Goal: Task Accomplishment & Management: Use online tool/utility

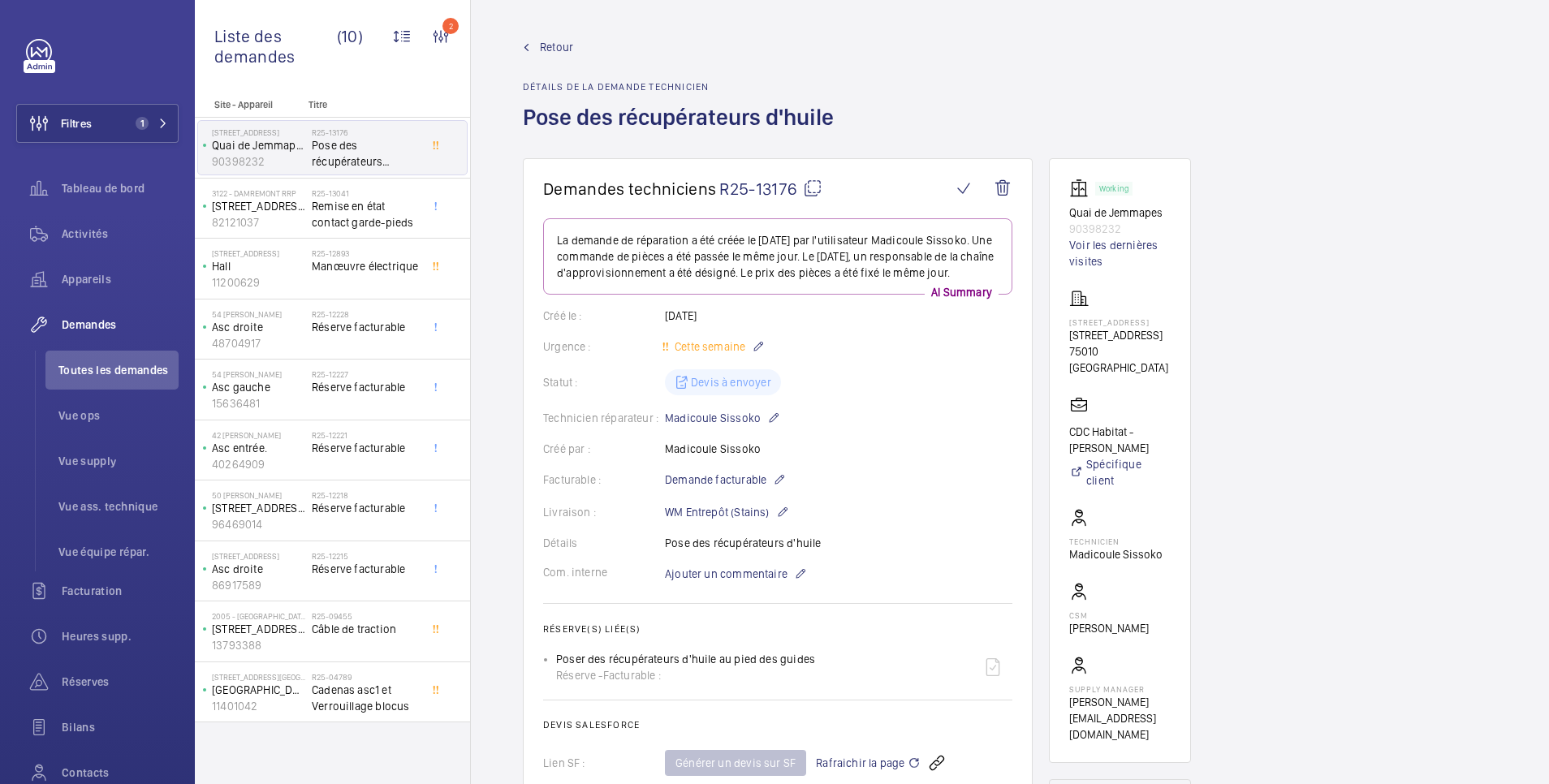
click at [560, 44] on span "Retour" at bounding box center [556, 46] width 33 height 16
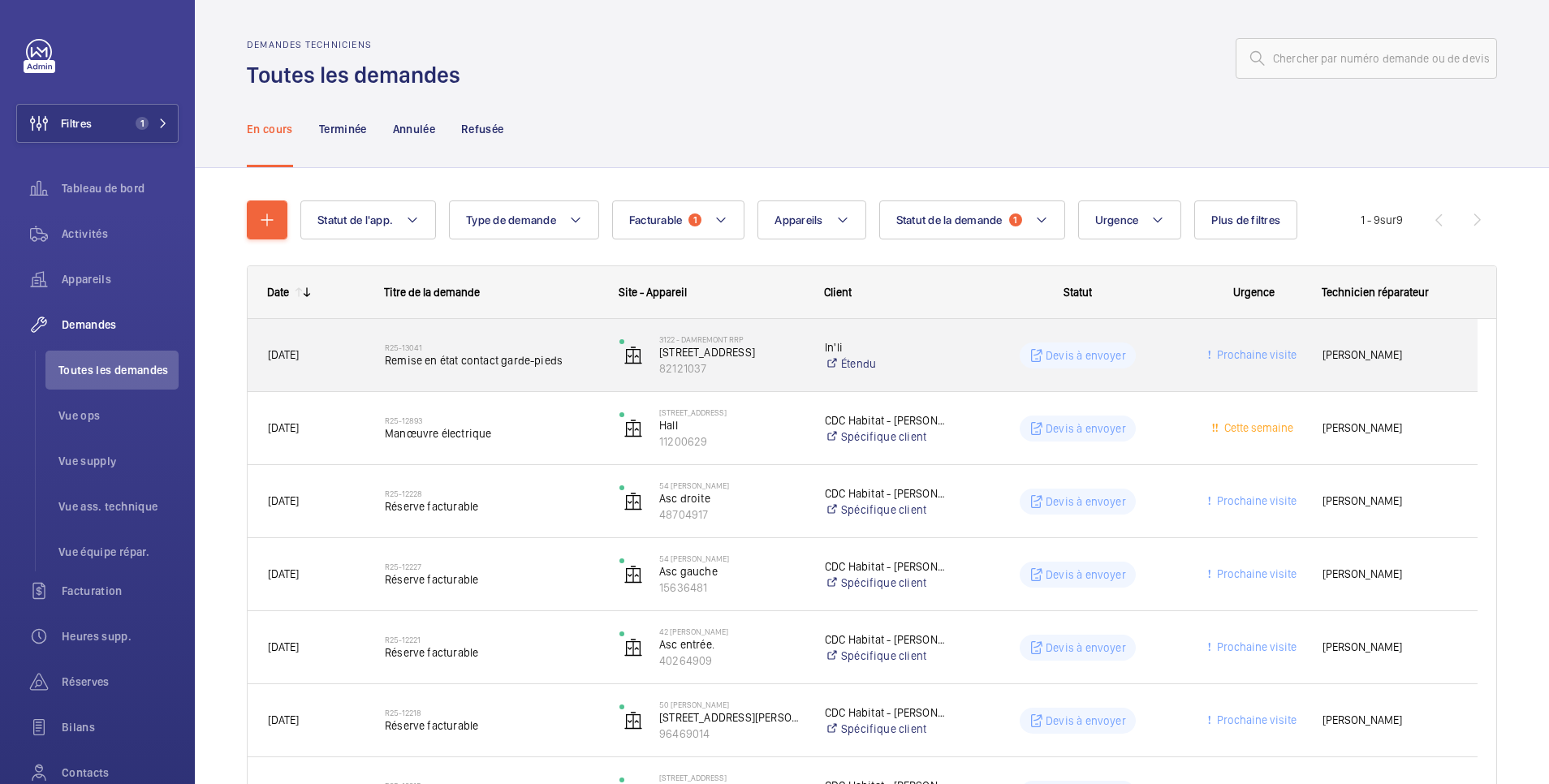
click at [982, 352] on wm-front-pills-cell "Devis à envoyer" at bounding box center [1077, 354] width 214 height 26
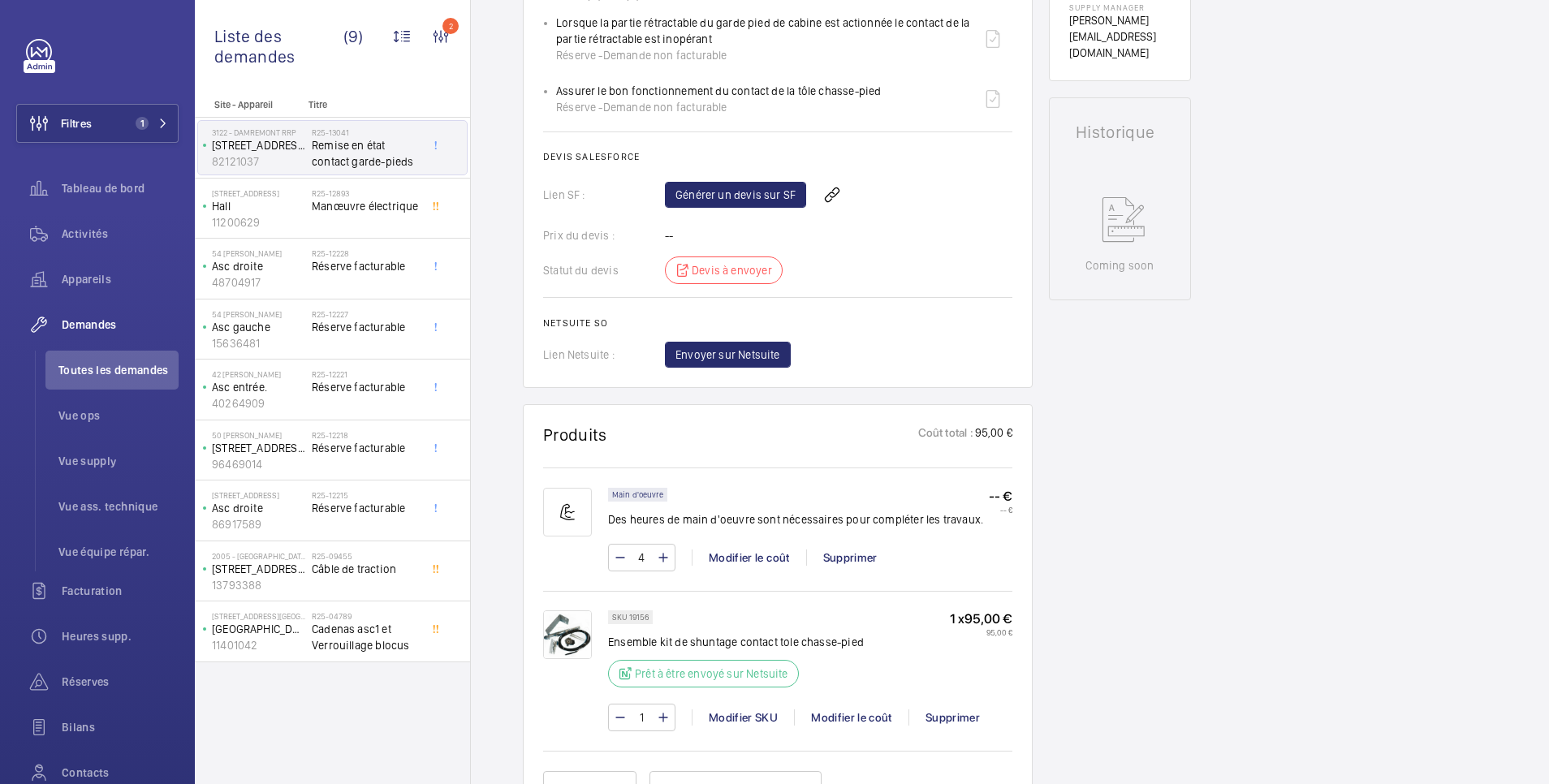
scroll to position [325, 0]
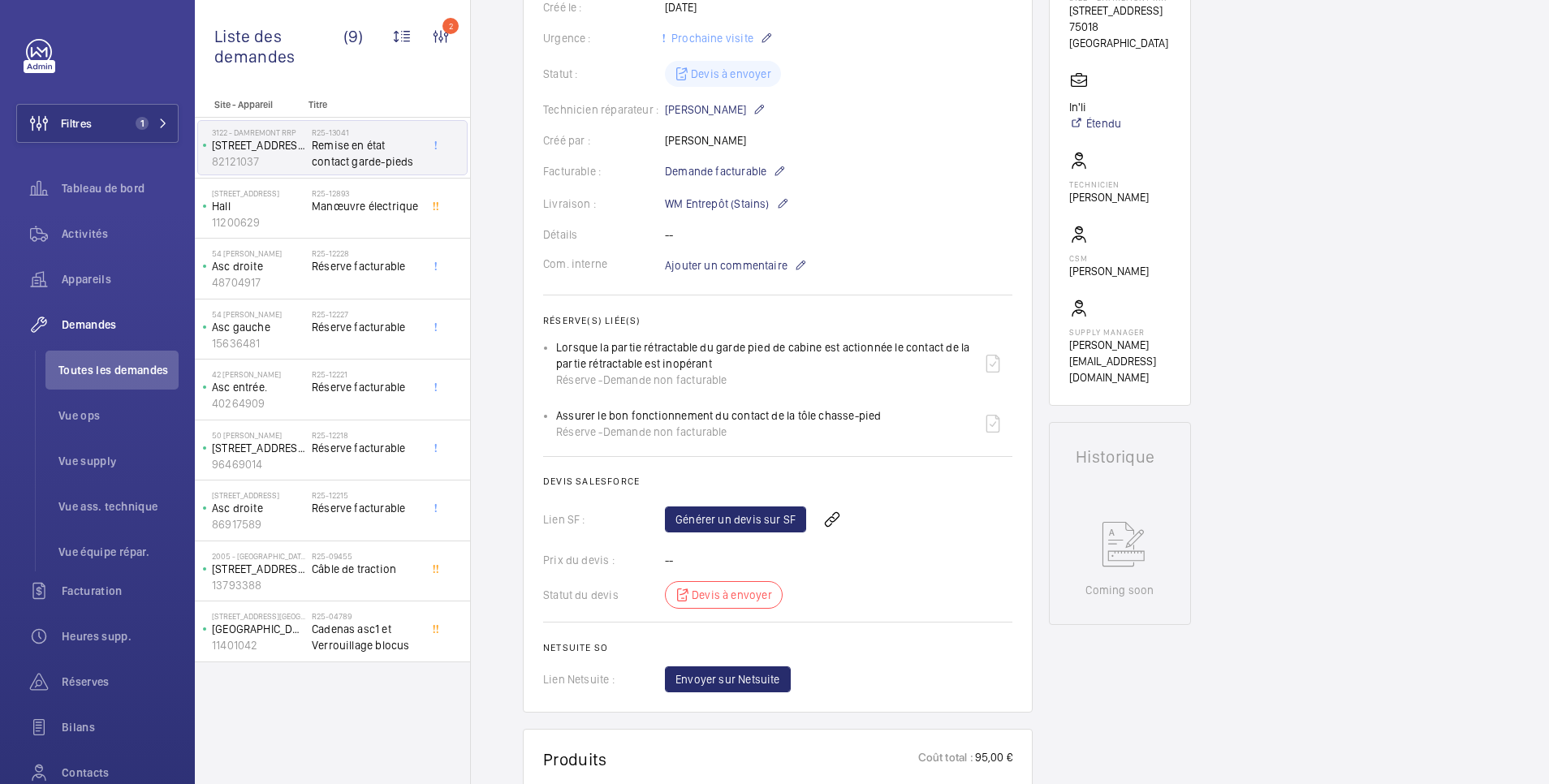
drag, startPoint x: 557, startPoint y: 414, endPoint x: 878, endPoint y: 404, distance: 321.2
click at [878, 404] on div "Assurer le bon fonctionnement du contact de la tôle chasse-pied Réserve - Deman…" at bounding box center [783, 423] width 456 height 39
copy p "Assurer le bon fonctionnement du contact de la tôle chasse-pied"
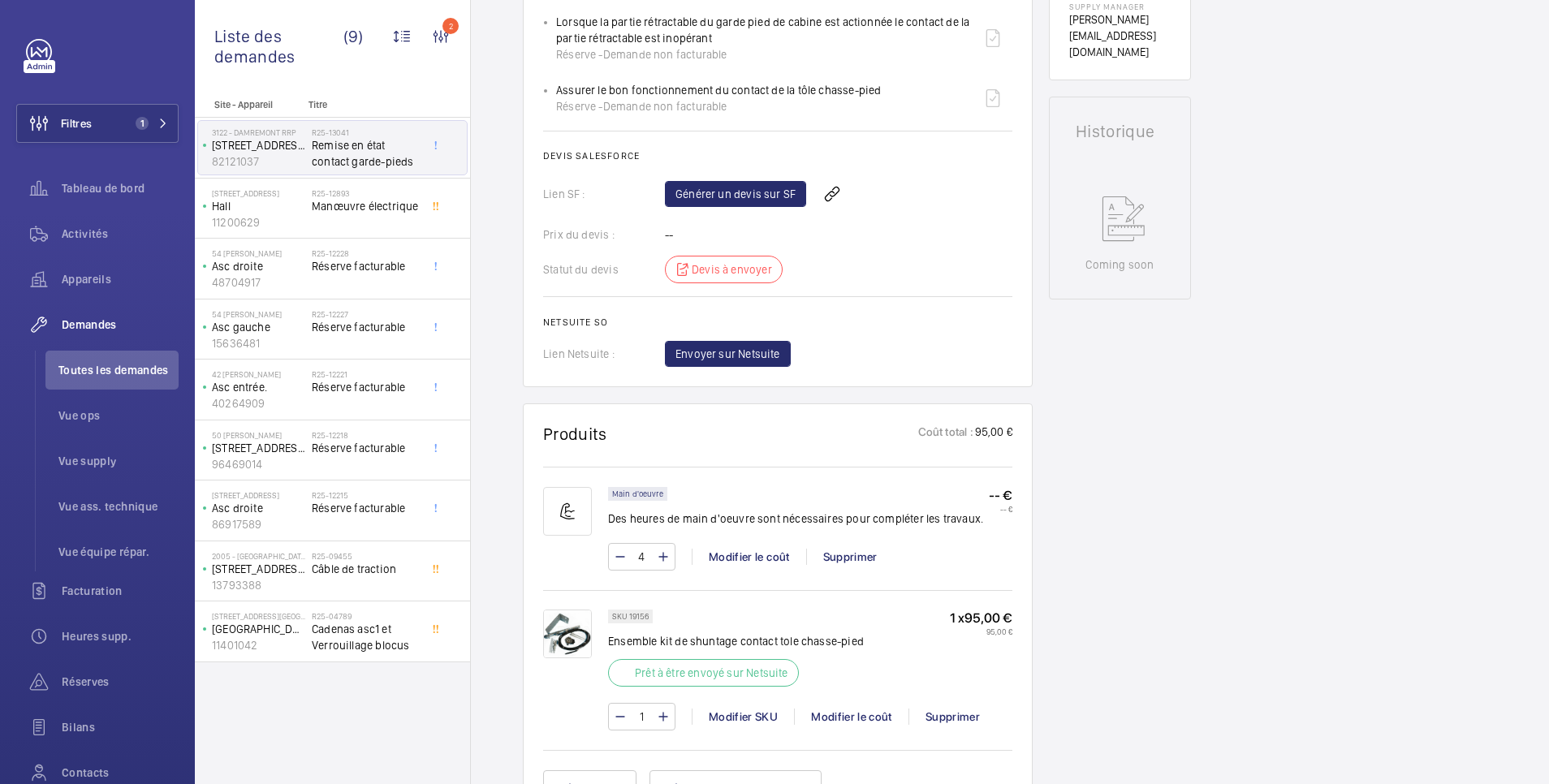
scroll to position [649, 0]
click at [760, 190] on link "Générer un devis sur SF" at bounding box center [734, 194] width 141 height 26
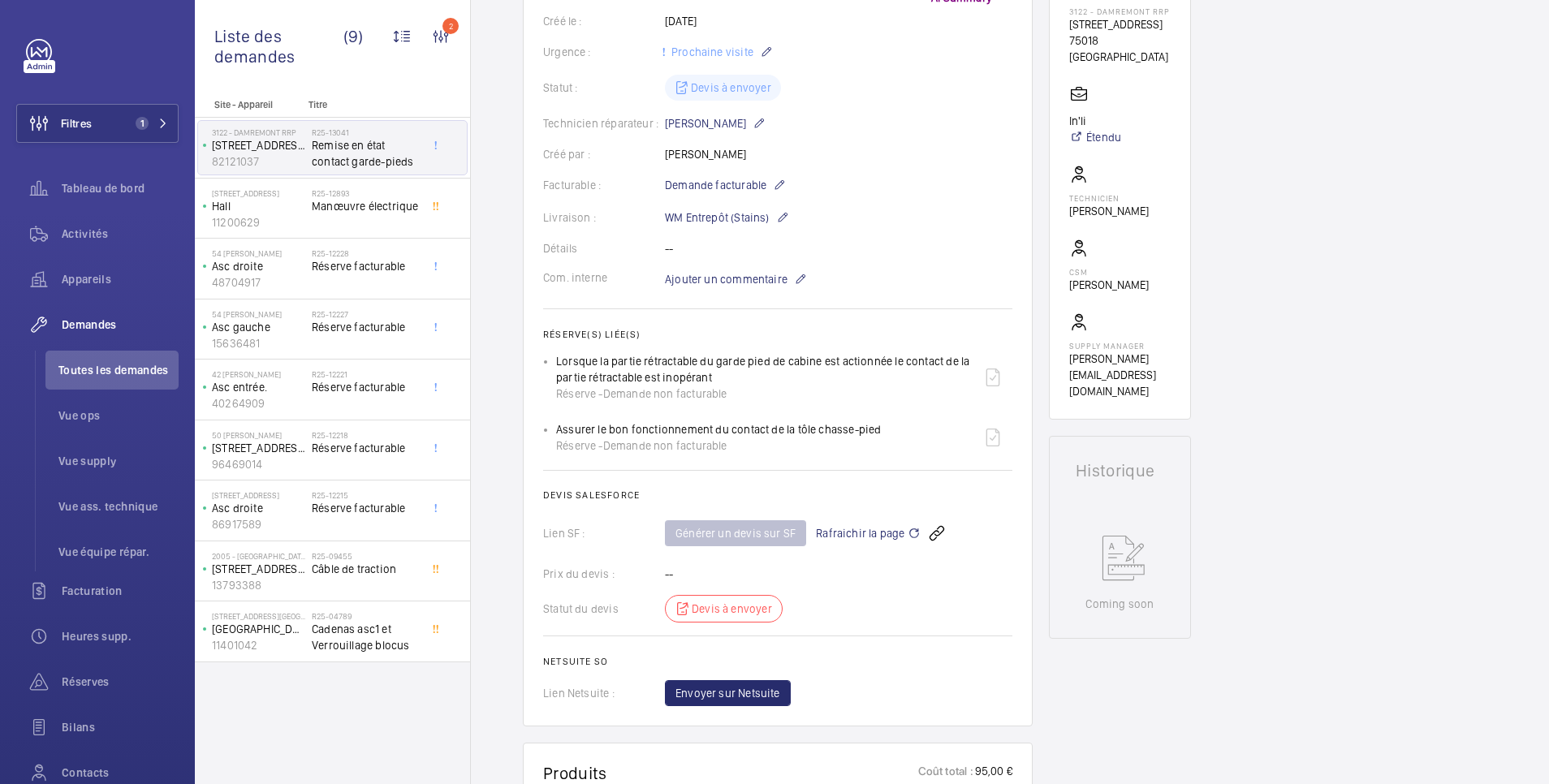
scroll to position [0, 0]
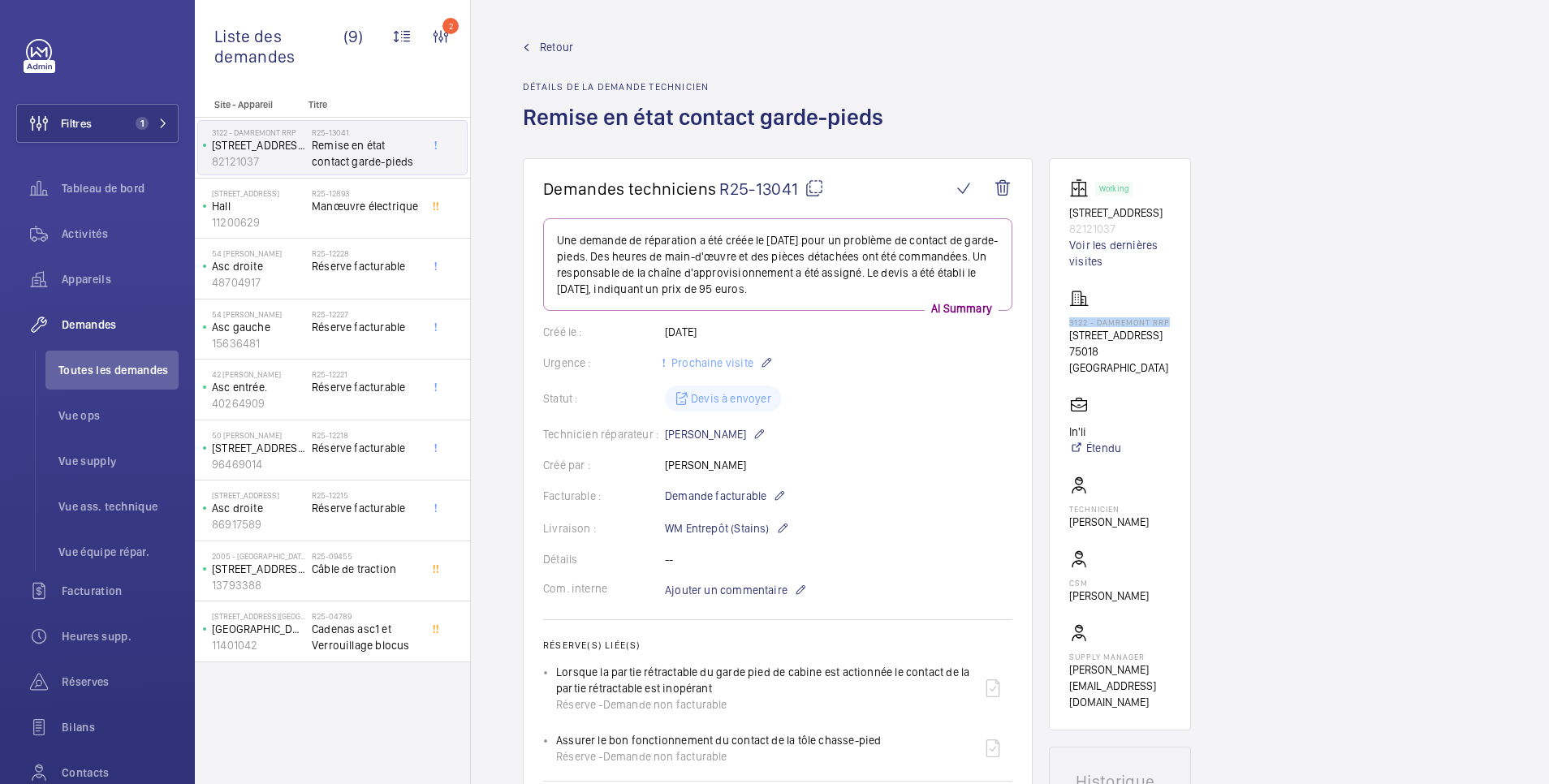
drag, startPoint x: 1066, startPoint y: 323, endPoint x: 1172, endPoint y: 322, distance: 106.0
click at [1172, 322] on wm-front-card "Working 99 Rue Damremont 82121037 Voir les dernières visites 3122 - DAMREMONT R…" at bounding box center [1120, 443] width 142 height 571
copy p "3122 - DAMREMONT RRP"
click at [554, 50] on span "Retour" at bounding box center [556, 46] width 33 height 16
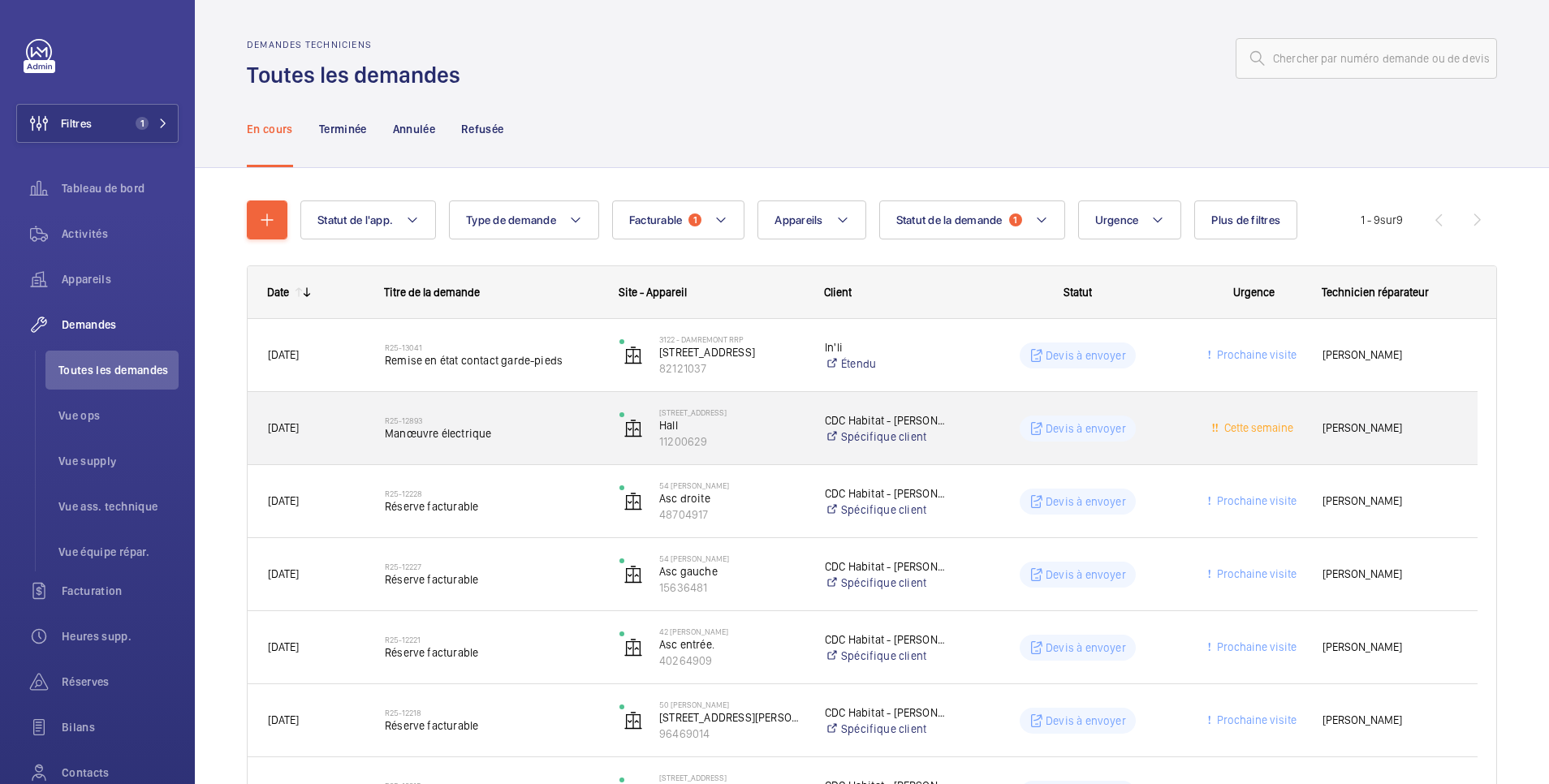
click at [999, 438] on wm-front-pills-cell "Devis à envoyer" at bounding box center [1077, 428] width 214 height 26
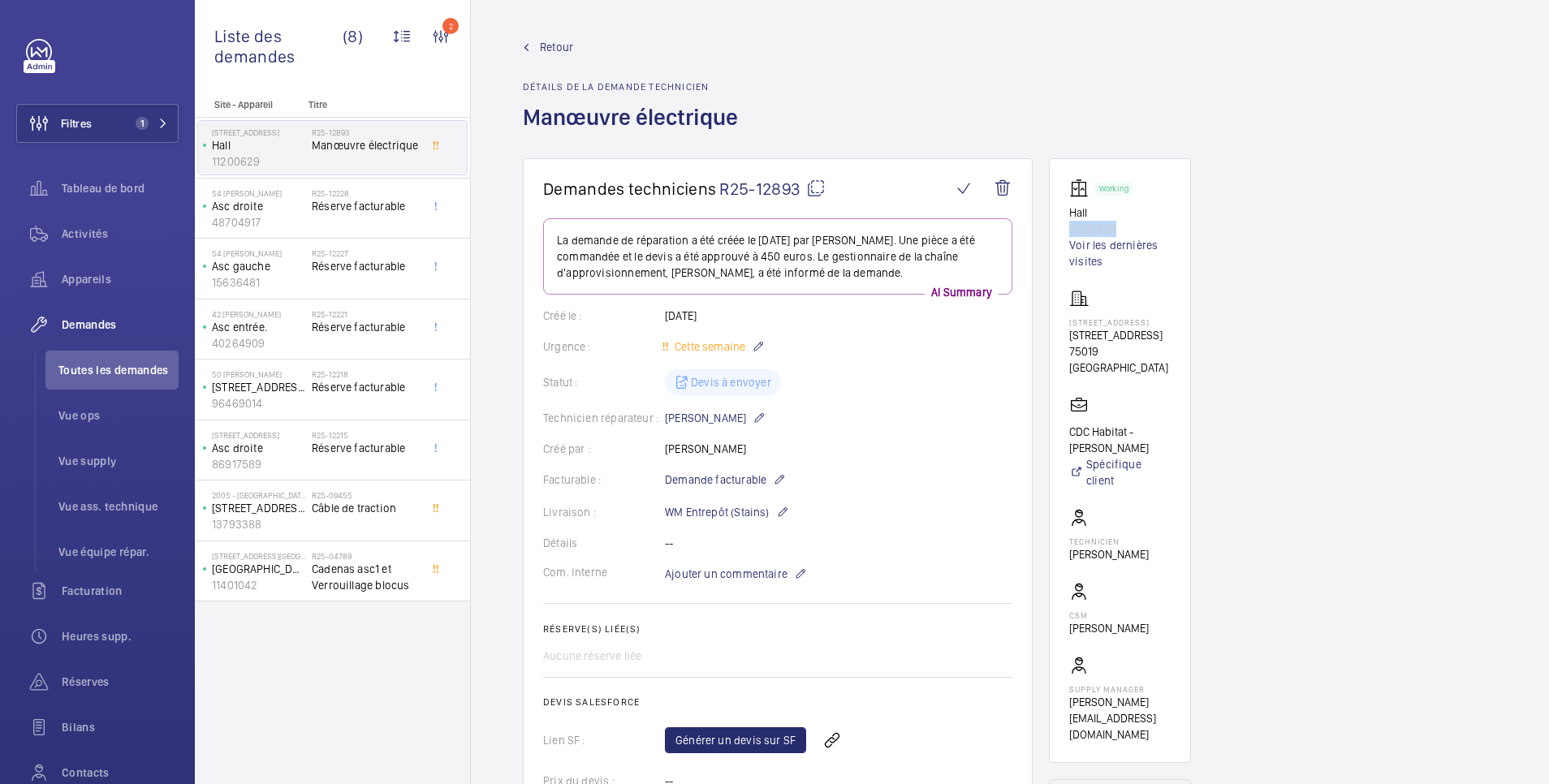
drag, startPoint x: 1124, startPoint y: 225, endPoint x: 1058, endPoint y: 230, distance: 66.2
click at [1058, 230] on wm-front-card "Working Hall 11200629 Voir les dernières visites [STREET_ADDRESS][GEOGRAPHIC_DA…" at bounding box center [1120, 460] width 142 height 605
copy p "11200629"
click at [555, 41] on span "Retour" at bounding box center [556, 46] width 33 height 16
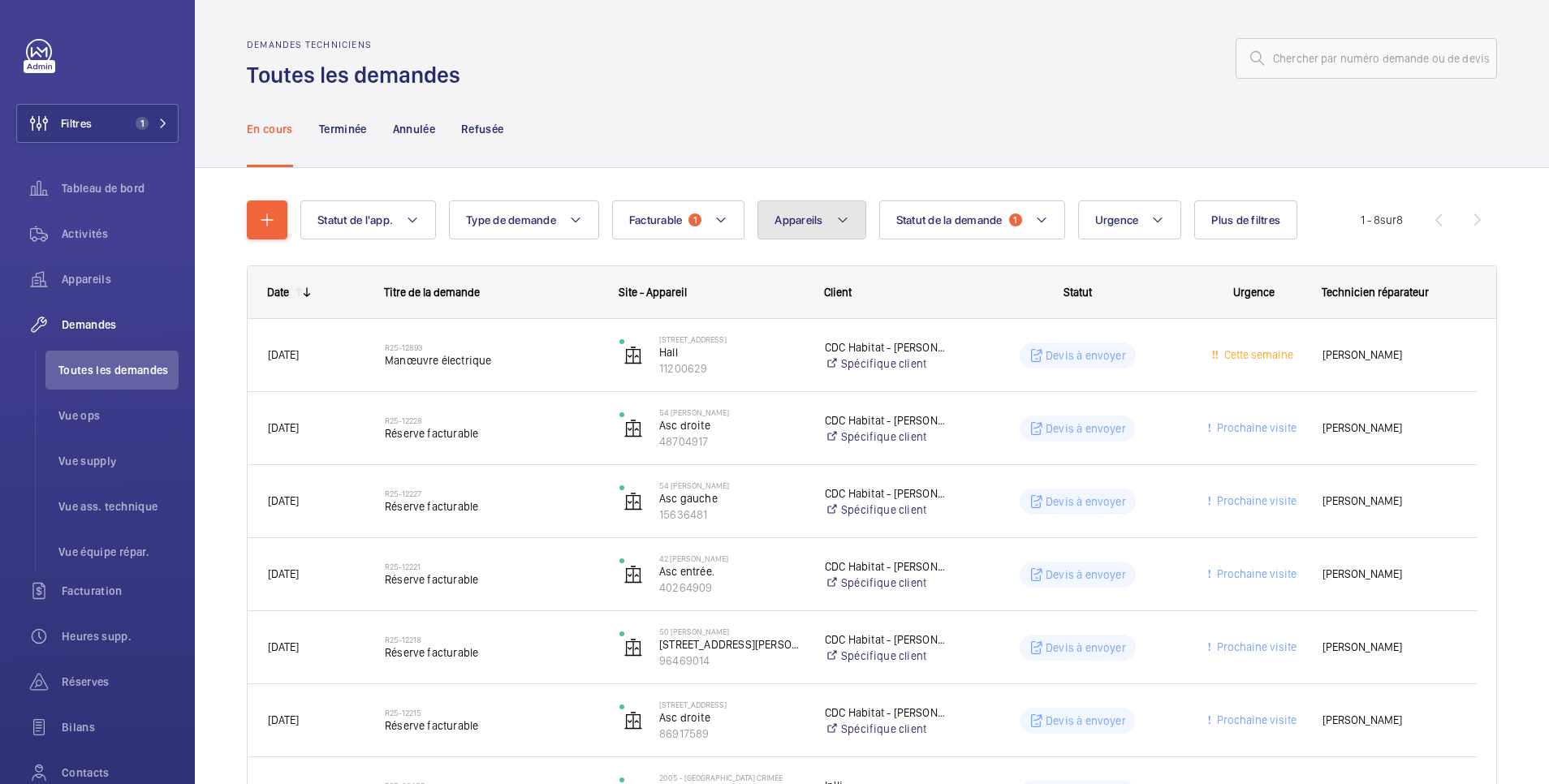
click at [796, 219] on span "Appareils" at bounding box center [798, 220] width 48 height 13
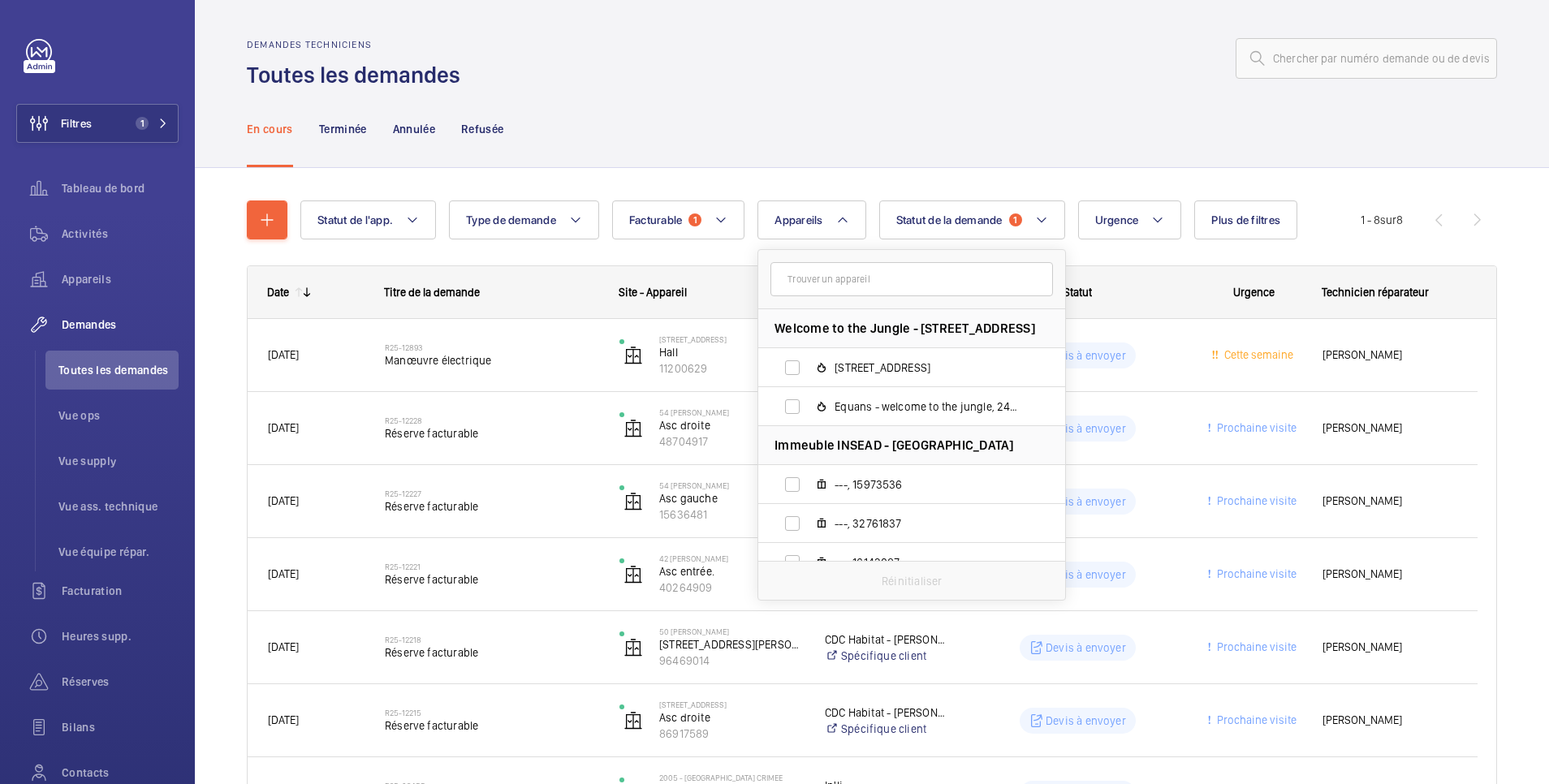
click at [814, 277] on input "text" at bounding box center [911, 279] width 283 height 34
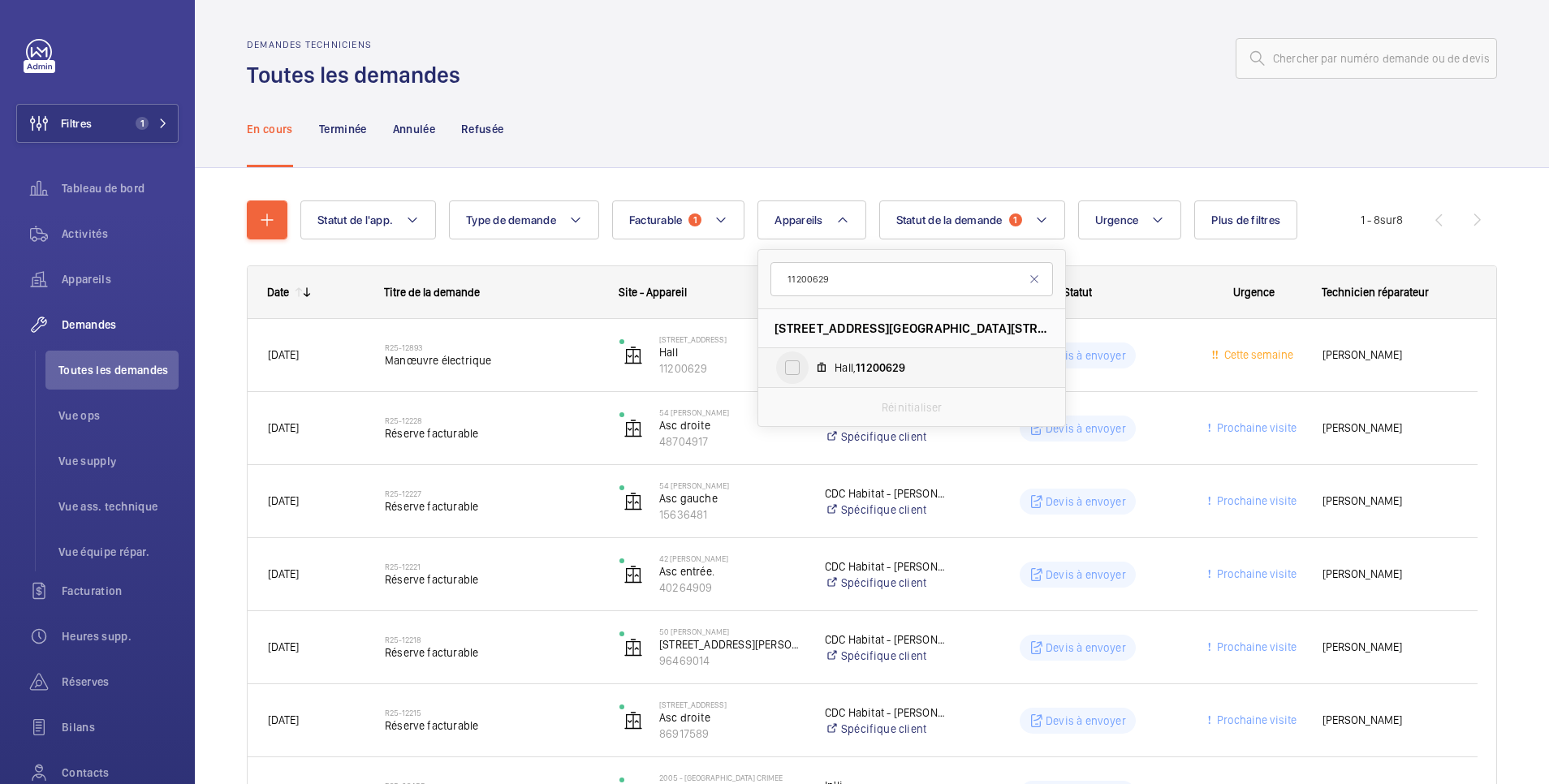
type input "11200629"
click at [789, 373] on input "Hall, 11200629" at bounding box center [792, 367] width 32 height 32
checkbox input "true"
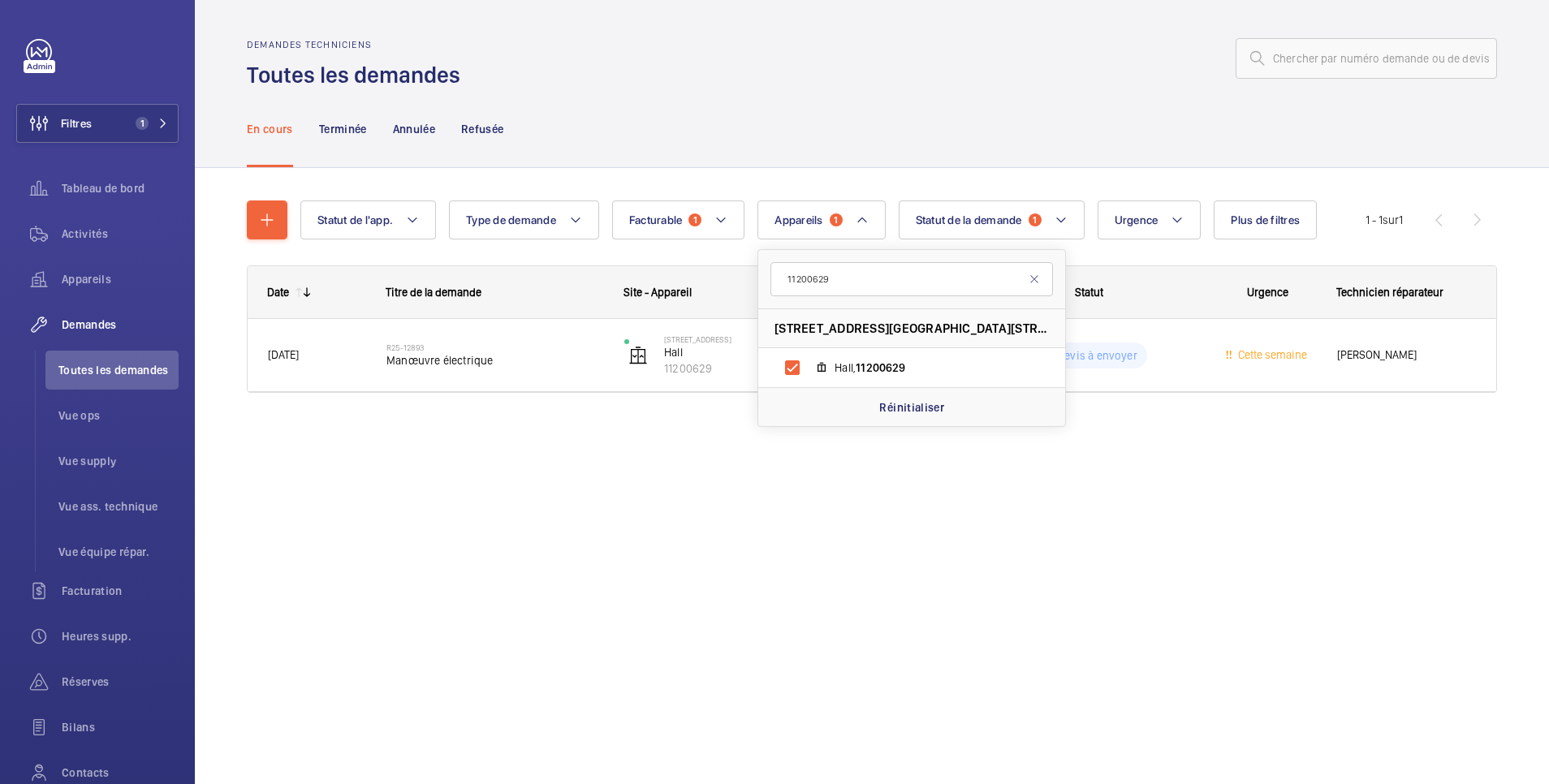
click at [908, 64] on div at bounding box center [983, 58] width 1026 height 39
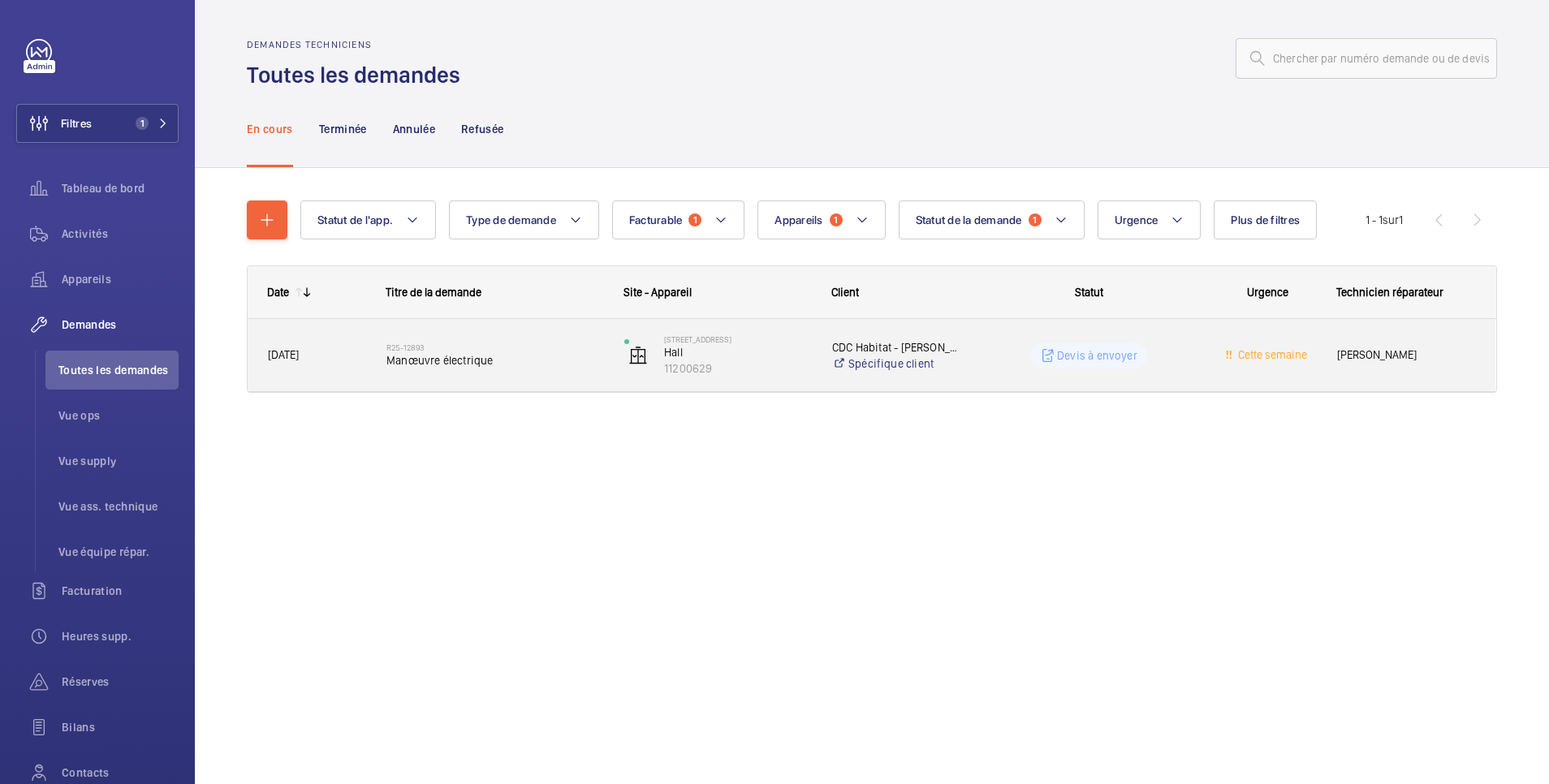
click at [1060, 348] on p "Devis à envoyer" at bounding box center [1096, 355] width 80 height 16
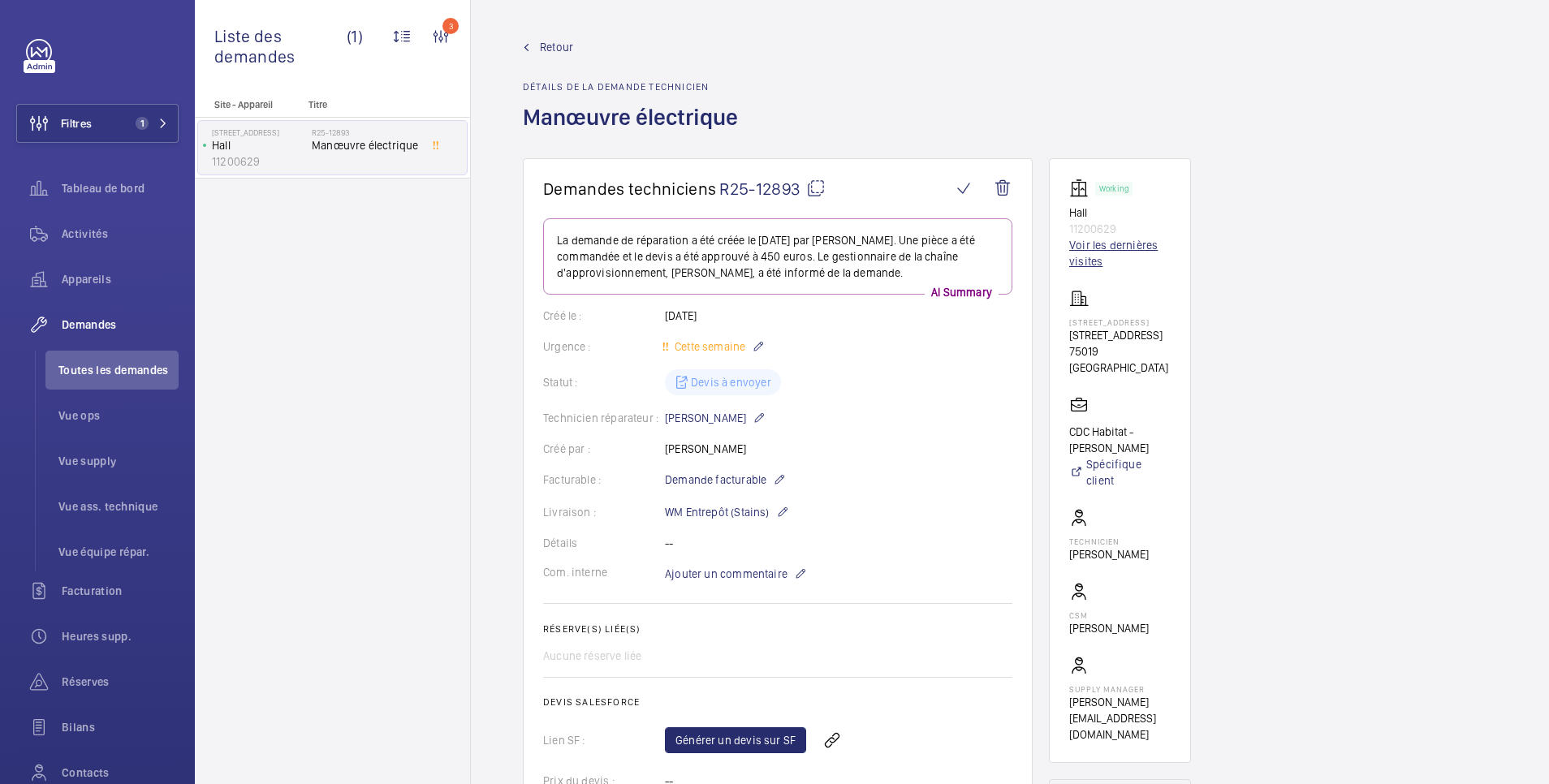
click at [1103, 248] on link "Voir les dernières visites" at bounding box center [1119, 253] width 101 height 32
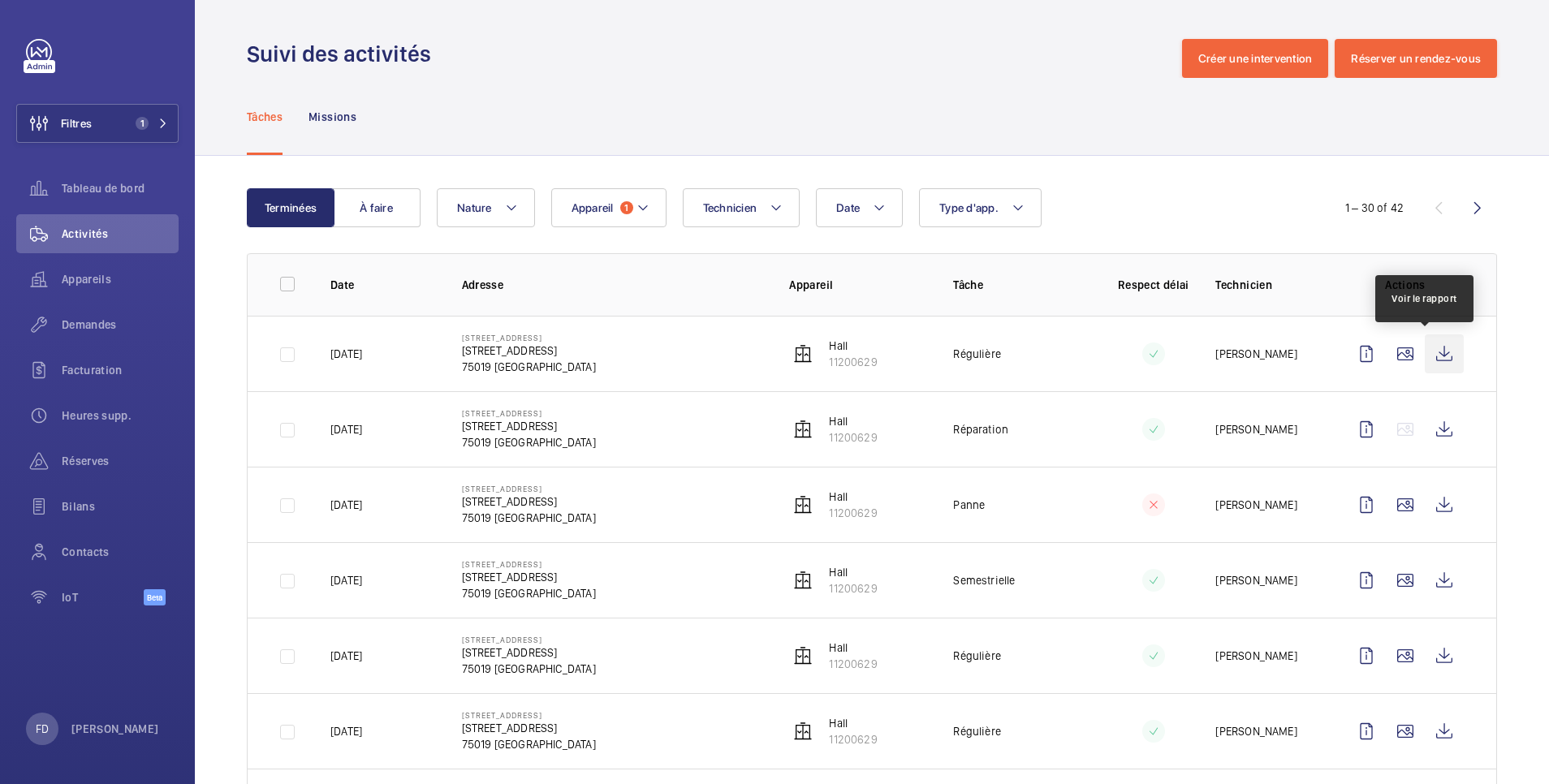
click at [1426, 353] on wm-front-icon-button at bounding box center [1443, 353] width 39 height 39
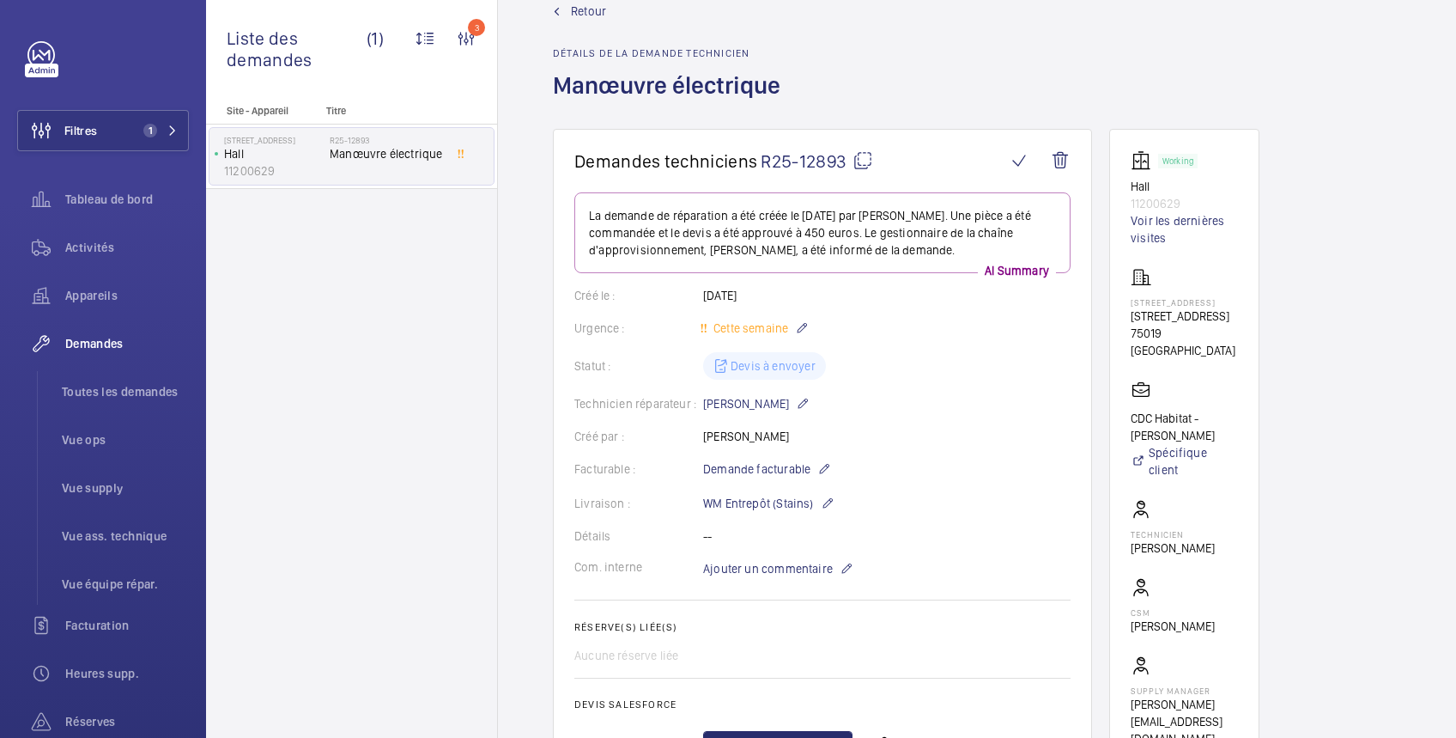
scroll to position [38, 0]
click at [599, 16] on span "Retour" at bounding box center [588, 11] width 35 height 17
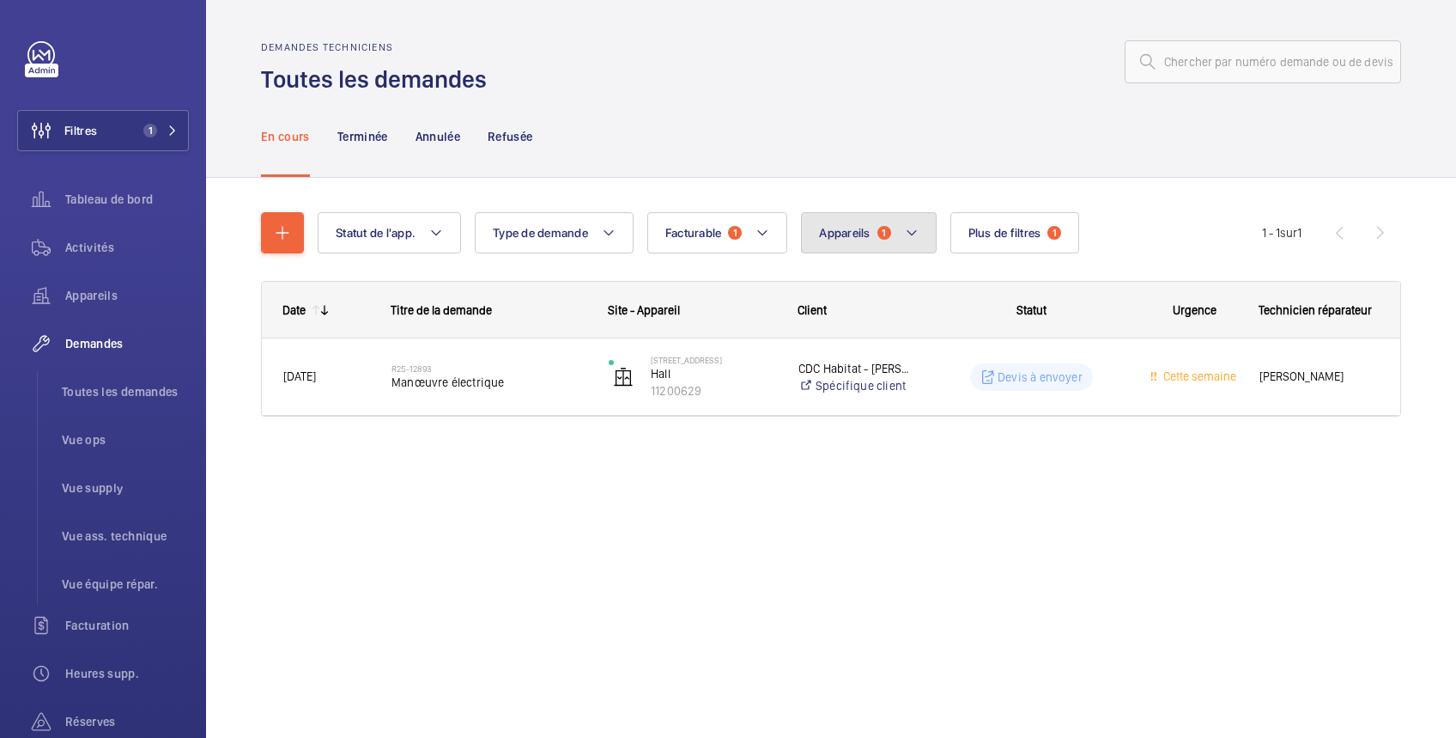
click at [831, 224] on button "Appareils 1" at bounding box center [868, 232] width 135 height 41
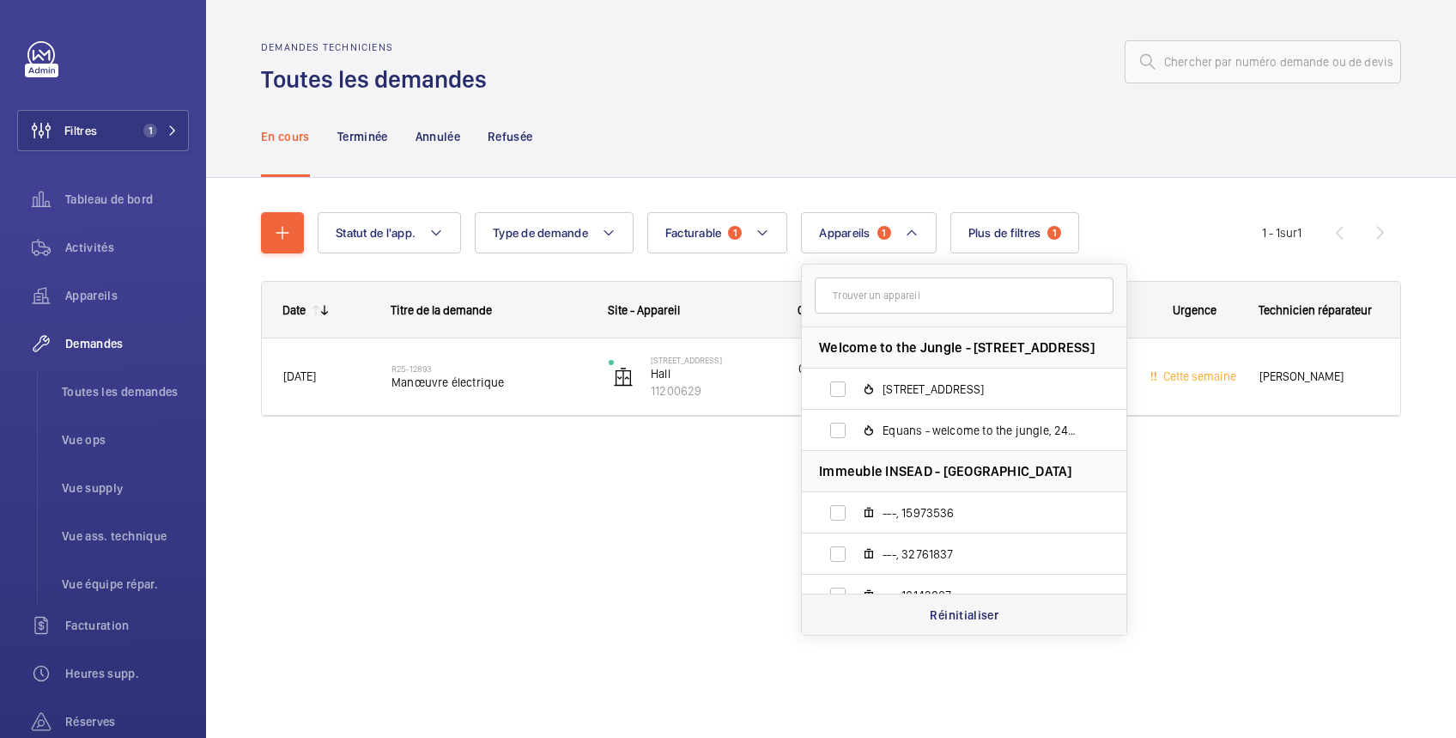
click at [965, 611] on p "Réinitialiser" at bounding box center [964, 614] width 69 height 17
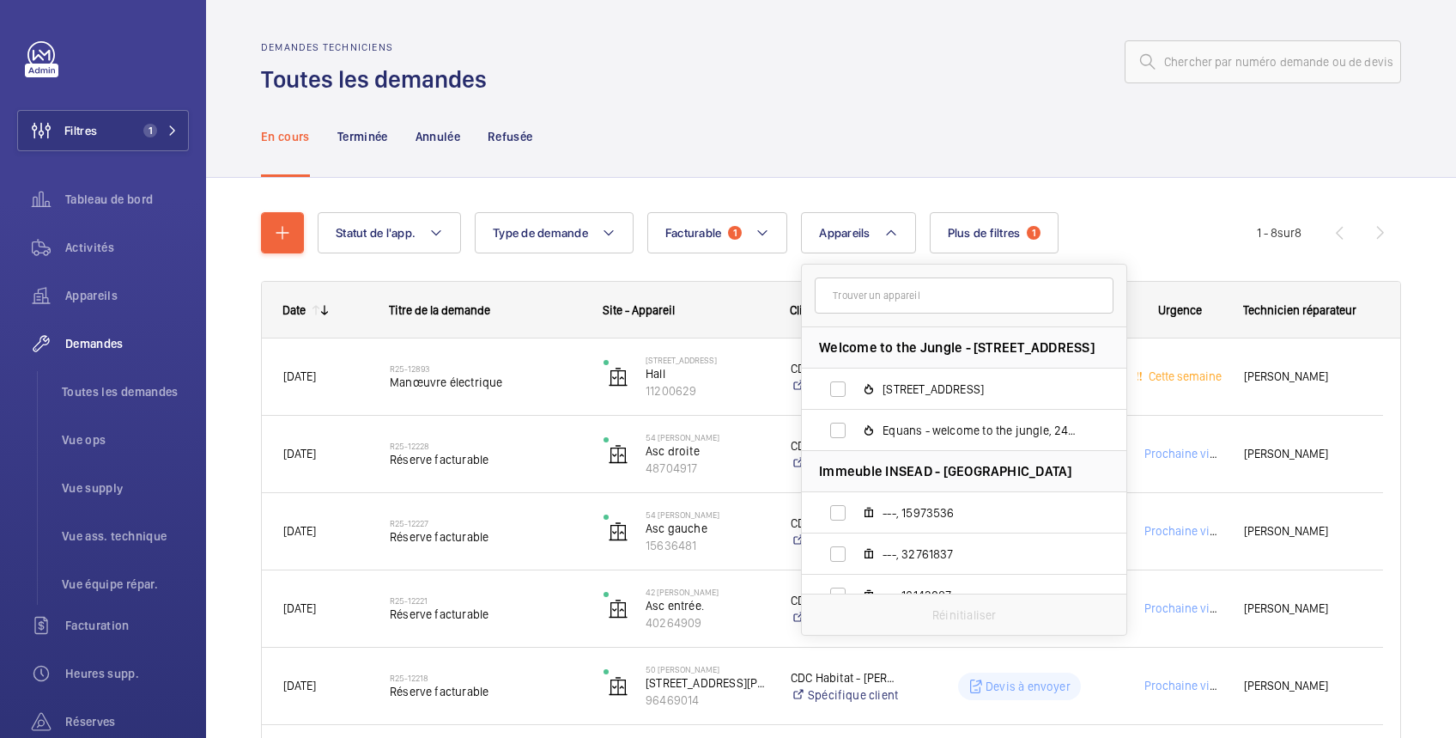
click at [705, 77] on div at bounding box center [949, 61] width 904 height 41
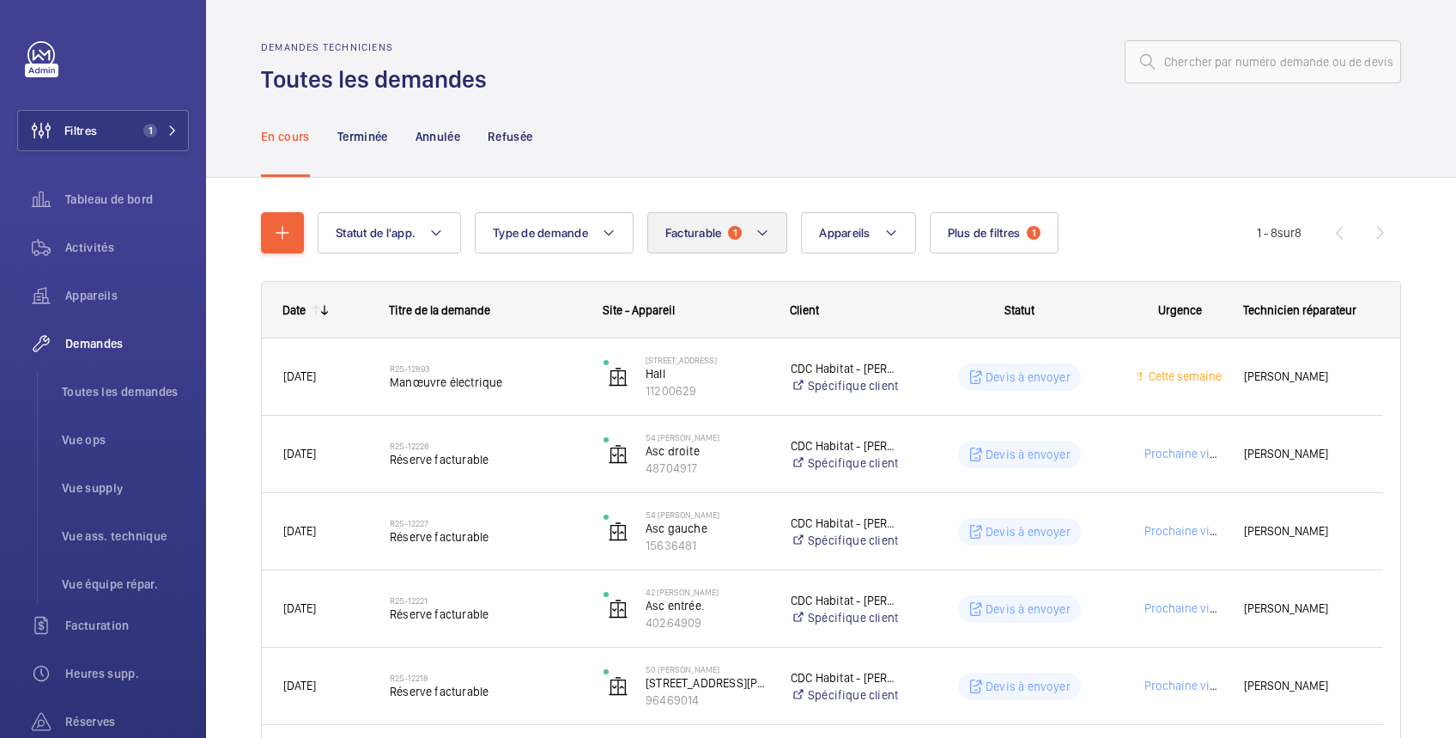
scroll to position [302, 0]
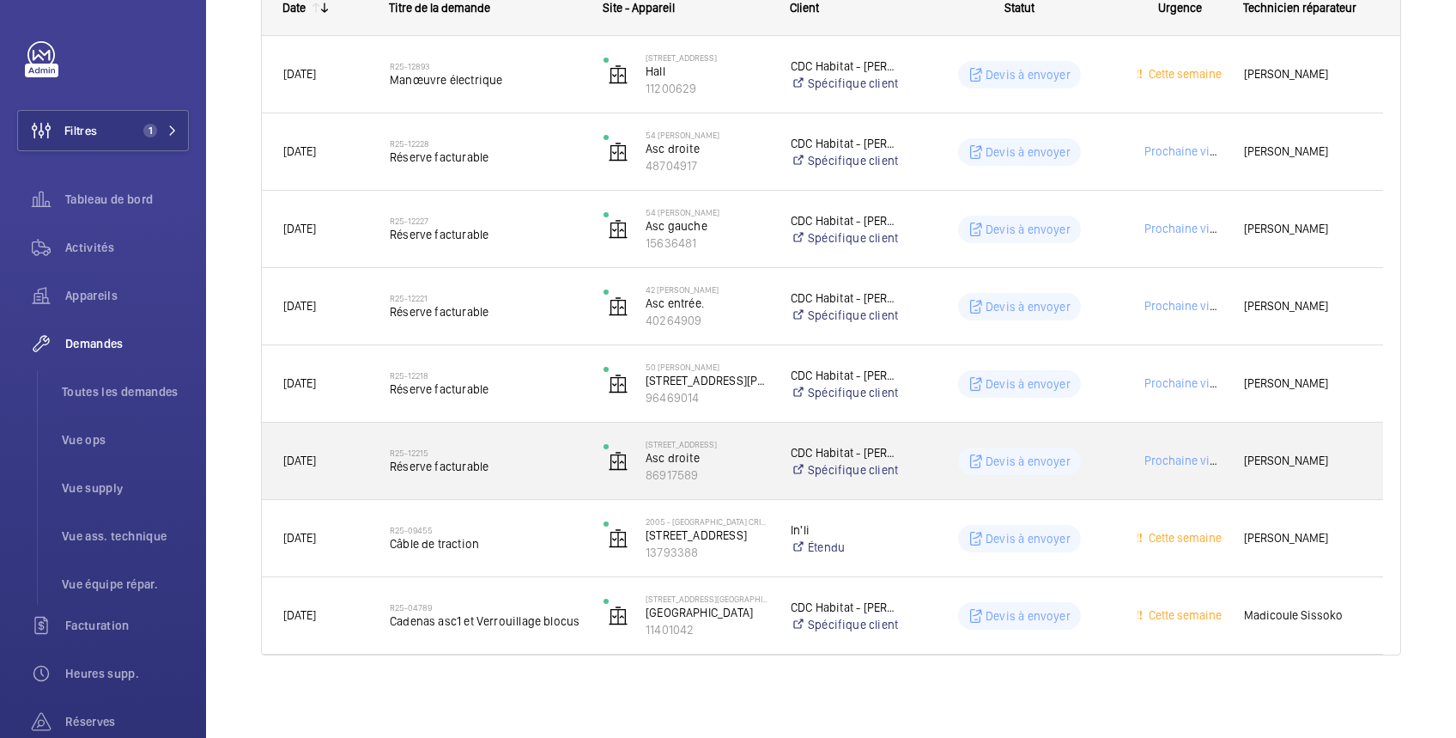
click at [914, 473] on div "Devis à envoyer" at bounding box center [1009, 461] width 212 height 62
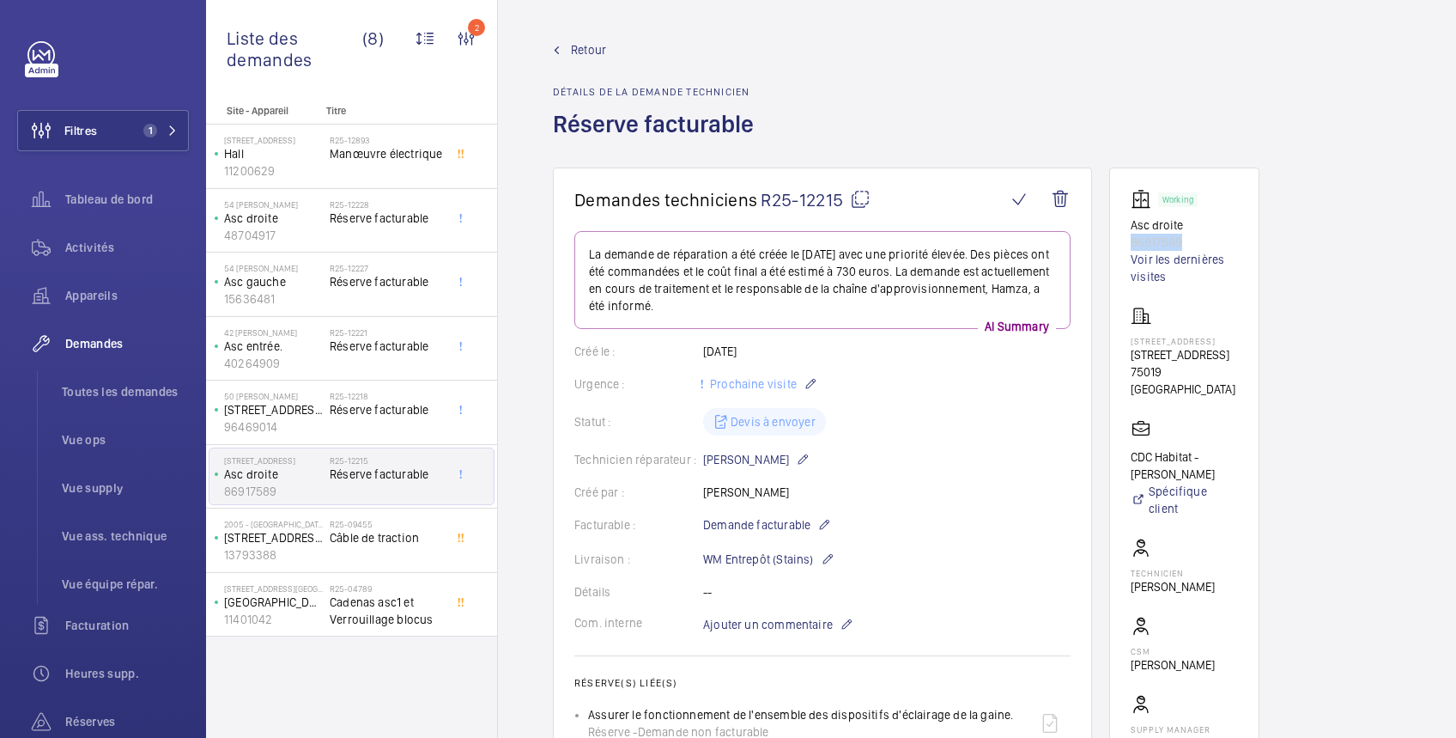
drag, startPoint x: 1189, startPoint y: 239, endPoint x: 1110, endPoint y: 247, distance: 79.5
click at [1110, 247] on wm-front-card "Working Asc droite 86917589 Voir les dernières visites 181 BOULEVARD MACDONALD …" at bounding box center [1185, 487] width 150 height 640
copy p "86917589"
click at [593, 46] on span "Retour" at bounding box center [588, 49] width 35 height 17
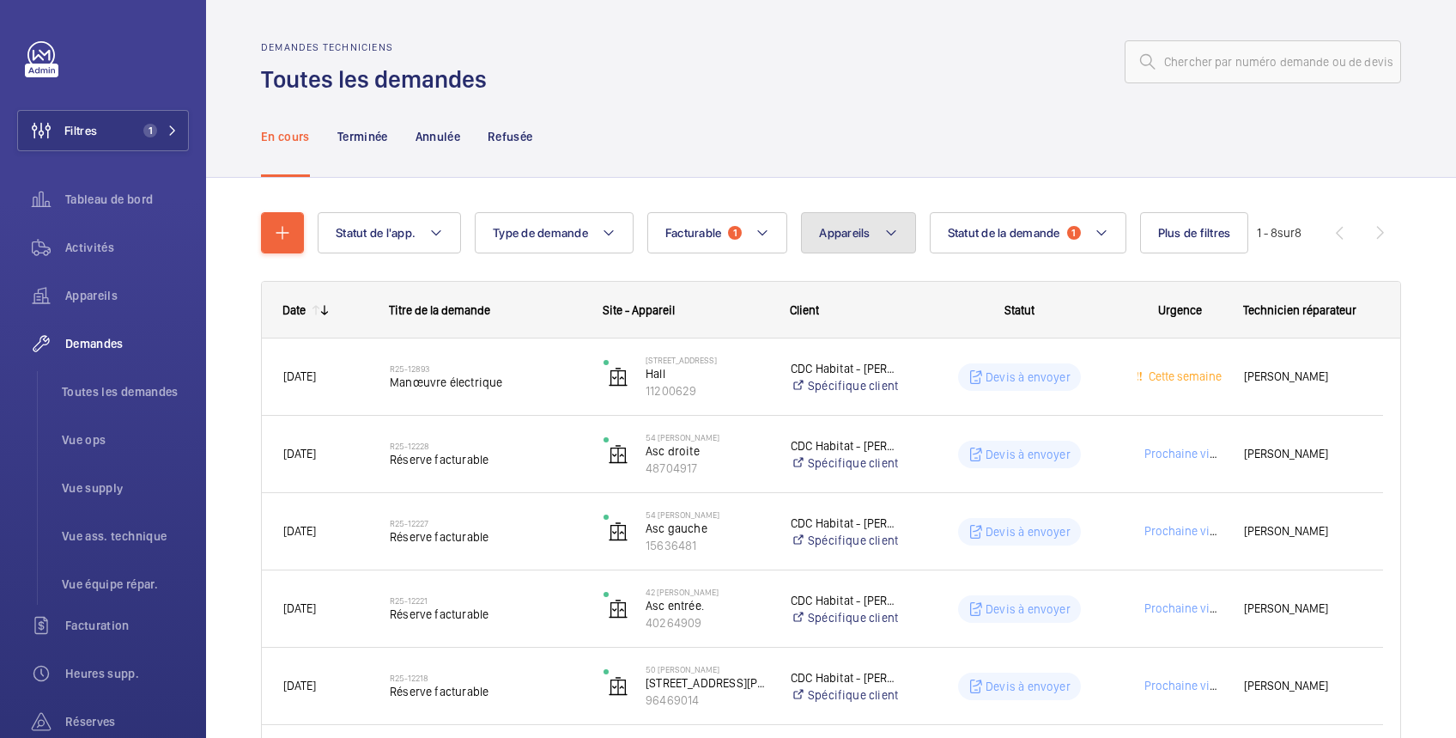
click at [866, 234] on span "Appareils" at bounding box center [844, 233] width 51 height 14
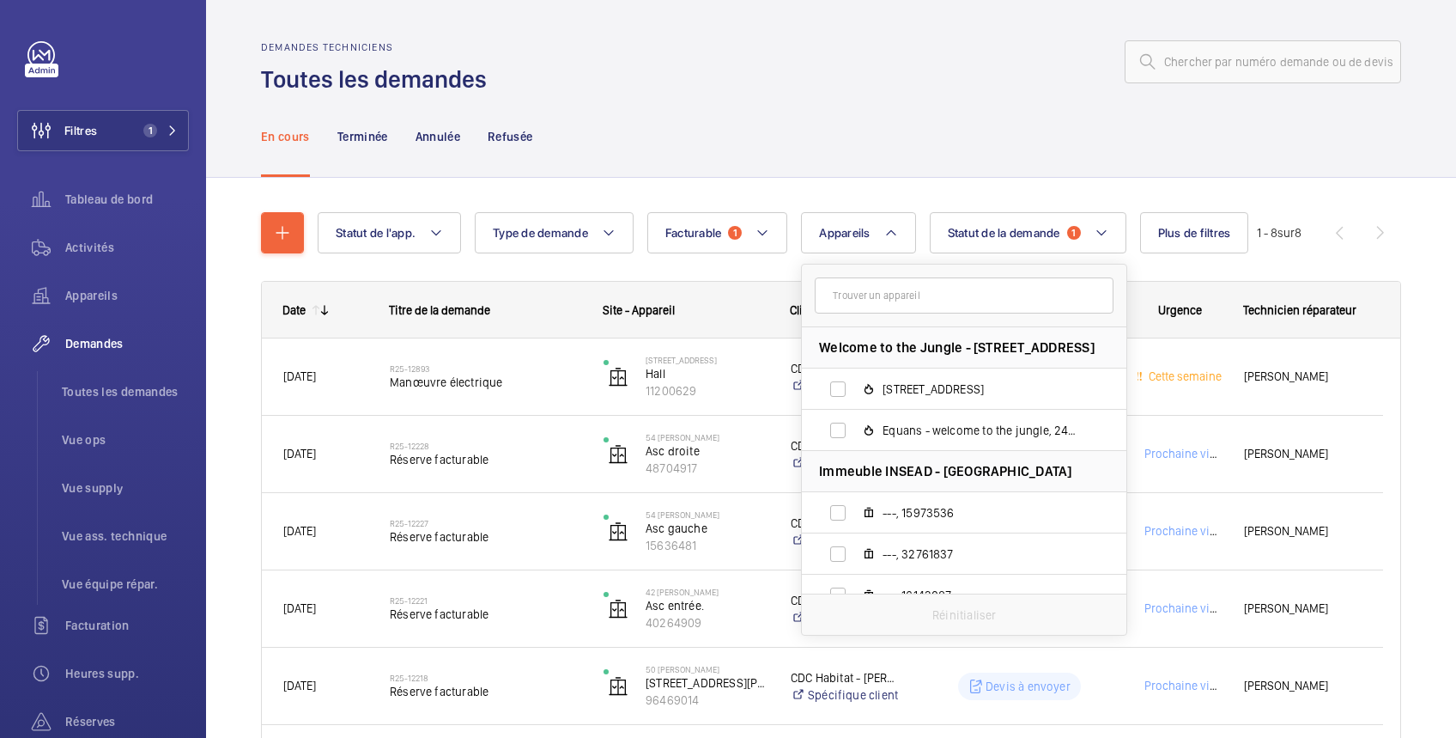
click at [847, 291] on input "text" at bounding box center [964, 295] width 299 height 36
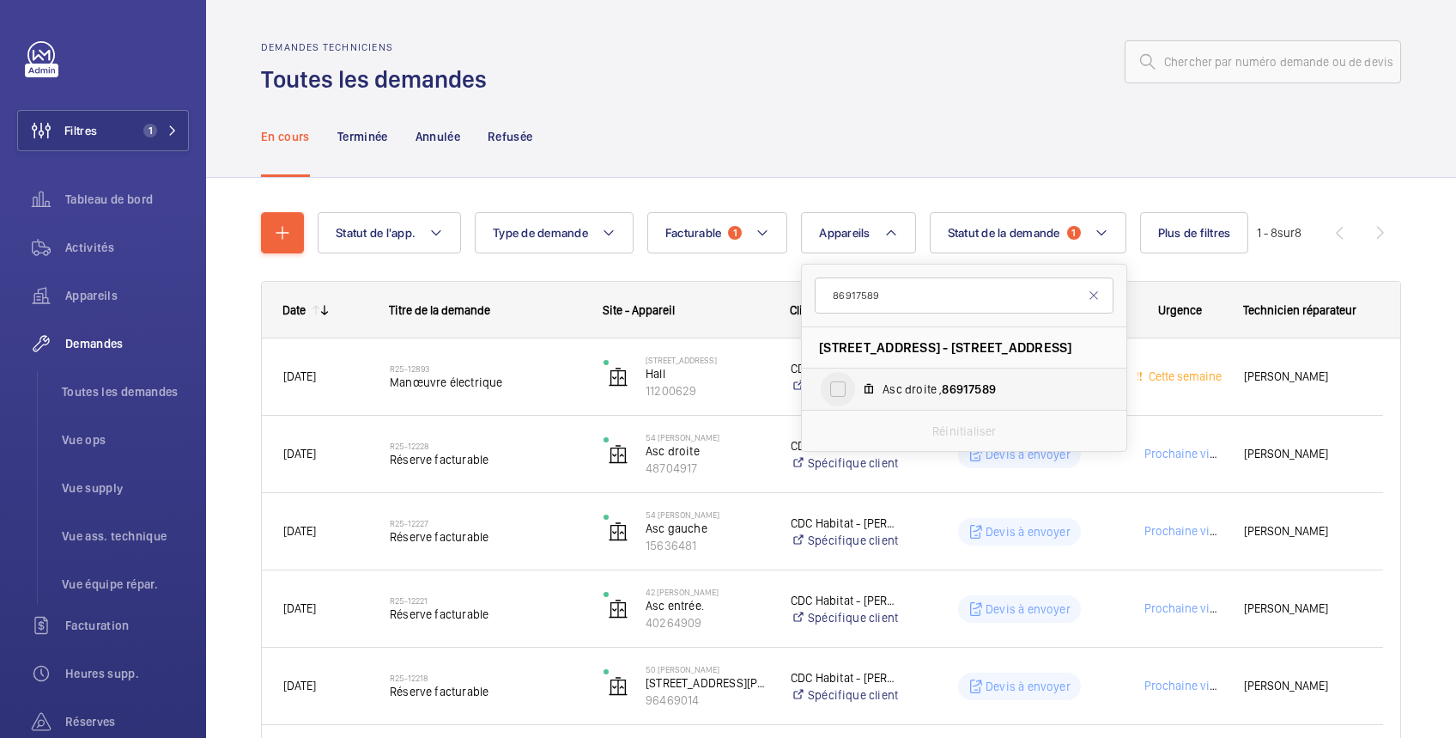
type input "86917589"
click at [838, 386] on input "Asc droite , 86917589" at bounding box center [838, 389] width 34 height 34
checkbox input "true"
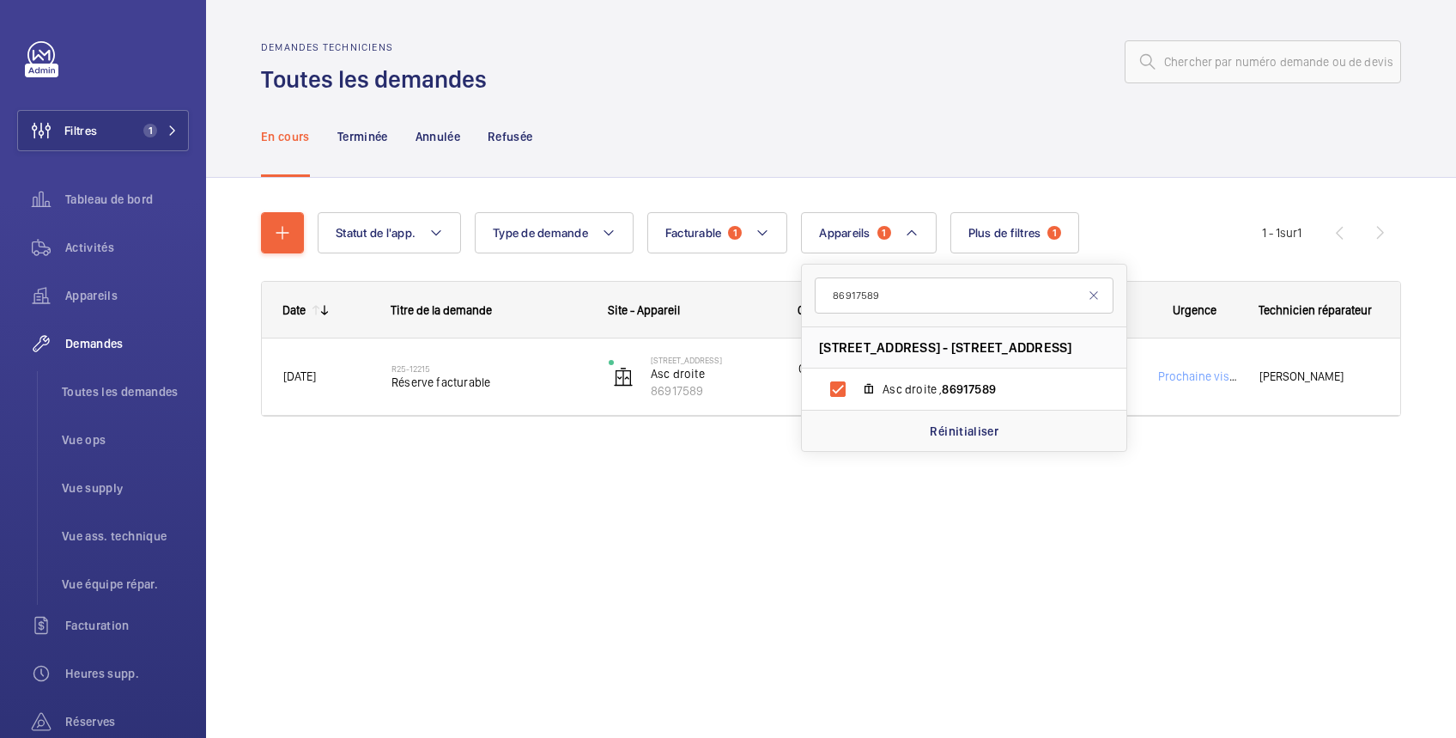
click at [895, 51] on div at bounding box center [949, 61] width 904 height 41
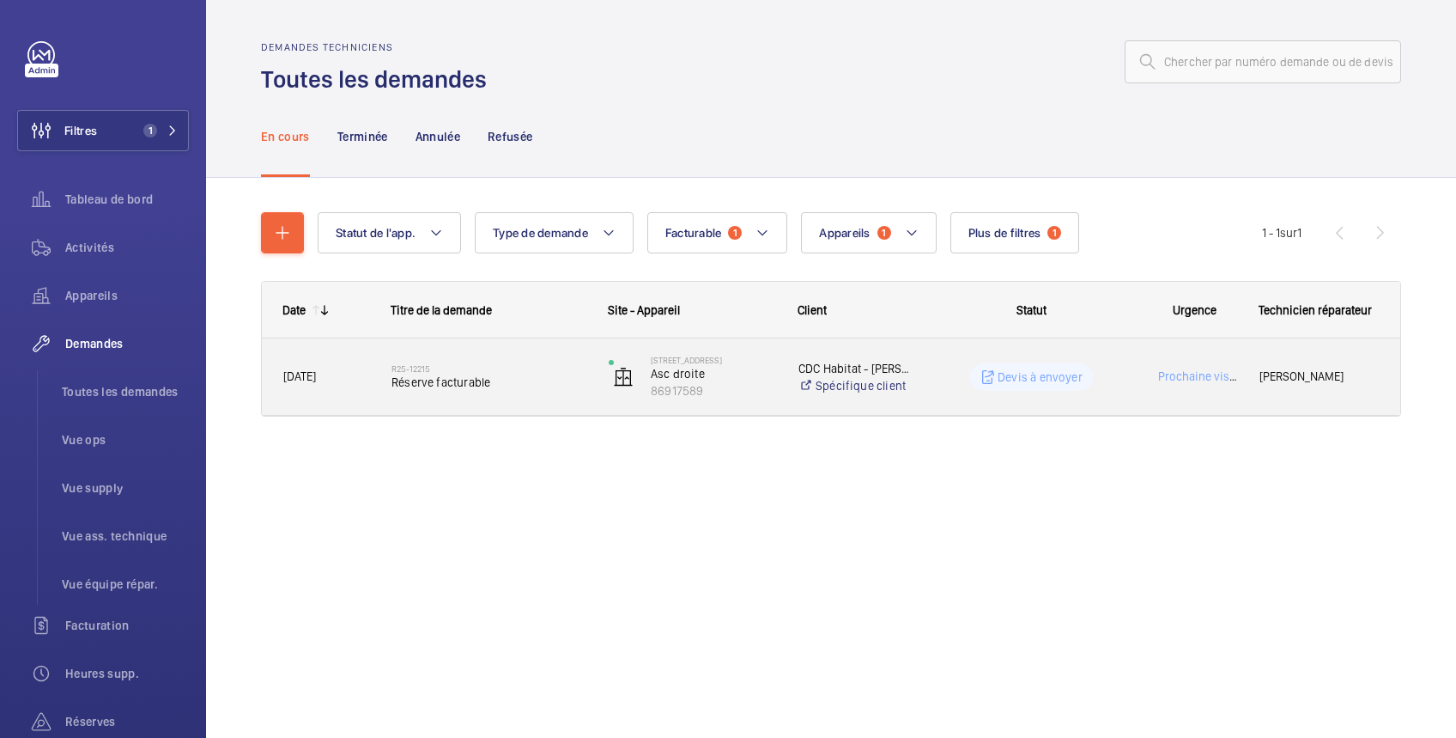
click at [1016, 368] on p "Devis à envoyer" at bounding box center [1040, 376] width 85 height 17
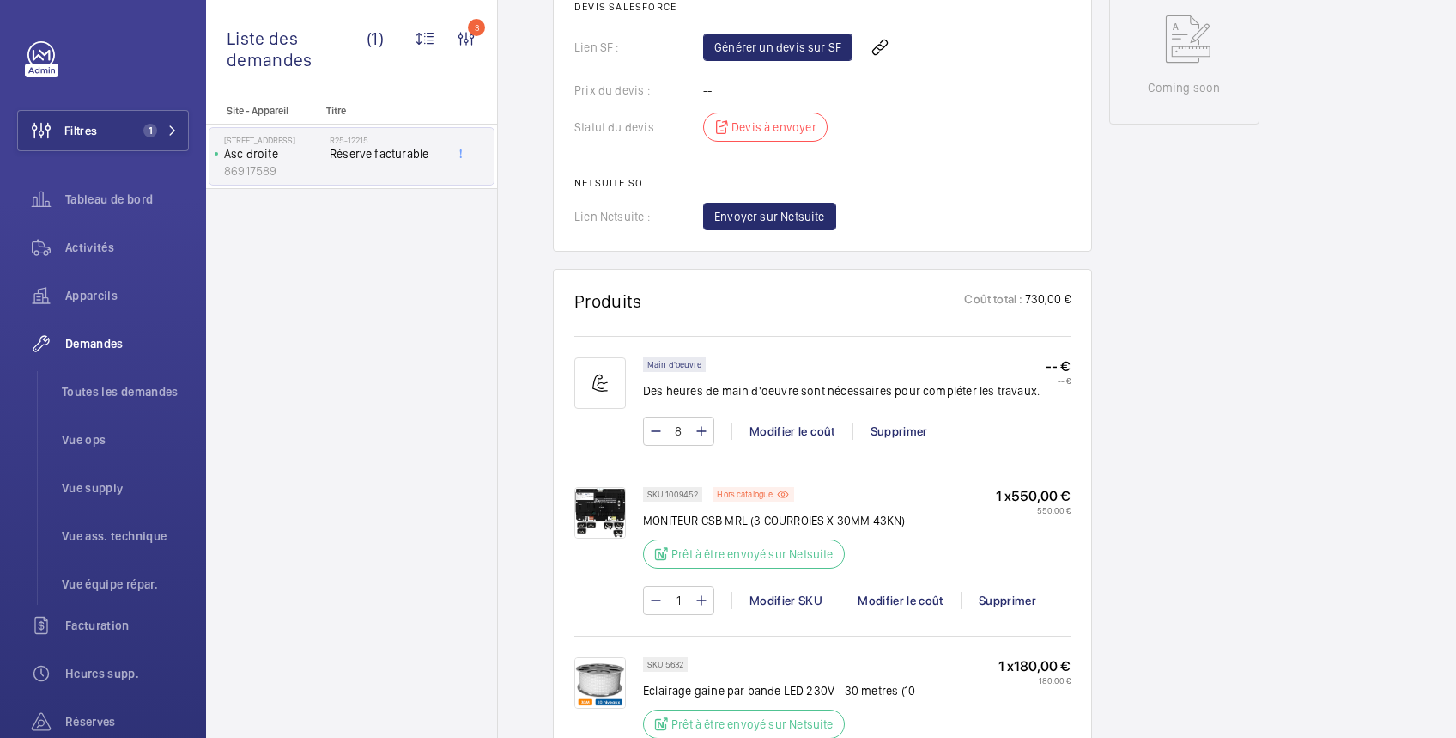
scroll to position [915, 0]
click at [813, 41] on link "Générer un devis sur SF" at bounding box center [777, 46] width 149 height 27
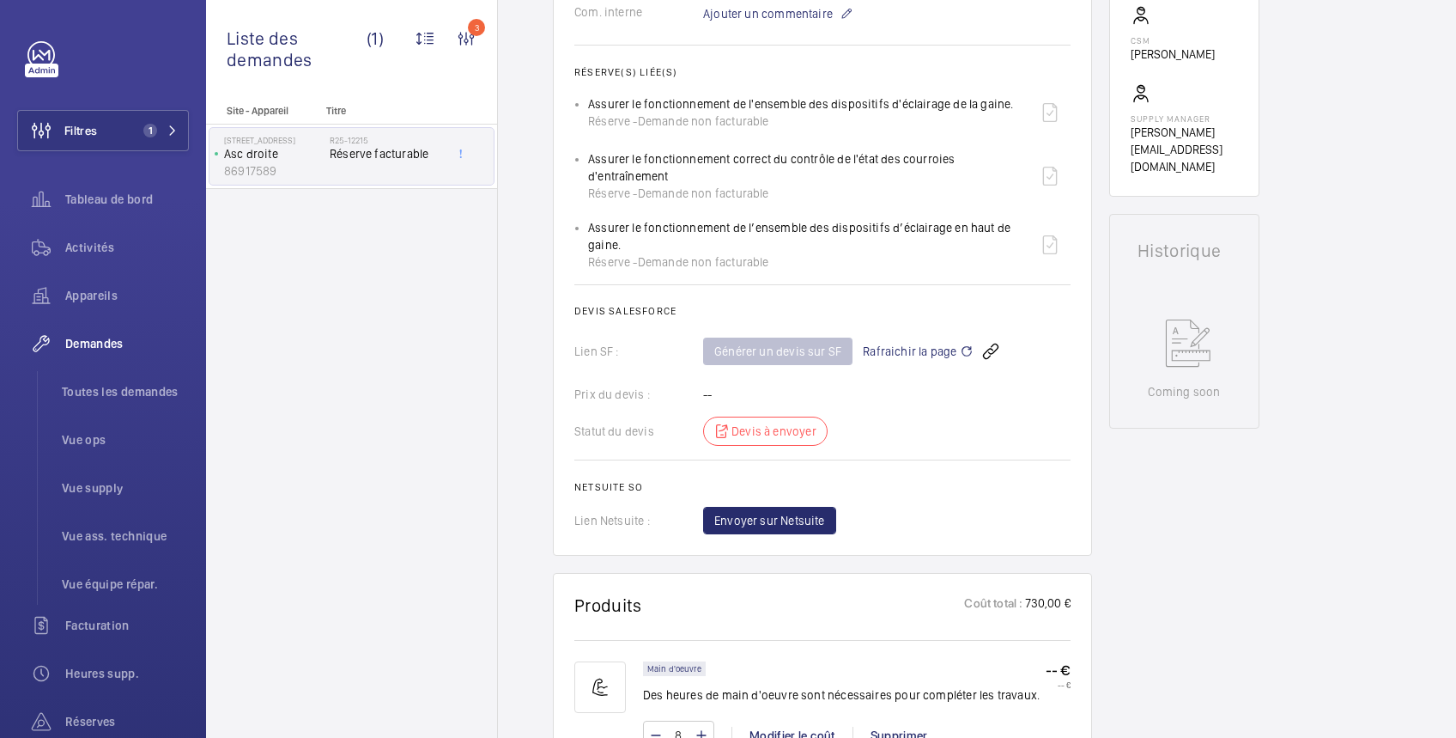
drag, startPoint x: 589, startPoint y: 158, endPoint x: 673, endPoint y: 170, distance: 85.0
click at [673, 170] on div "Assurer le fonctionnement correct du contrôle de l'état des courroies d'entraîn…" at bounding box center [808, 176] width 441 height 52
copy p "Assurer le fonctionnement correct du contrôle de l'état des courroies d'entraîn…"
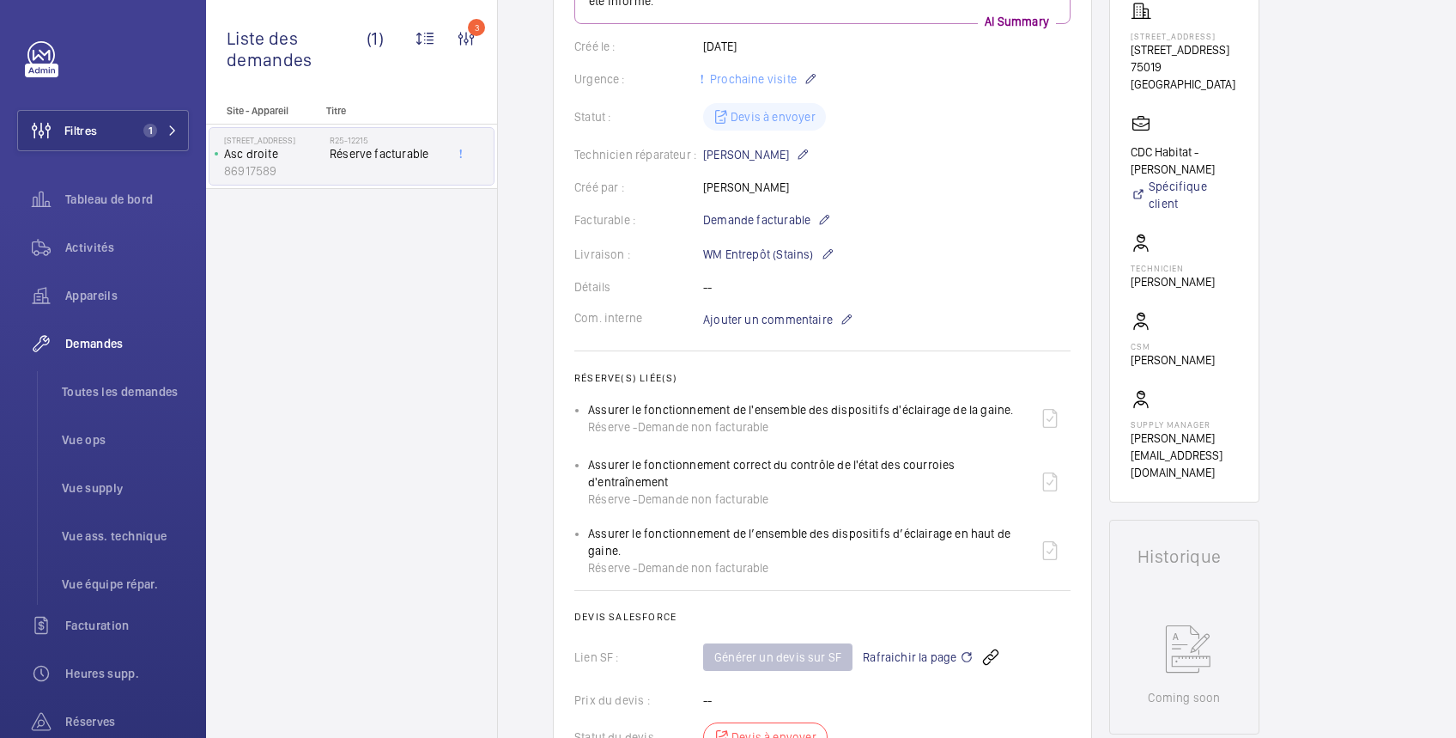
drag, startPoint x: 586, startPoint y: 404, endPoint x: 1010, endPoint y: 406, distance: 424.2
click at [1010, 406] on ul "Assurer le fonctionnement de l'ensemble des dispositifs d'éclairage de la gaine…" at bounding box center [823, 487] width 496 height 179
copy p "Assurer le fonctionnement de l'ensemble des dispositifs d'éclairage de la gaine."
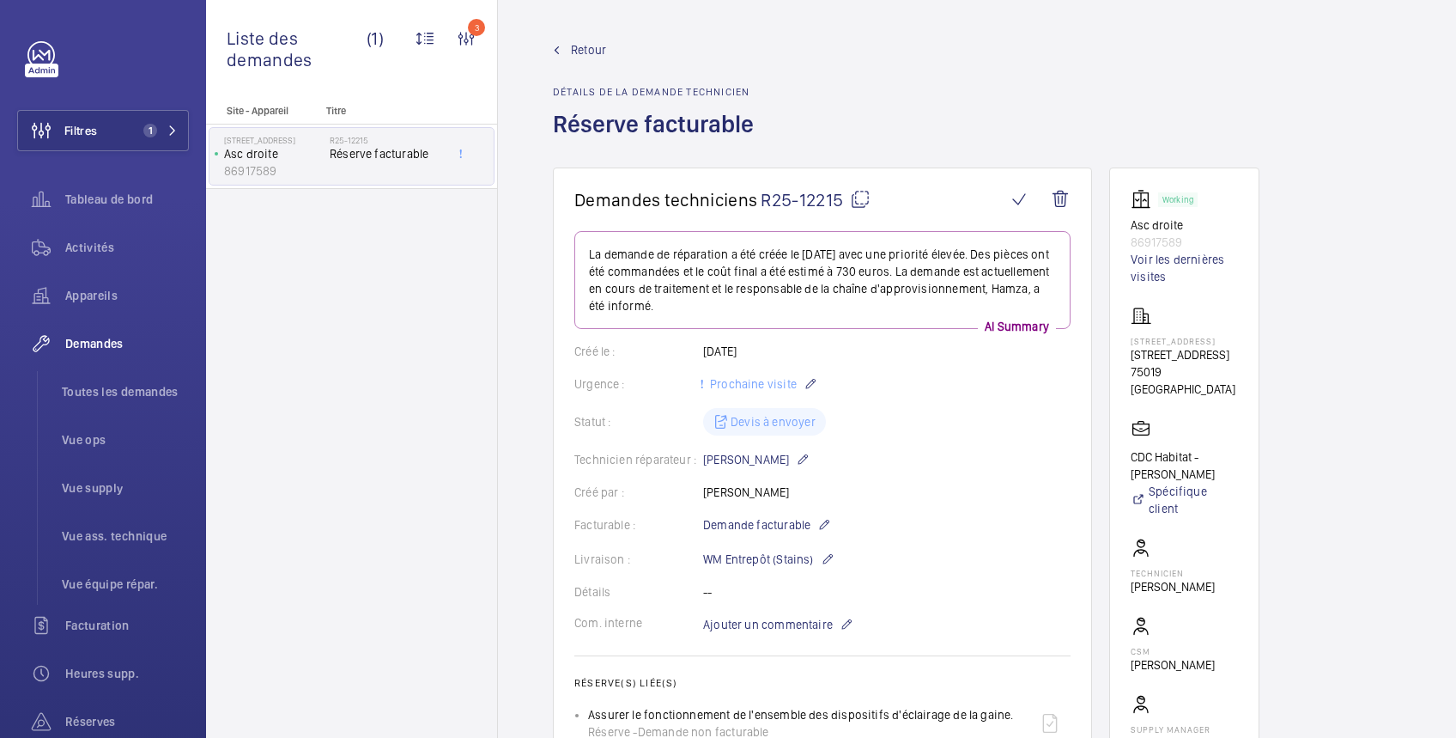
scroll to position [0, 0]
click at [1161, 257] on link "Voir les dernières visites" at bounding box center [1184, 268] width 107 height 34
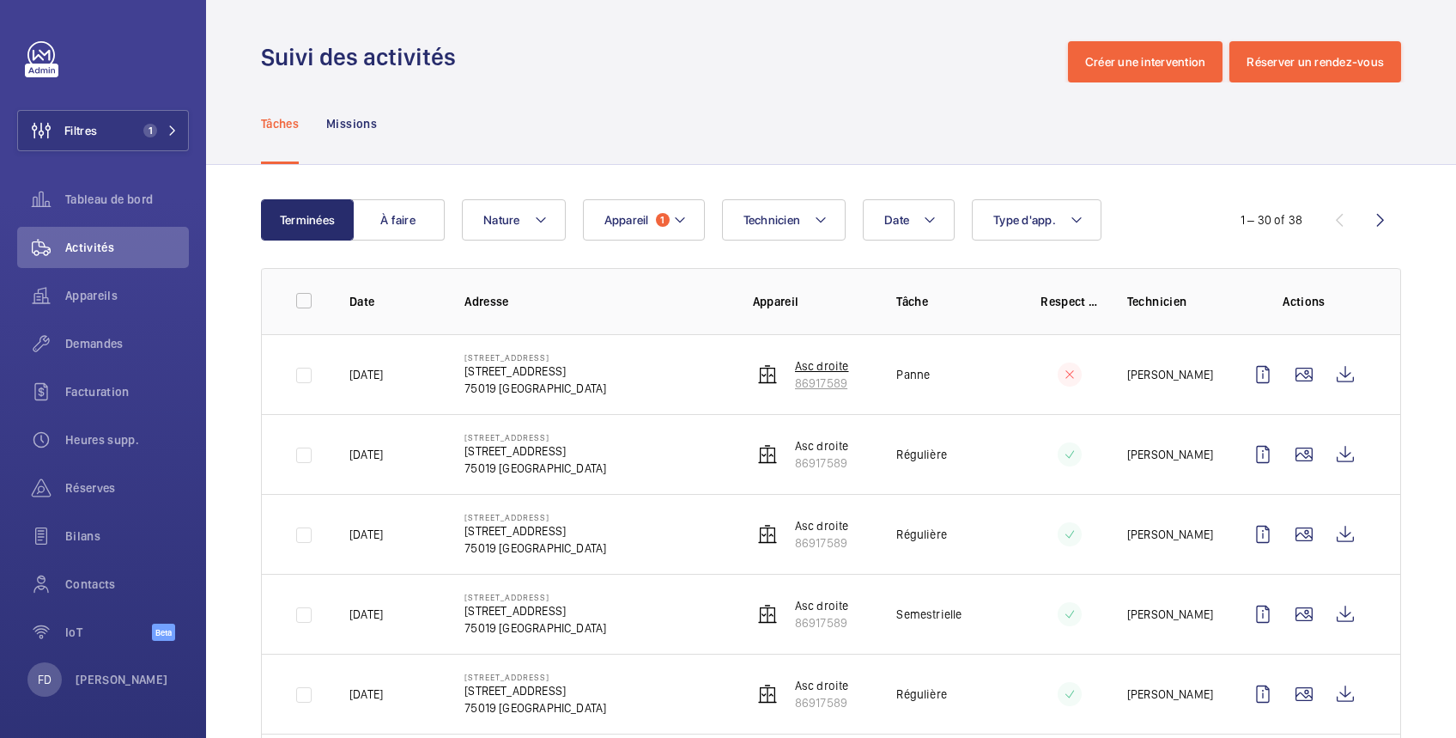
click at [808, 388] on p "86917589" at bounding box center [822, 382] width 54 height 17
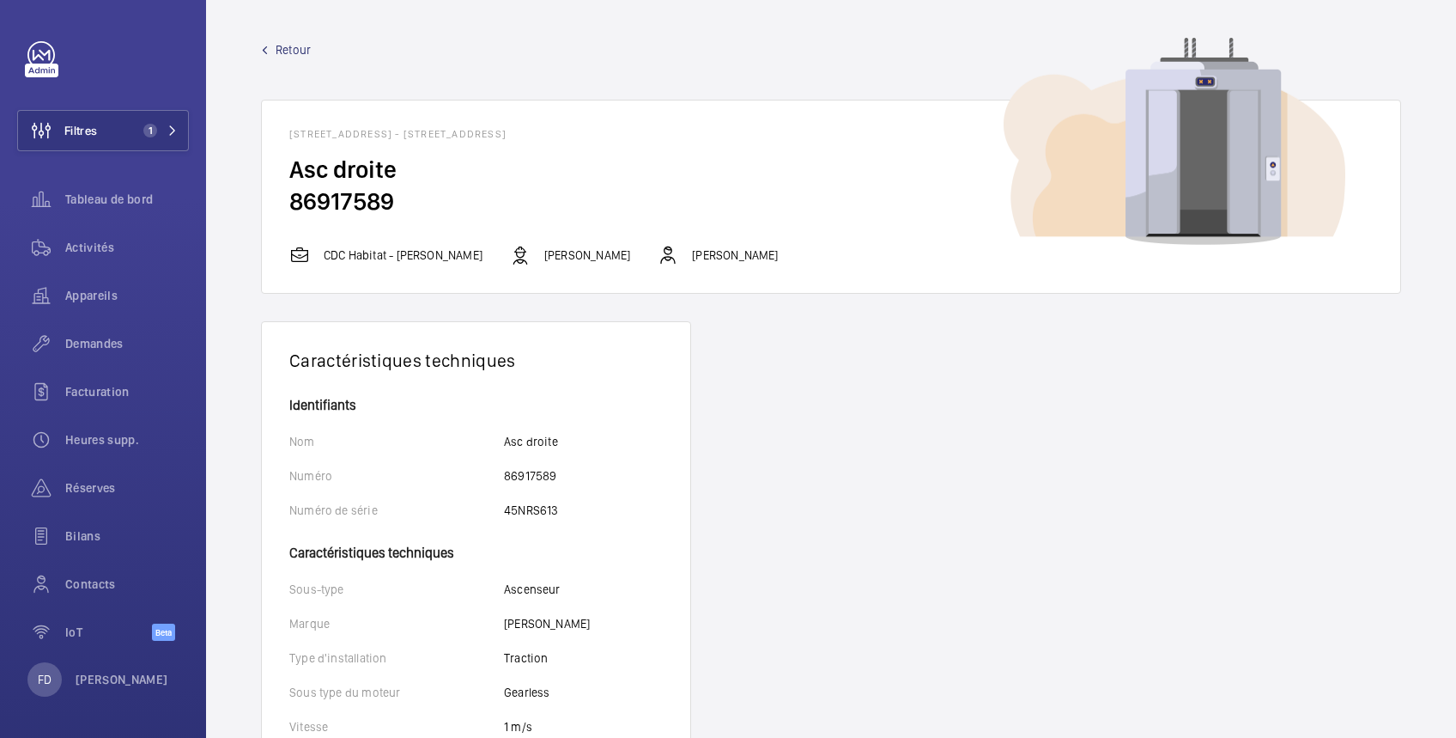
click at [301, 51] on span "Retour" at bounding box center [293, 49] width 35 height 17
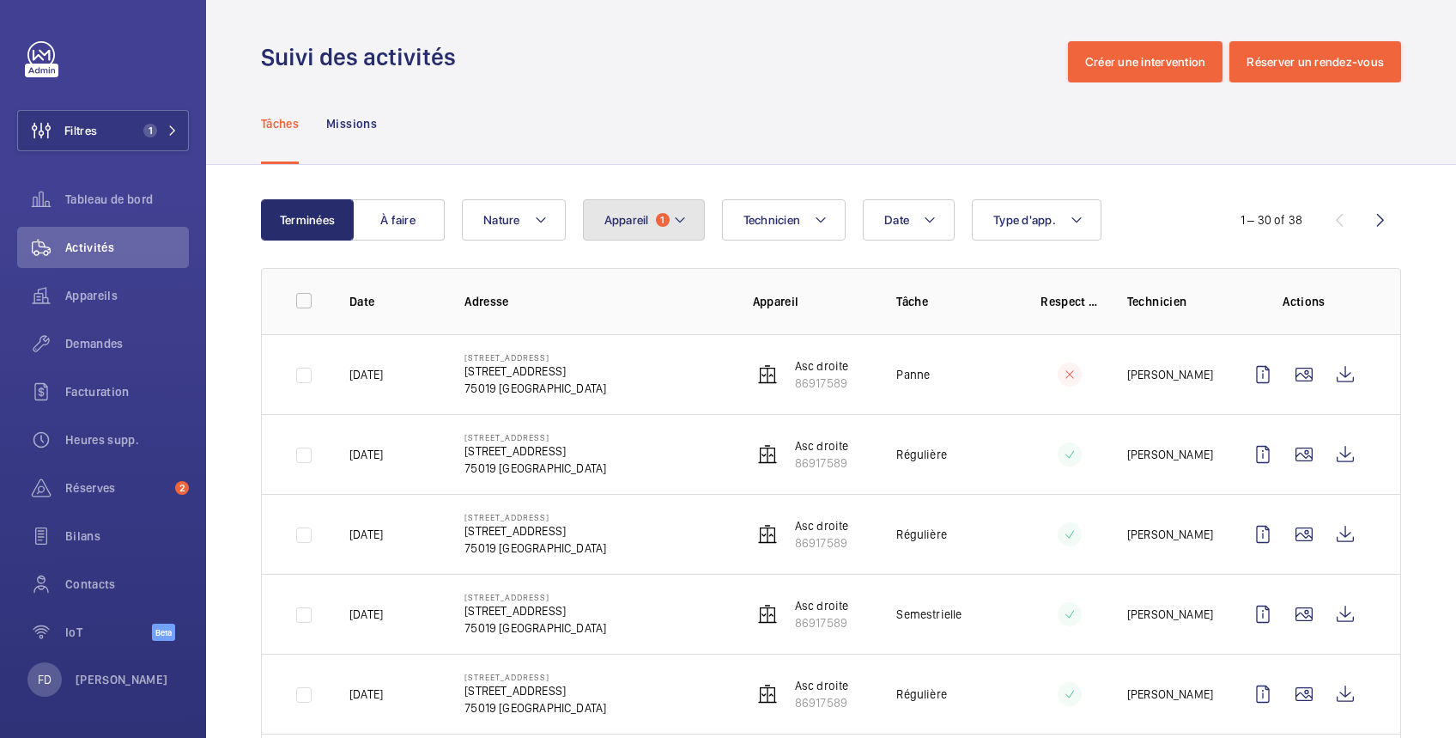
click at [673, 222] on mat-icon at bounding box center [680, 220] width 14 height 21
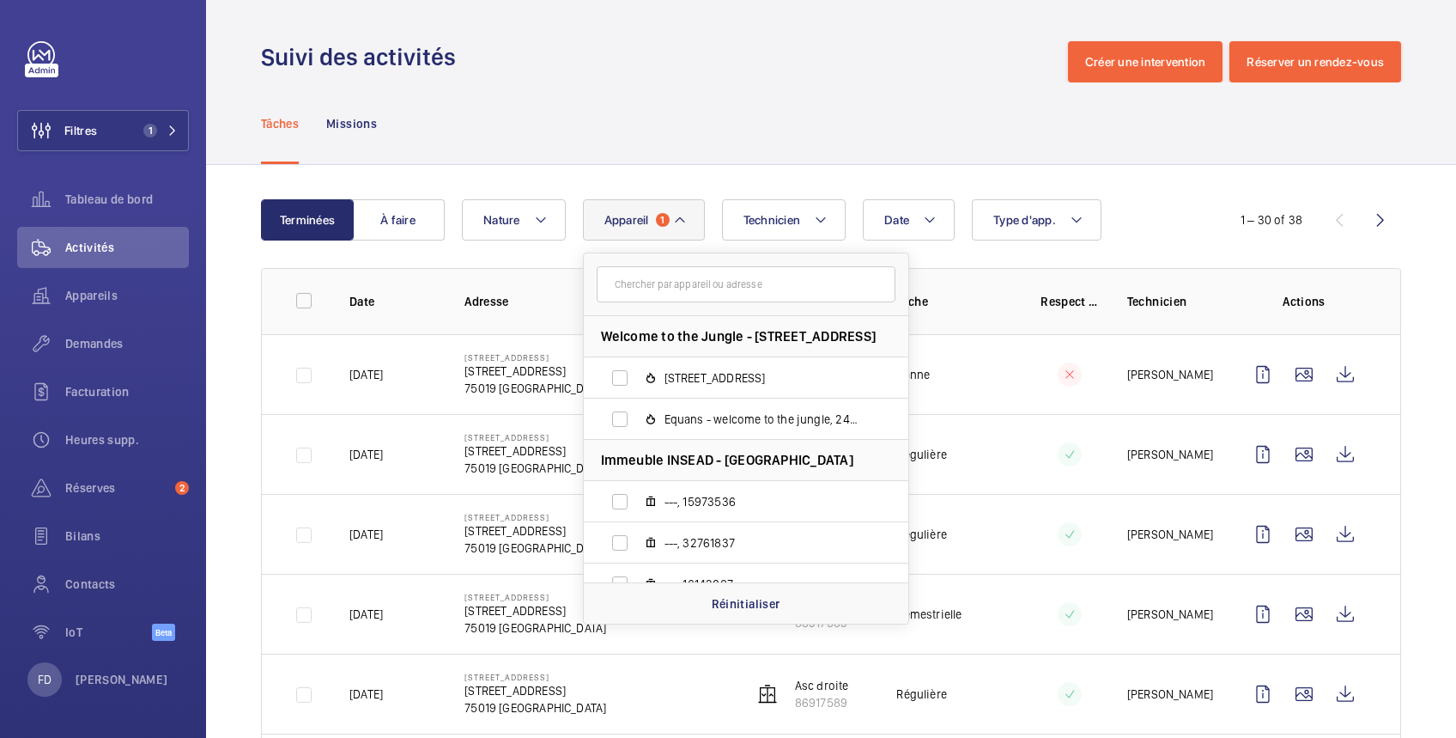
click at [869, 62] on div "Suivi des activités Créer une intervention Réserver un rendez-vous" at bounding box center [831, 61] width 1140 height 41
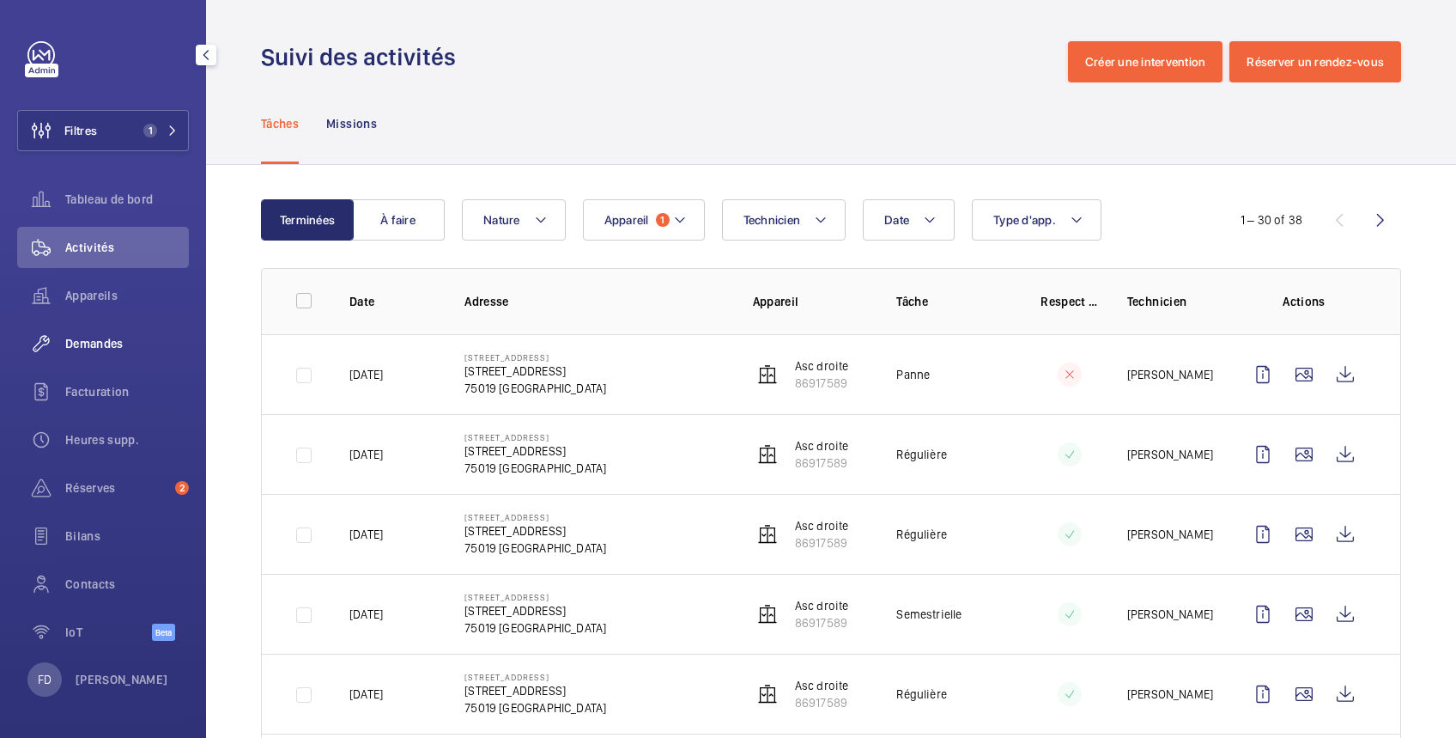
click at [104, 340] on span "Demandes" at bounding box center [127, 343] width 124 height 17
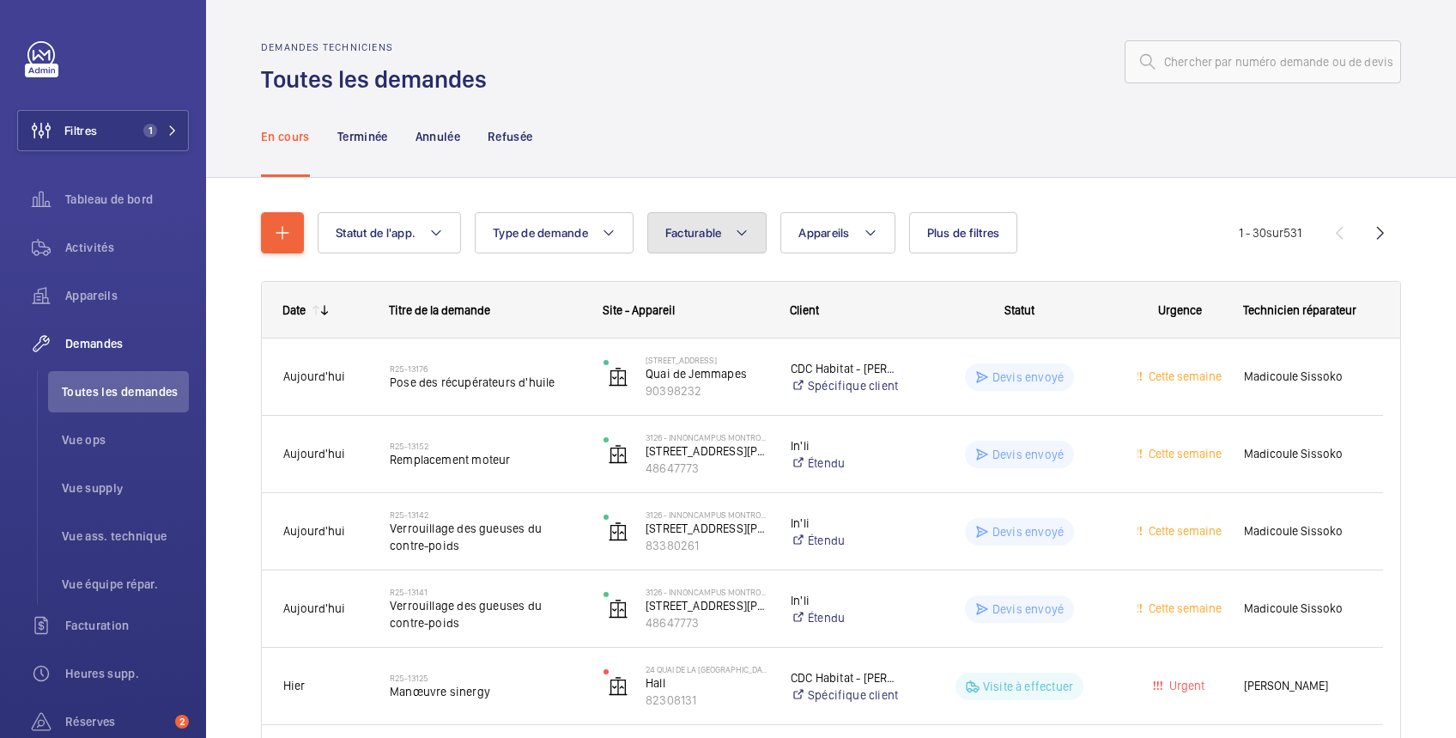
click at [690, 228] on span "Facturable" at bounding box center [694, 233] width 57 height 14
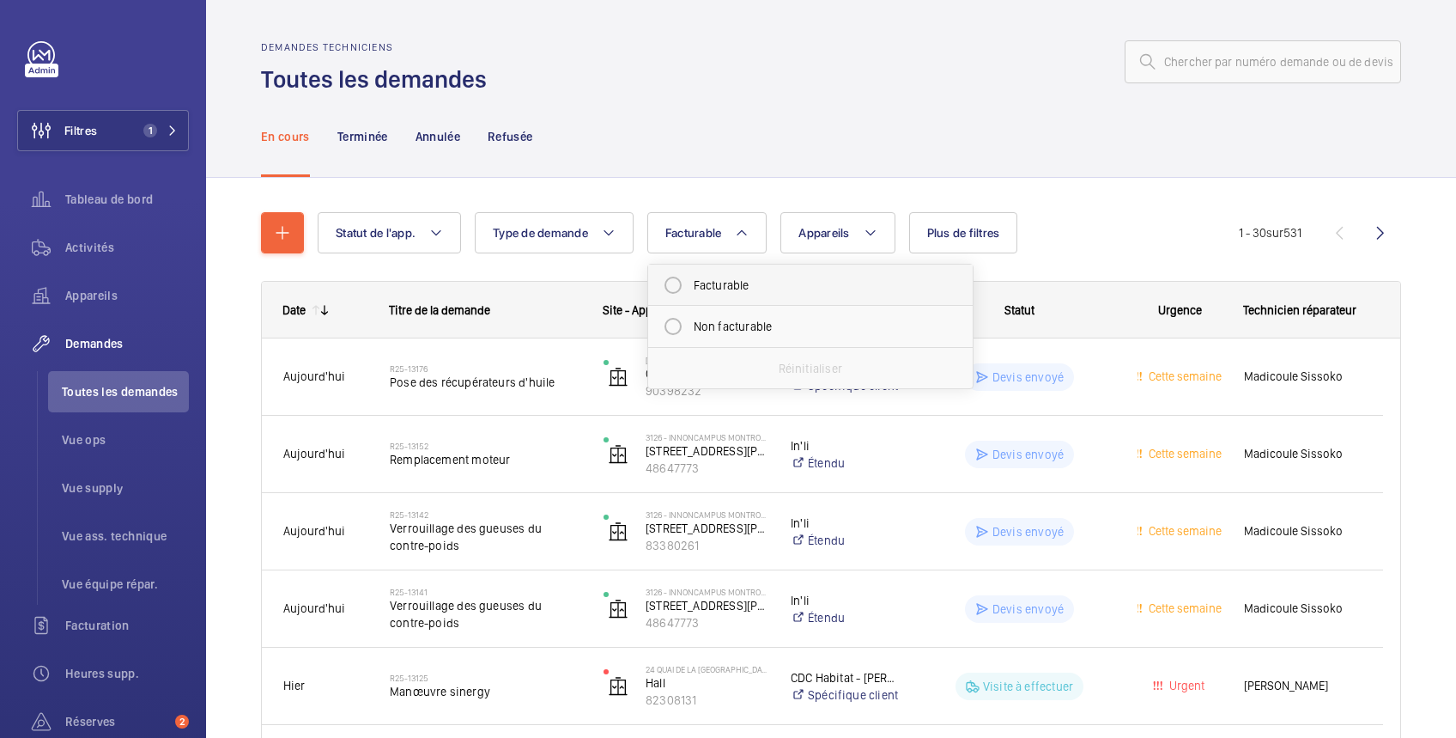
click at [706, 286] on mat-radio-button "Facturable" at bounding box center [810, 285] width 309 height 34
radio input "true"
click at [1010, 229] on span "Plus de filtres" at bounding box center [984, 233] width 73 height 14
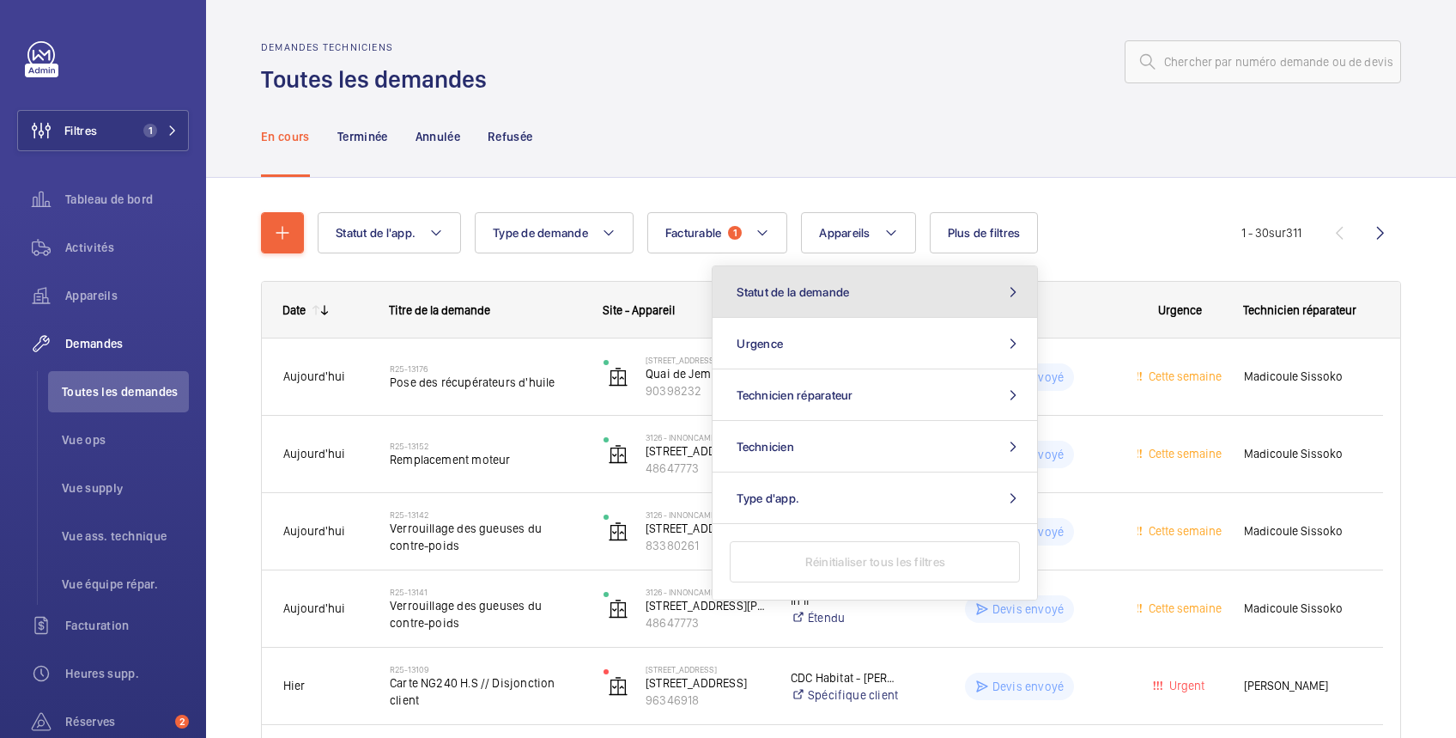
click at [927, 294] on button "Statut de la demande" at bounding box center [875, 292] width 325 height 52
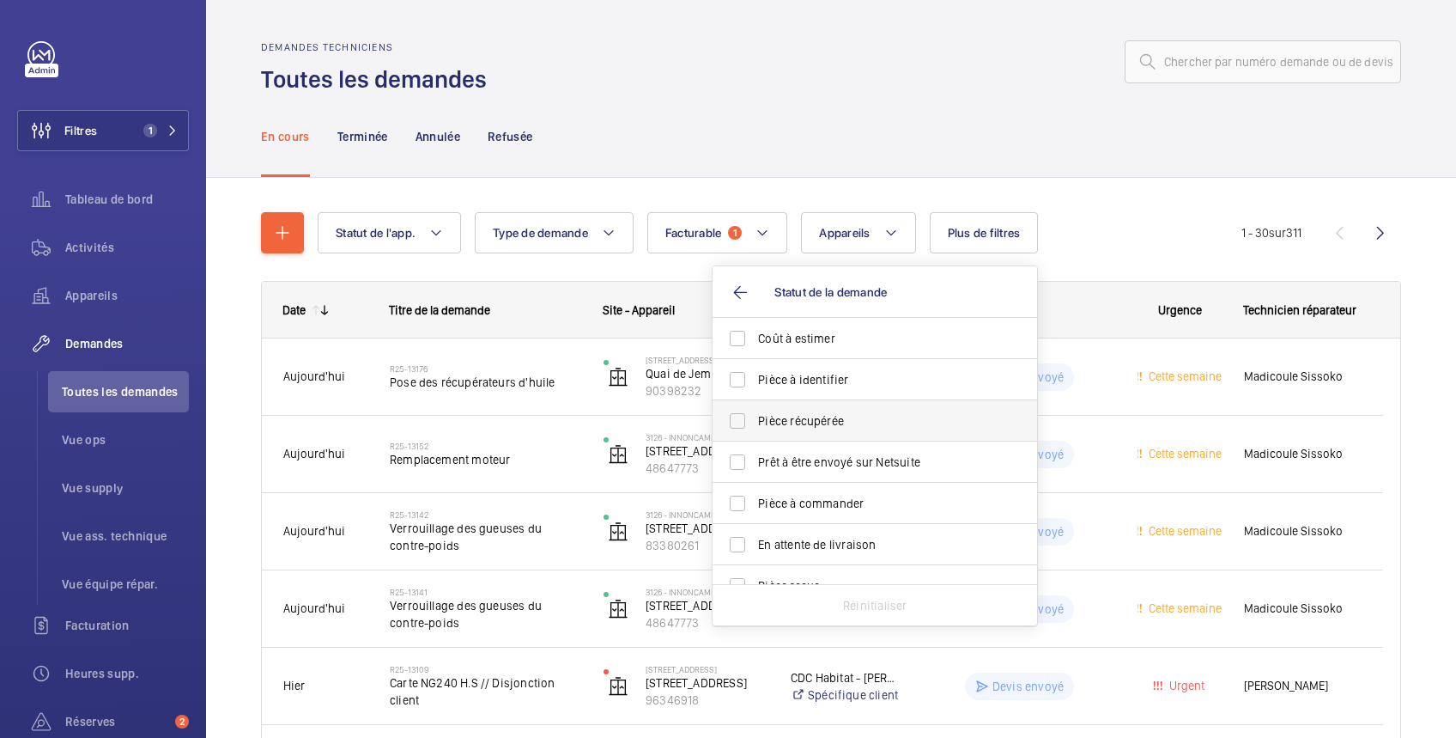
scroll to position [228, 0]
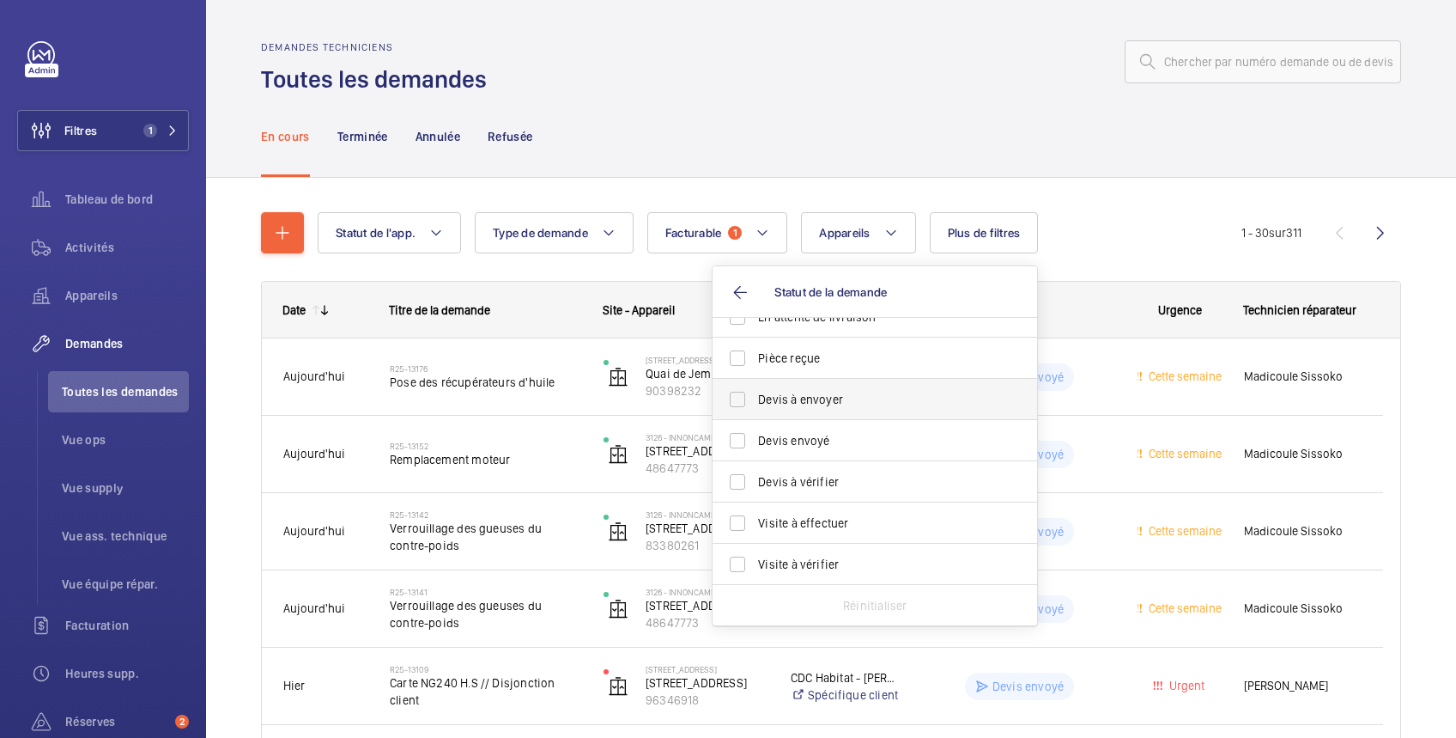
click at [818, 399] on span "Devis à envoyer" at bounding box center [876, 399] width 236 height 17
click at [755, 399] on input "Devis à envoyer" at bounding box center [738, 399] width 34 height 34
checkbox input "true"
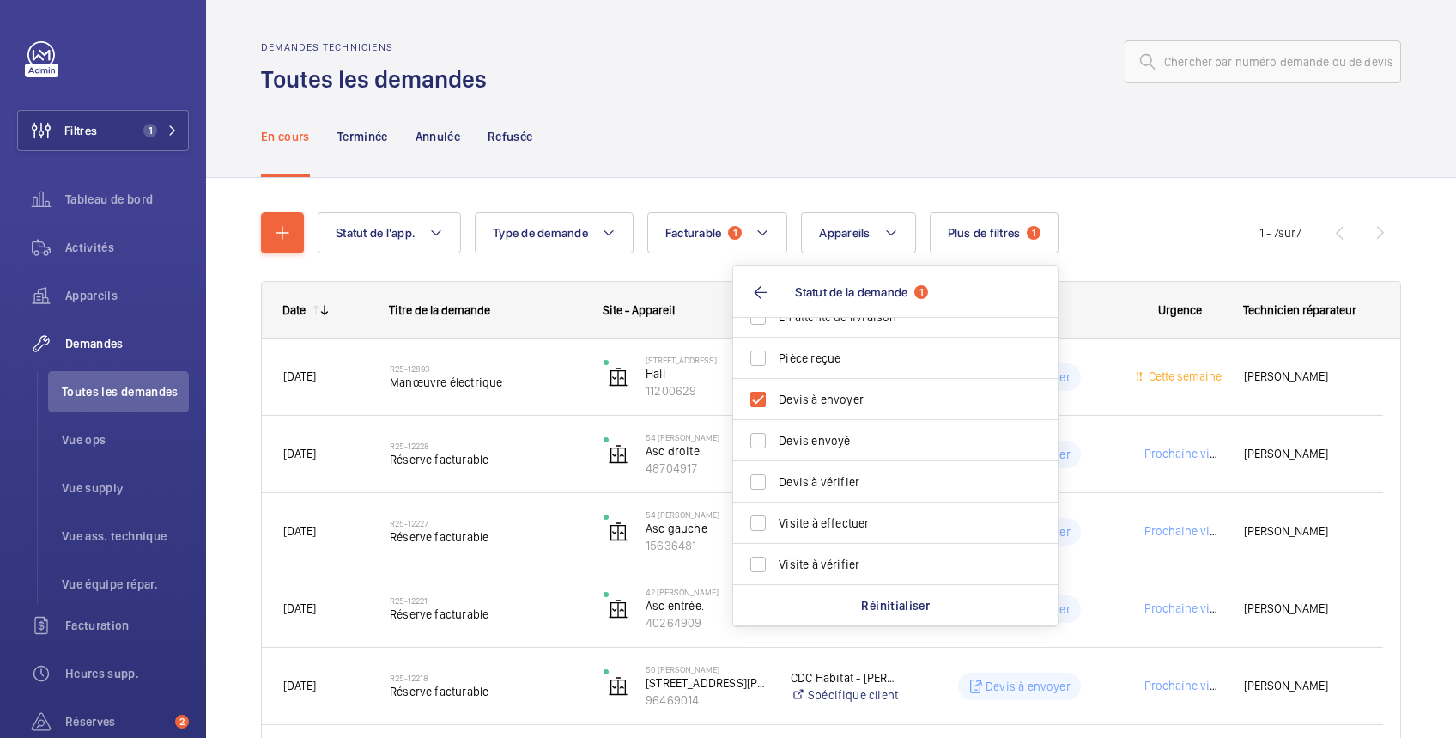
click at [841, 70] on div at bounding box center [949, 61] width 904 height 41
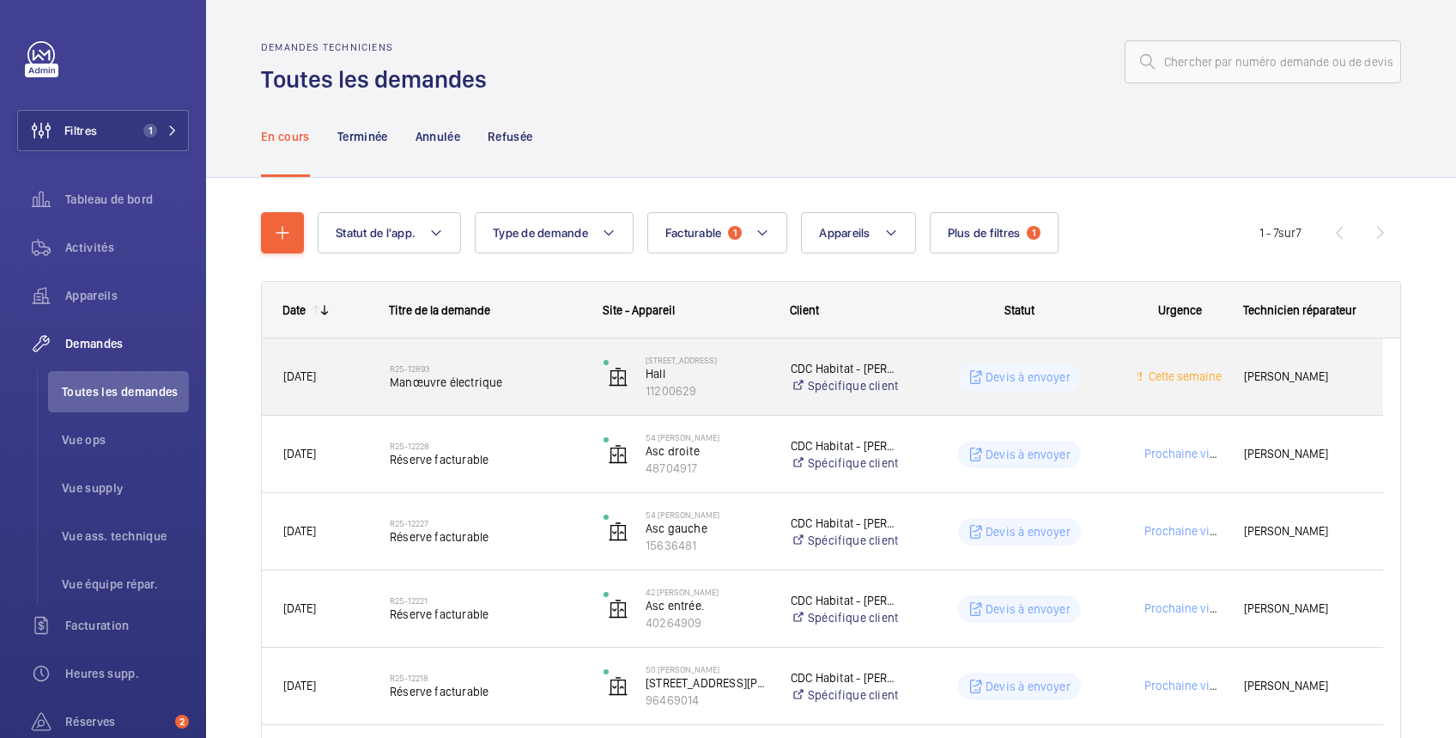
click at [936, 371] on wm-front-pills-cell "Devis à envoyer" at bounding box center [1020, 376] width 192 height 27
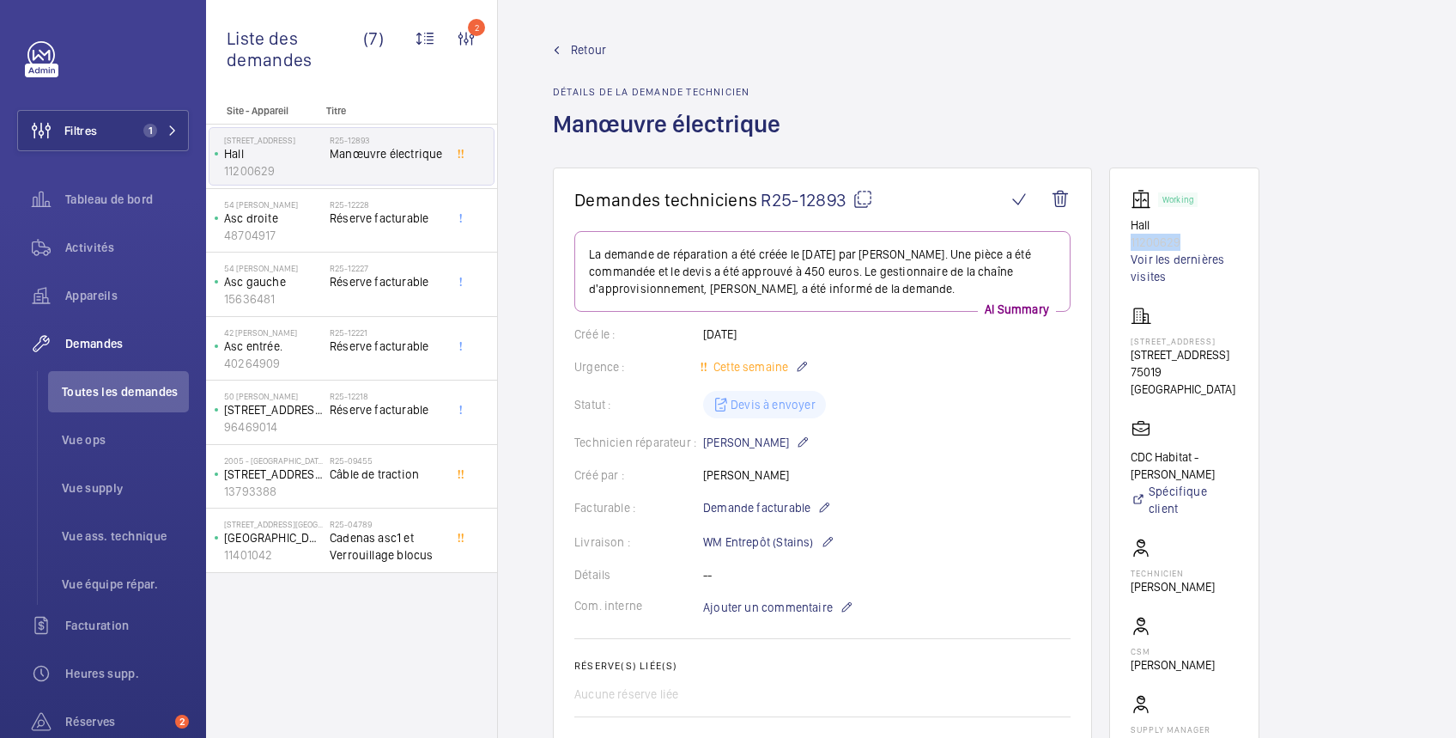
drag, startPoint x: 1201, startPoint y: 240, endPoint x: 1128, endPoint y: 247, distance: 72.5
click at [1128, 247] on wm-front-card "Working Hall 11200629 Voir les dernières visites 41 rue du Pré Saint Gervais 41…" at bounding box center [1185, 487] width 150 height 640
copy p "11200629"
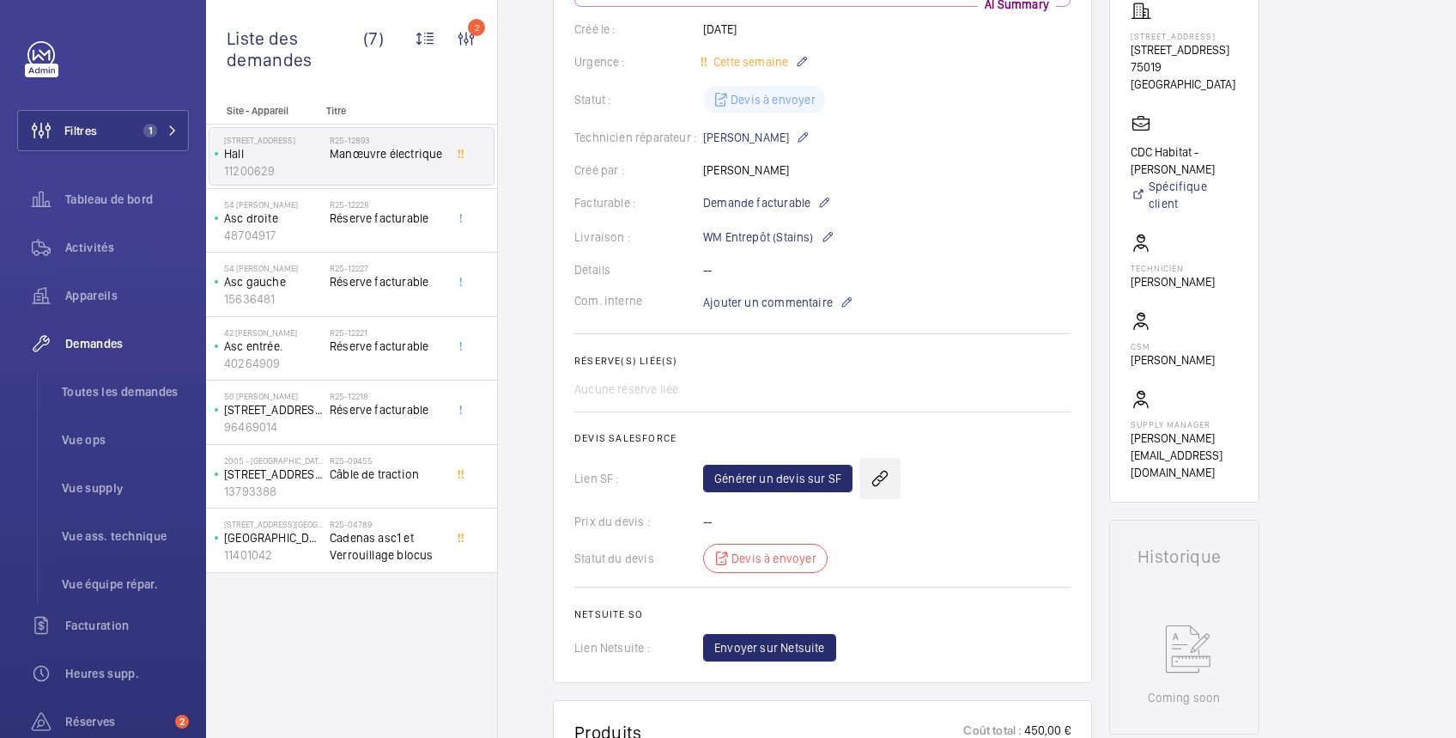
click at [881, 477] on wm-front-icon-button at bounding box center [880, 478] width 41 height 41
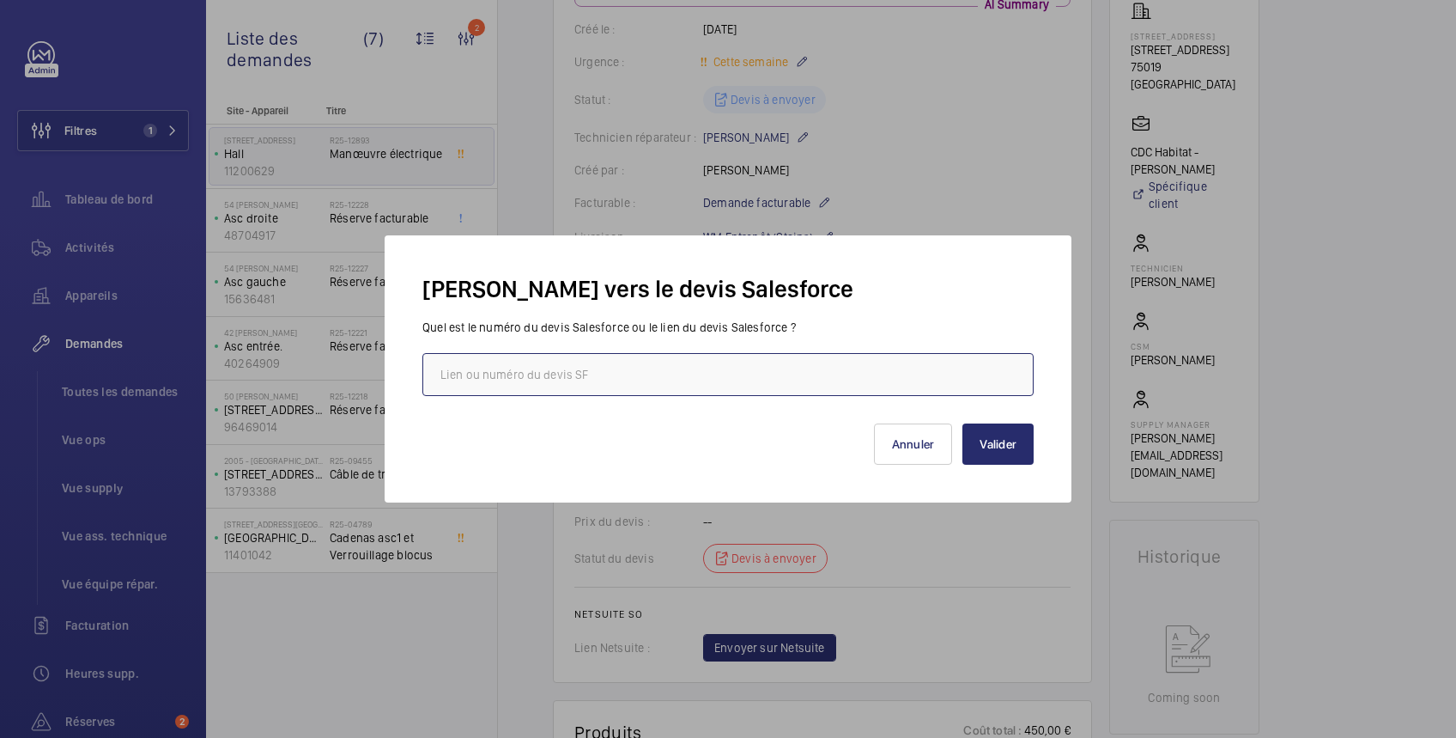
click at [749, 377] on input "text" at bounding box center [728, 374] width 611 height 43
paste input "https://wemaintain.lightning.force.com/lightning/r/Quote/0Q0SZ000007dJJh0AM/view"
type input "https://wemaintain.lightning.force.com/lightning/r/Quote/0Q0SZ000007dJJh0AM/view"
click at [1000, 437] on button "Valider" at bounding box center [998, 443] width 71 height 41
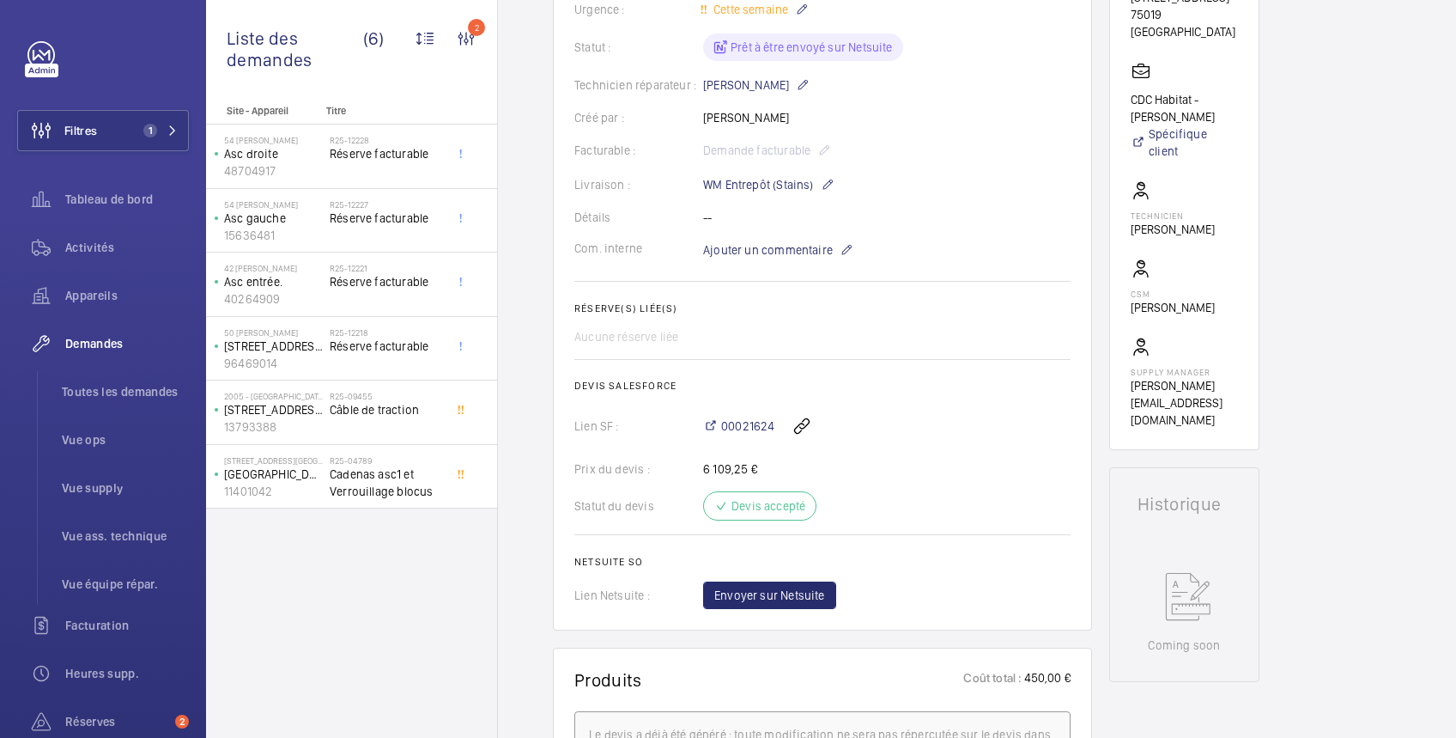
scroll to position [0, 0]
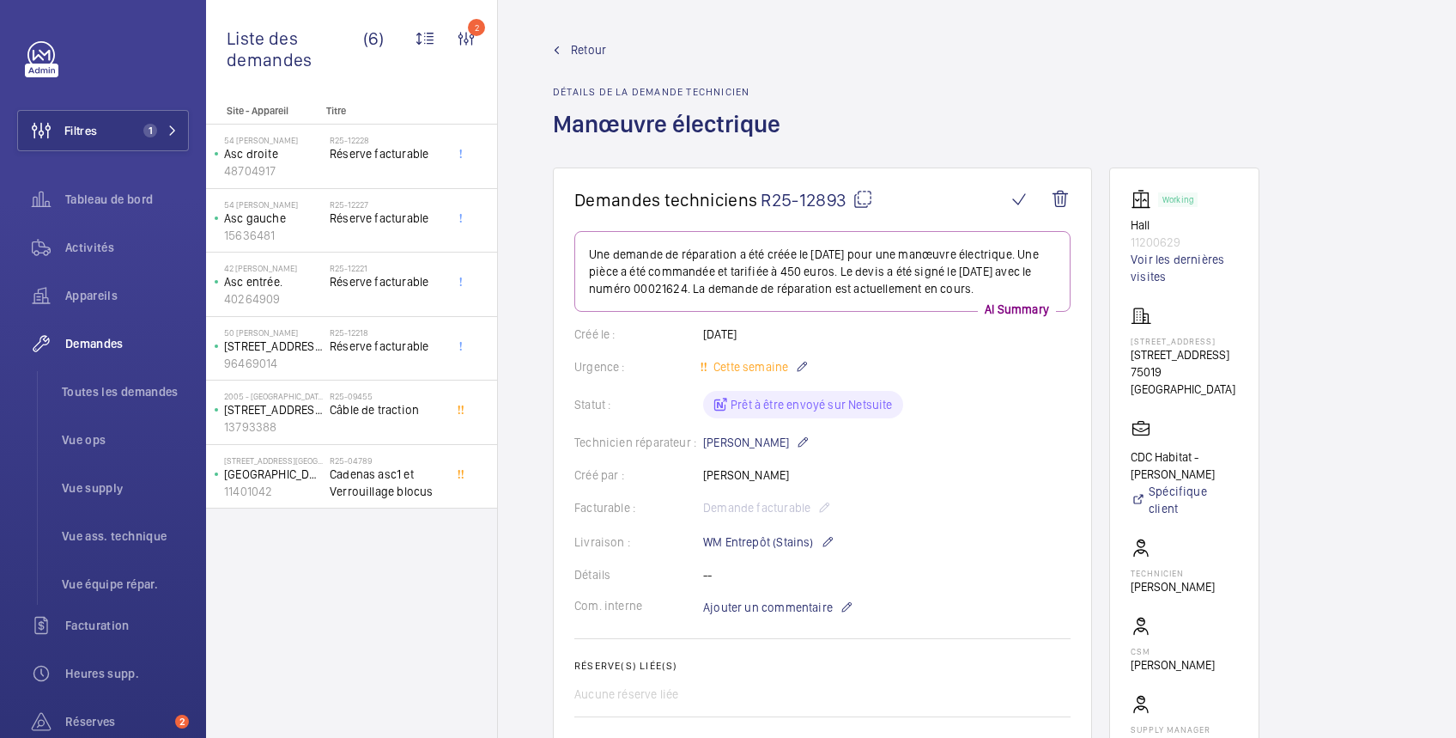
click at [594, 47] on span "Retour" at bounding box center [588, 49] width 35 height 17
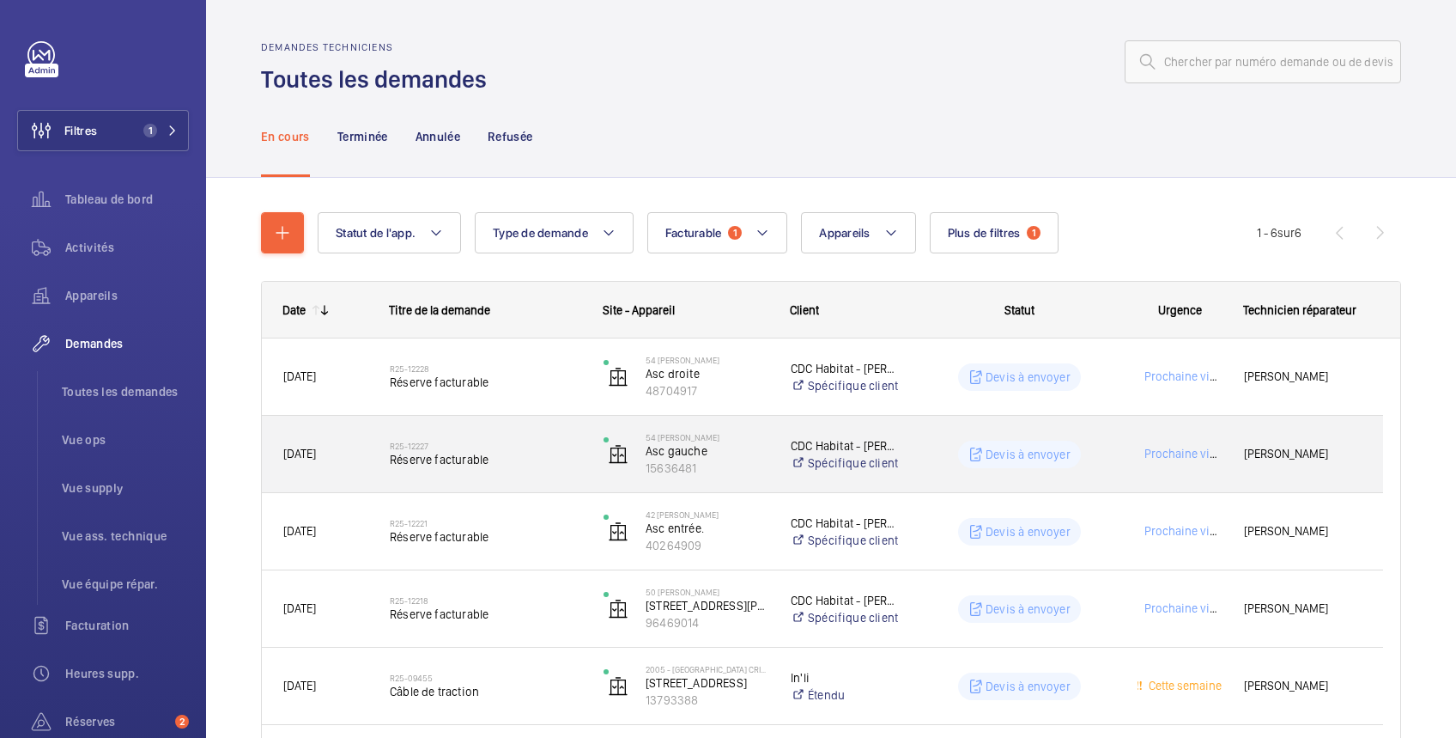
scroll to position [148, 0]
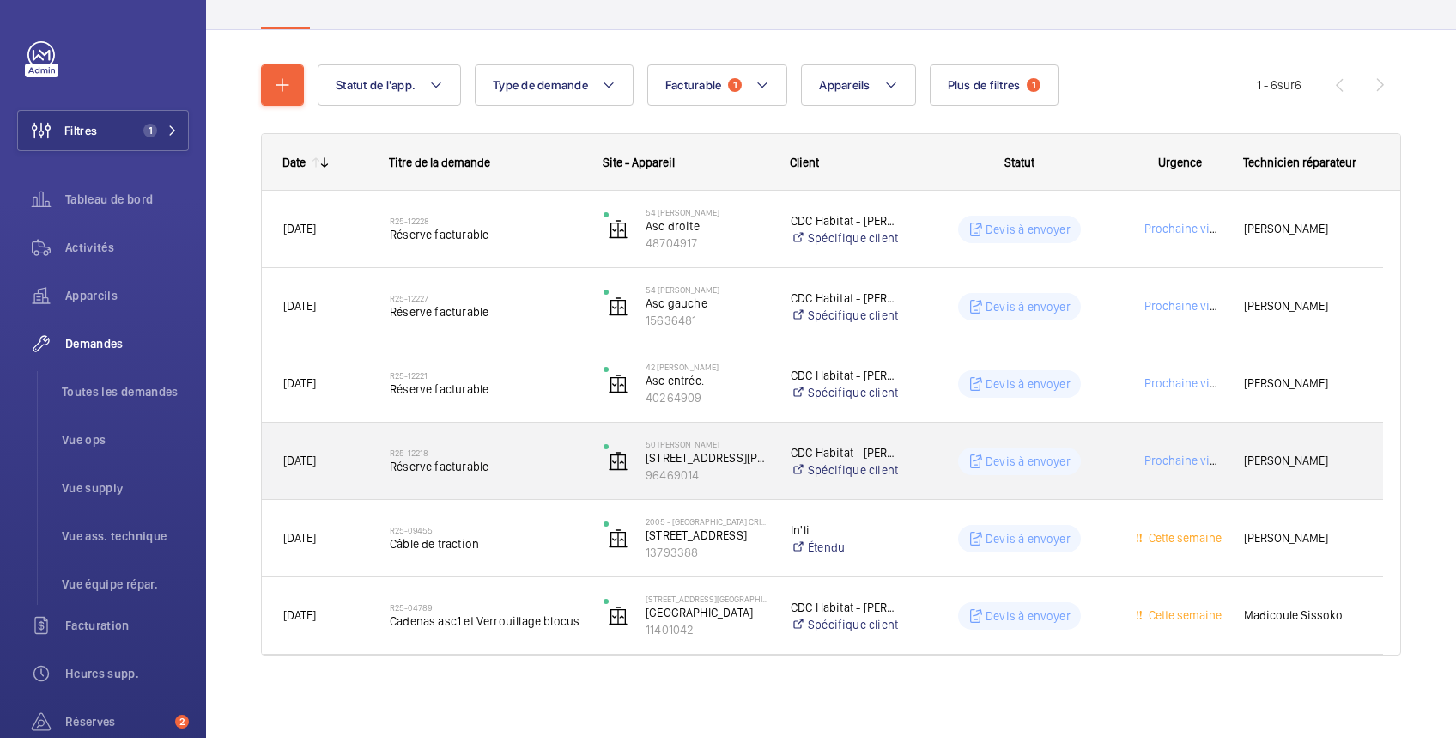
click at [946, 456] on wm-front-pills-cell "Devis à envoyer" at bounding box center [1020, 460] width 192 height 27
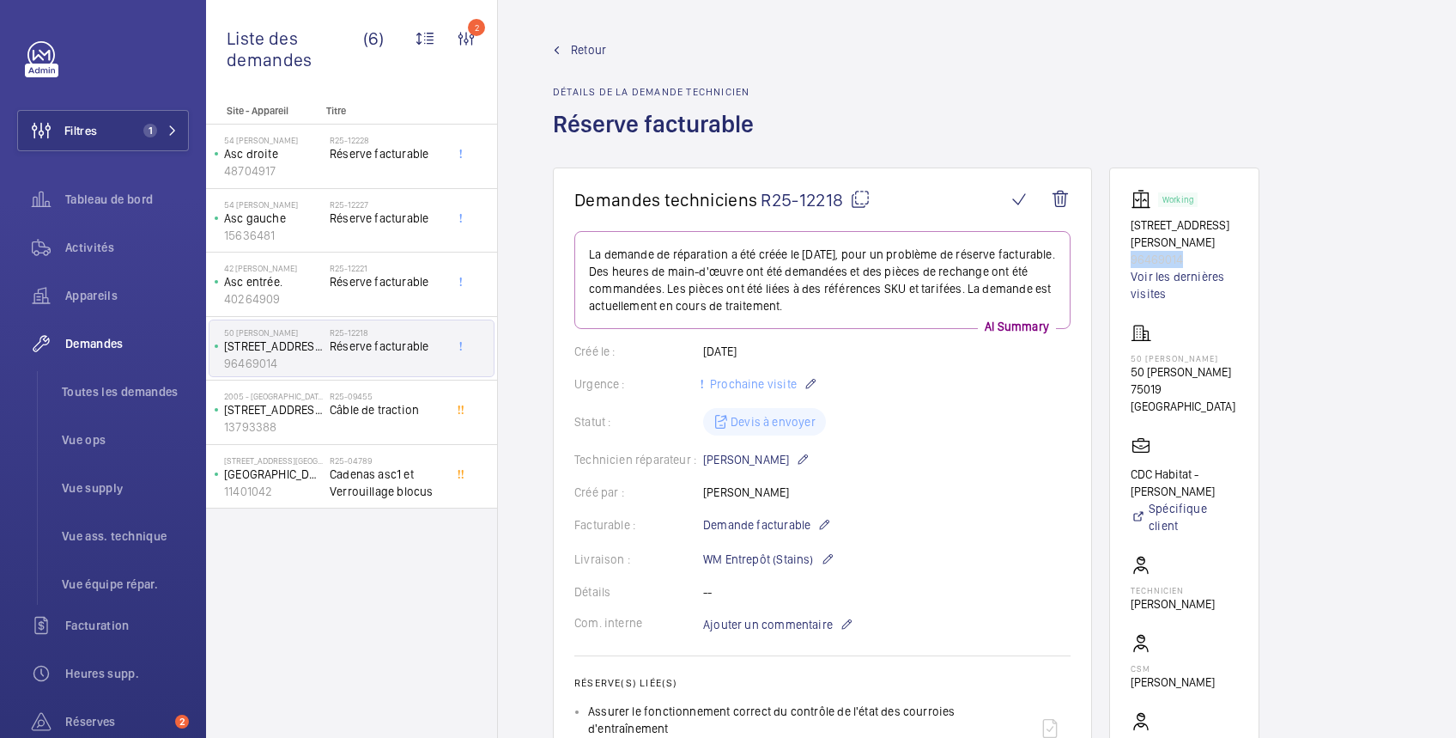
drag, startPoint x: 1205, startPoint y: 255, endPoint x: 1128, endPoint y: 259, distance: 76.6
click at [1128, 259] on wm-front-card "Working 50 rue cesaria Evora 75019 96469014 Voir les dernières visites 50 Cesar…" at bounding box center [1185, 495] width 150 height 657
copy p "96469014"
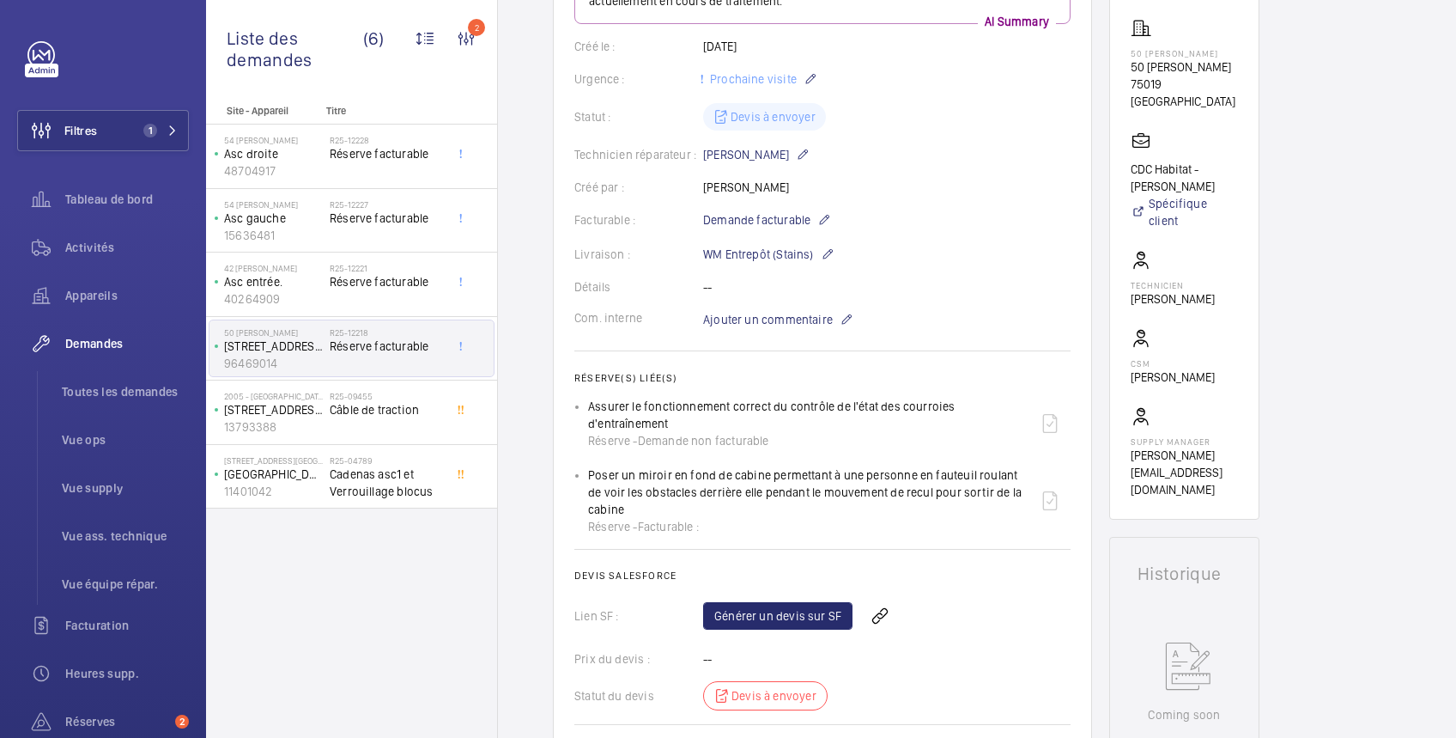
click at [772, 611] on link "Générer un devis sur SF" at bounding box center [777, 615] width 149 height 27
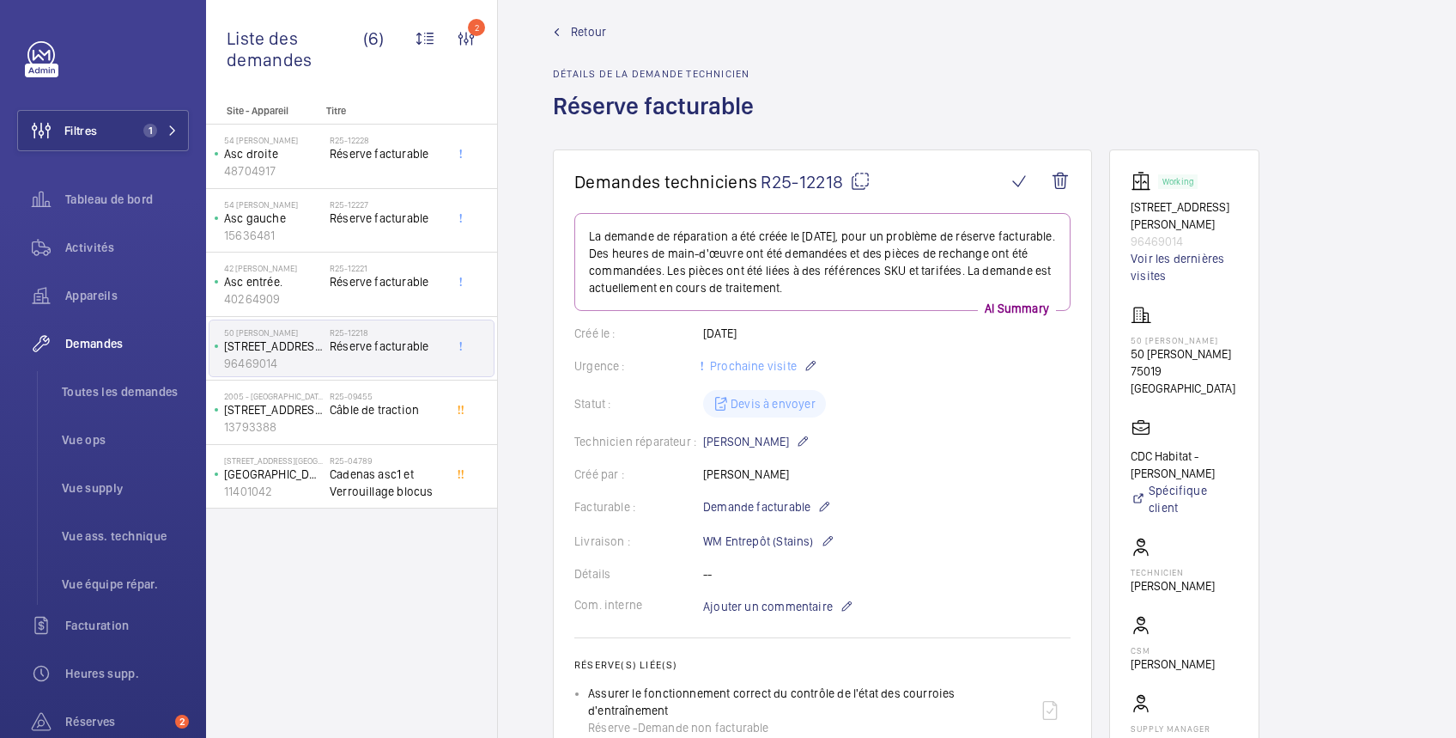
scroll to position [0, 0]
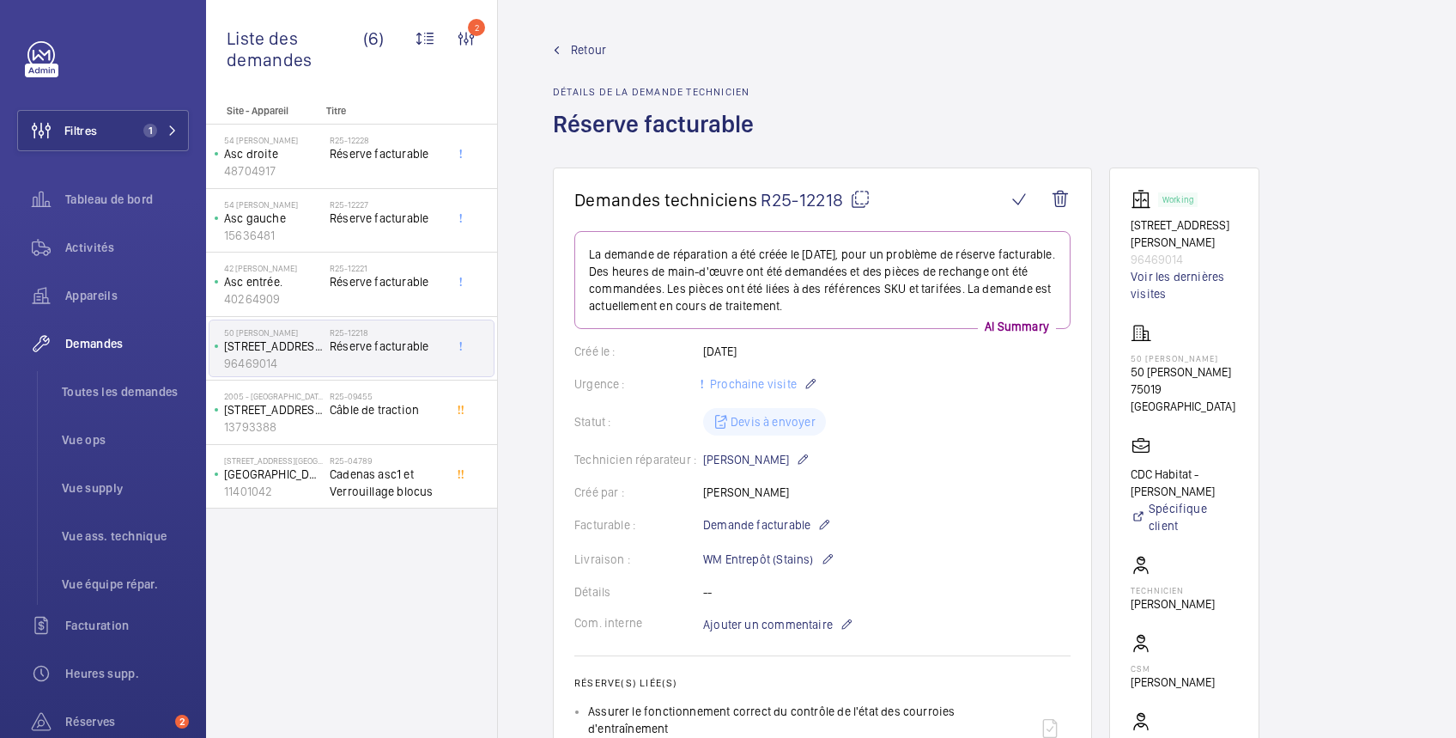
click at [595, 46] on span "Retour" at bounding box center [588, 49] width 35 height 17
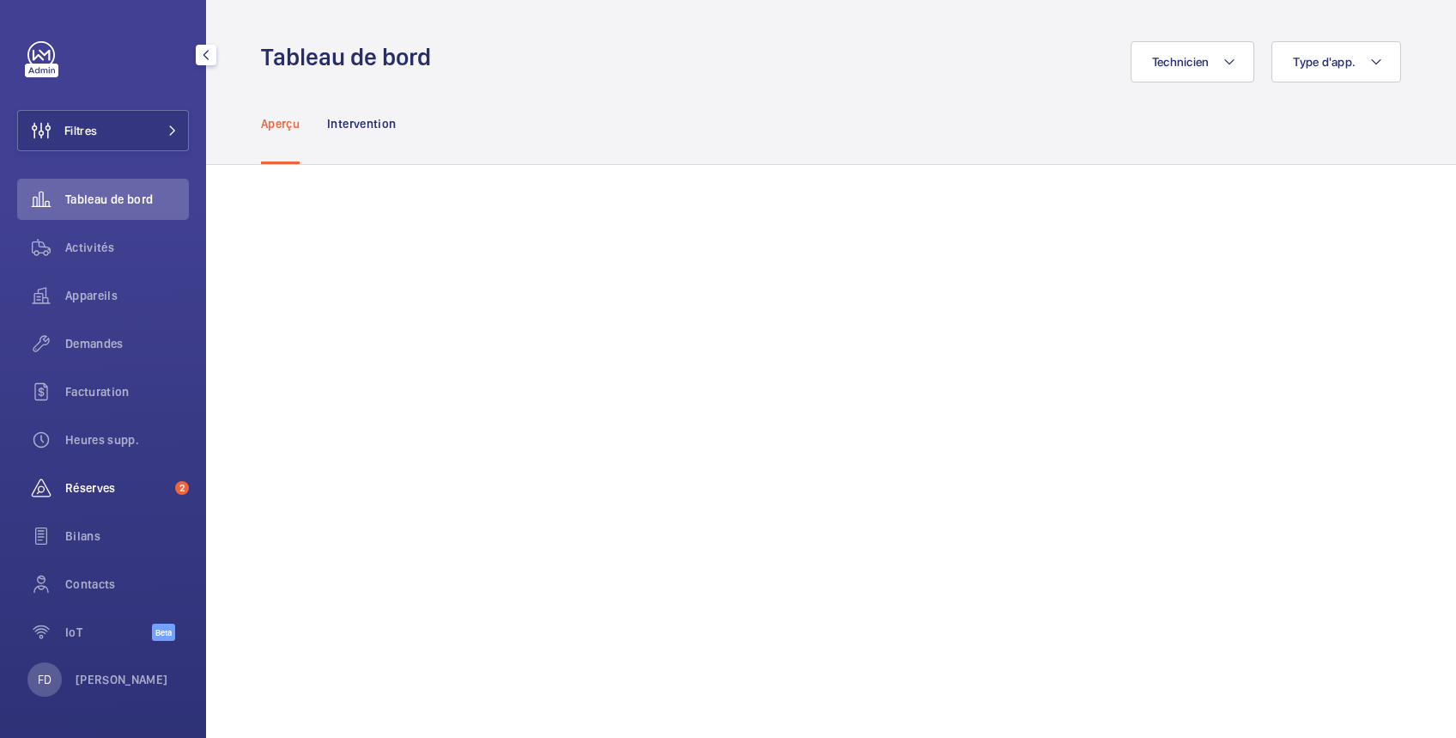
click at [89, 492] on span "Réserves" at bounding box center [116, 487] width 103 height 17
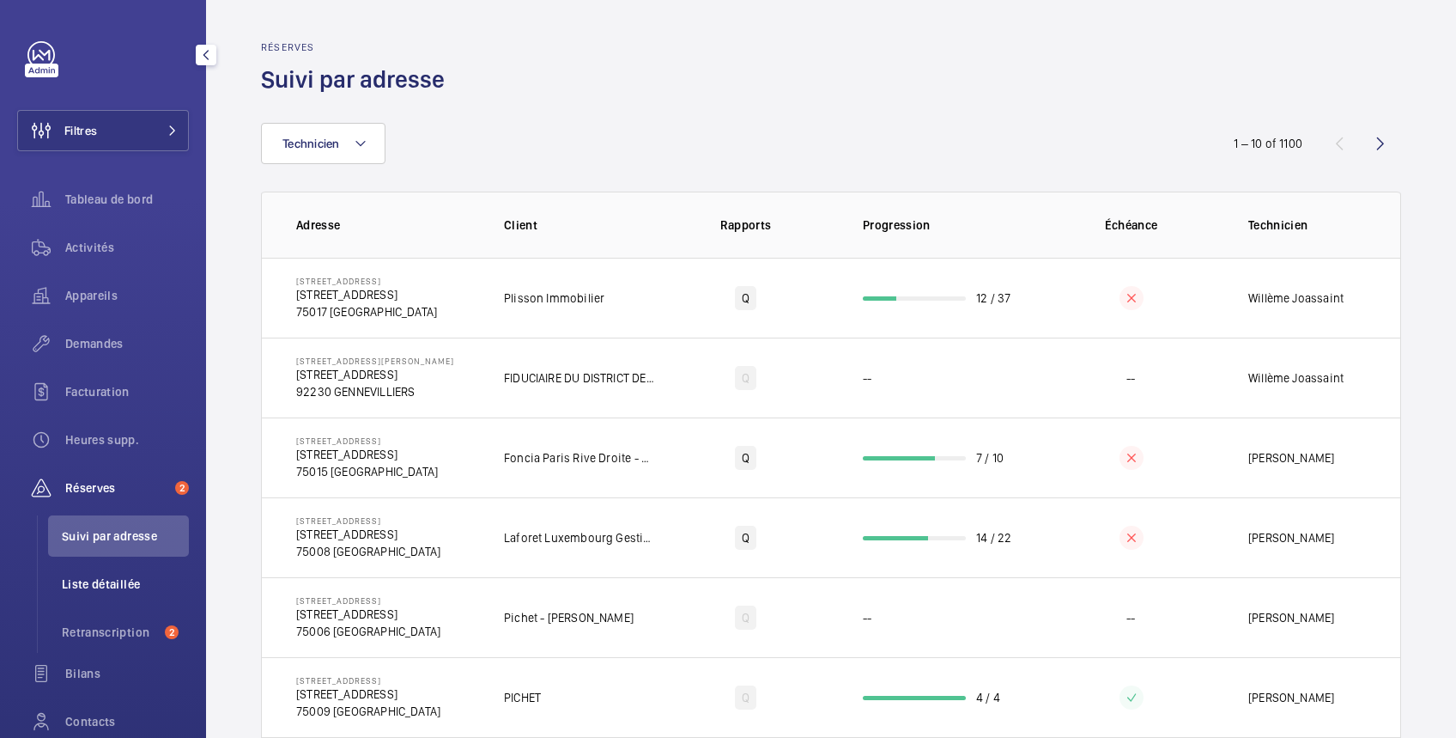
click at [124, 584] on span "Liste détaillée" at bounding box center [125, 583] width 127 height 17
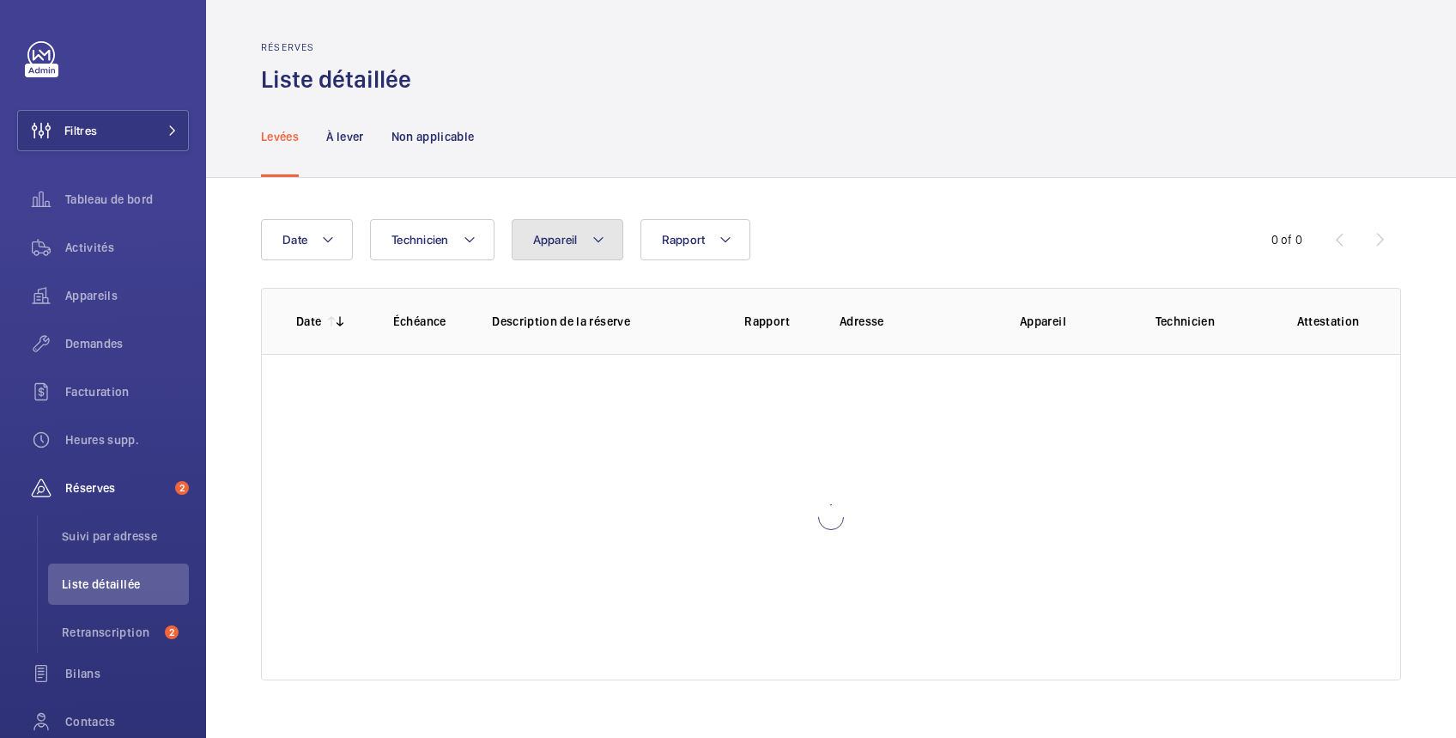
click at [568, 236] on span "Appareil" at bounding box center [555, 240] width 45 height 14
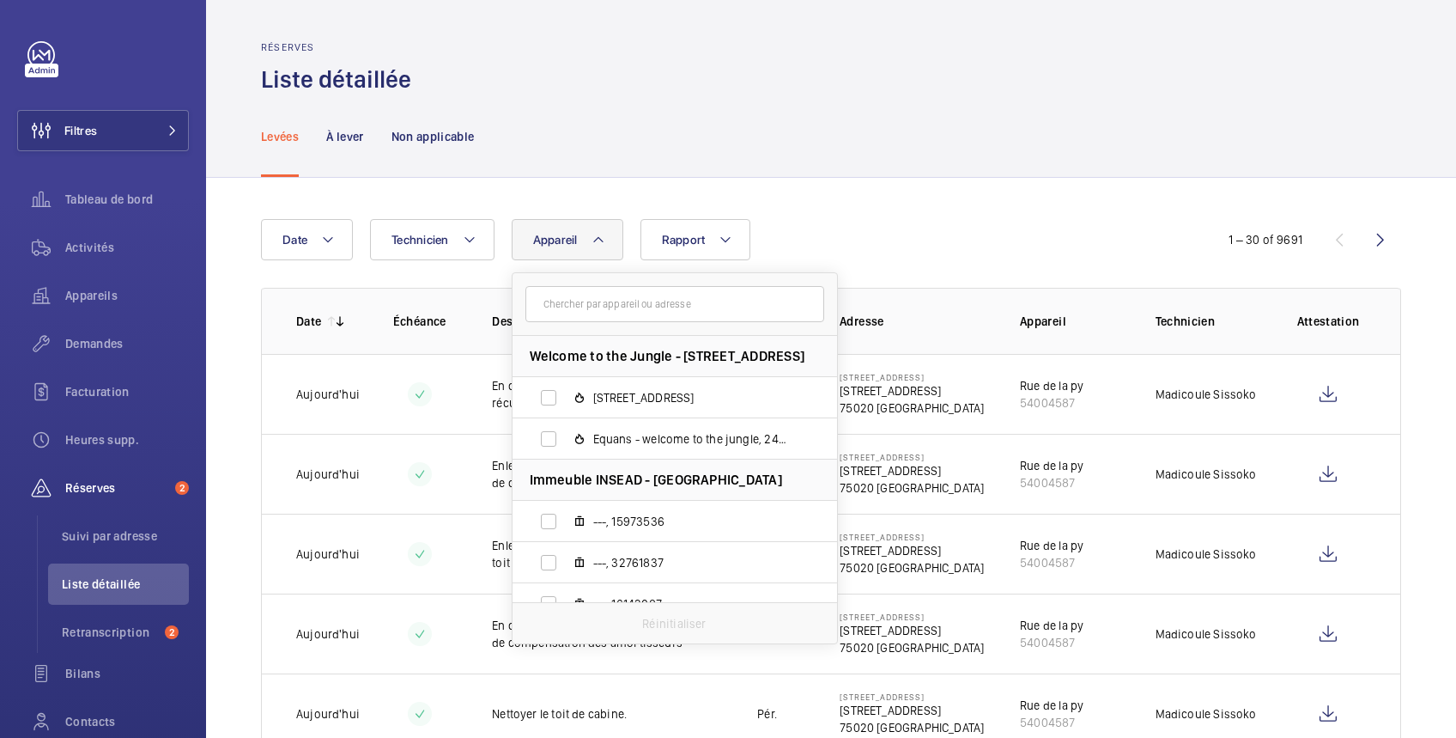
click at [568, 307] on input "text" at bounding box center [675, 304] width 299 height 36
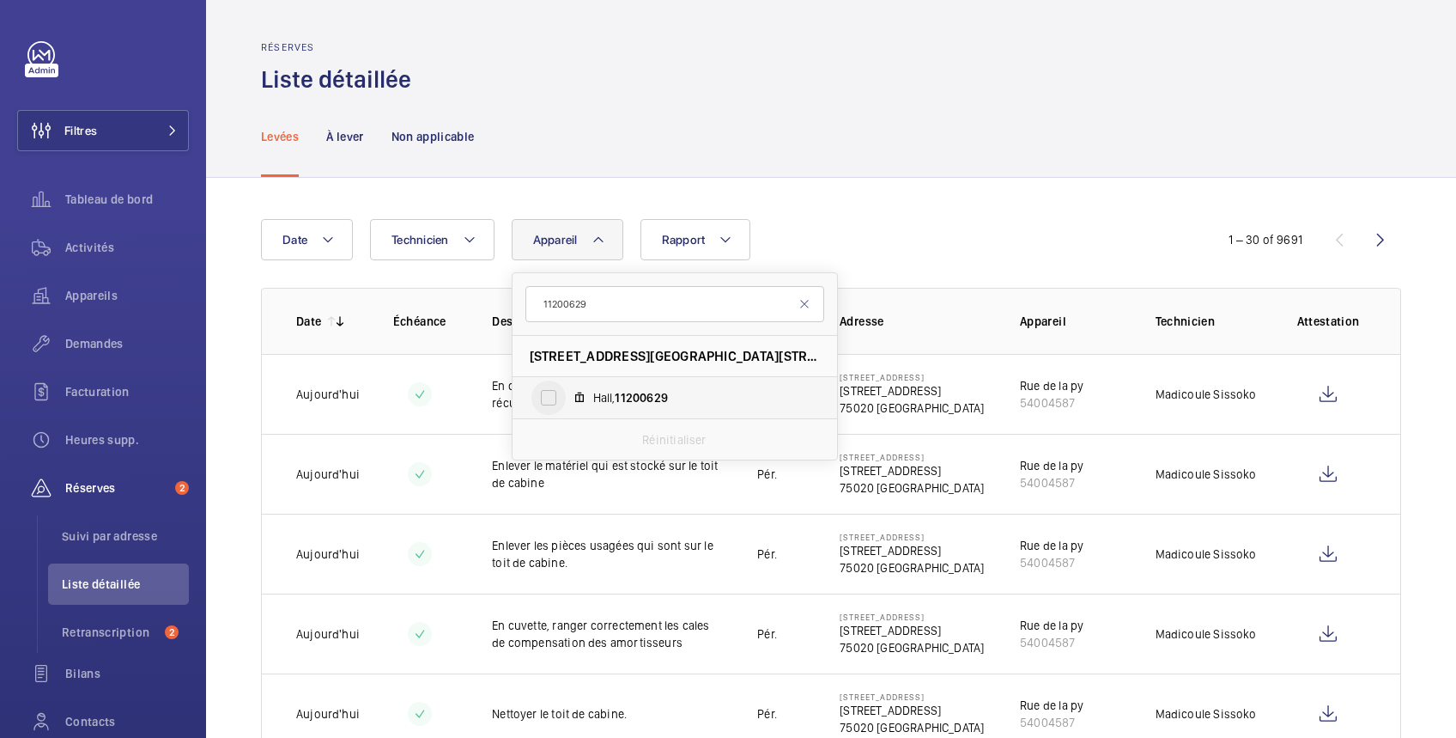
type input "11200629"
click at [544, 400] on input "Hall, 11200629" at bounding box center [549, 397] width 34 height 34
checkbox input "true"
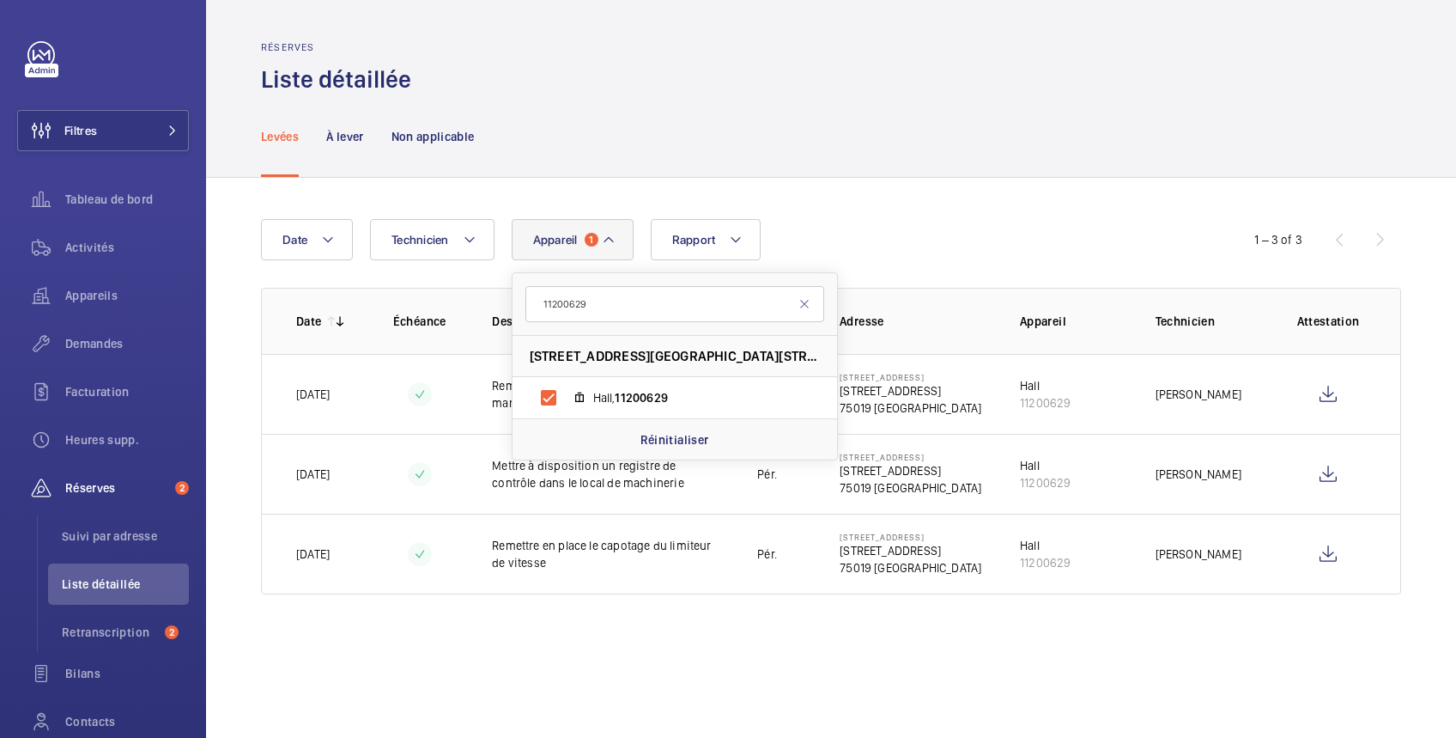
click at [586, 114] on div "Levées À lever Non applicable" at bounding box center [831, 136] width 1140 height 82
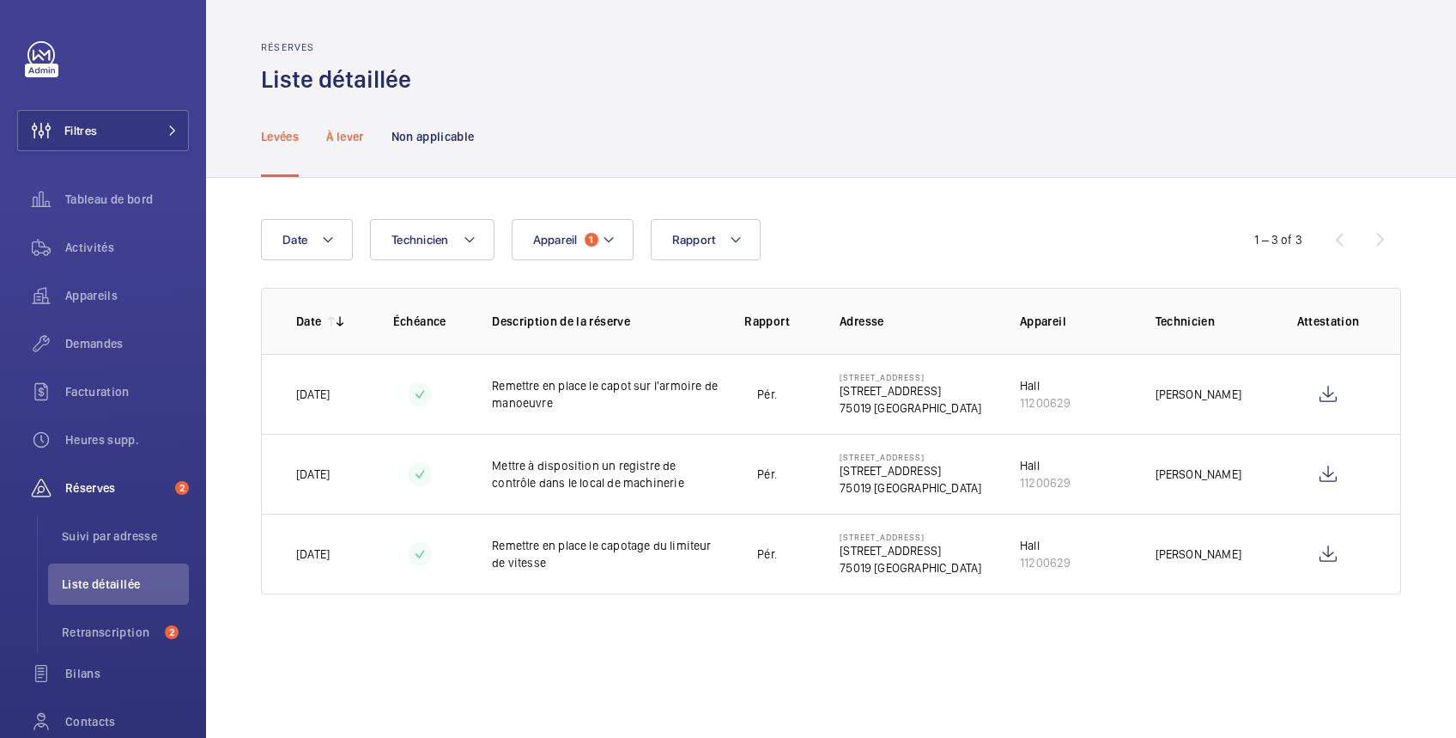
click at [350, 135] on p "À lever" at bounding box center [344, 136] width 37 height 17
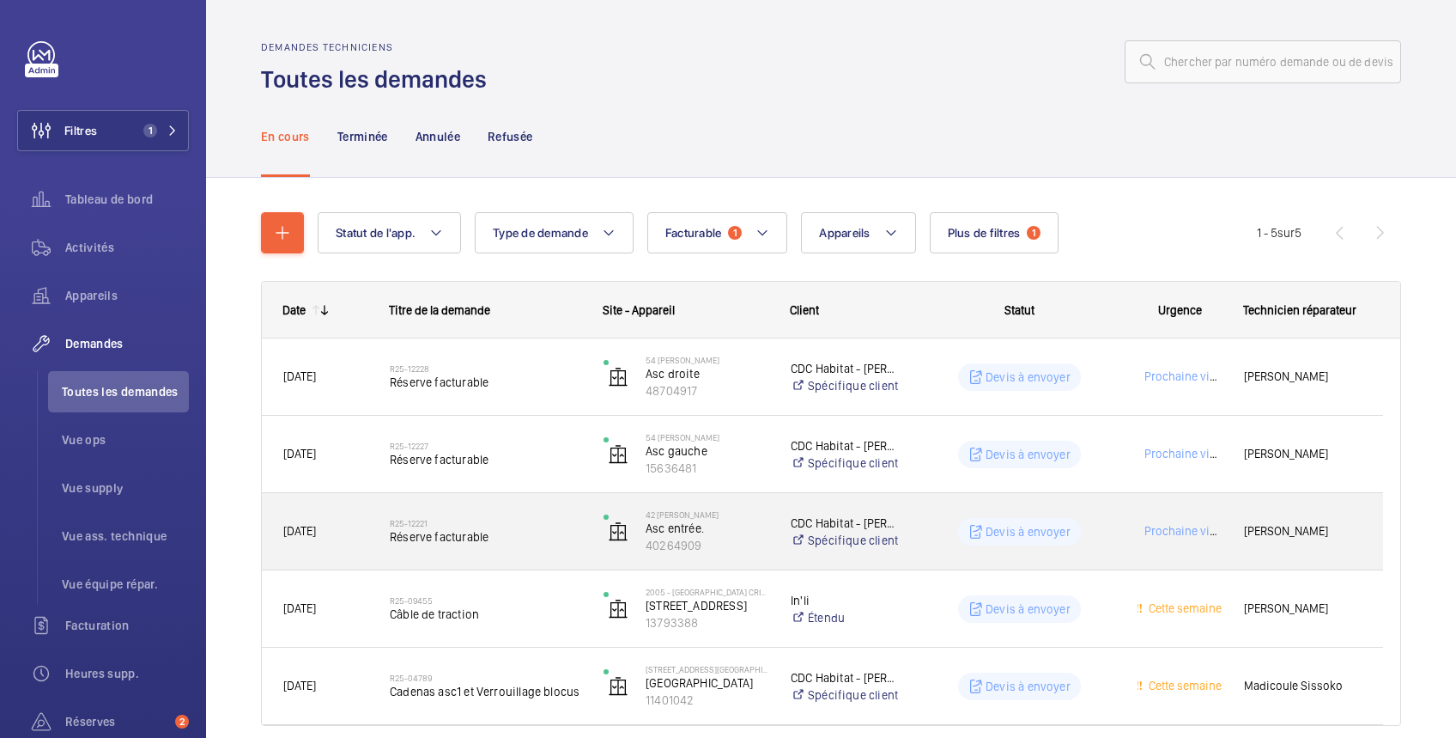
click at [938, 521] on wm-front-pills-cell "Devis à envoyer" at bounding box center [1020, 531] width 192 height 27
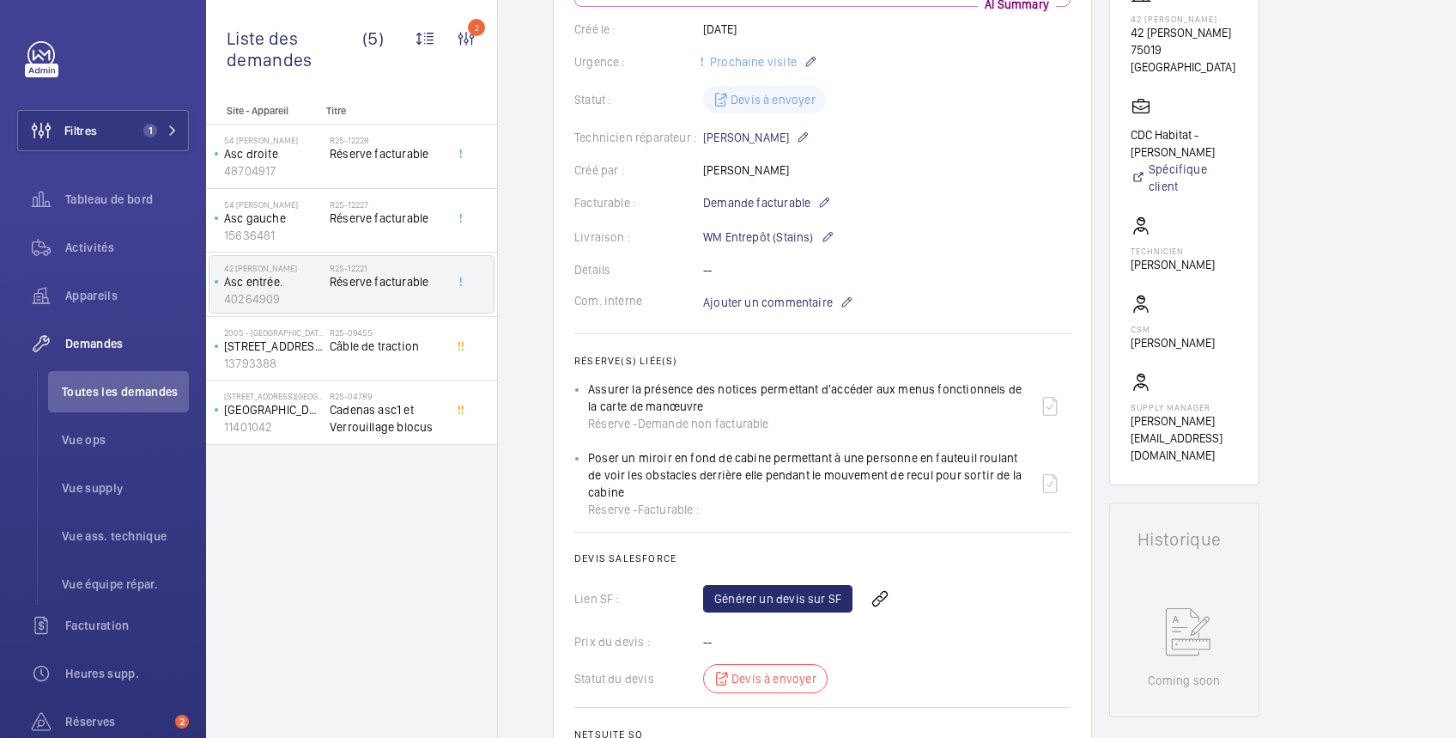
scroll to position [16, 0]
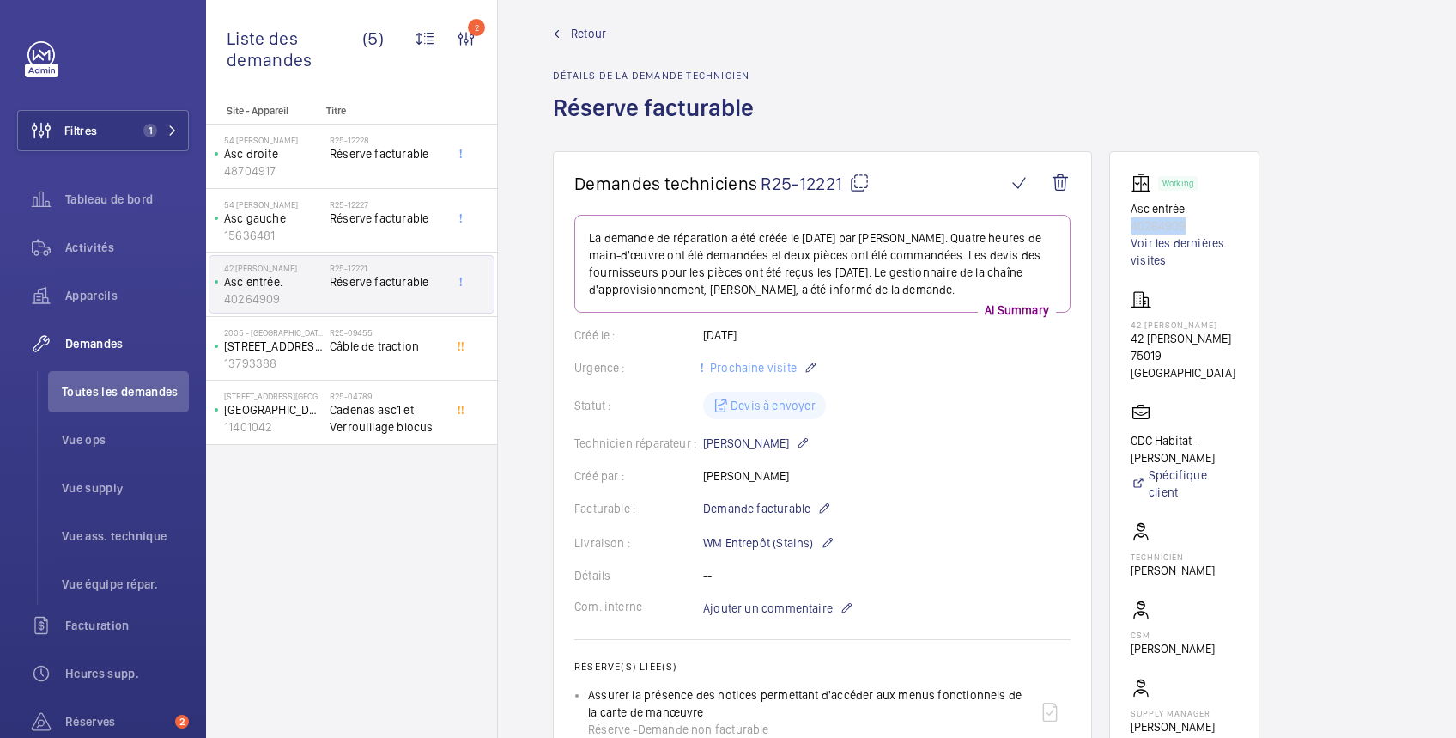
drag, startPoint x: 1193, startPoint y: 223, endPoint x: 1111, endPoint y: 231, distance: 81.9
click at [1111, 231] on wm-front-card "Working Asc entrée. 40264909 Voir les dernières visites 42 [PERSON_NAME] 42 [PE…" at bounding box center [1185, 471] width 150 height 640
copy p "40264909"
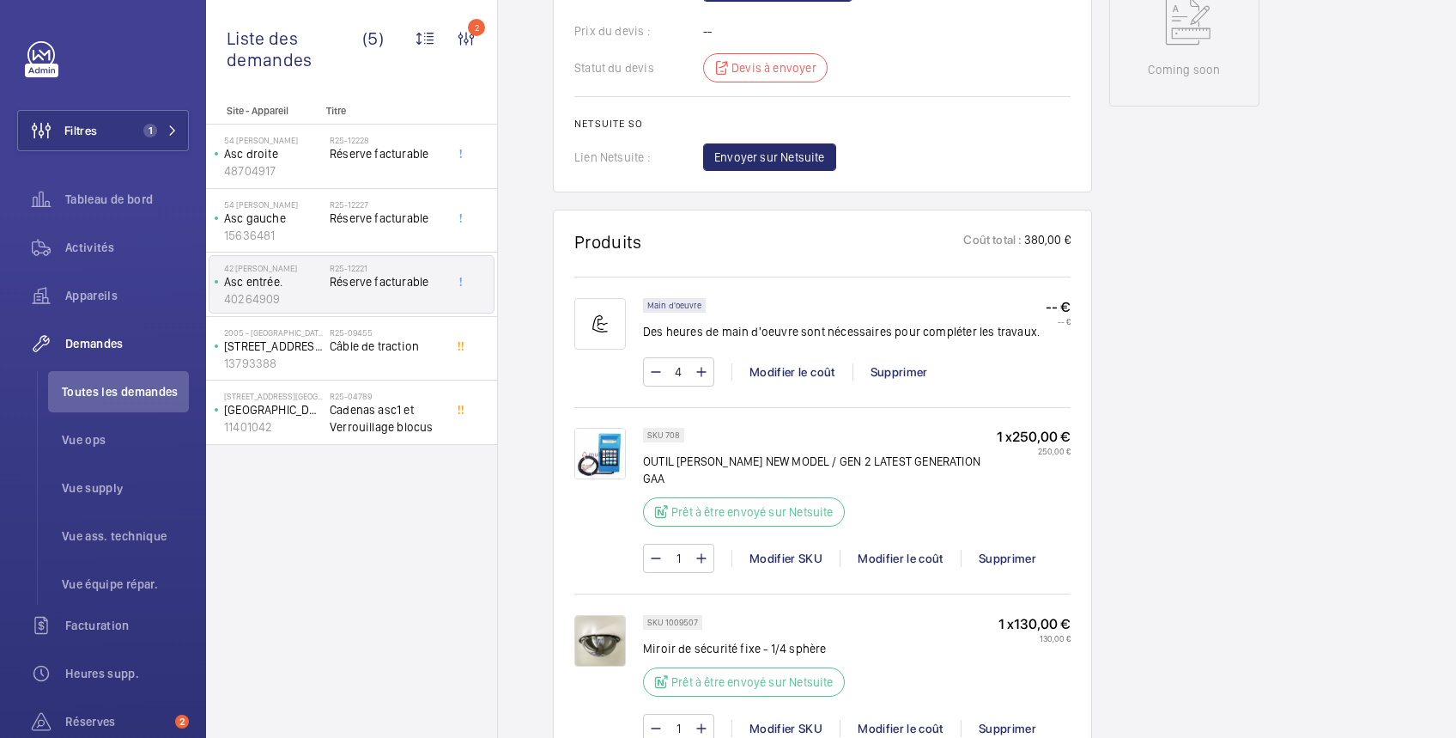
scroll to position [627, 0]
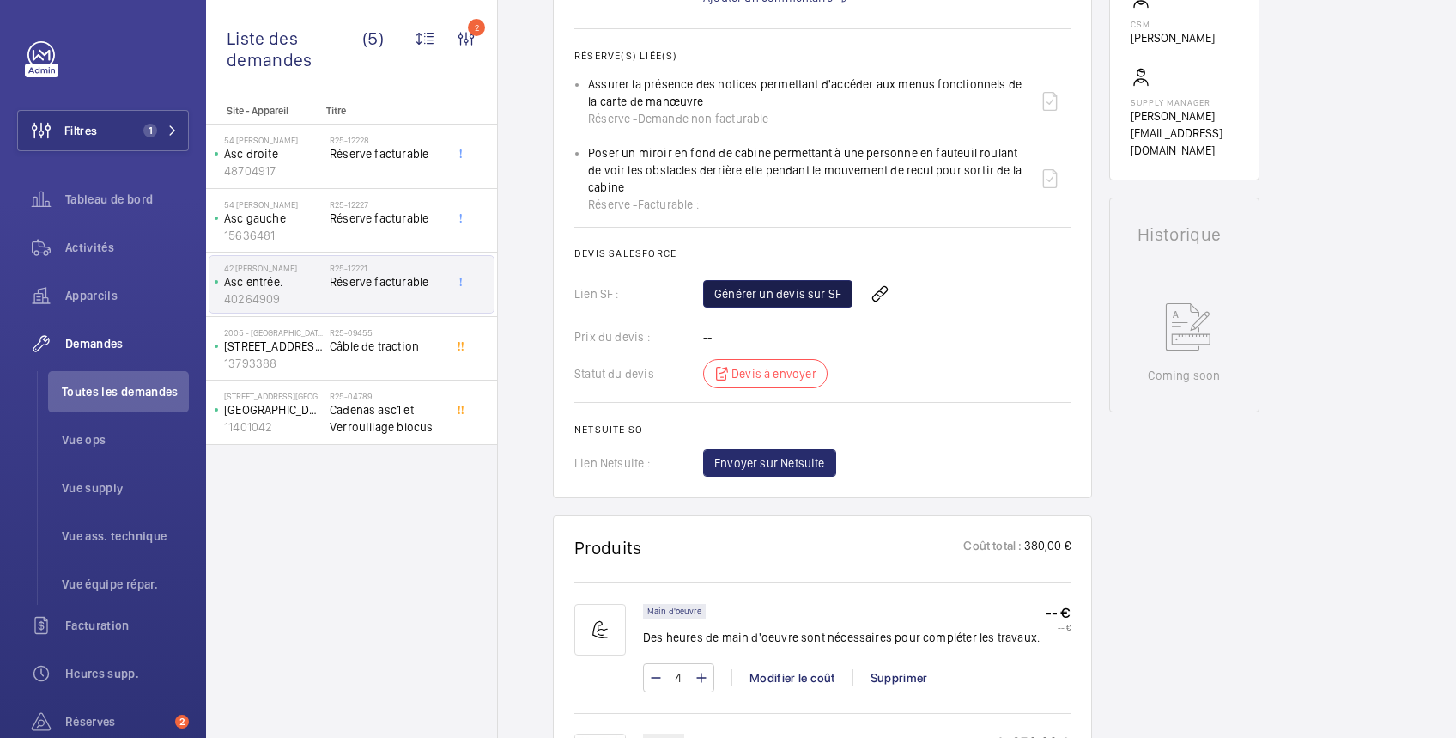
click at [797, 295] on link "Générer un devis sur SF" at bounding box center [777, 293] width 149 height 27
drag, startPoint x: 587, startPoint y: 82, endPoint x: 703, endPoint y: 105, distance: 118.9
click at [703, 105] on ul "Assurer la présence des notices permettant d'accéder aux menus fonctionnels de …" at bounding box center [823, 144] width 496 height 137
copy p "Assurer la présence des notices permettant d'accéder aux menus fonctionnels de …"
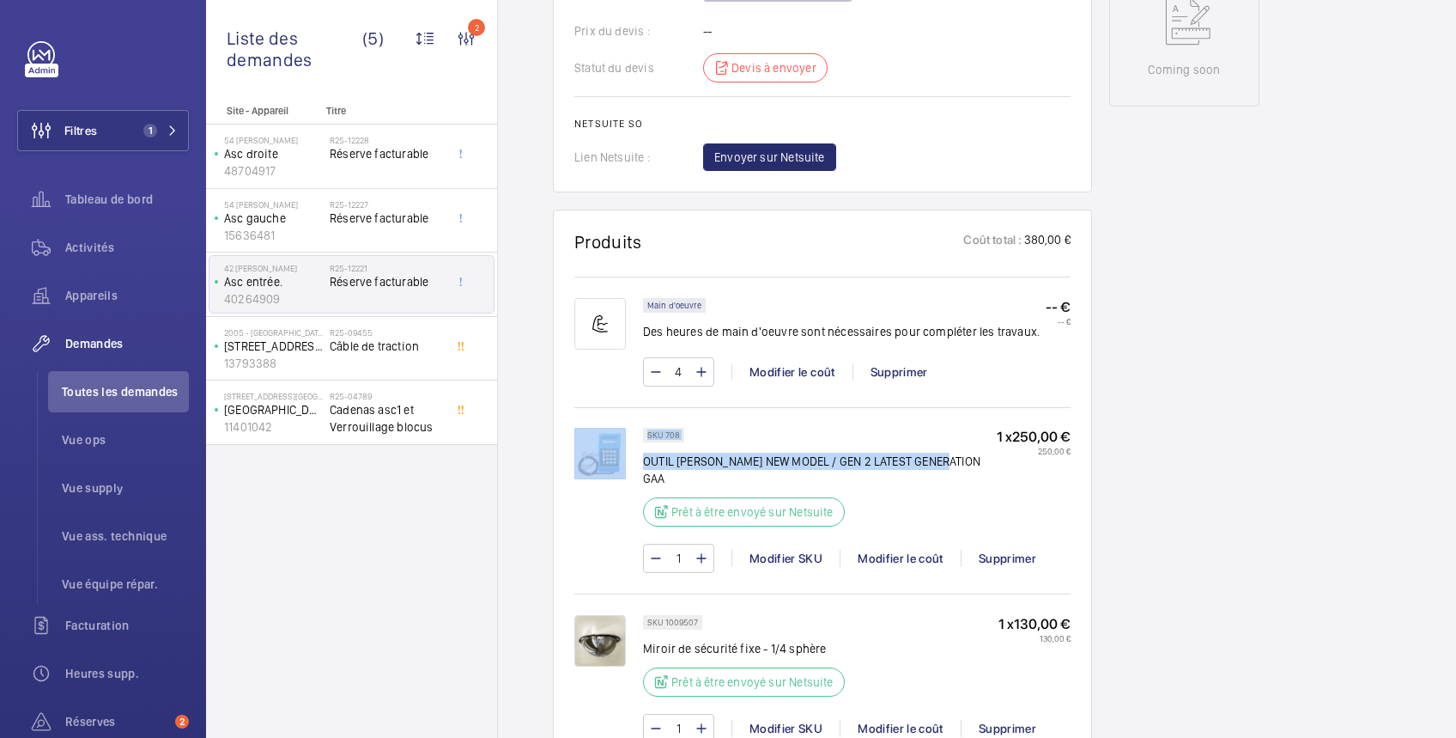
drag, startPoint x: 632, startPoint y: 459, endPoint x: 943, endPoint y: 460, distance: 310.9
click at [943, 460] on div "SKU 708 OUTIL OTIS NEW MODEL / GEN 2 LATEST GENERATION GAA Prêt à être envoyé s…" at bounding box center [823, 509] width 496 height 162
copy div "SKU 708 OUTIL OTIS NEW MODEL / GEN 2 LATEST GENERATION GAA"
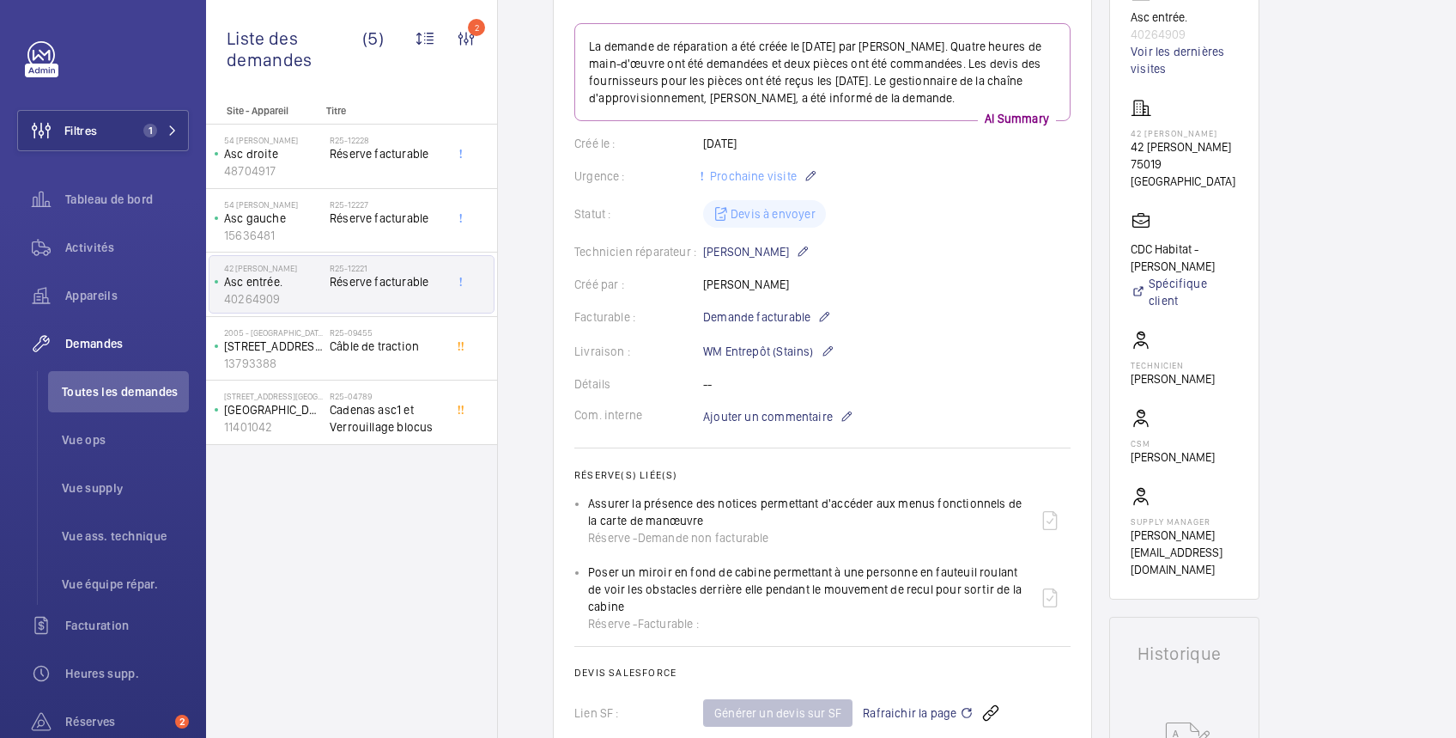
scroll to position [0, 0]
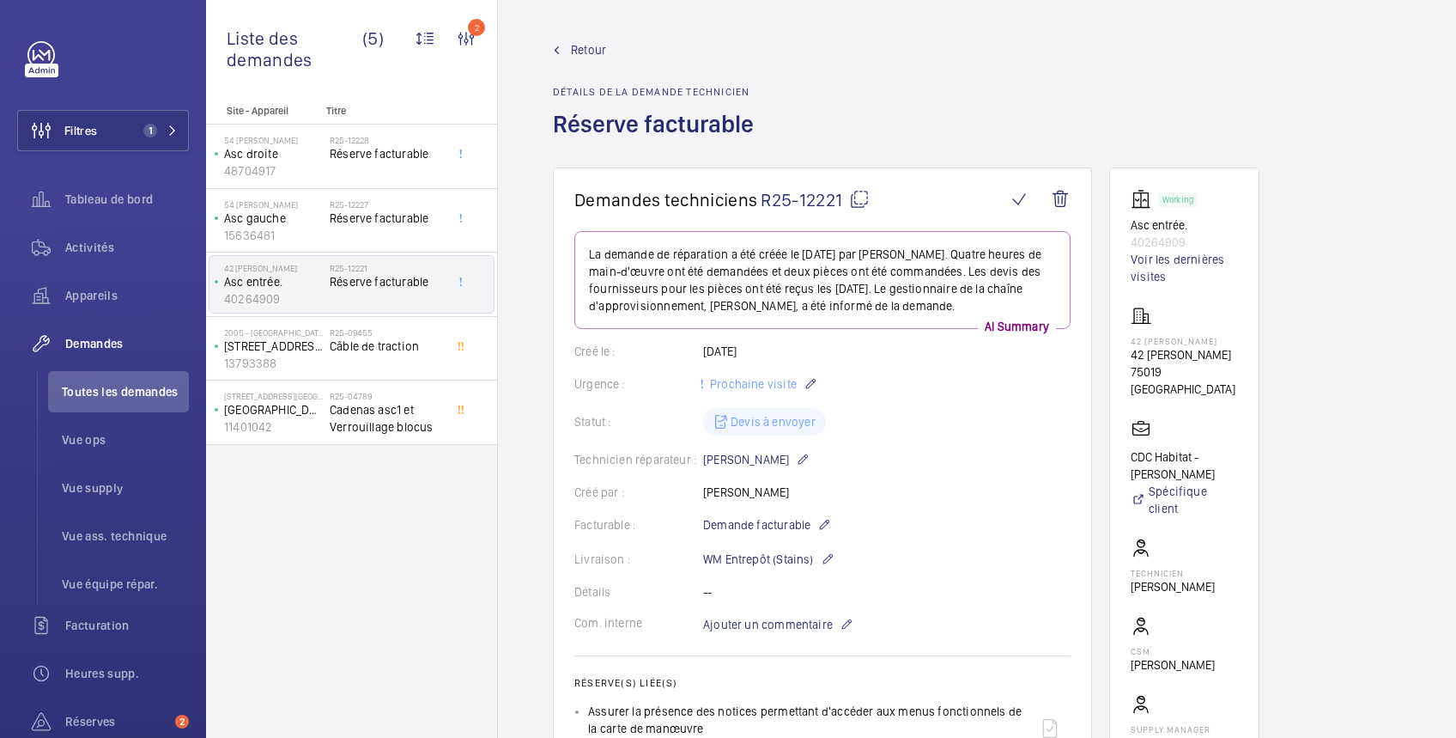
click at [598, 51] on span "Retour" at bounding box center [588, 49] width 35 height 17
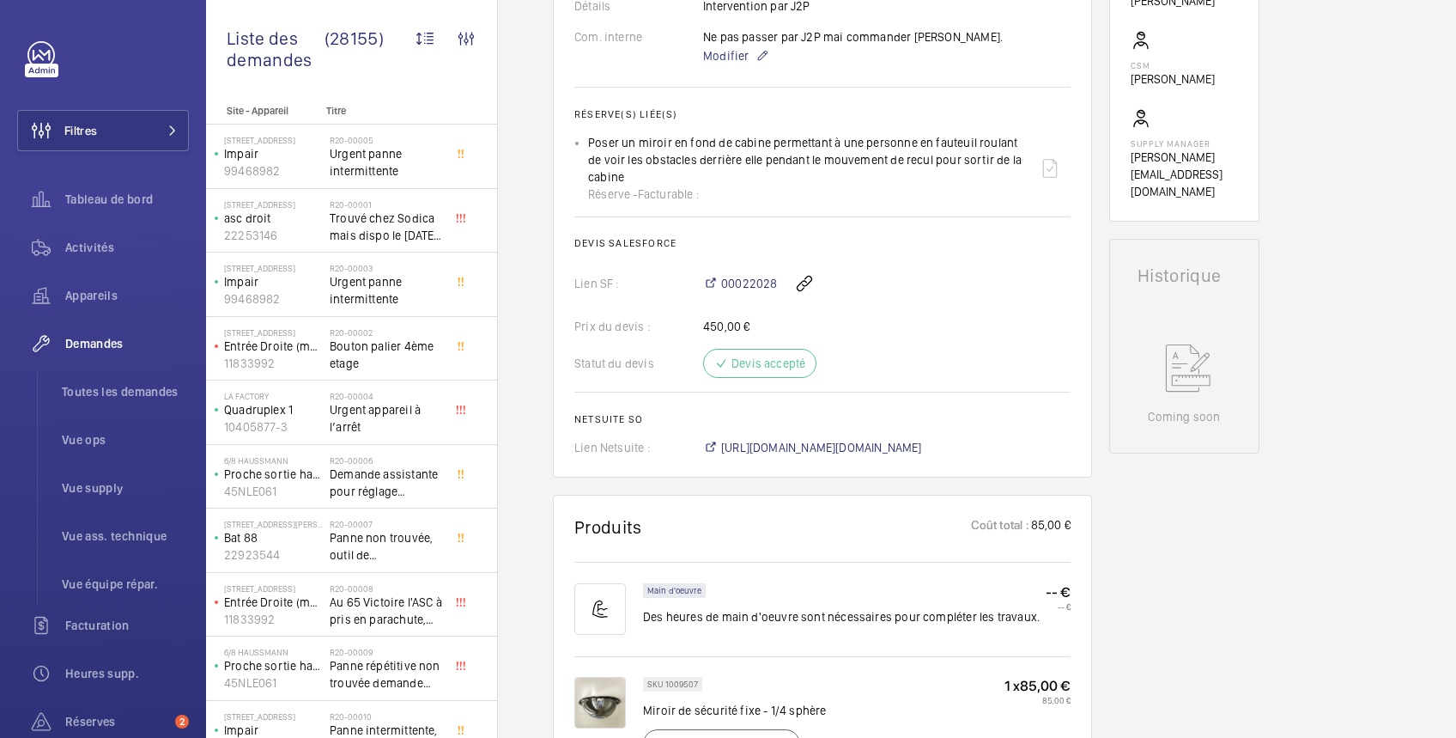
scroll to position [305, 0]
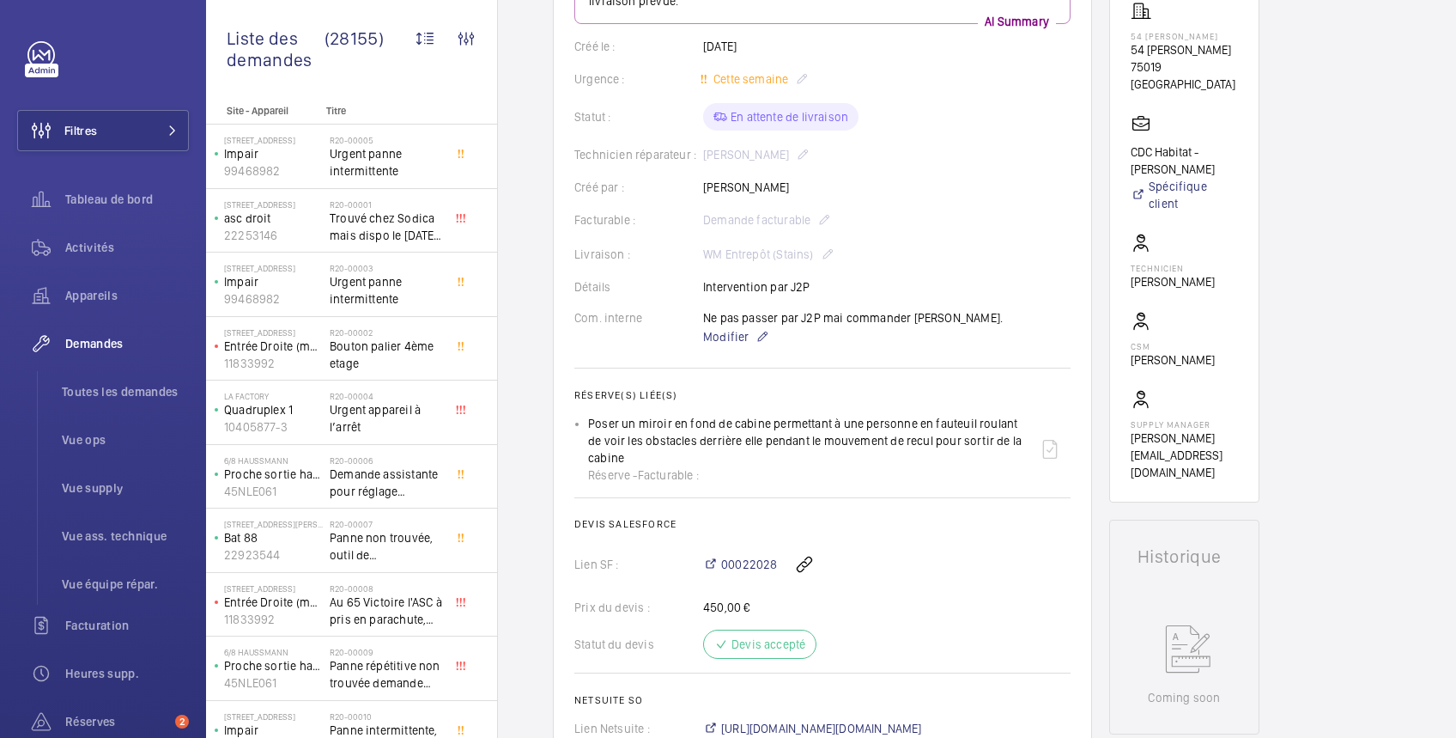
click at [888, 248] on div "Livraison : WM Entrepôt (Stains)" at bounding box center [823, 254] width 496 height 21
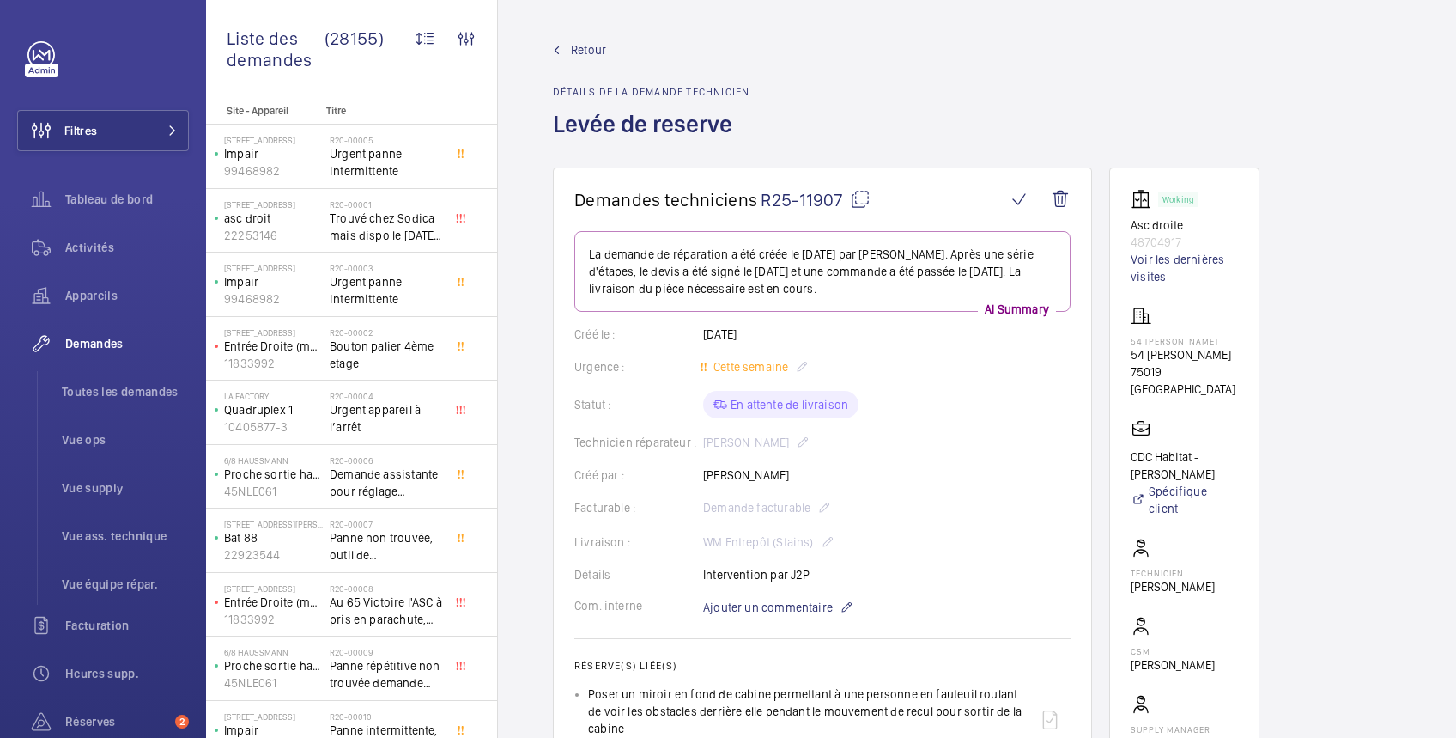
click at [587, 48] on span "Retour" at bounding box center [588, 49] width 35 height 17
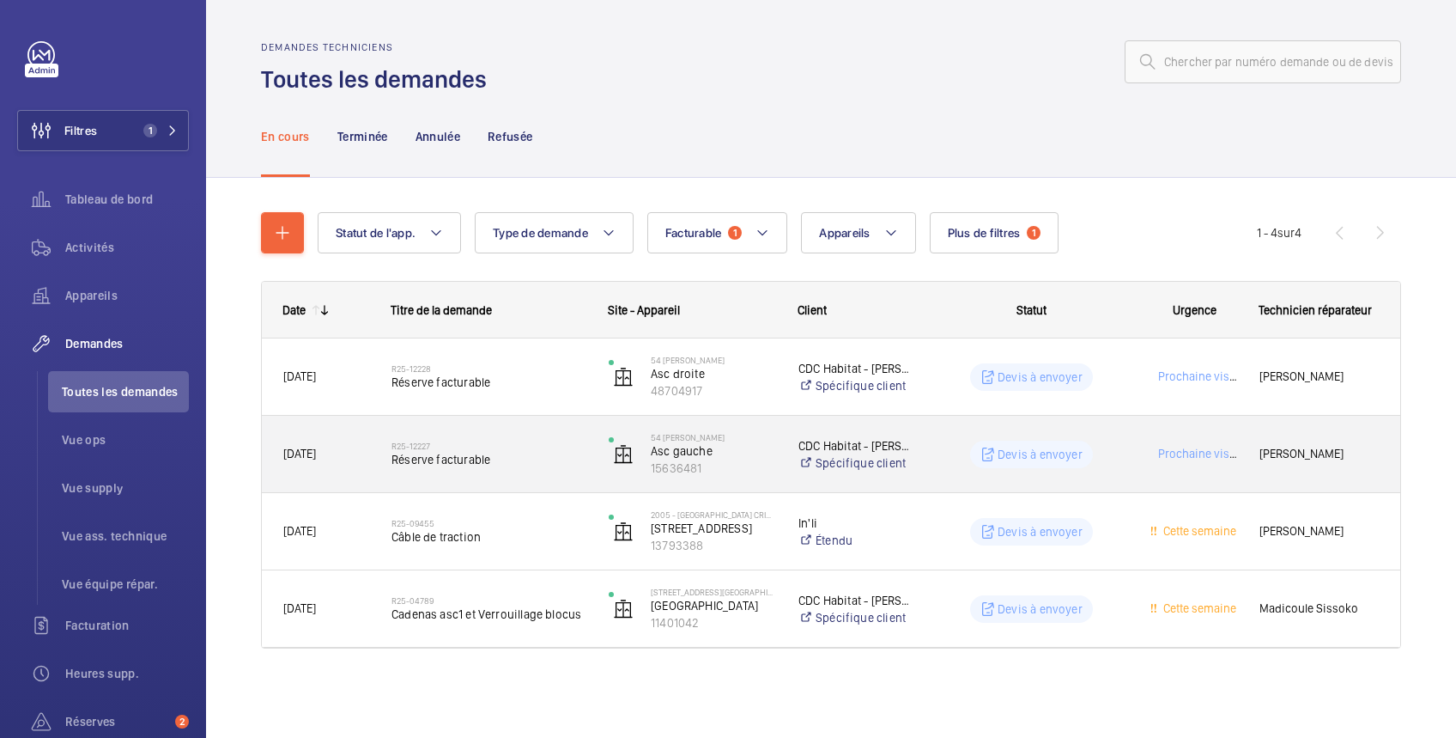
click at [952, 433] on div "Devis à envoyer" at bounding box center [1022, 454] width 216 height 62
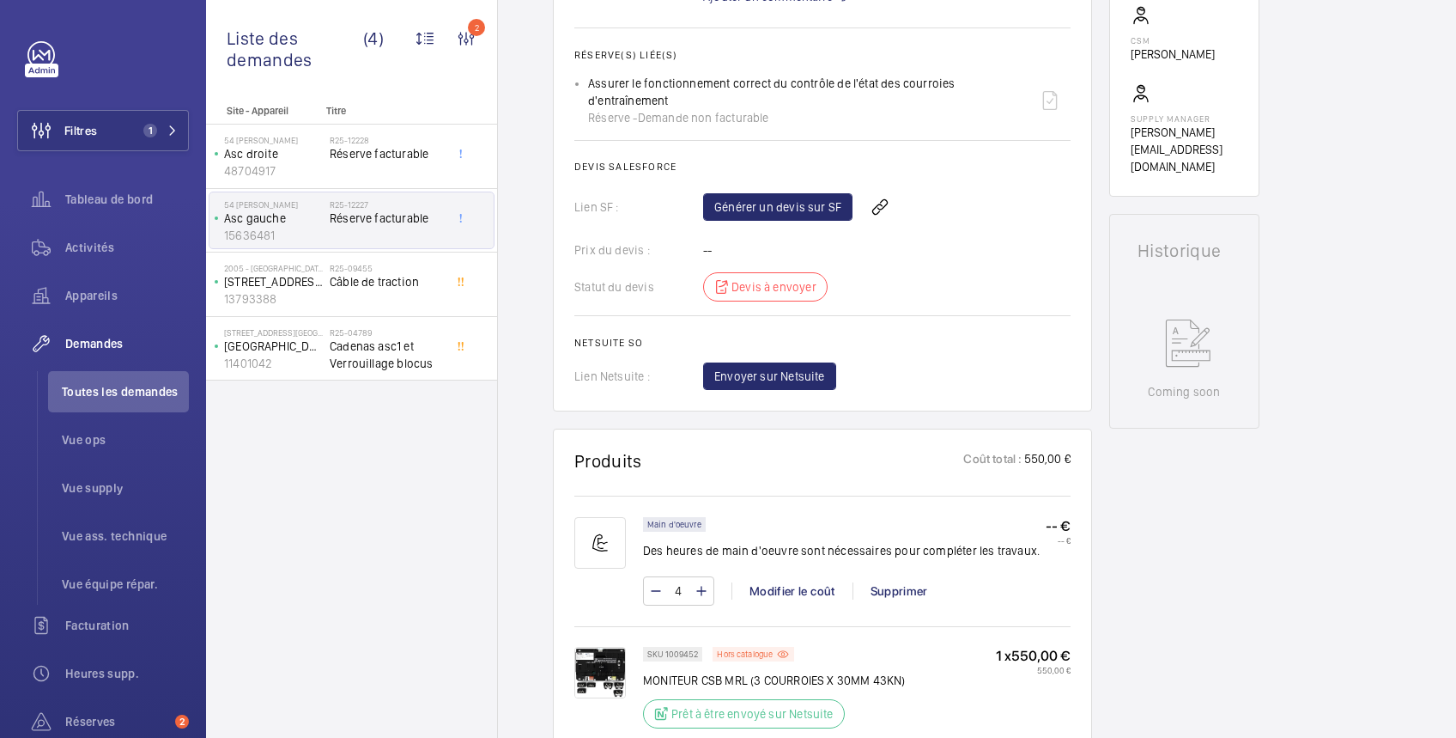
scroll to position [305, 0]
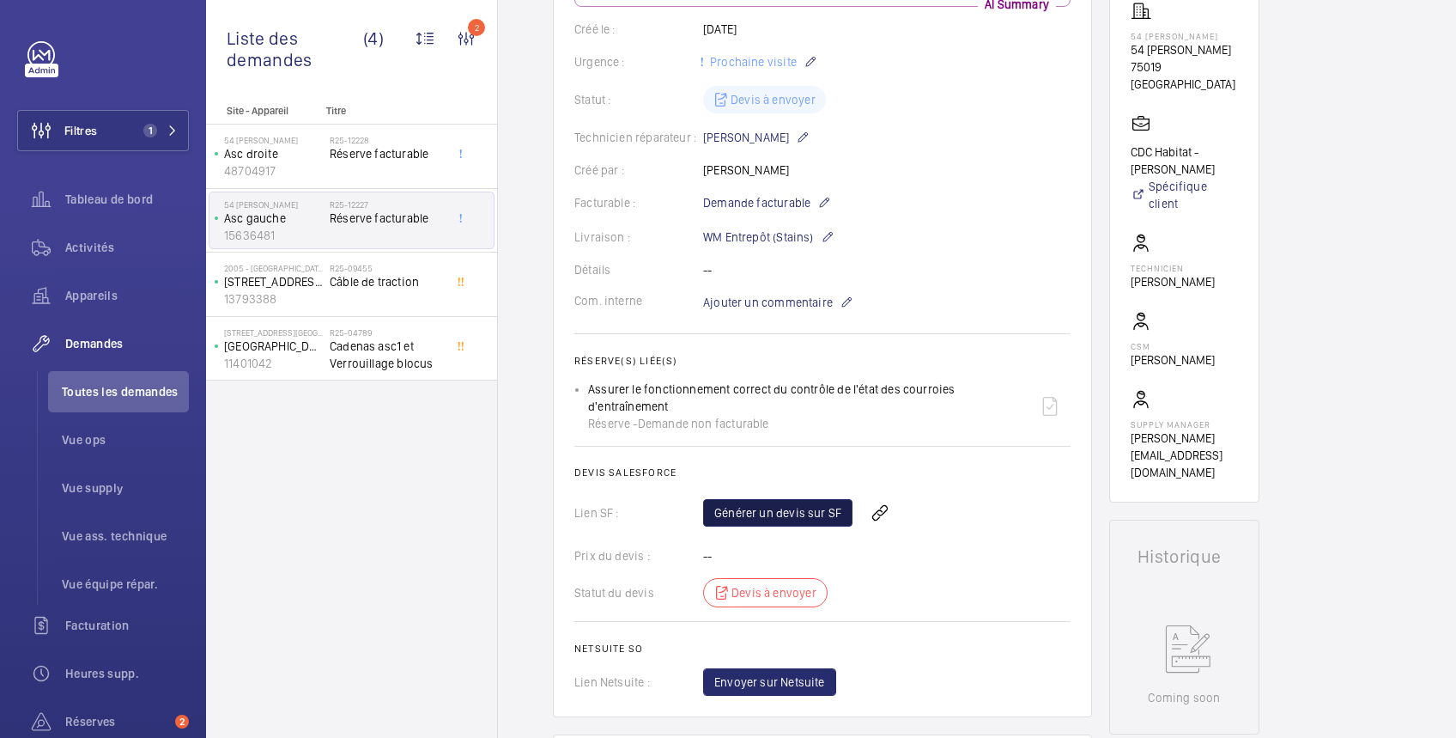
click at [818, 526] on link "Générer un devis sur SF" at bounding box center [777, 512] width 149 height 27
drag, startPoint x: 589, startPoint y: 399, endPoint x: 723, endPoint y: 426, distance: 136.6
click at [723, 426] on div "Assurer le fonctionnement correct du contrôle de l'état des courroies d'entraîn…" at bounding box center [808, 406] width 441 height 52
copy p "Assurer le fonctionnement correct du contrôle de l'état des courroies d'entraîn…"
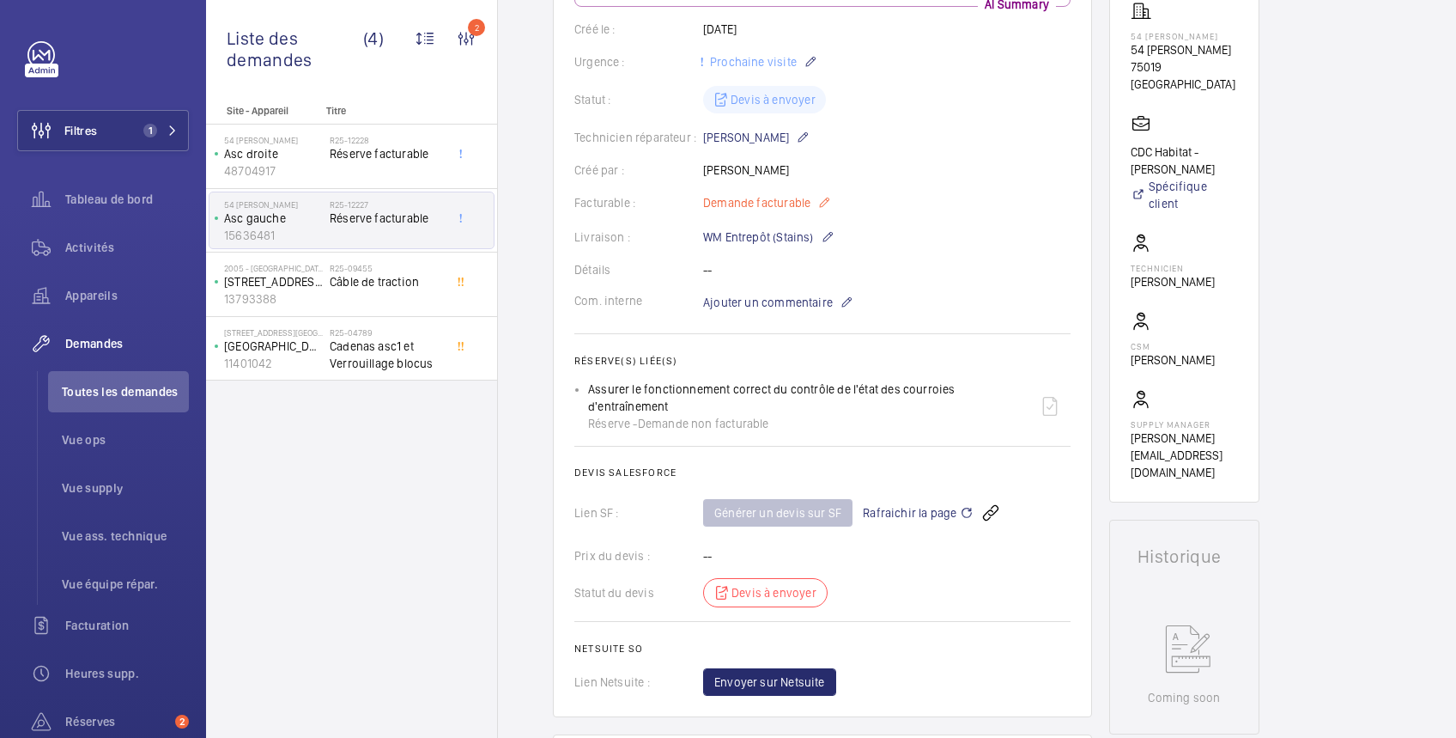
scroll to position [0, 0]
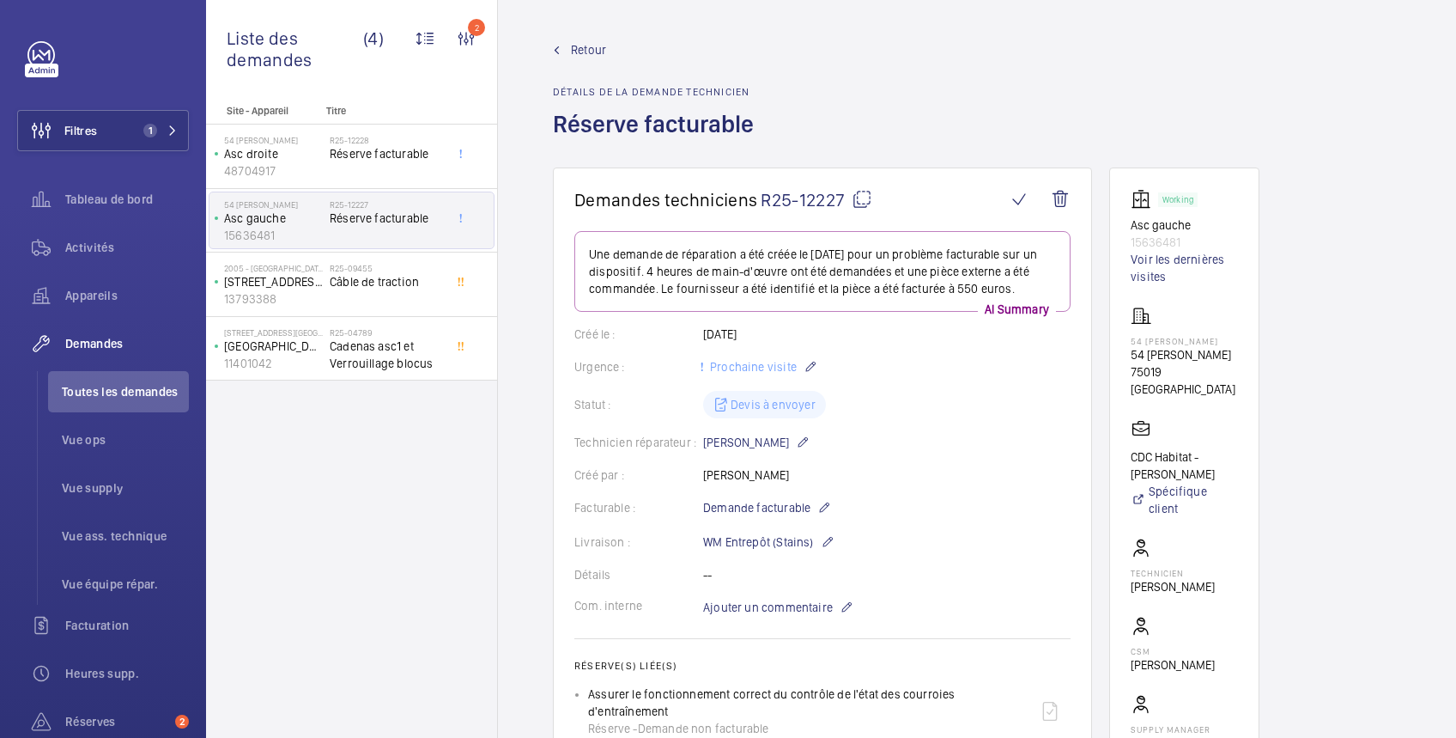
click at [591, 44] on span "Retour" at bounding box center [588, 49] width 35 height 17
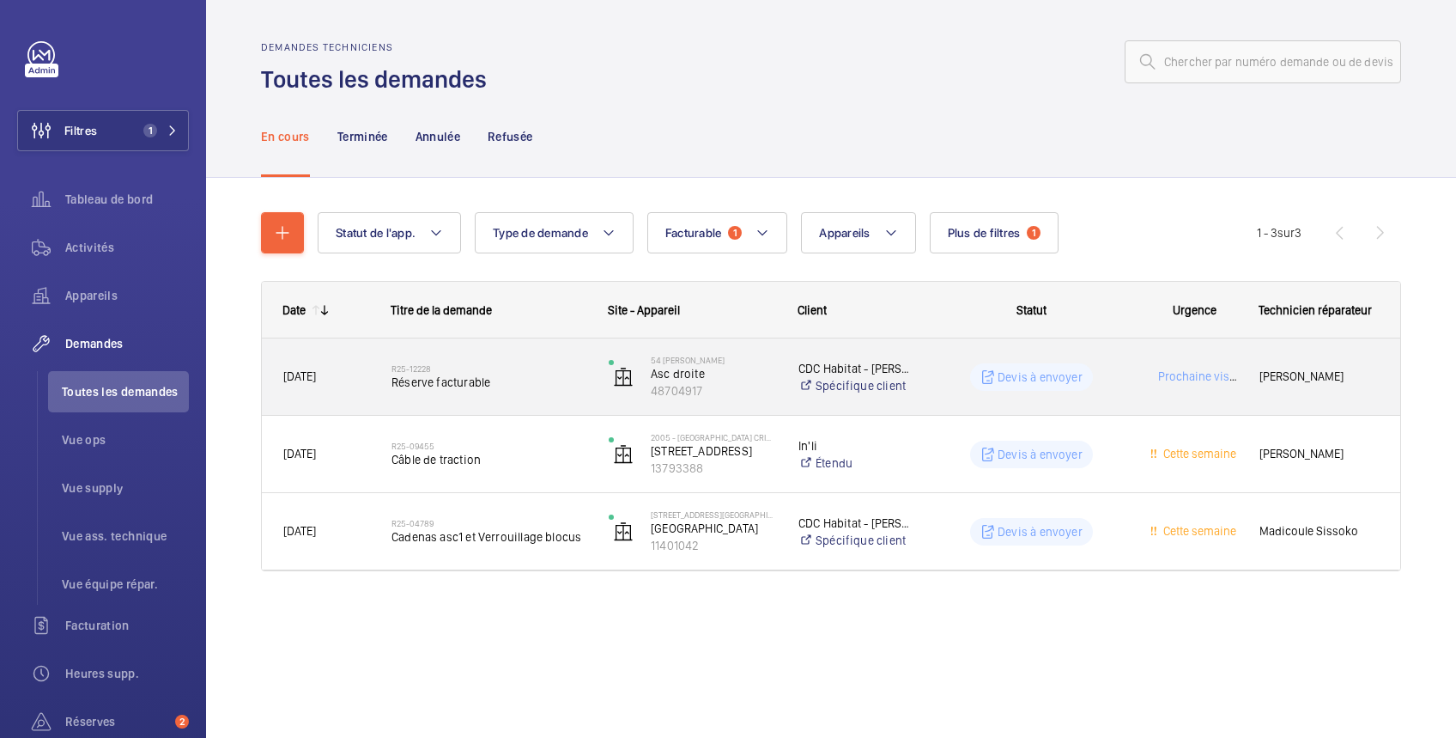
click at [941, 368] on wm-front-pills-cell "Devis à envoyer" at bounding box center [1031, 376] width 195 height 27
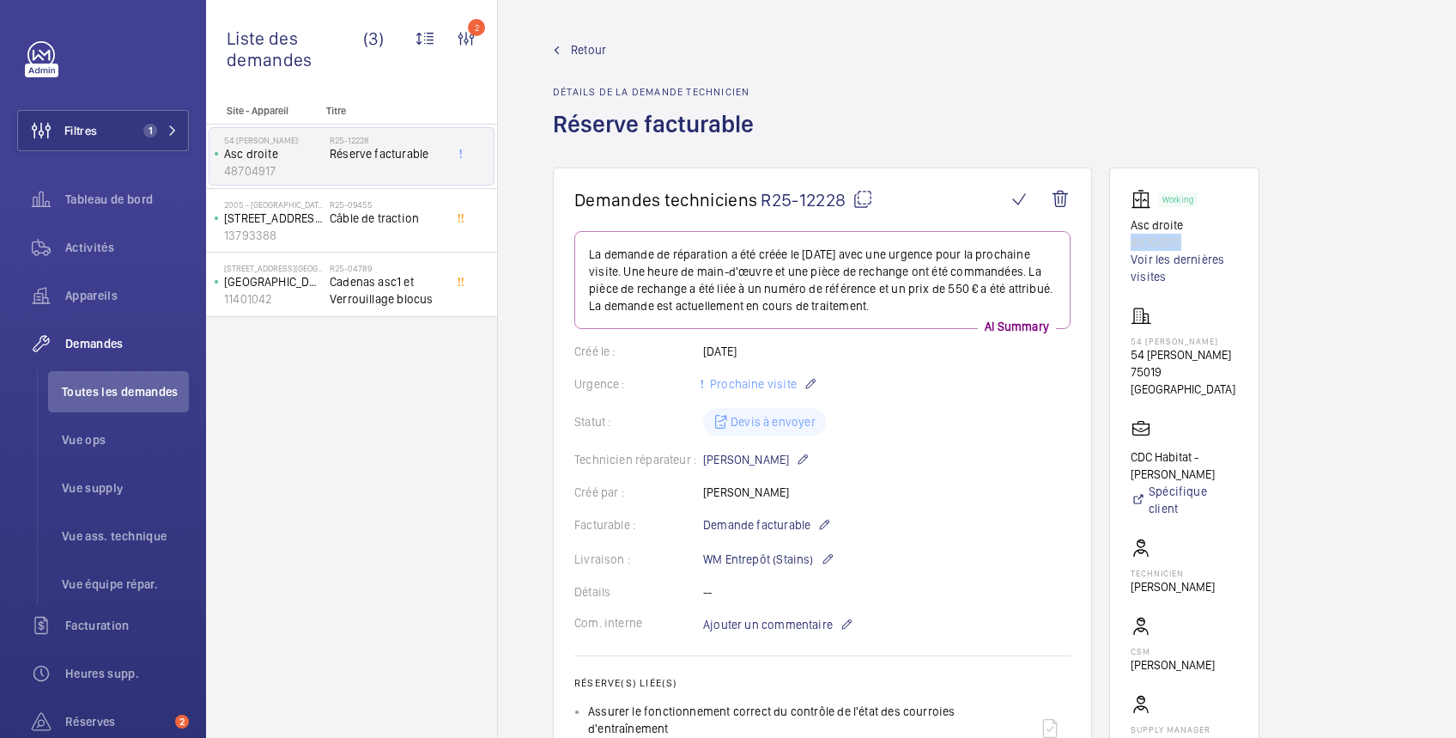
drag, startPoint x: 1189, startPoint y: 239, endPoint x: 1127, endPoint y: 243, distance: 62.8
click at [1127, 243] on wm-front-card "Working Asc droite 48704917 Voir les dernières visites 54 [PERSON_NAME][STREET_…" at bounding box center [1185, 487] width 150 height 640
copy p "48704917"
click at [1216, 299] on wm-front-card-body "Working Asc droite 48704917 Voir les dernières visites 54 Cesaria Evoria 54 Ces…" at bounding box center [1184, 487] width 107 height 597
click at [595, 54] on span "Retour" at bounding box center [588, 49] width 35 height 17
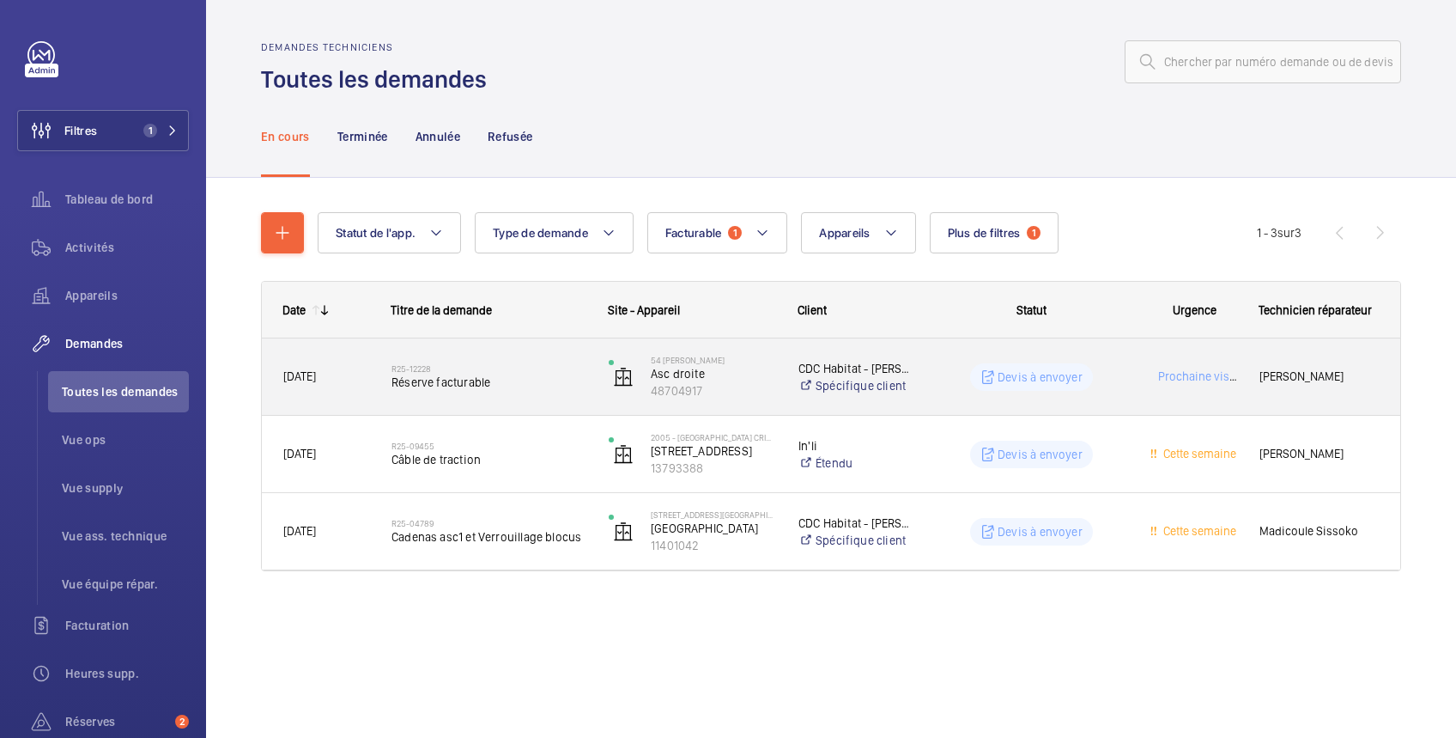
click at [952, 375] on wm-front-pills-cell "Devis à envoyer" at bounding box center [1031, 376] width 195 height 27
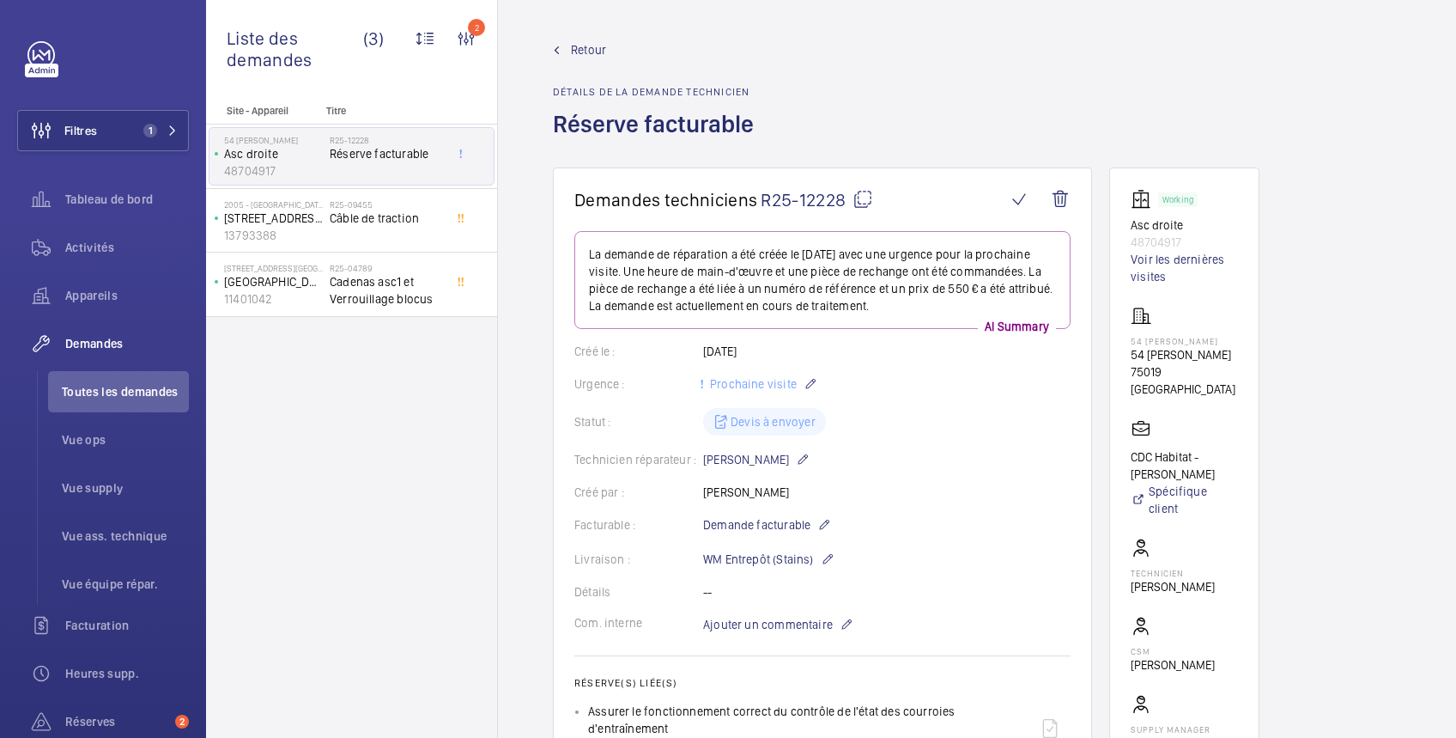
scroll to position [305, 0]
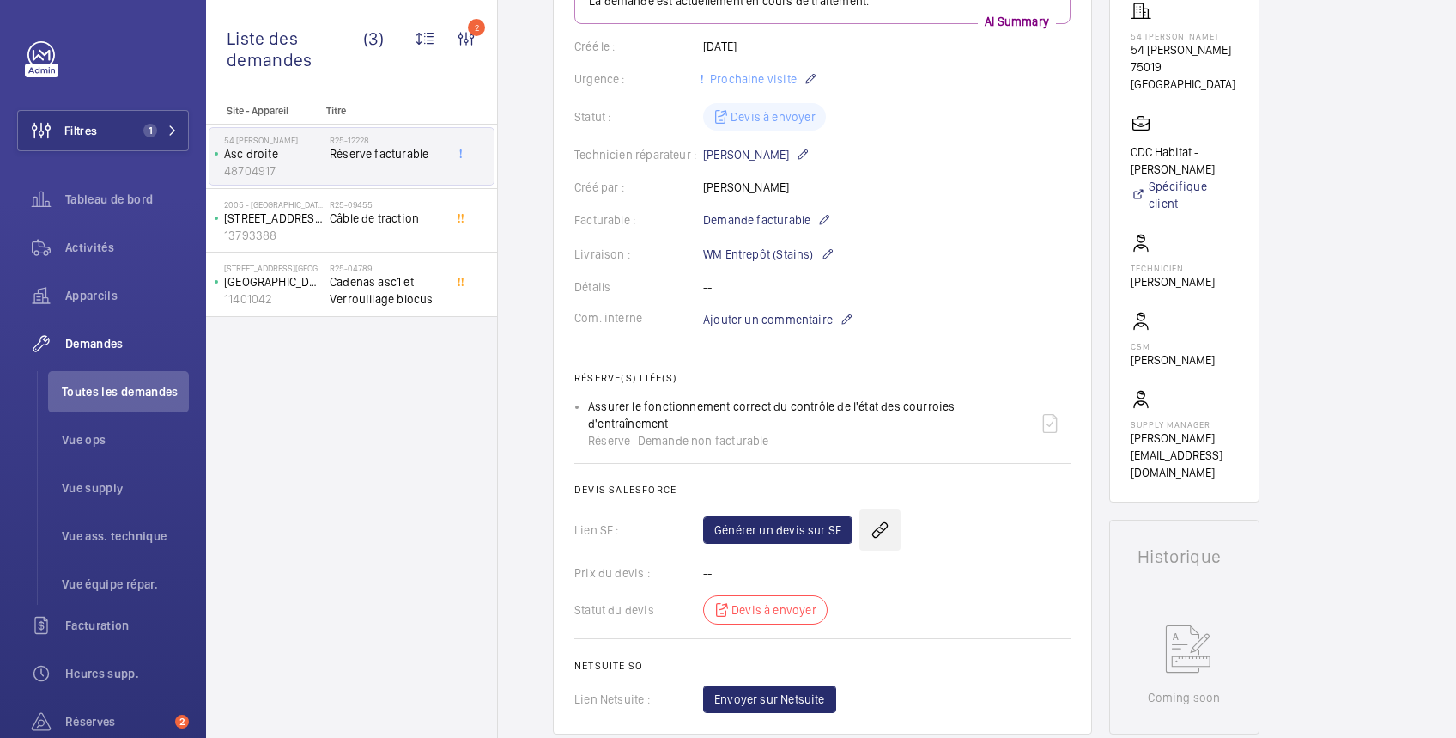
click at [880, 536] on wm-front-icon-button at bounding box center [880, 529] width 41 height 41
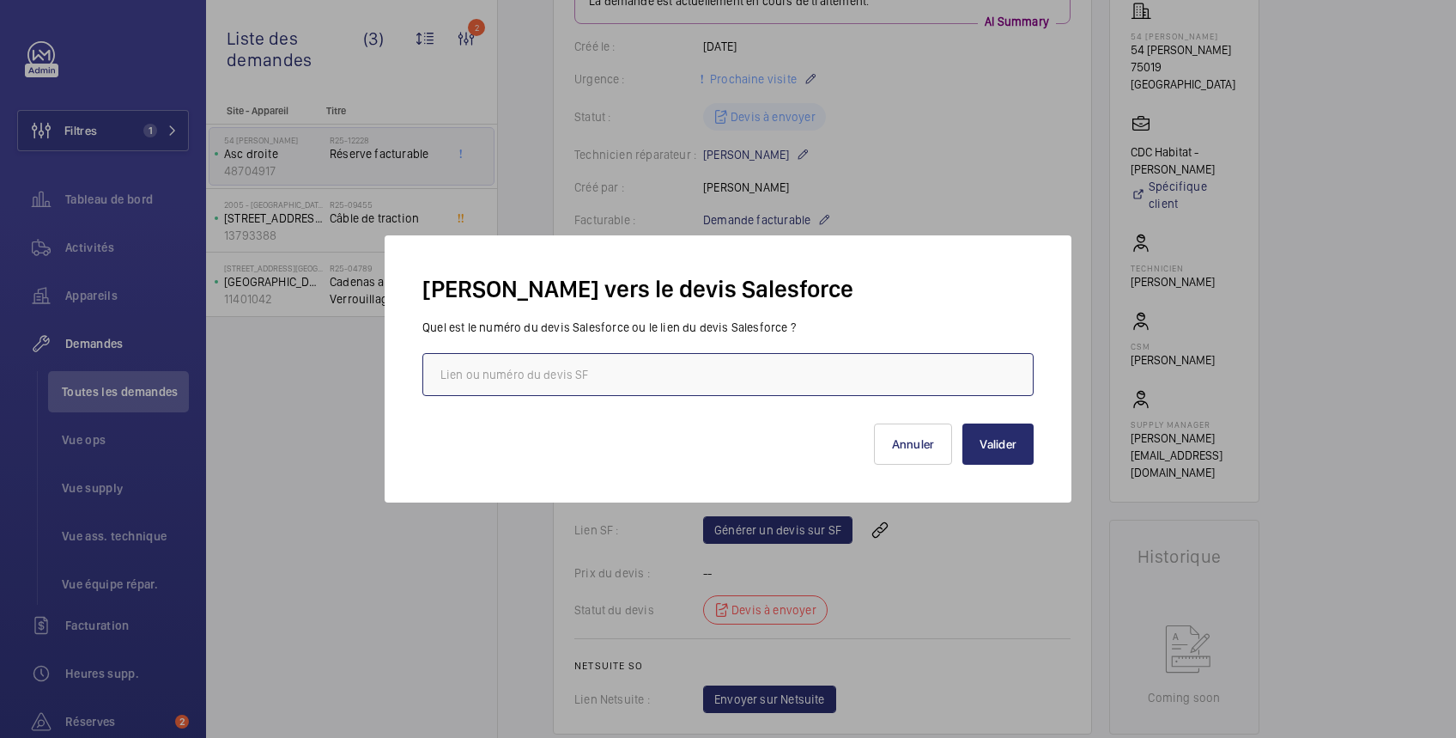
click at [754, 378] on input "text" at bounding box center [728, 374] width 611 height 43
paste input "https://wemaintain.lightning.force.com/lightning/r/Quote/0Q0SZ000009URK90AO/view"
type input "https://wemaintain.lightning.force.com/lightning/r/Quote/0Q0SZ000009URK90AO/view"
click at [1000, 444] on button "Valider" at bounding box center [998, 443] width 71 height 41
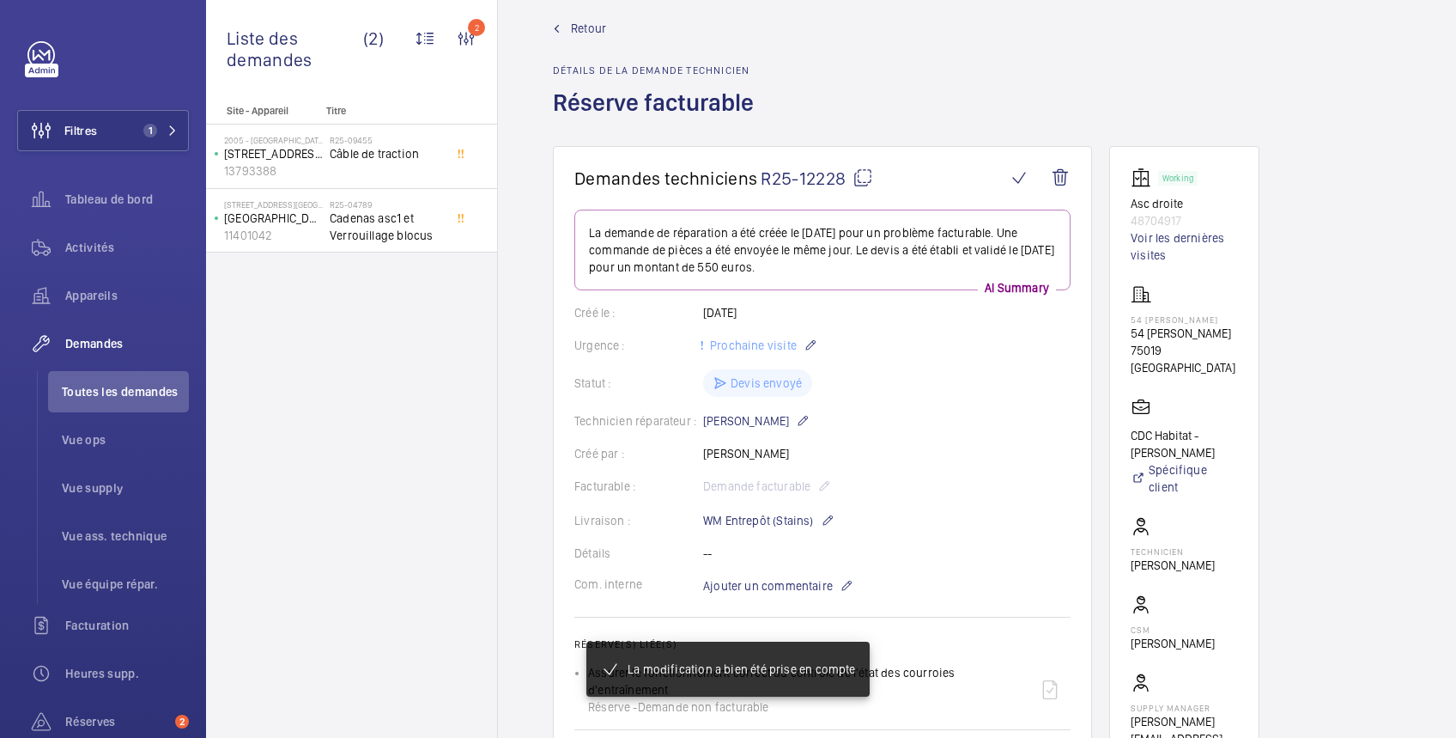
scroll to position [0, 0]
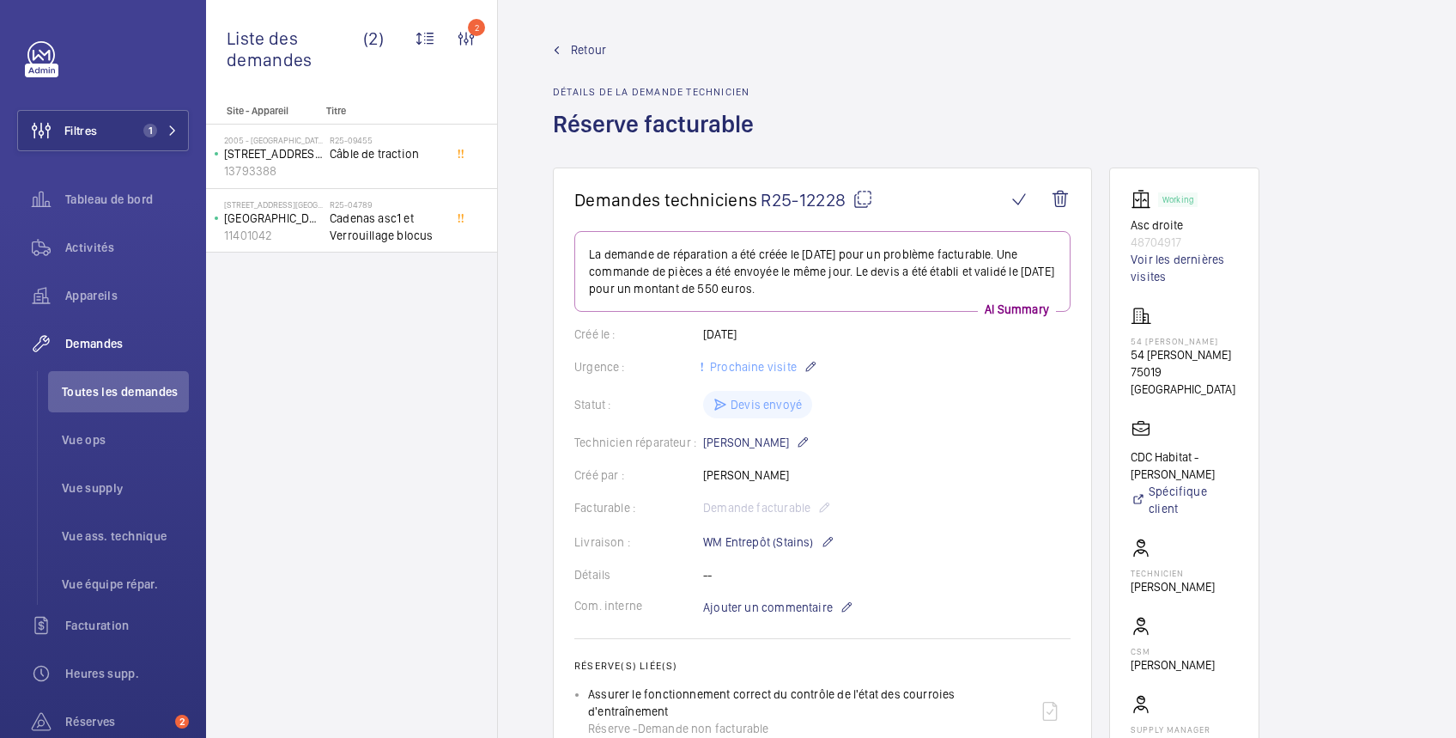
click at [581, 46] on span "Retour" at bounding box center [588, 49] width 35 height 17
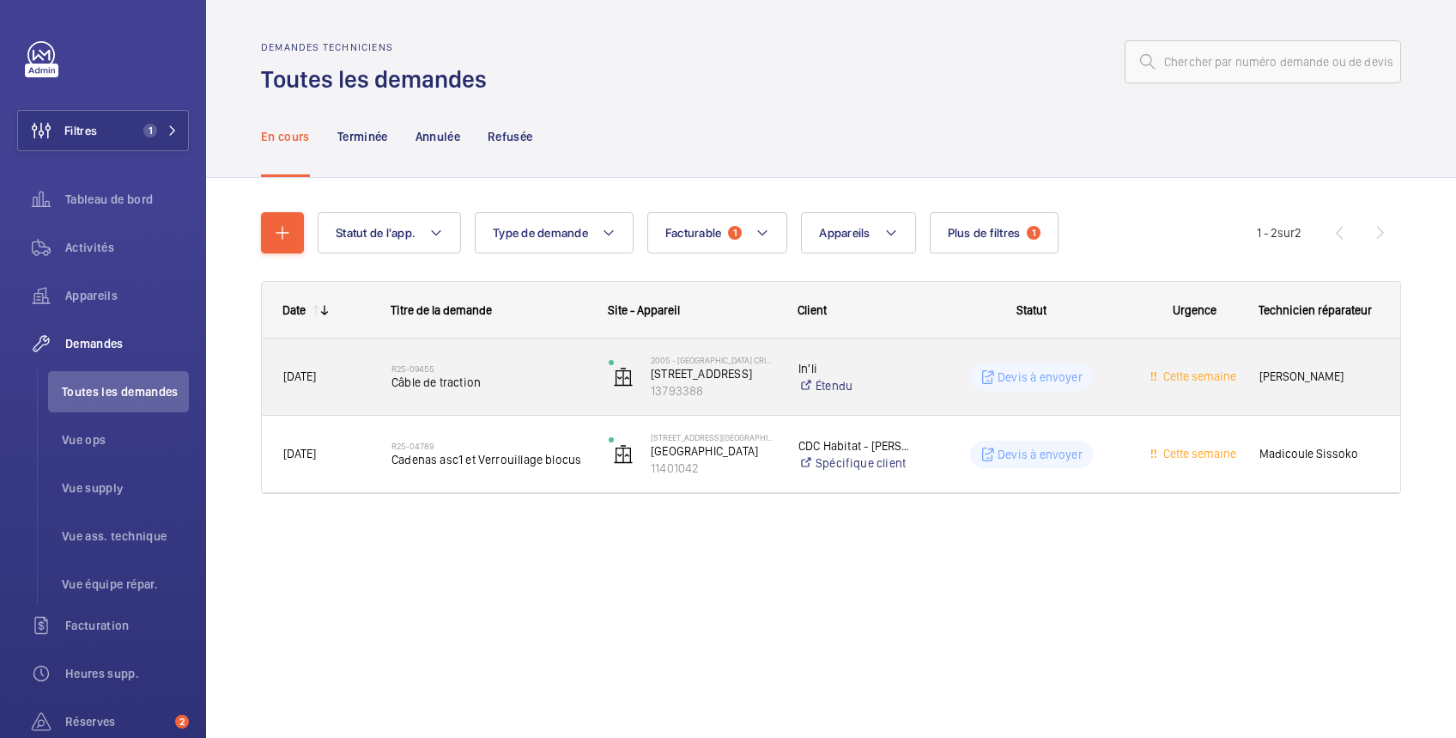
click at [930, 356] on div "Devis à envoyer" at bounding box center [1022, 377] width 216 height 62
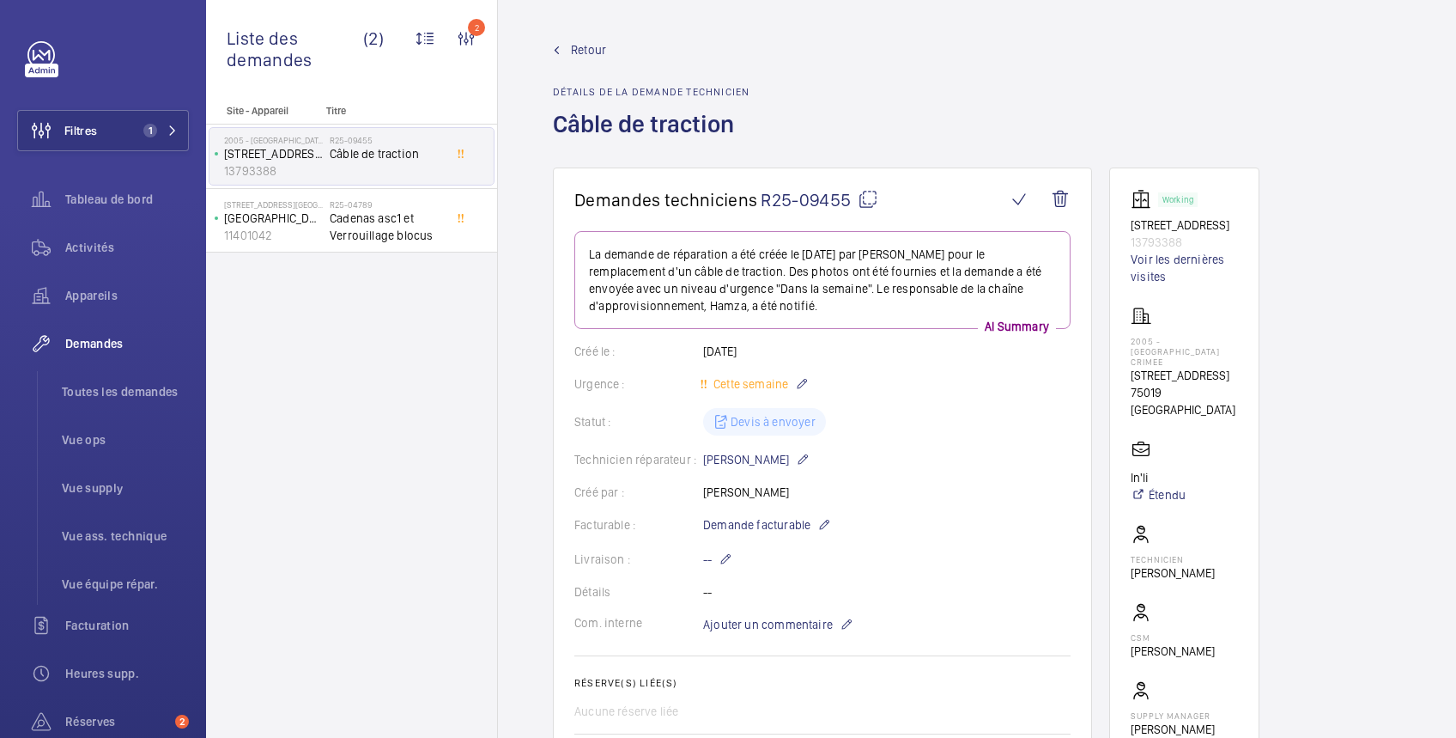
click at [586, 46] on span "Retour" at bounding box center [588, 49] width 35 height 17
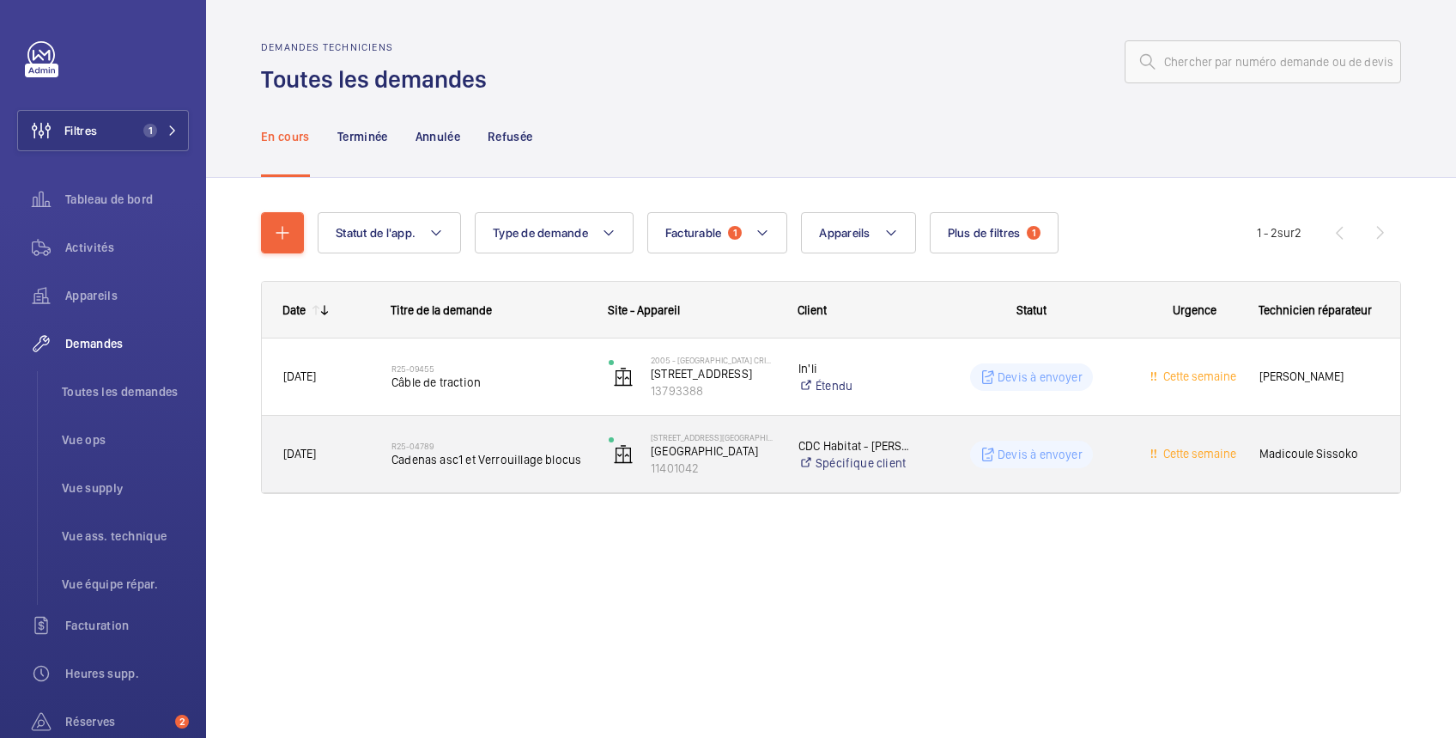
click at [938, 458] on wm-front-pills-cell "Devis à envoyer" at bounding box center [1031, 454] width 195 height 27
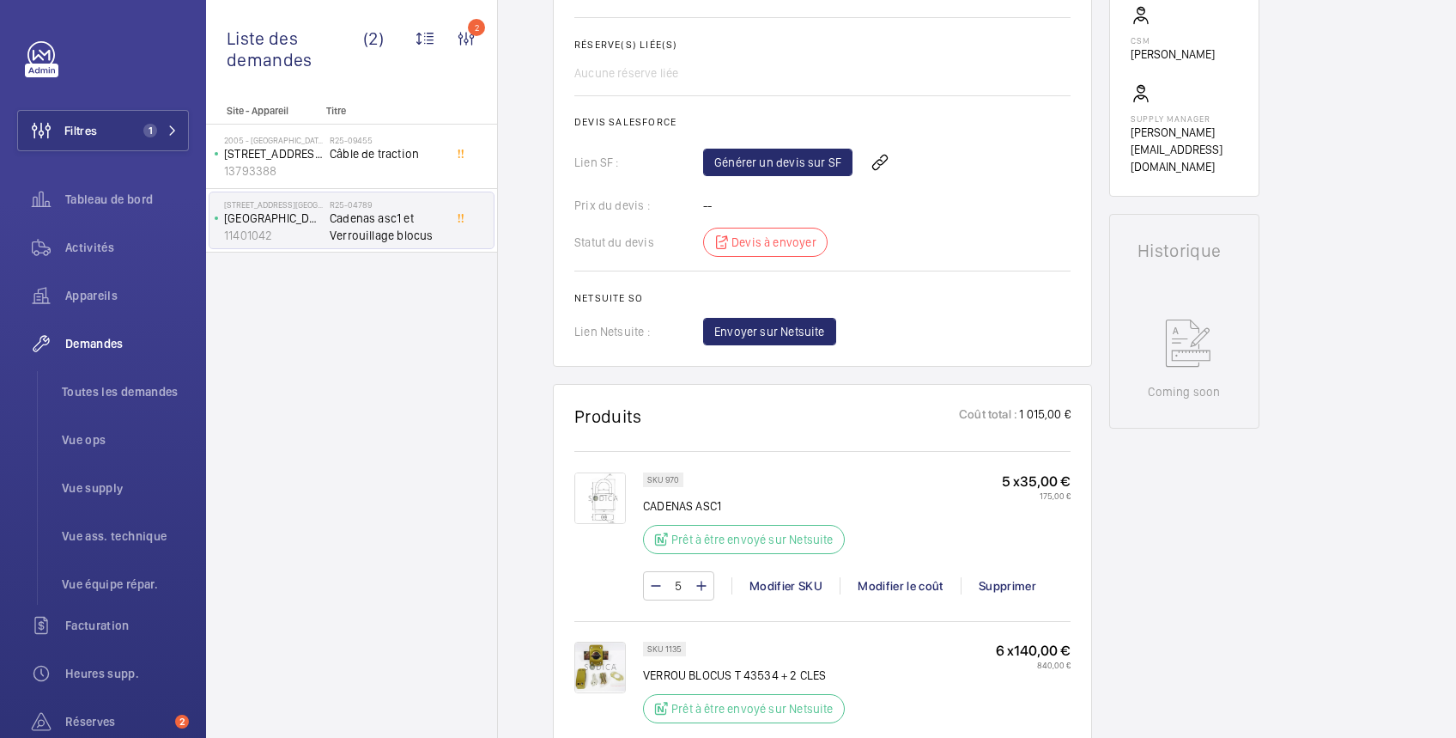
scroll to position [943, 0]
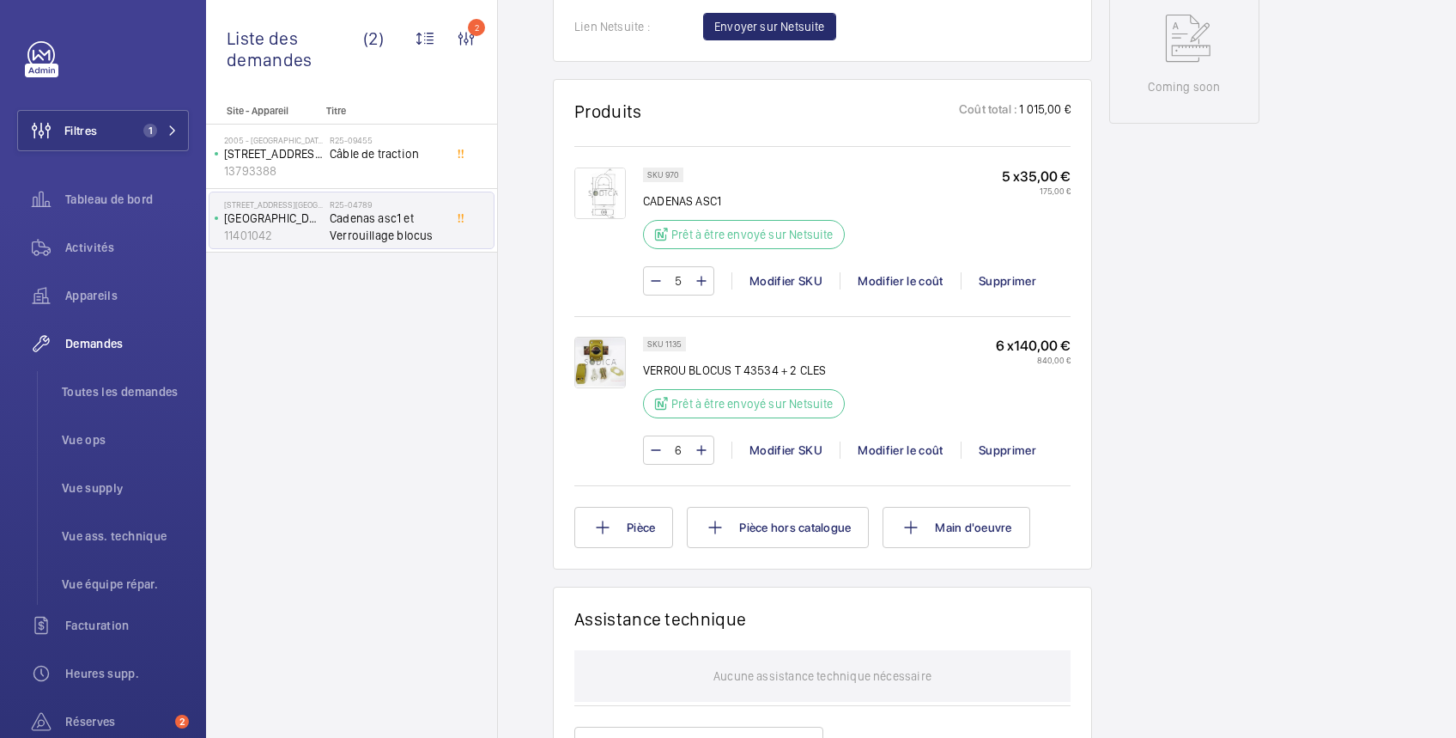
click at [1237, 295] on div "Working Rue des Granges aux belles 11401042 Voir les dernières visites 53 rue d…" at bounding box center [1185, 216] width 150 height 1982
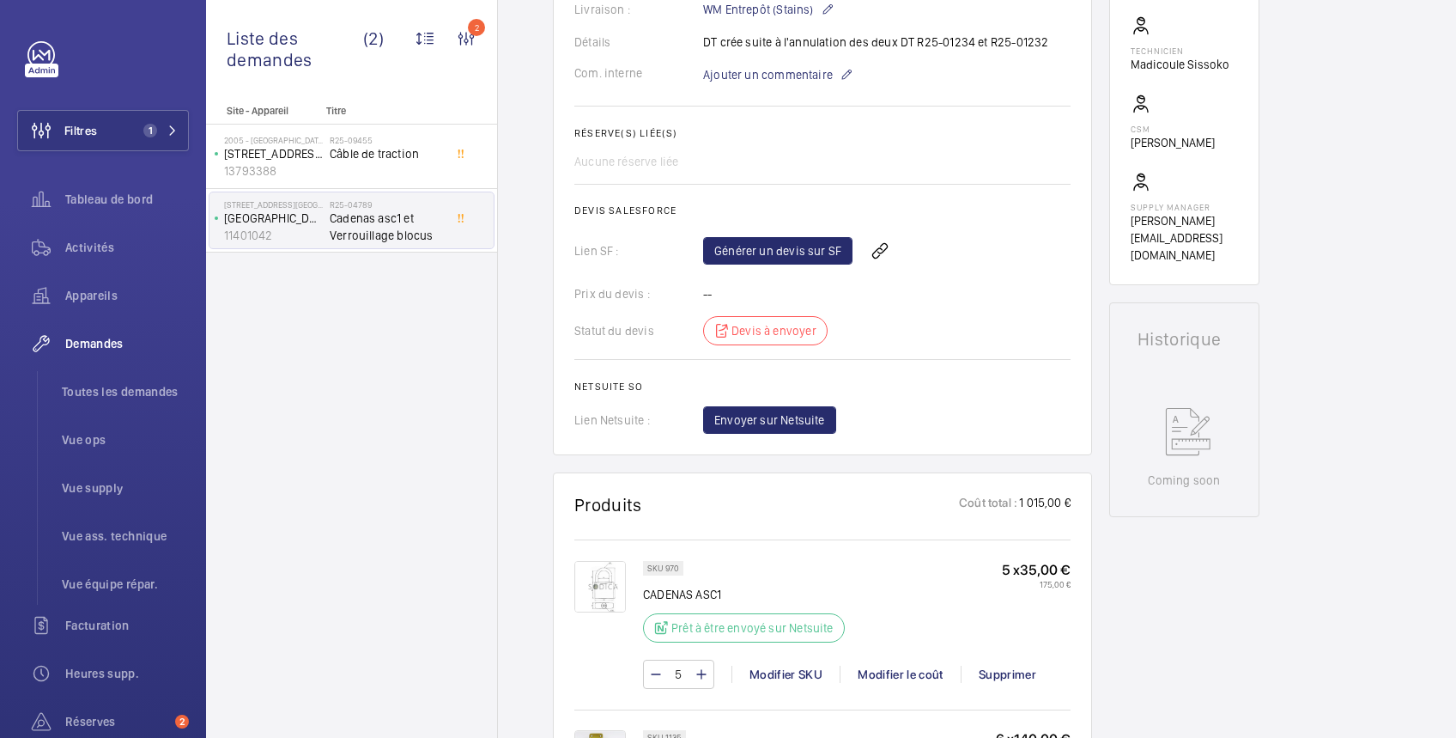
scroll to position [550, 0]
click at [793, 254] on link "Générer un devis sur SF" at bounding box center [777, 250] width 149 height 27
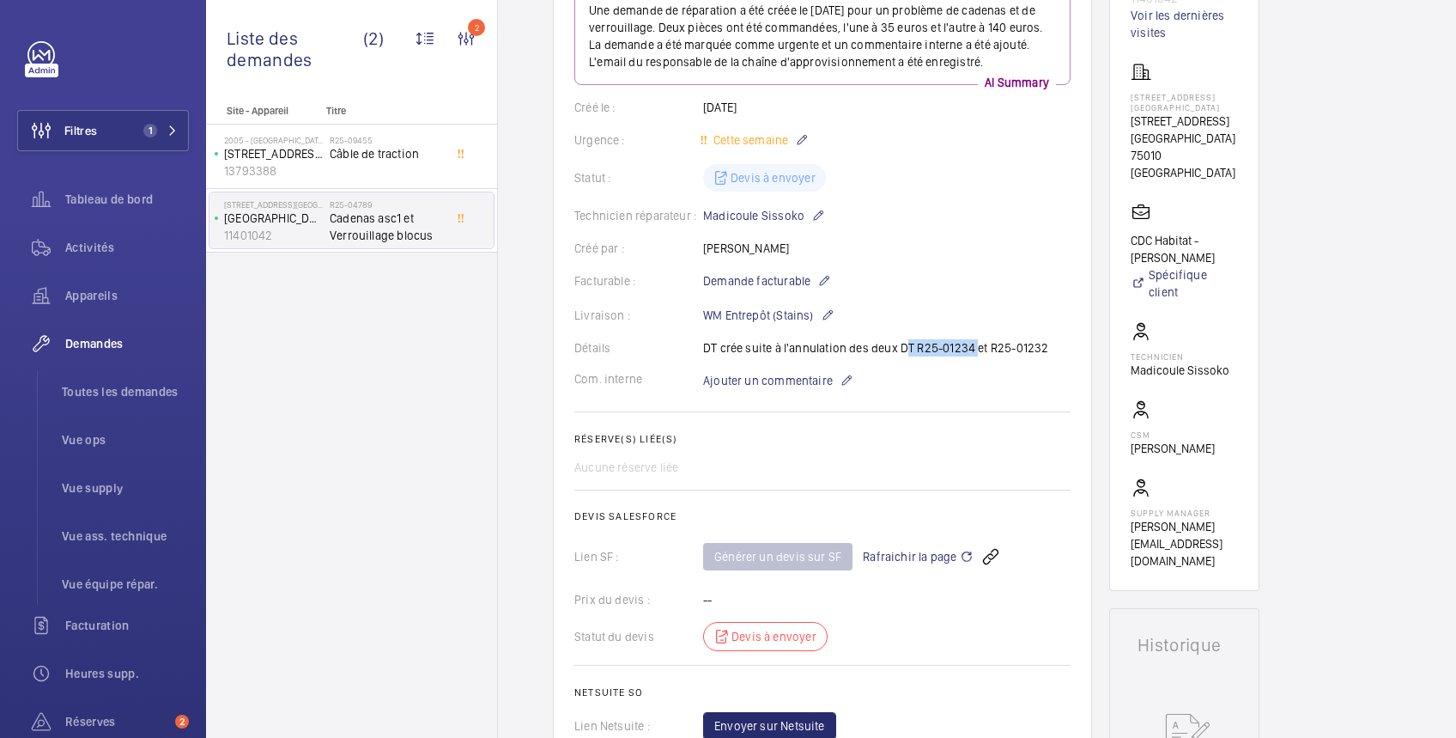
drag, startPoint x: 899, startPoint y: 350, endPoint x: 972, endPoint y: 330, distance: 75.6
click at [972, 330] on wm-front-card-body "Une demande de réparation a été créée le 2 avril 2025 pour un problème de caden…" at bounding box center [823, 363] width 496 height 752
copy p "DT R25-01234"
click at [1000, 357] on wm-front-card-body "Une demande de réparation a été créée le 2 avril 2025 pour un problème de caden…" at bounding box center [823, 363] width 496 height 752
drag, startPoint x: 988, startPoint y: 353, endPoint x: 1046, endPoint y: 350, distance: 57.6
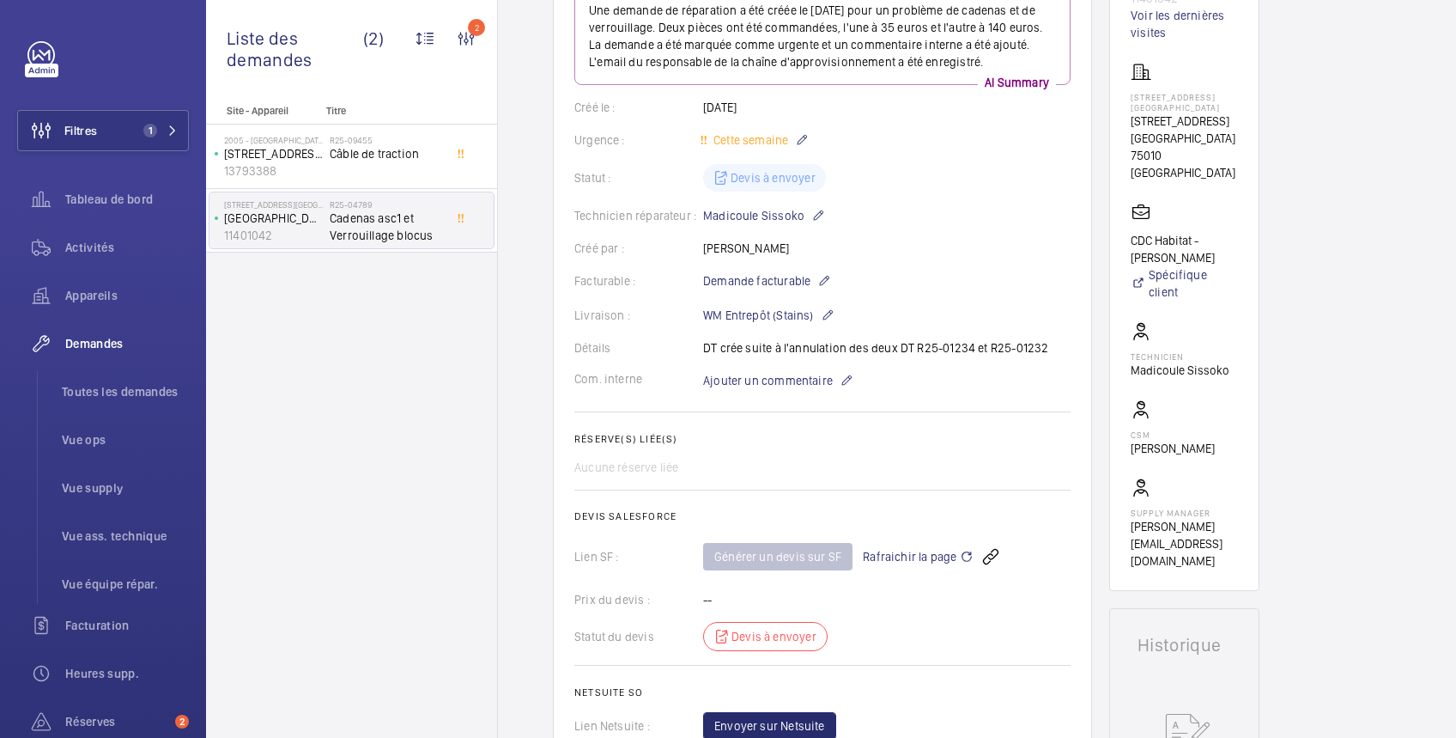
click at [1046, 350] on div "Détails DT crée suite à l'annulation des deux DT R25-01234 et R25-01232" at bounding box center [823, 347] width 496 height 17
copy p "R25-01232"
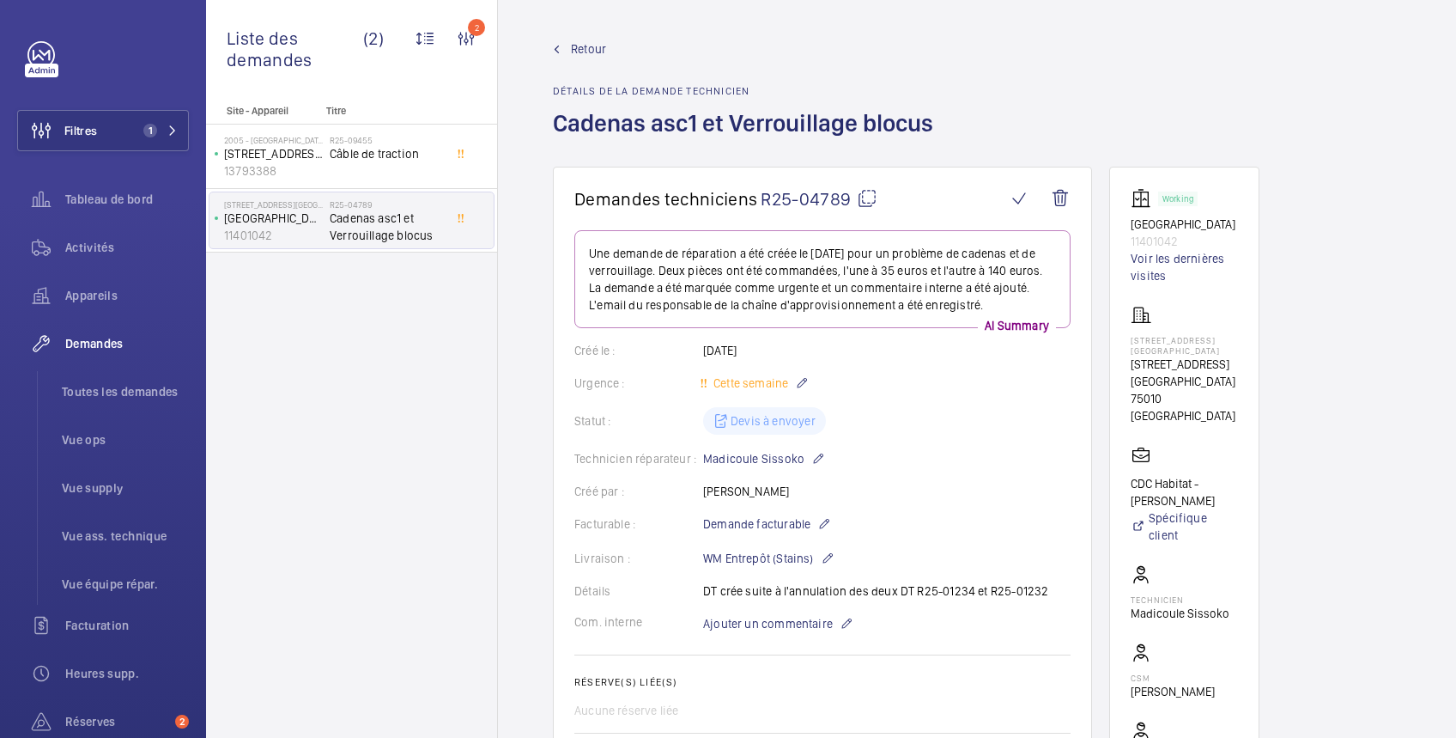
scroll to position [0, 0]
click at [583, 48] on span "Retour" at bounding box center [588, 49] width 35 height 17
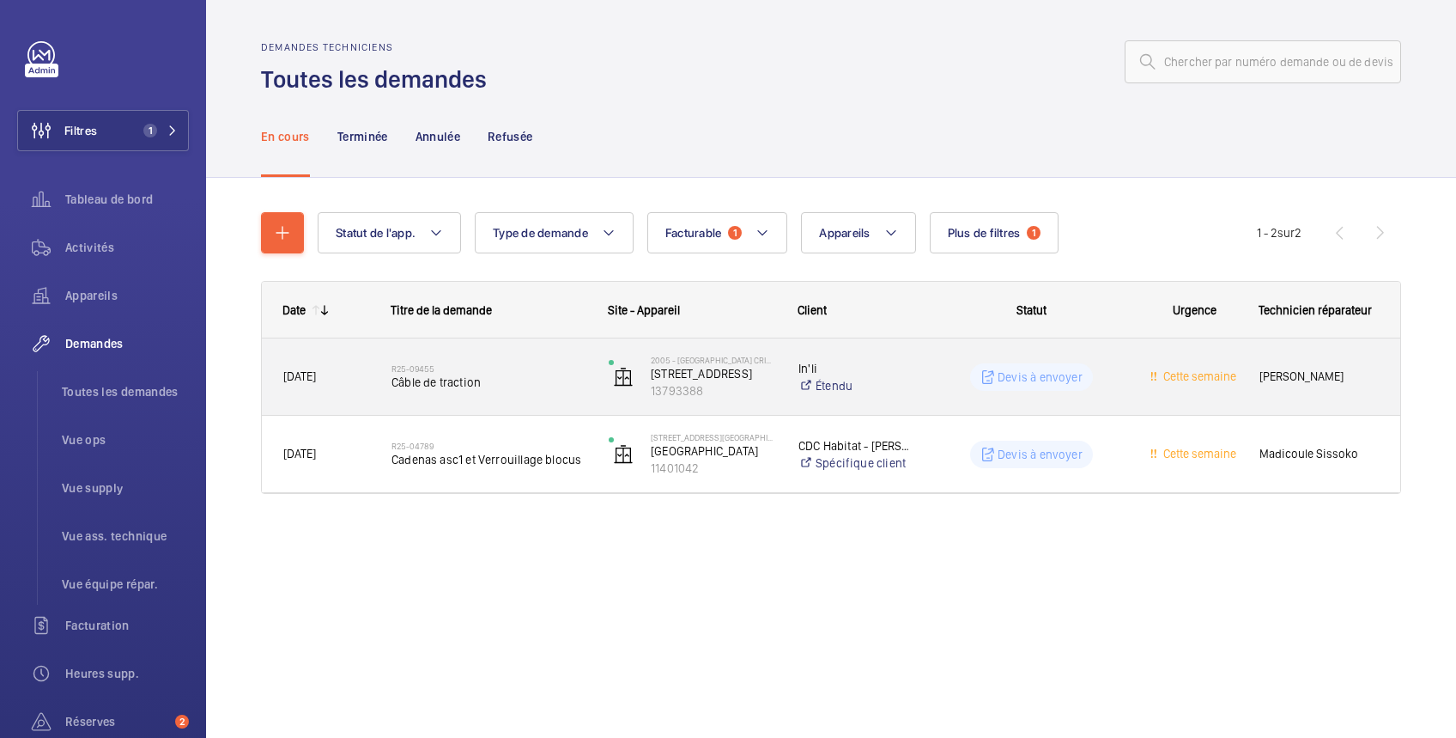
click at [948, 369] on wm-front-pills-cell "Devis à envoyer" at bounding box center [1031, 376] width 195 height 27
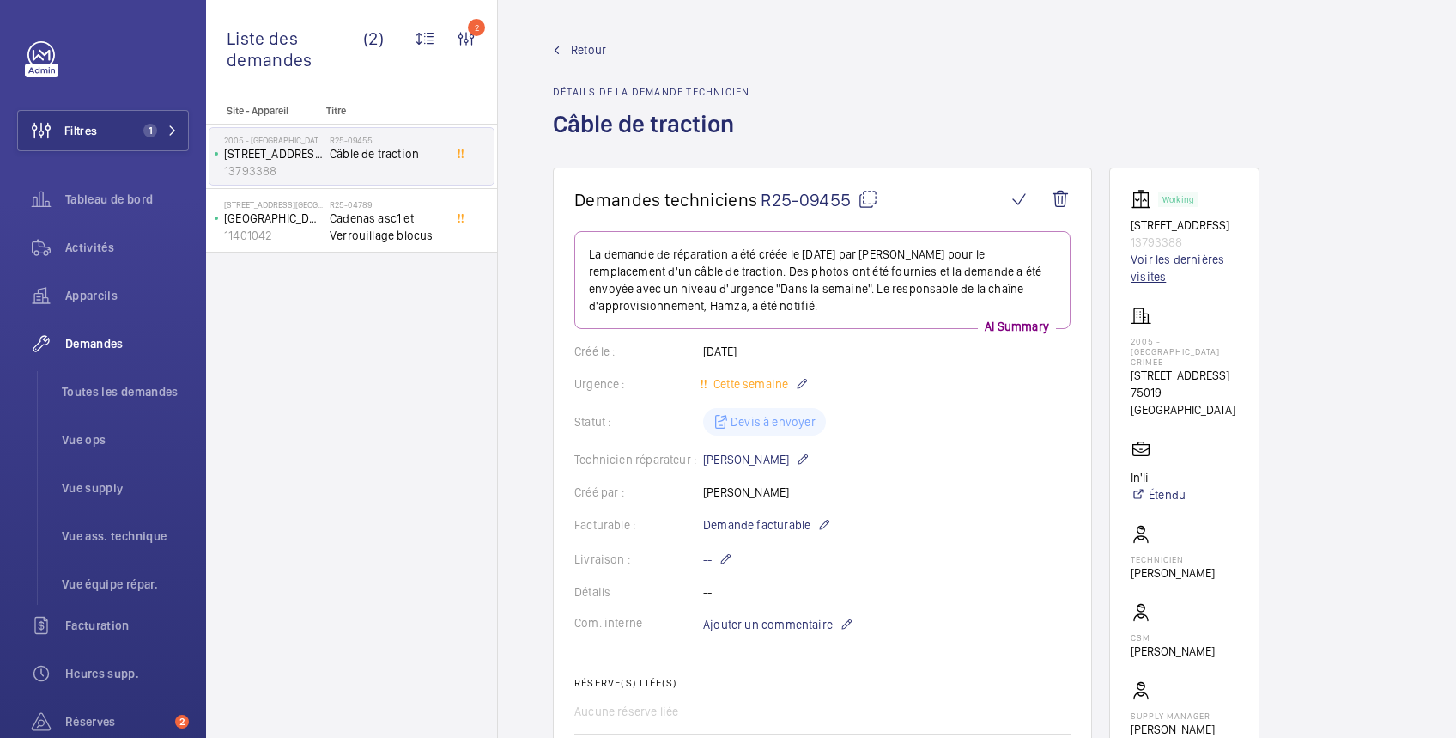
click at [1166, 258] on link "Voir les dernières visites" at bounding box center [1184, 268] width 107 height 34
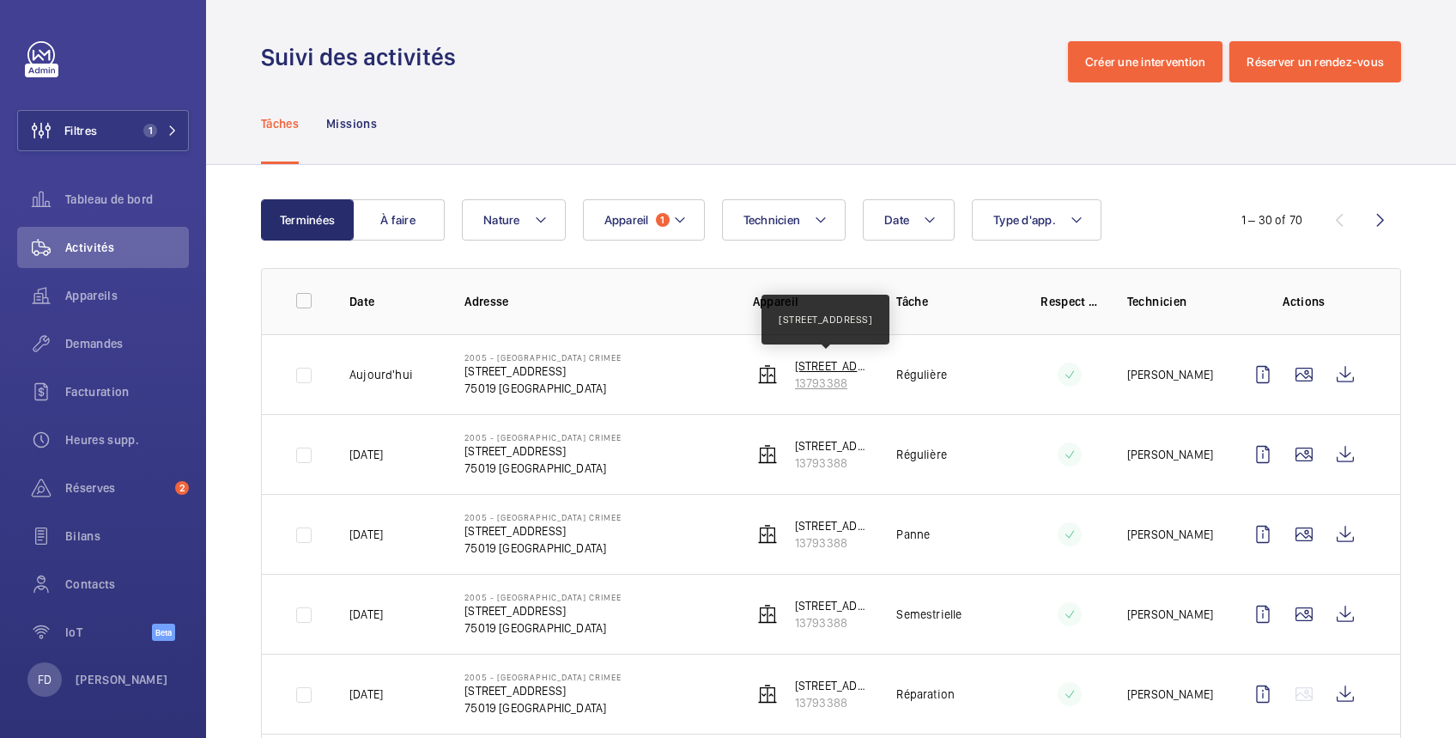
click at [819, 367] on p "[STREET_ADDRESS]" at bounding box center [832, 365] width 75 height 17
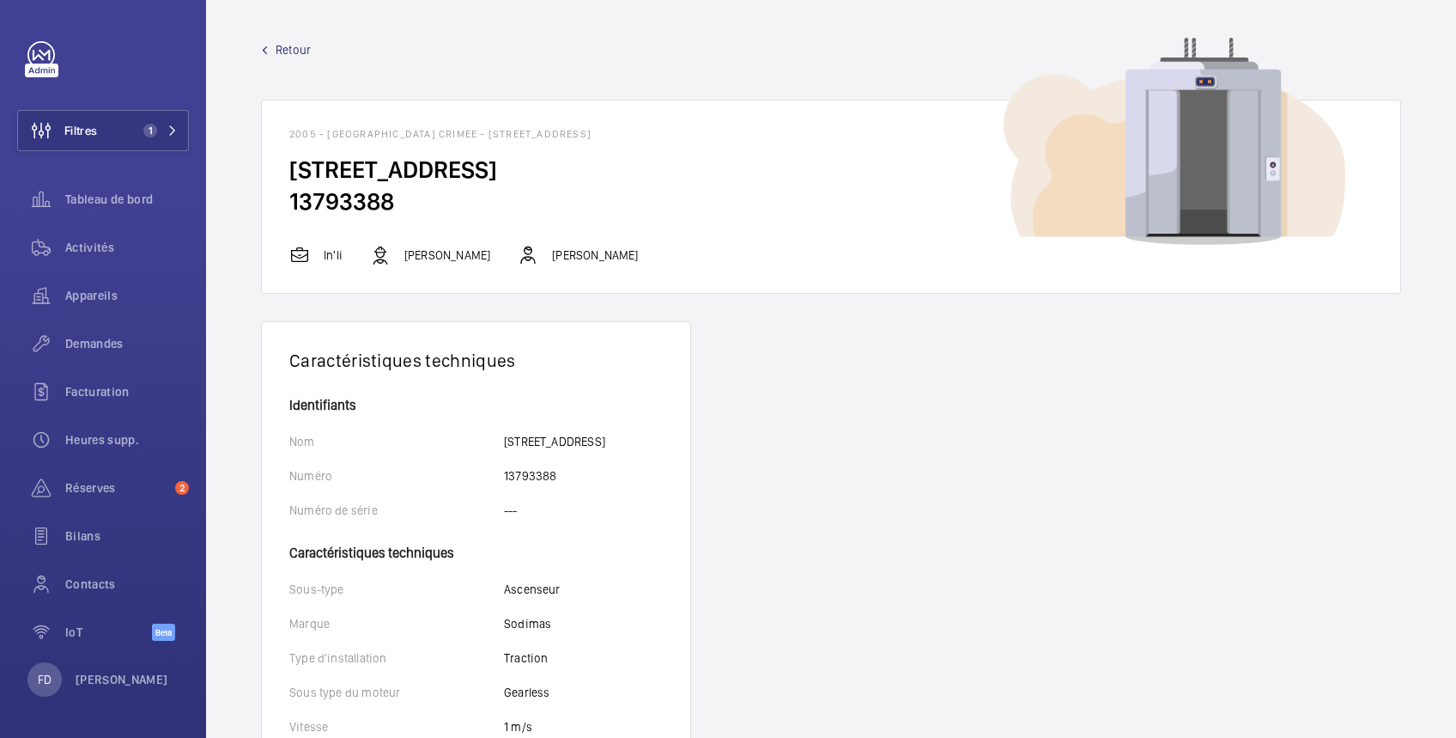
click at [293, 53] on span "Retour" at bounding box center [293, 49] width 35 height 17
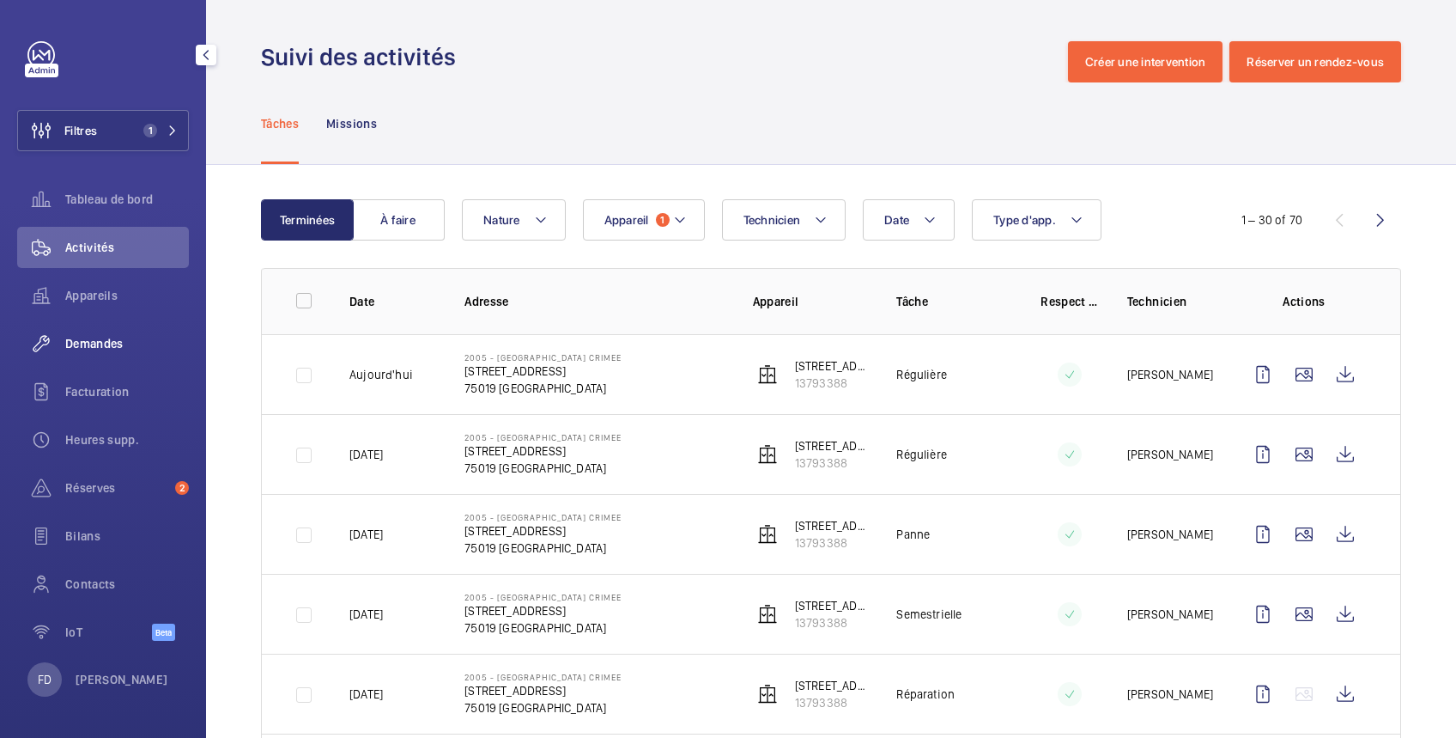
click at [95, 344] on span "Demandes" at bounding box center [127, 343] width 124 height 17
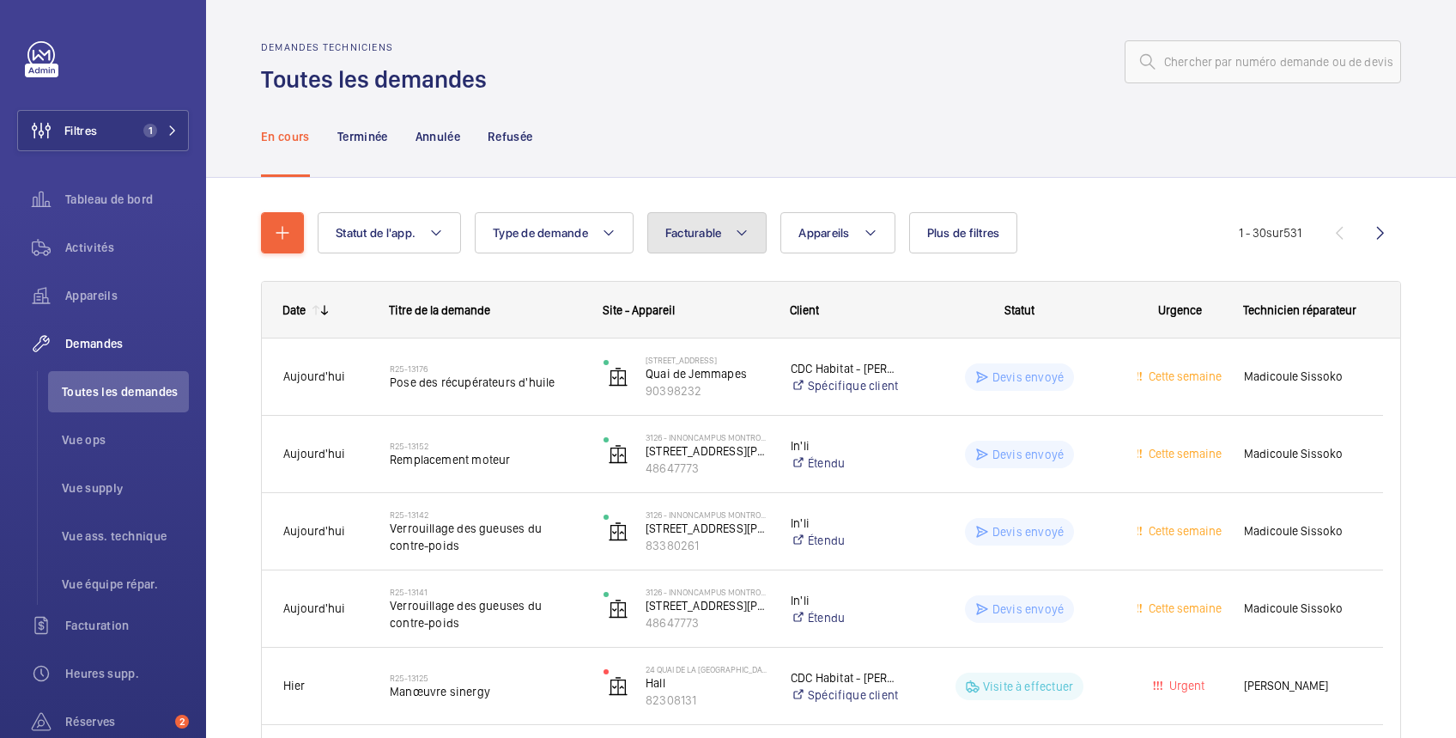
click at [725, 225] on button "Facturable" at bounding box center [708, 232] width 120 height 41
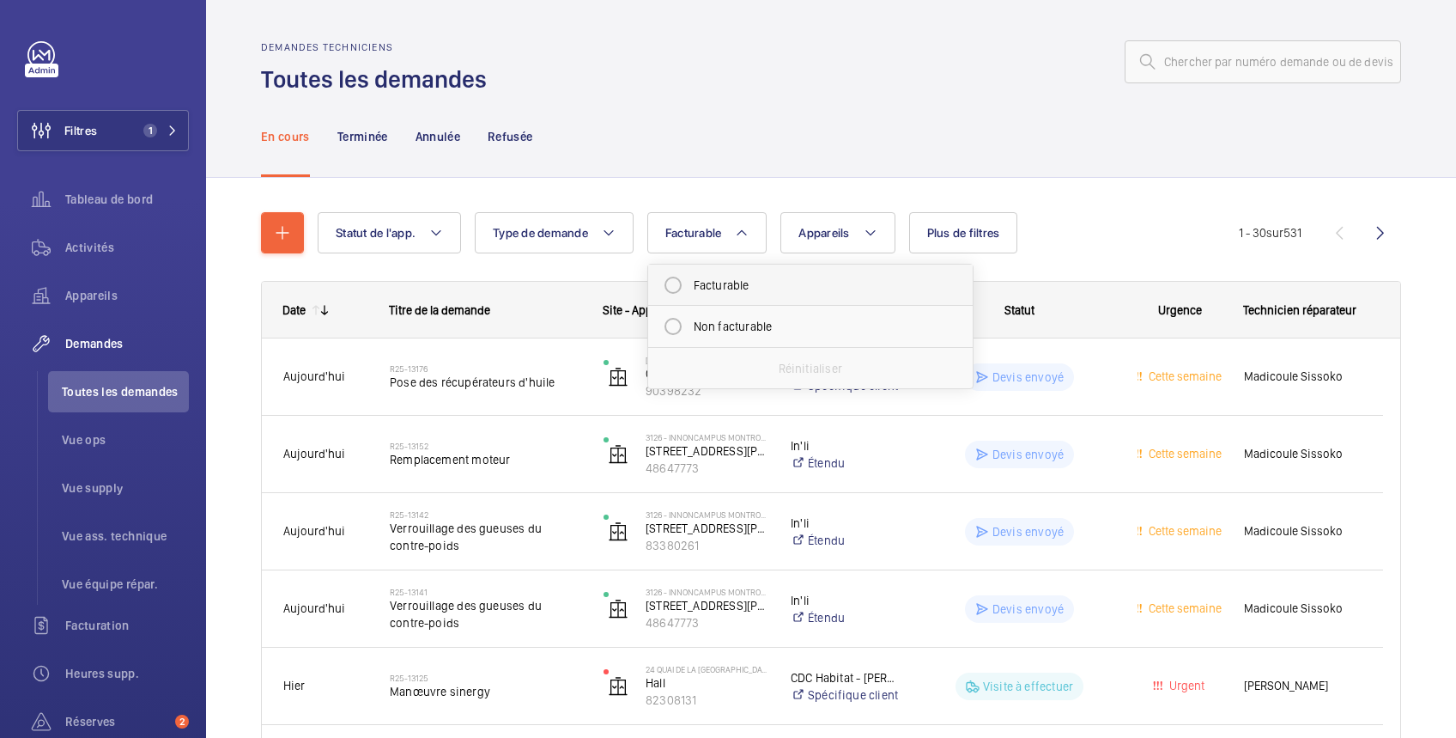
click at [729, 279] on mat-radio-button "Facturable" at bounding box center [810, 285] width 309 height 34
radio input "true"
click at [1012, 230] on span "Plus de filtres" at bounding box center [984, 233] width 73 height 14
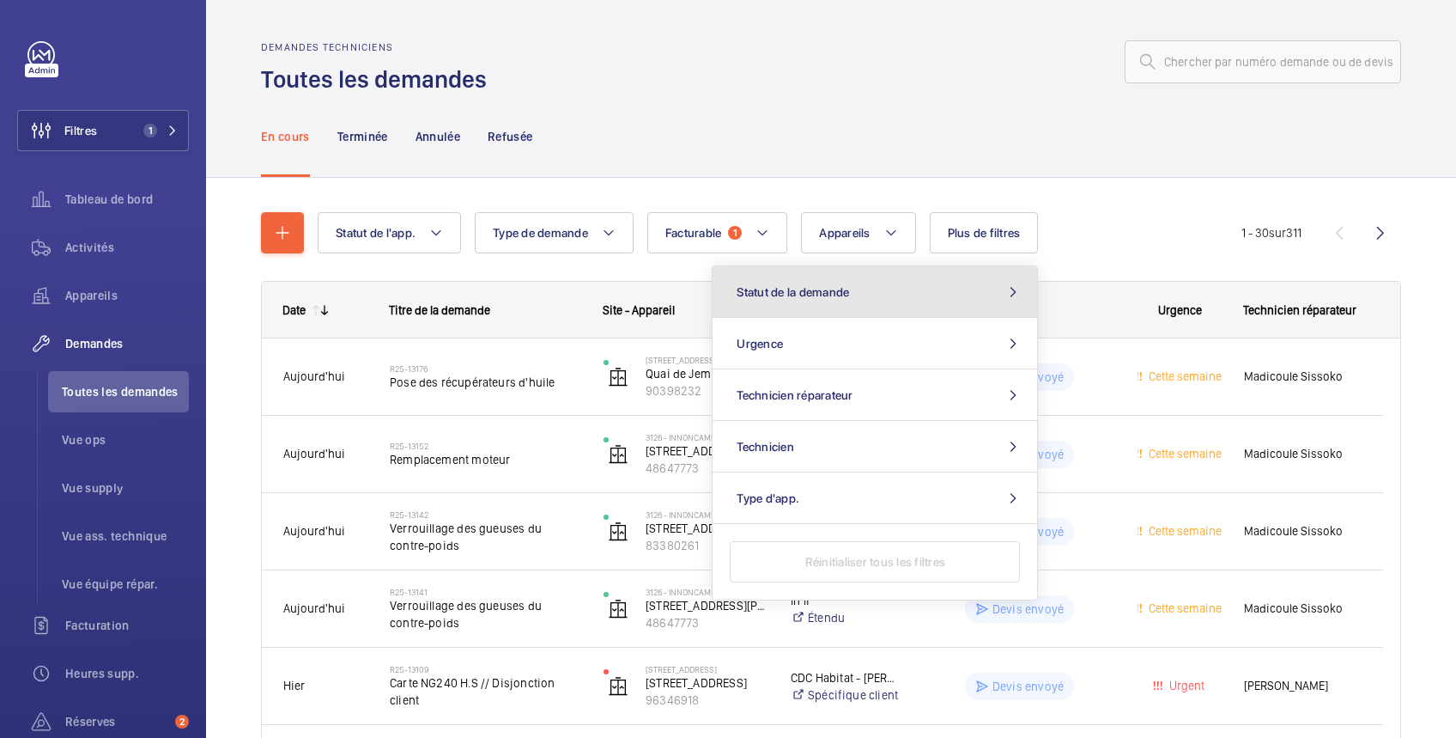
click at [941, 286] on button "Statut de la demande" at bounding box center [875, 292] width 325 height 52
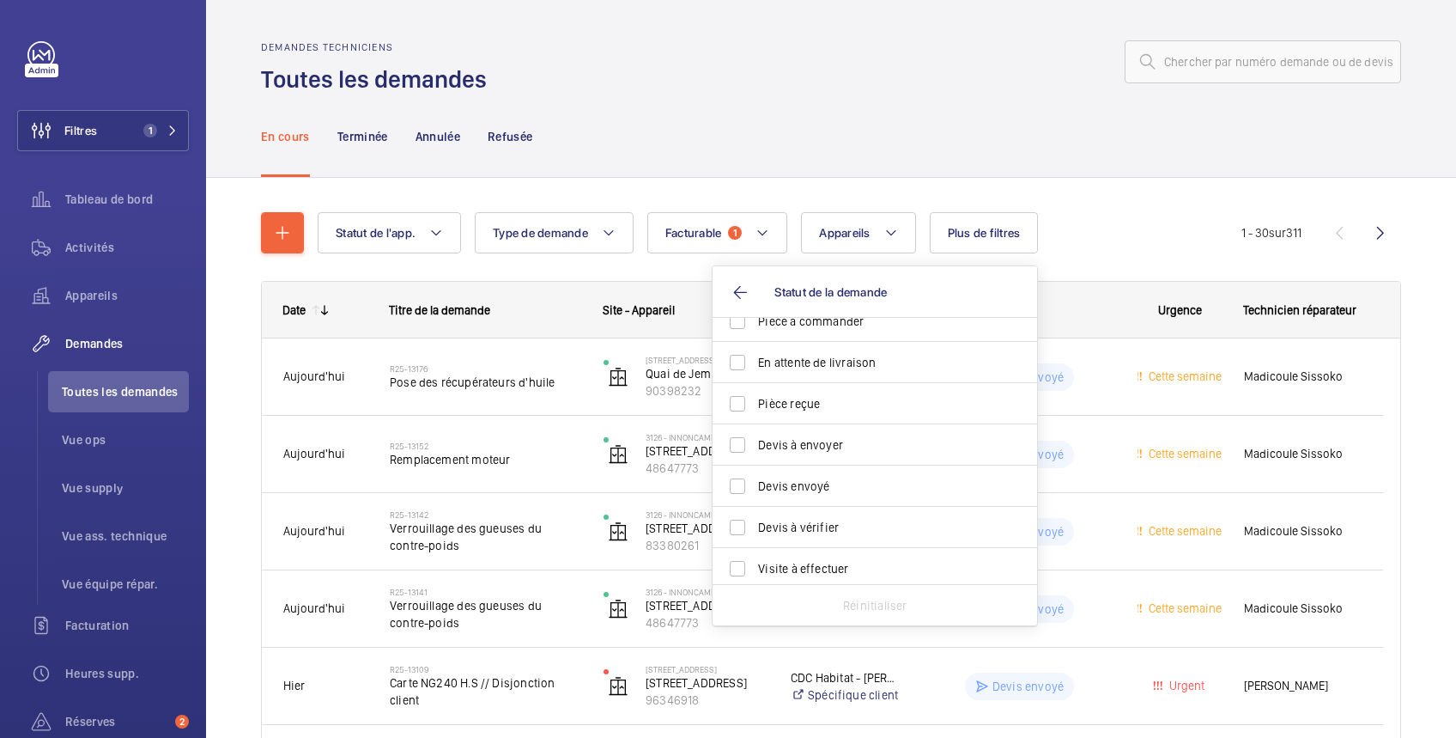
scroll to position [228, 0]
click at [824, 398] on span "Devis à envoyer" at bounding box center [876, 399] width 236 height 17
click at [755, 398] on input "Devis à envoyer" at bounding box center [738, 399] width 34 height 34
checkbox input "true"
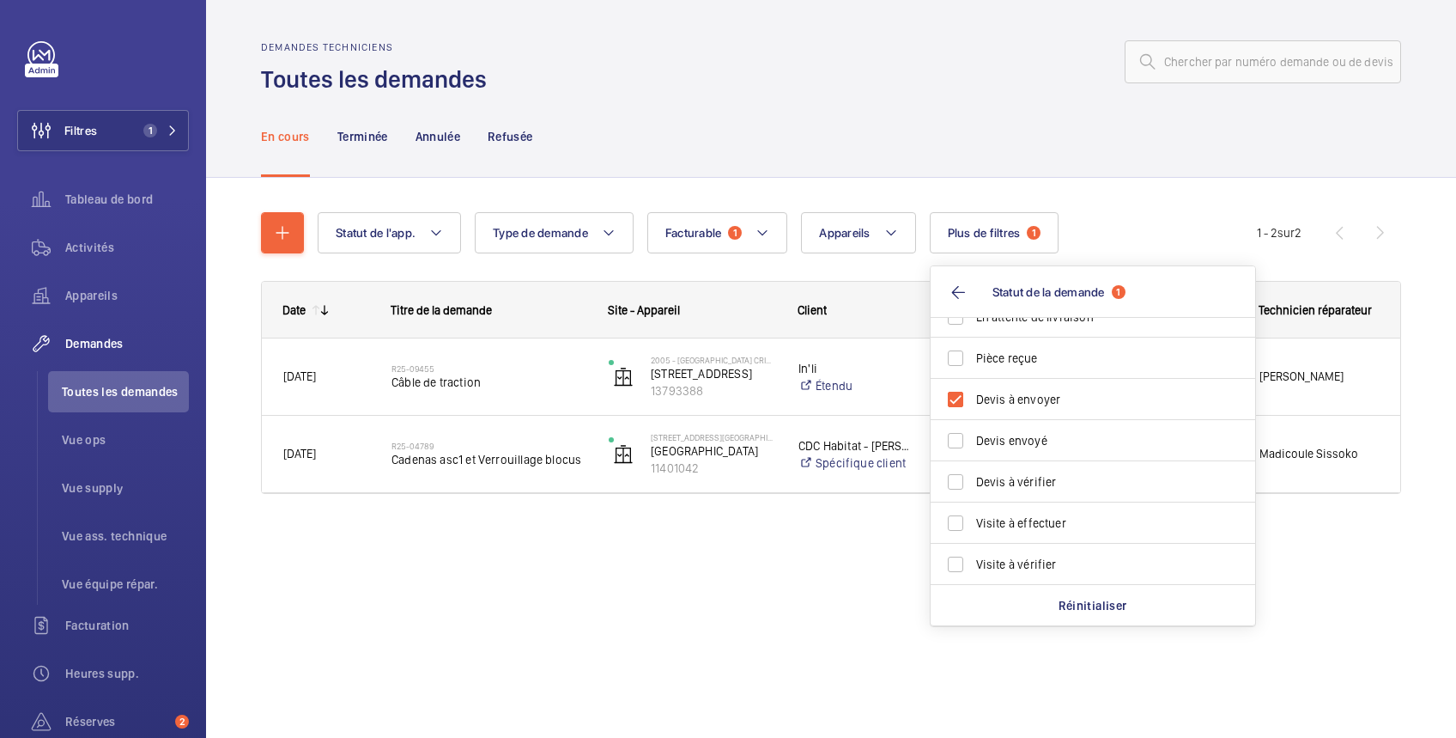
click at [866, 91] on div "Demandes techniciens Toutes les demandes" at bounding box center [831, 68] width 1140 height 54
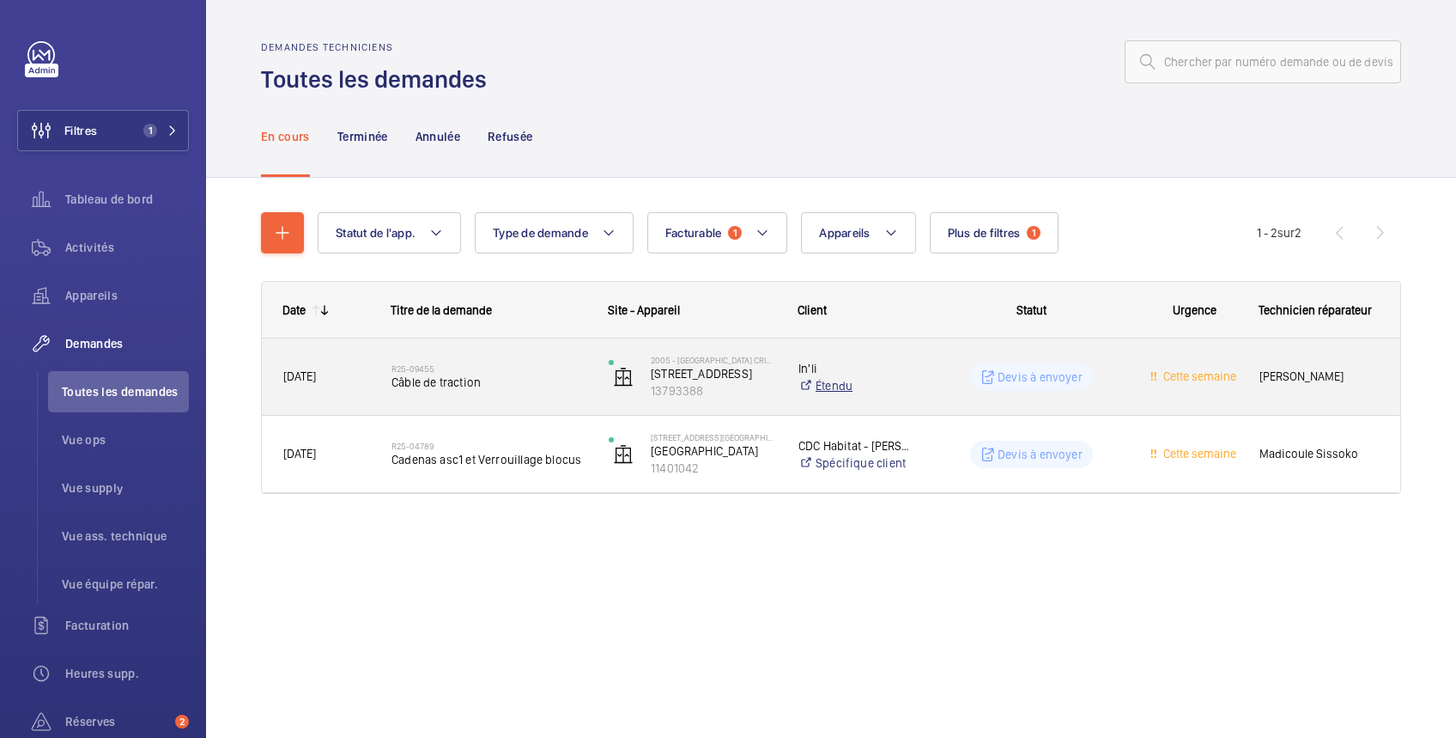
click at [904, 381] on link "Étendu" at bounding box center [855, 385] width 113 height 17
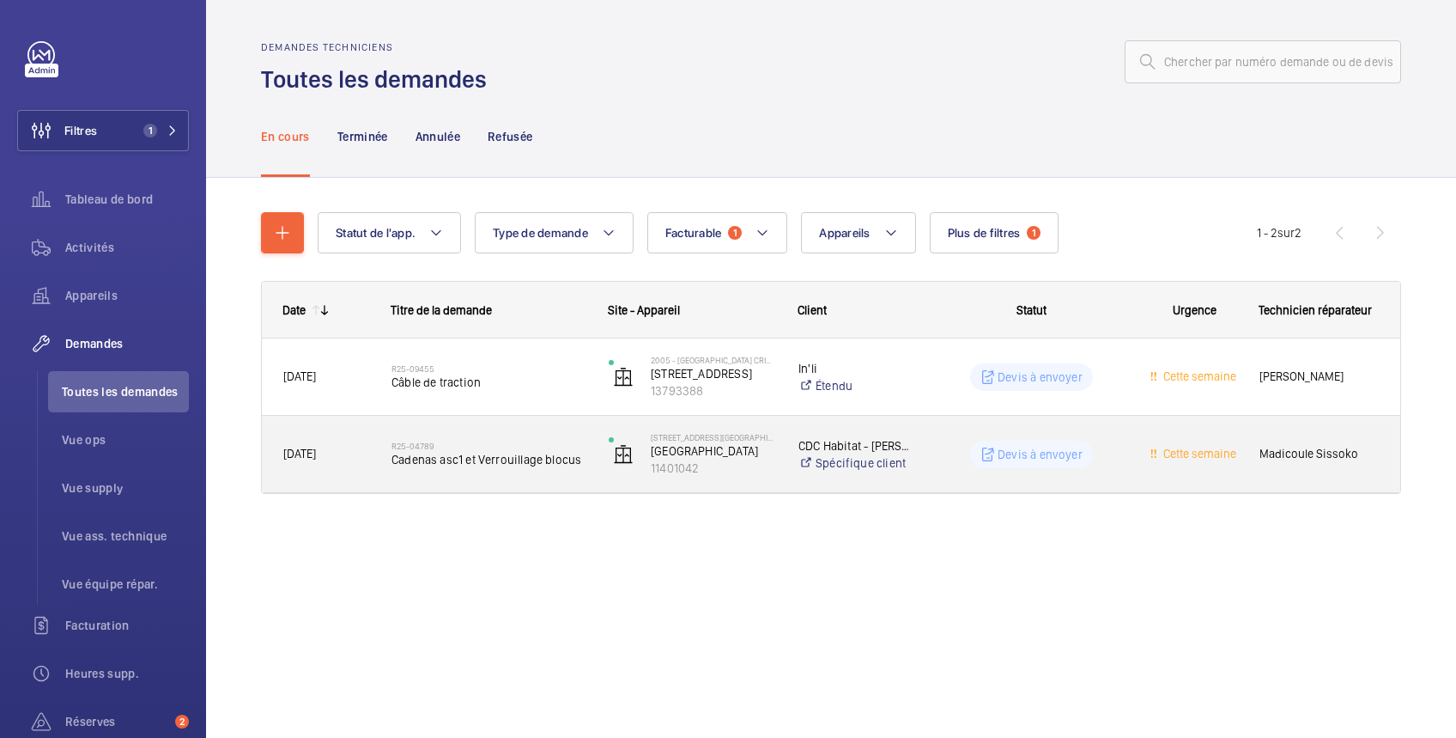
click at [969, 444] on wm-front-pills-cell "Devis à envoyer" at bounding box center [1031, 454] width 195 height 27
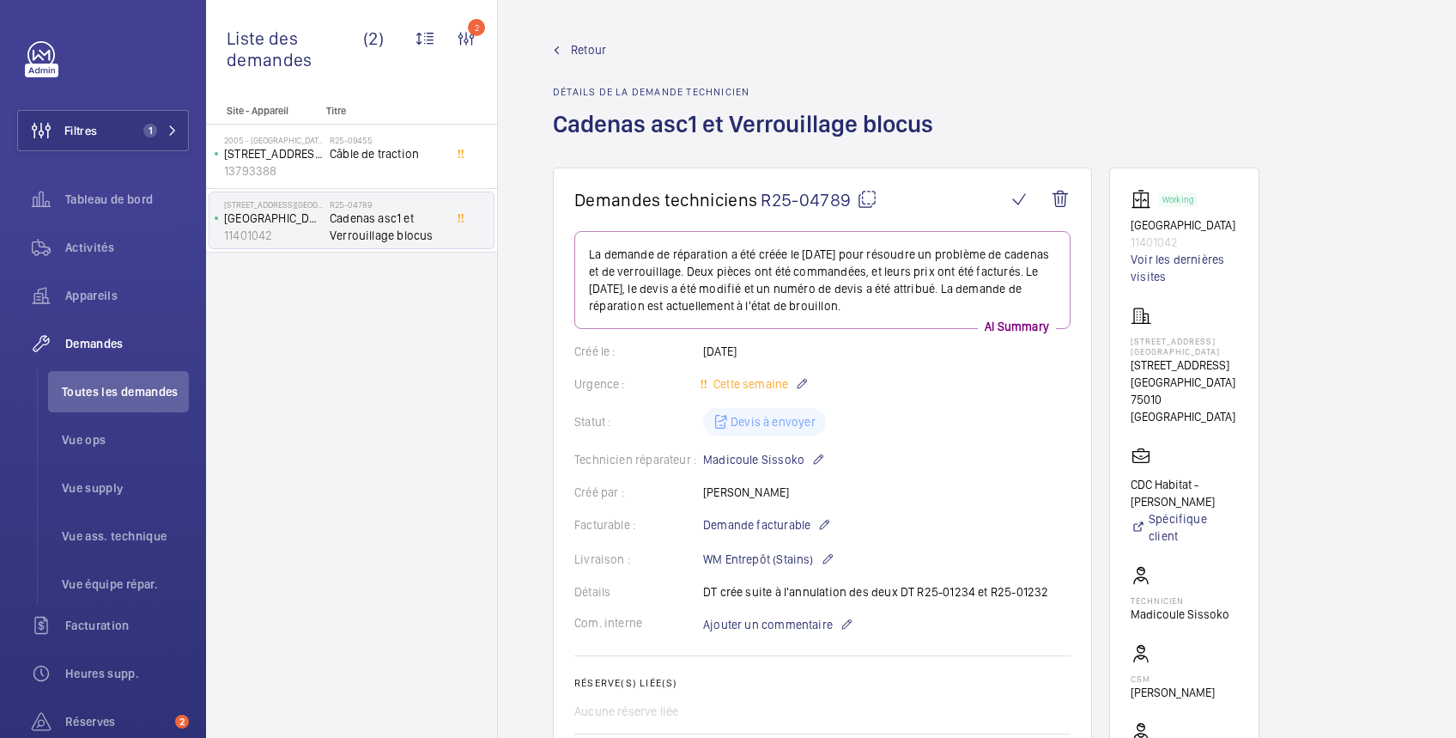
click at [575, 55] on span "Retour" at bounding box center [588, 49] width 35 height 17
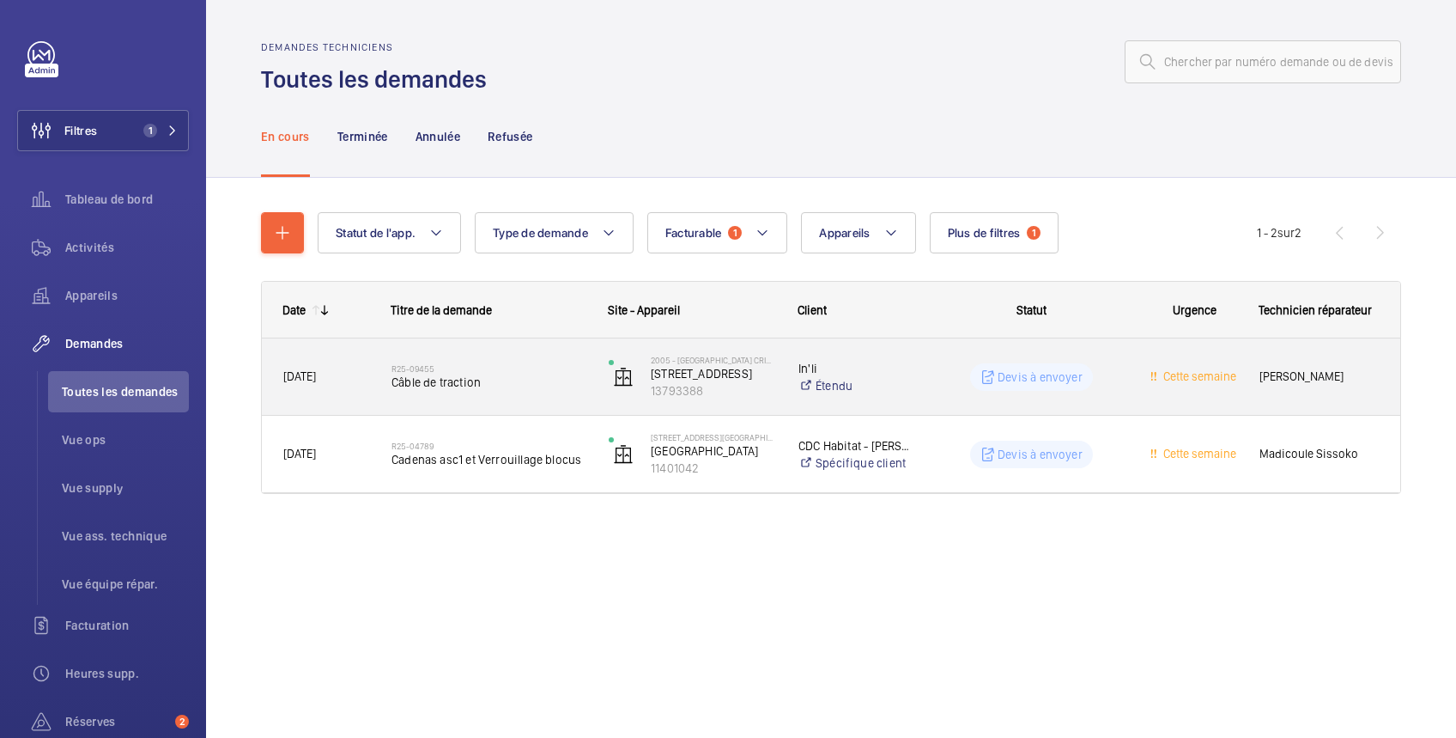
click at [956, 368] on wm-front-pills-cell "Devis à envoyer" at bounding box center [1031, 376] width 195 height 27
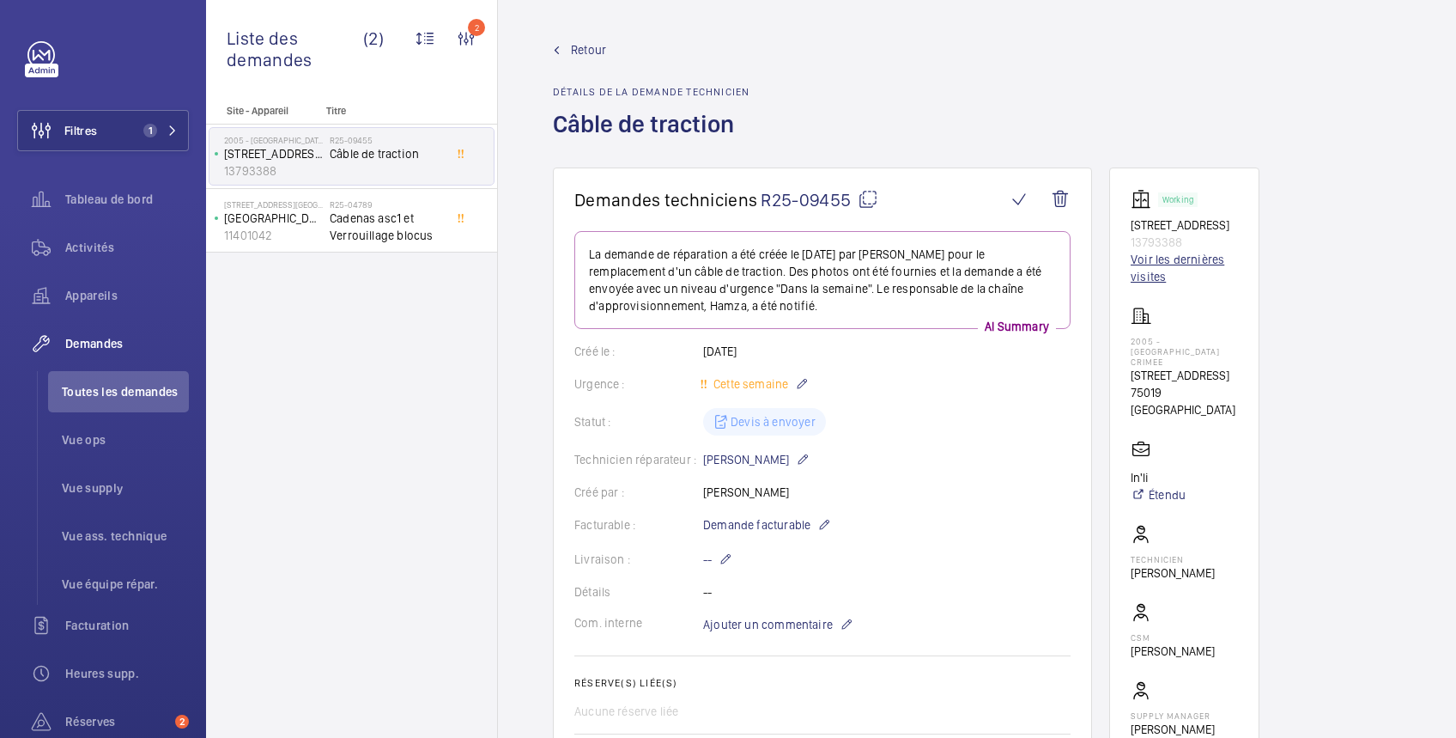
click at [1170, 264] on link "Voir les dernières visites" at bounding box center [1184, 268] width 107 height 34
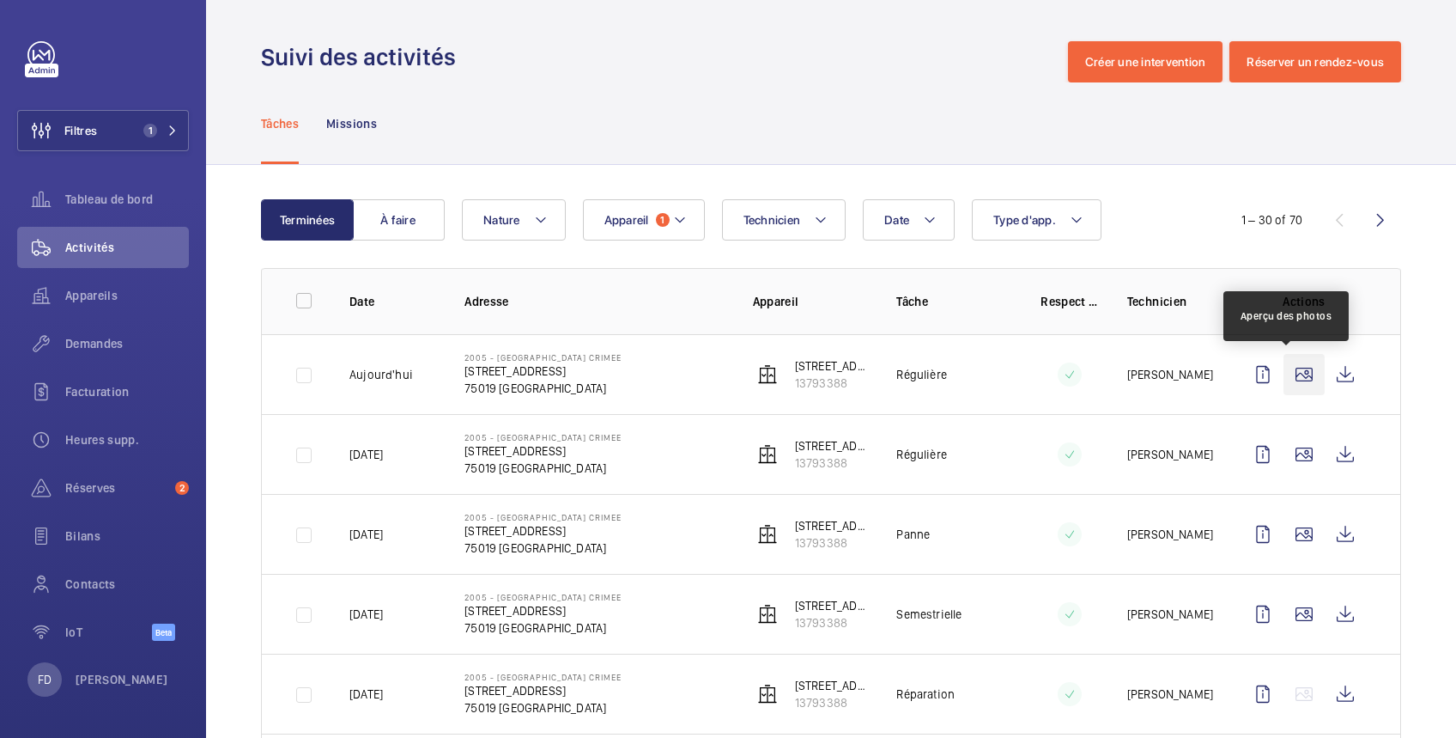
click at [1289, 376] on wm-front-icon-button at bounding box center [1304, 374] width 41 height 41
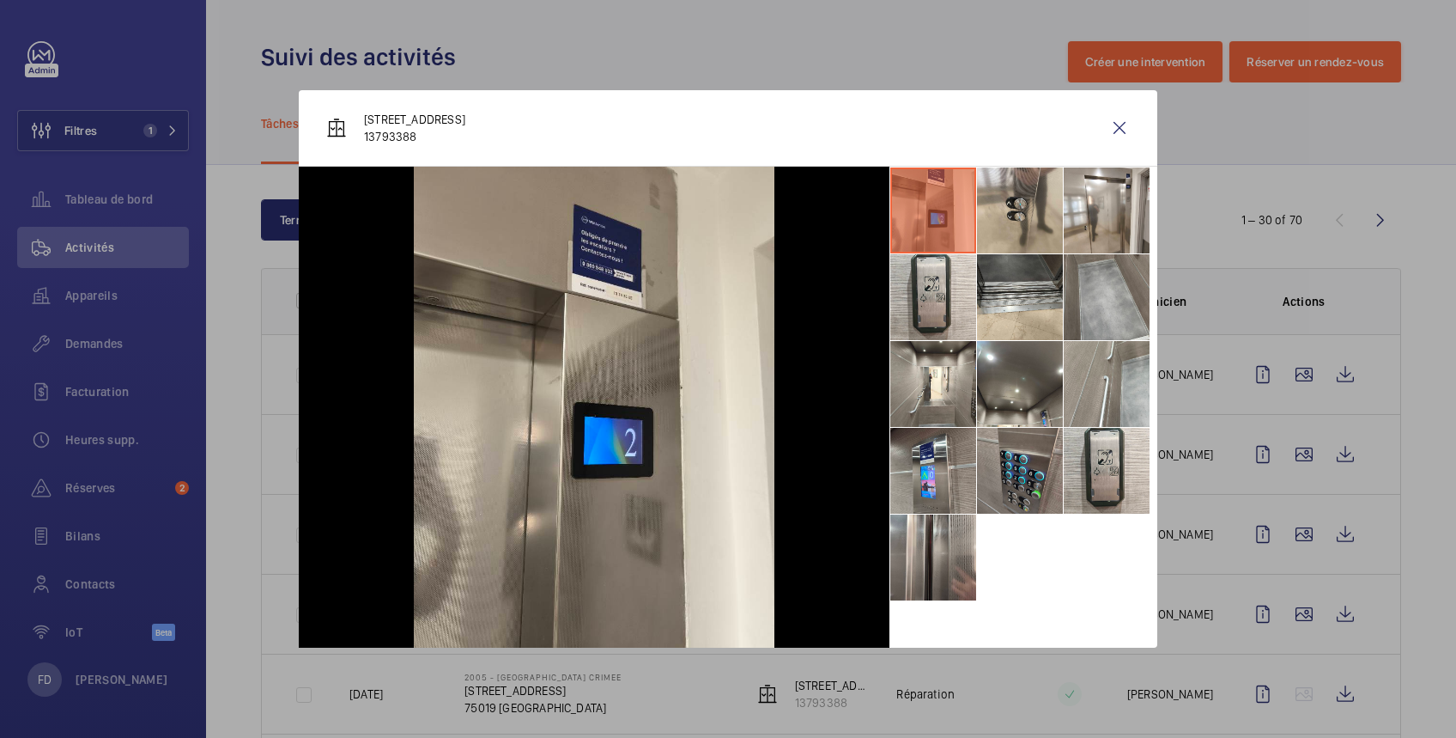
click at [1328, 133] on div at bounding box center [728, 369] width 1456 height 738
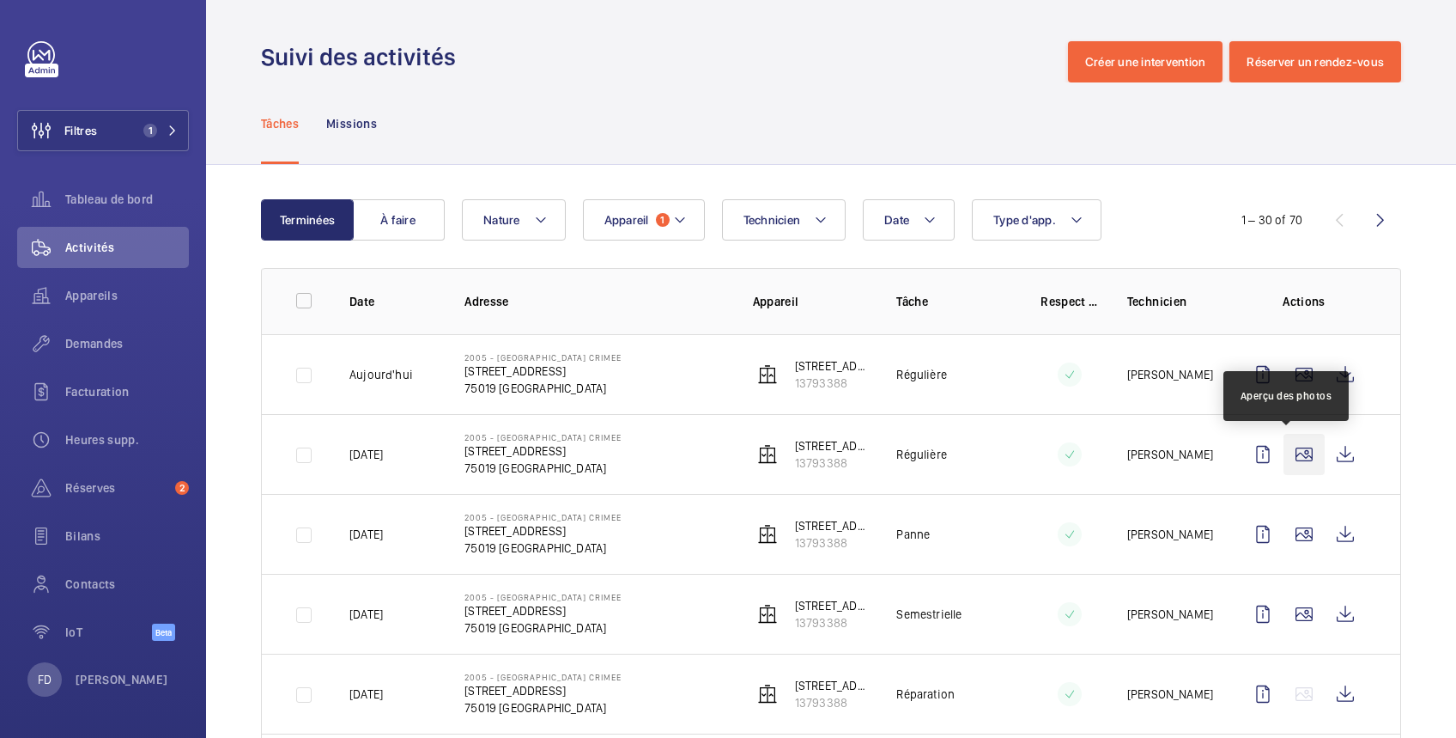
click at [1285, 452] on wm-front-icon-button at bounding box center [1304, 454] width 41 height 41
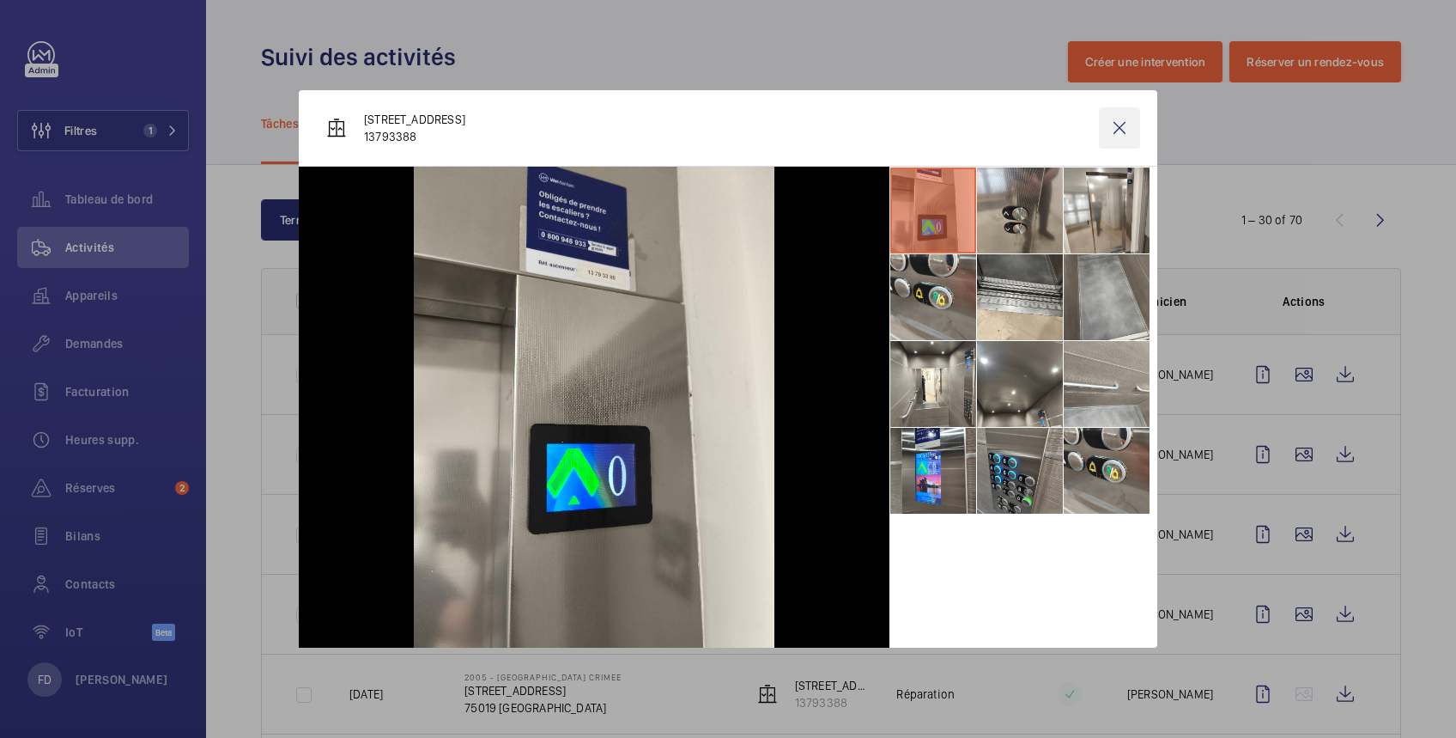
click at [1116, 117] on wm-front-icon-button at bounding box center [1119, 127] width 41 height 41
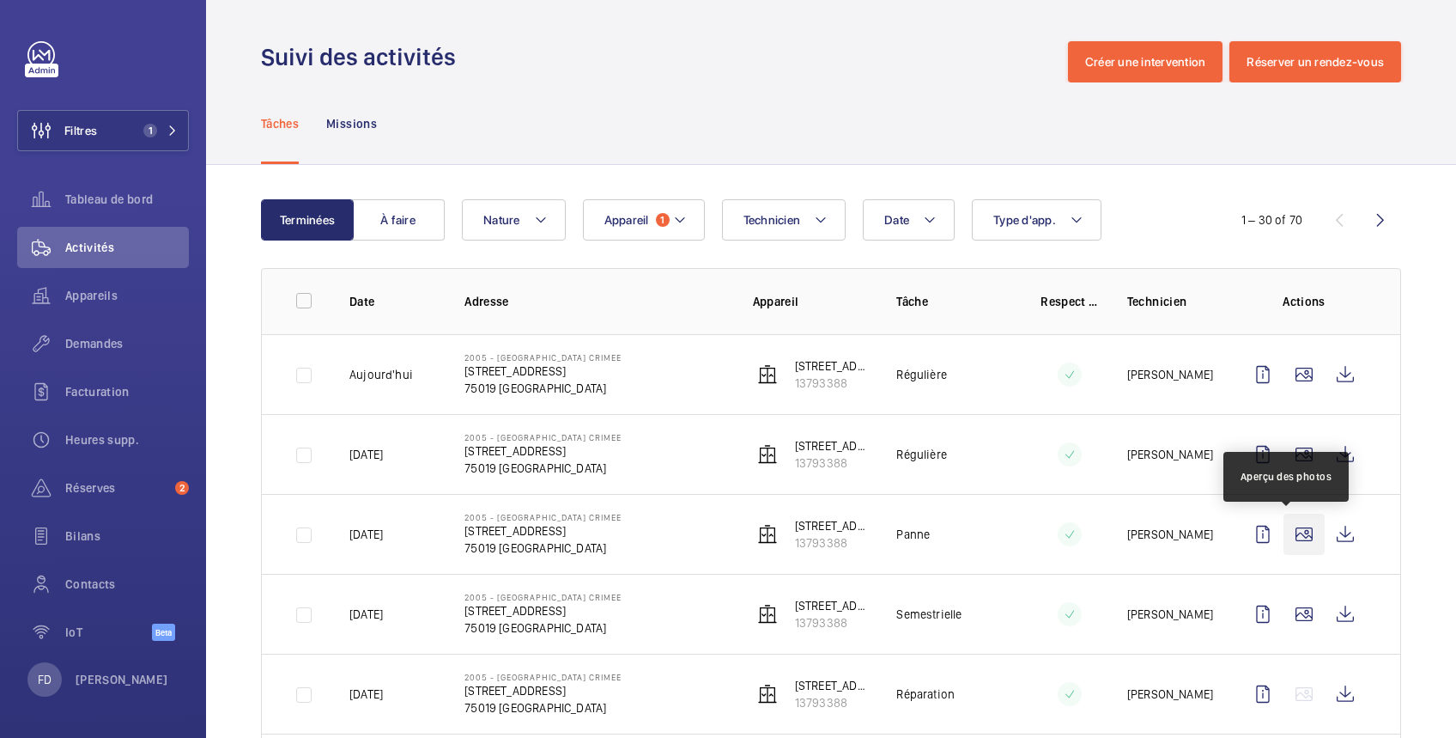
click at [1288, 533] on wm-front-icon-button at bounding box center [1304, 534] width 41 height 41
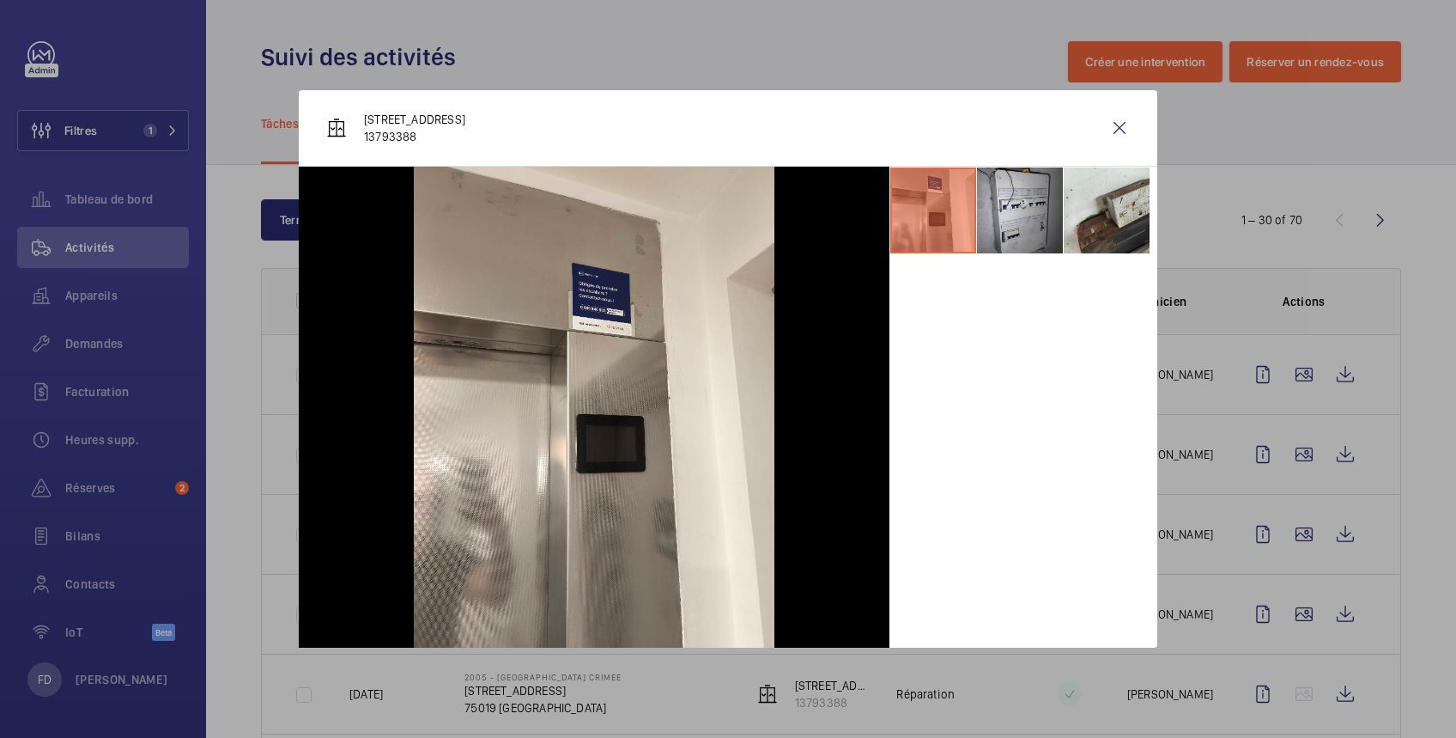
click at [1280, 607] on div at bounding box center [728, 369] width 1456 height 738
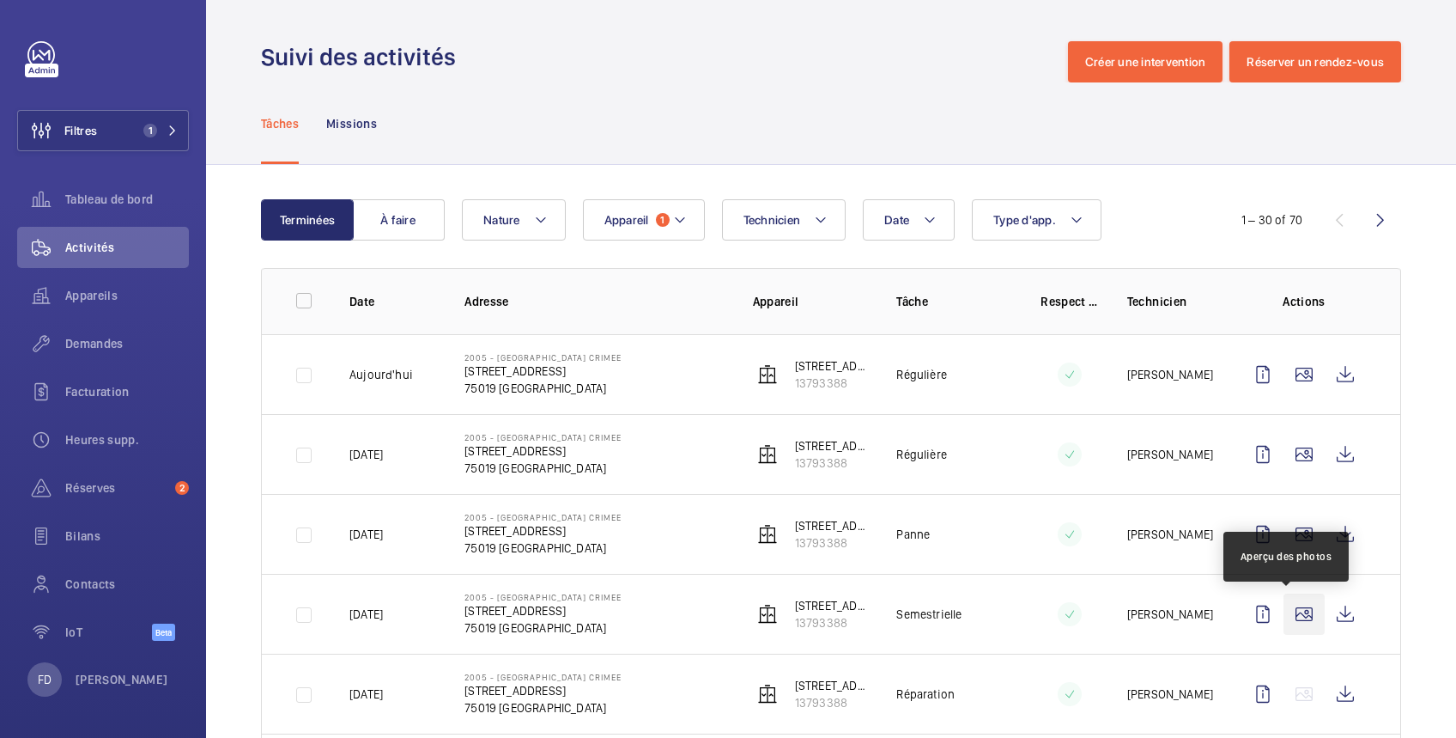
click at [1284, 609] on wm-front-icon-button at bounding box center [1304, 613] width 41 height 41
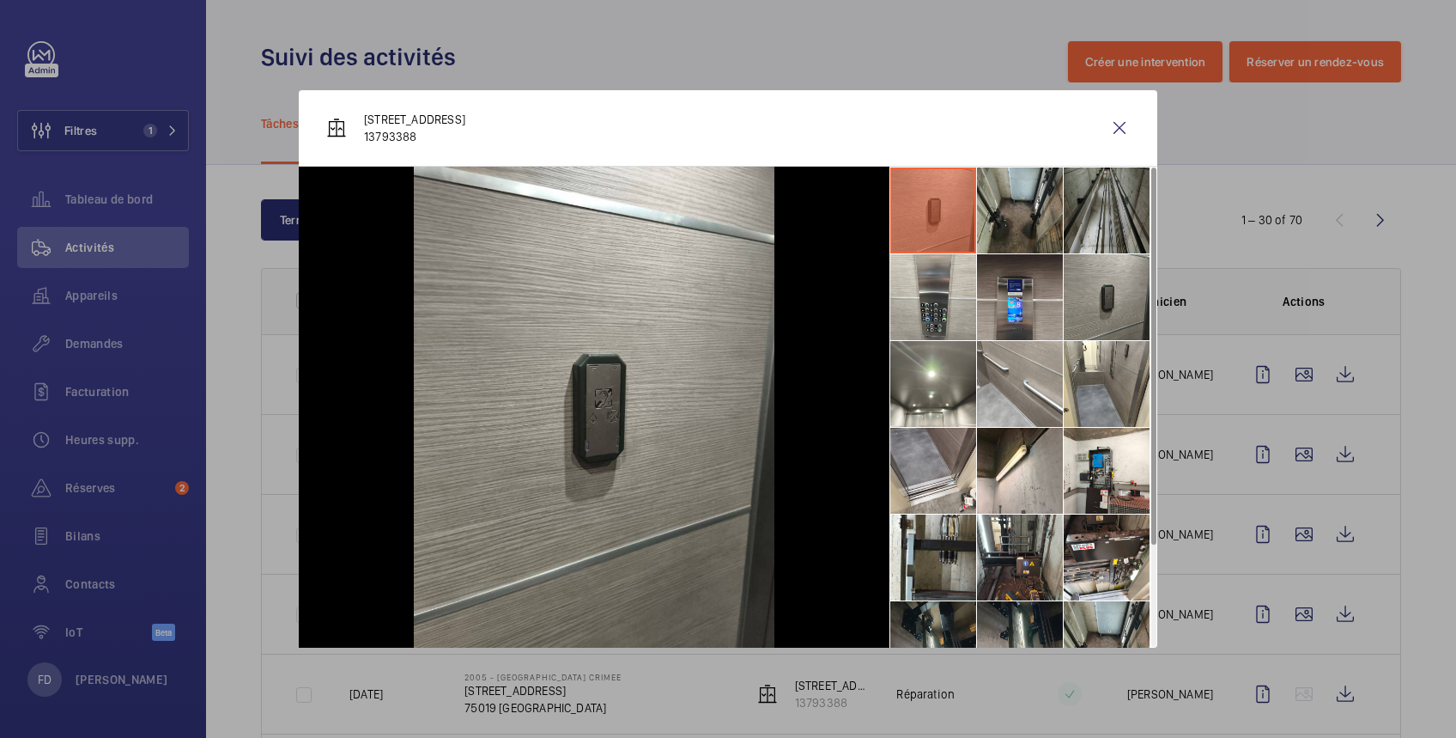
click at [1099, 219] on li at bounding box center [1107, 210] width 86 height 86
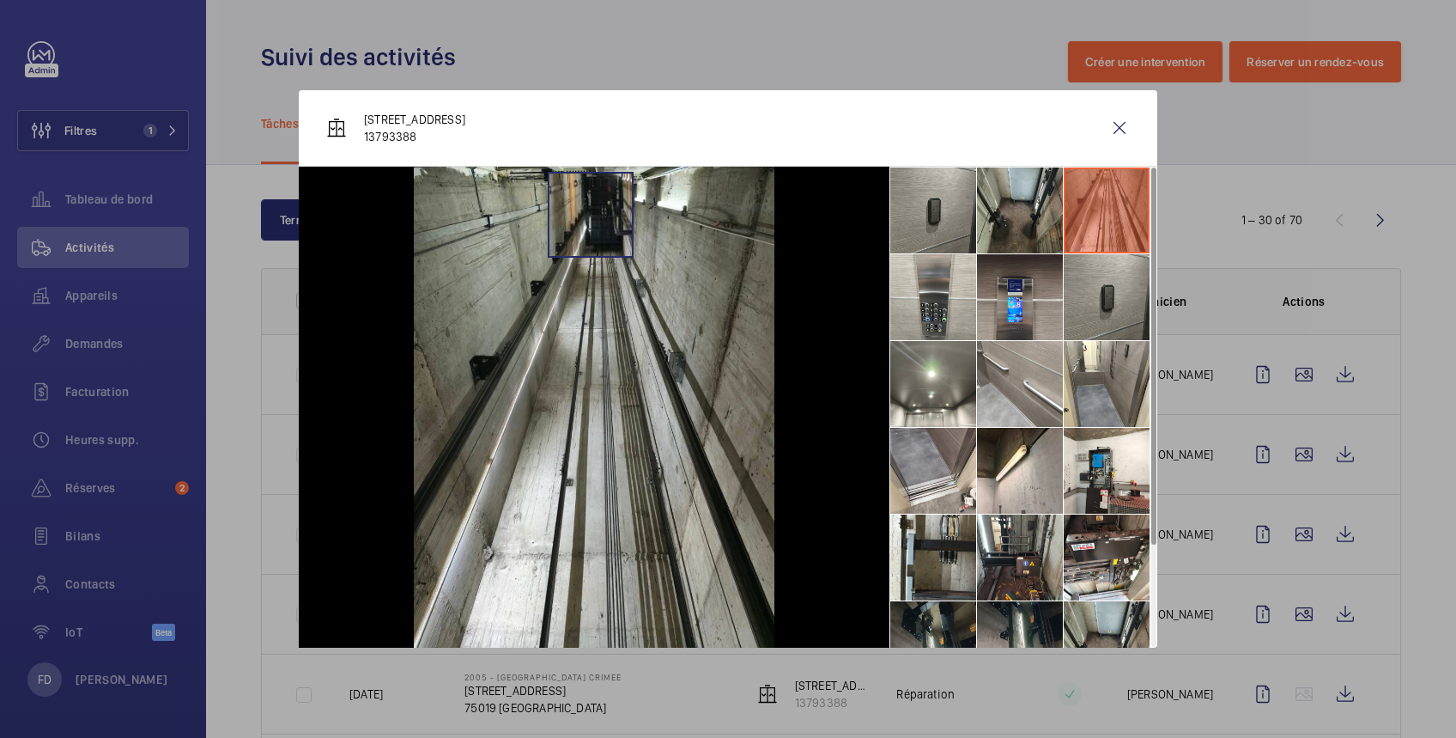
click at [591, 214] on img at bounding box center [594, 407] width 361 height 481
click at [1018, 214] on li at bounding box center [1020, 210] width 86 height 86
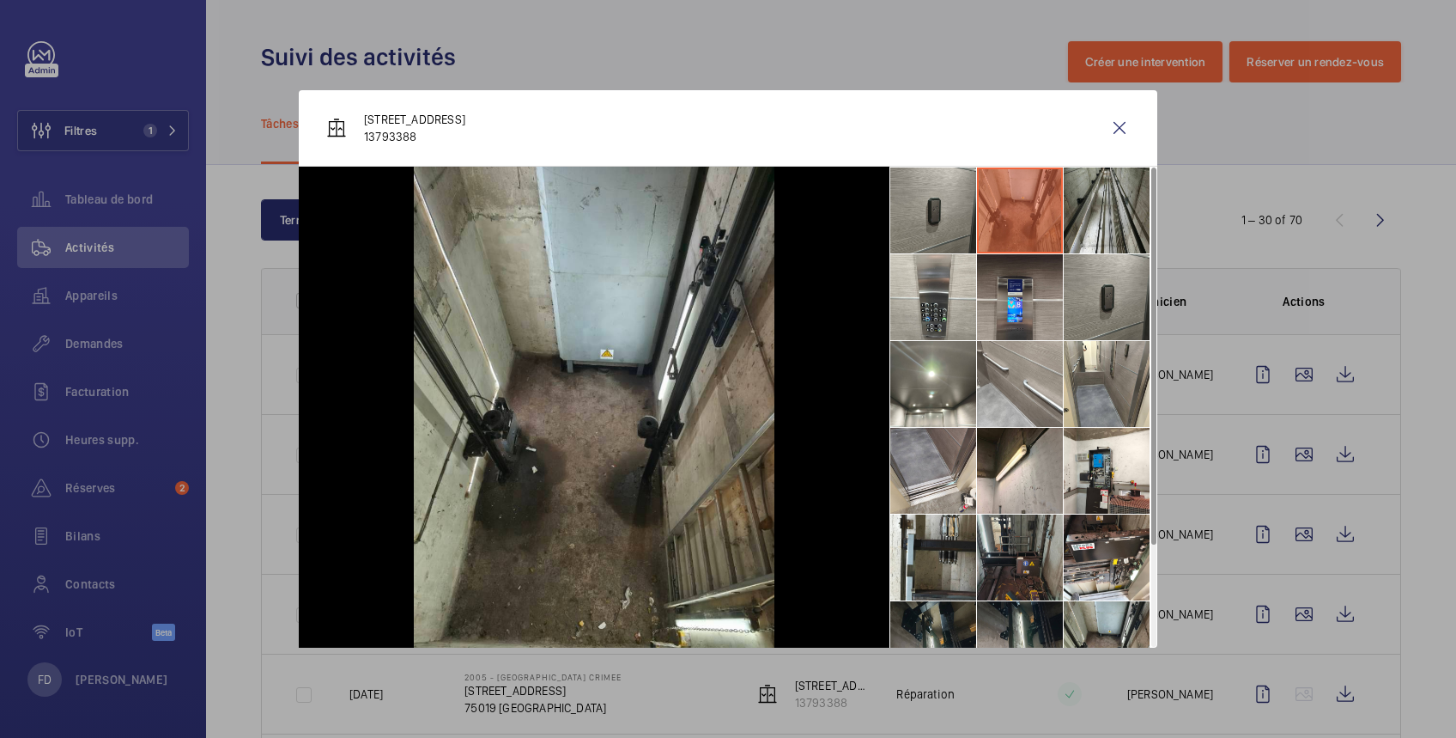
click at [1018, 560] on li at bounding box center [1020, 557] width 86 height 86
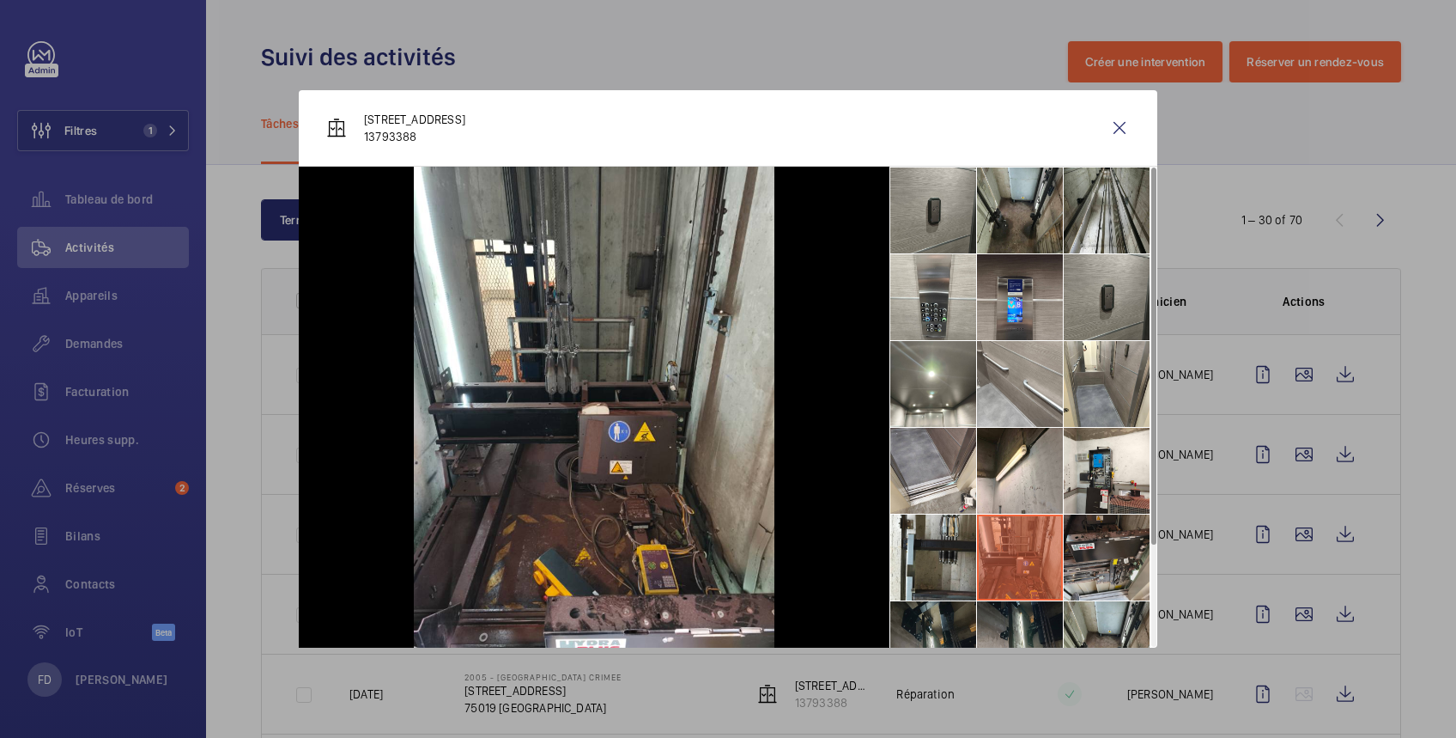
click at [1085, 560] on li at bounding box center [1107, 557] width 86 height 86
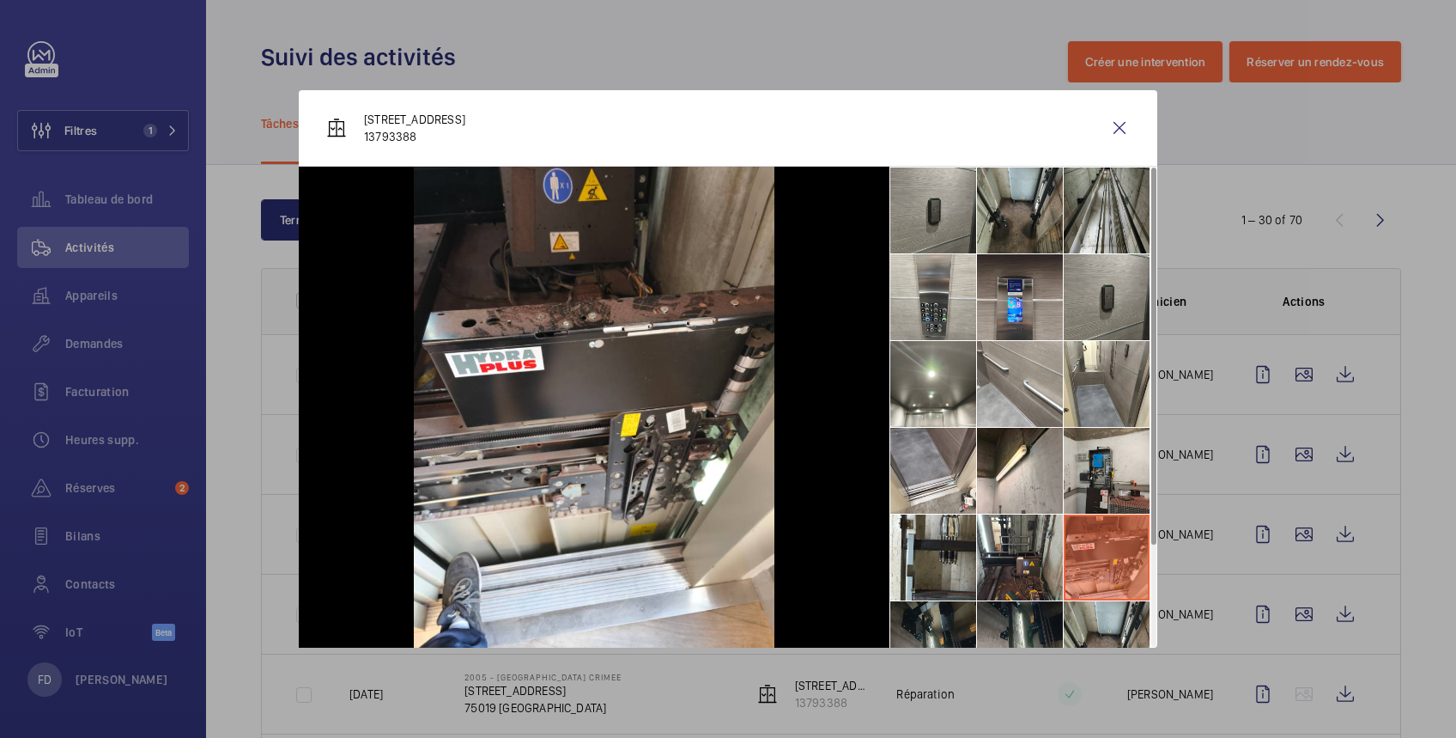
click at [1107, 470] on li at bounding box center [1107, 471] width 86 height 86
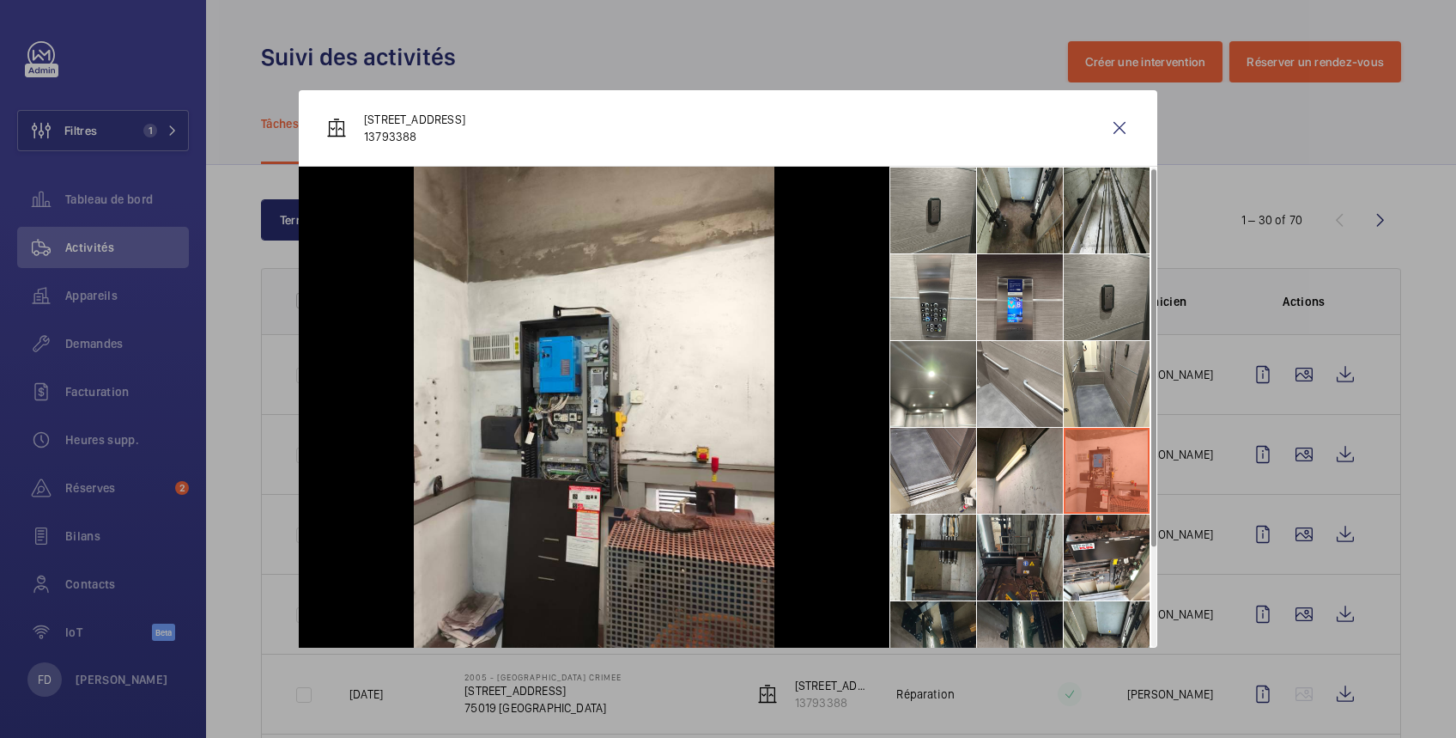
scroll to position [126, 0]
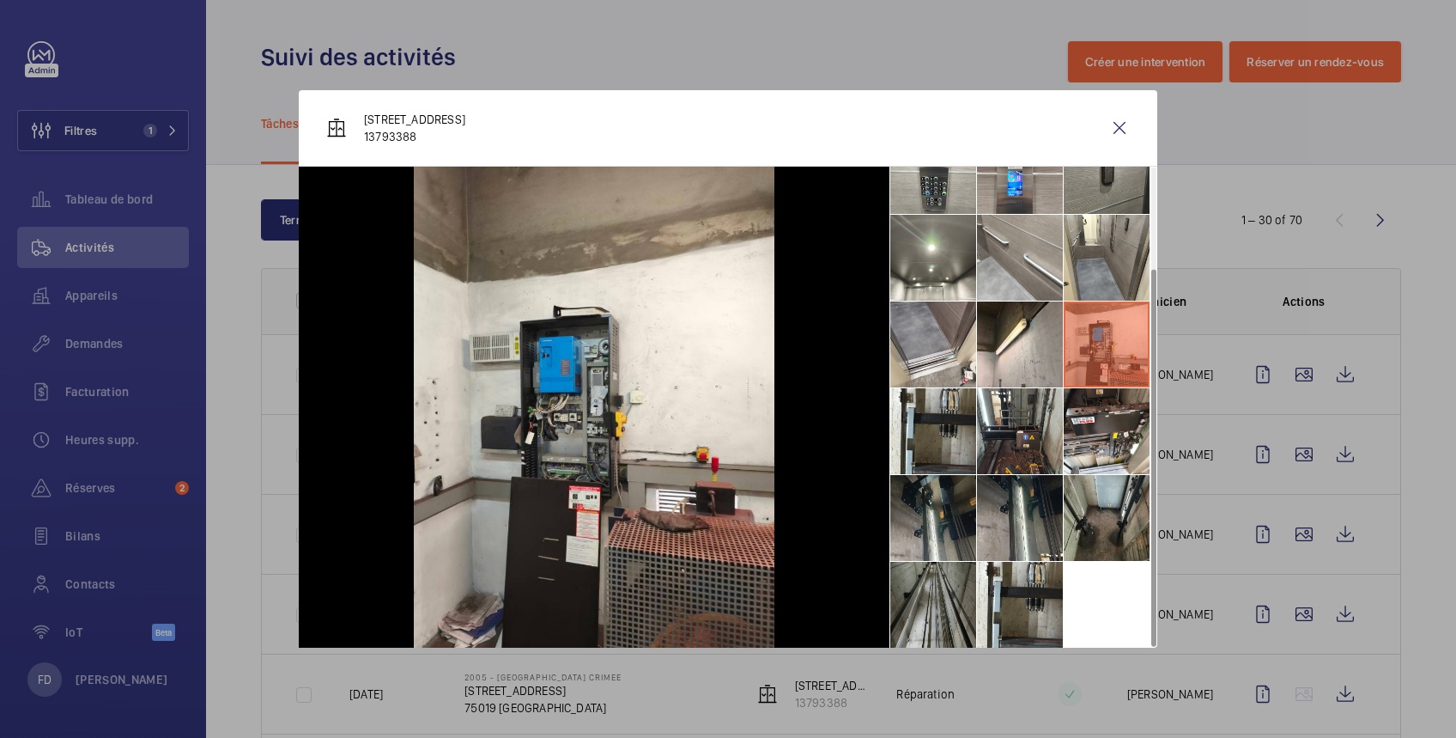
click at [943, 591] on li at bounding box center [934, 605] width 86 height 86
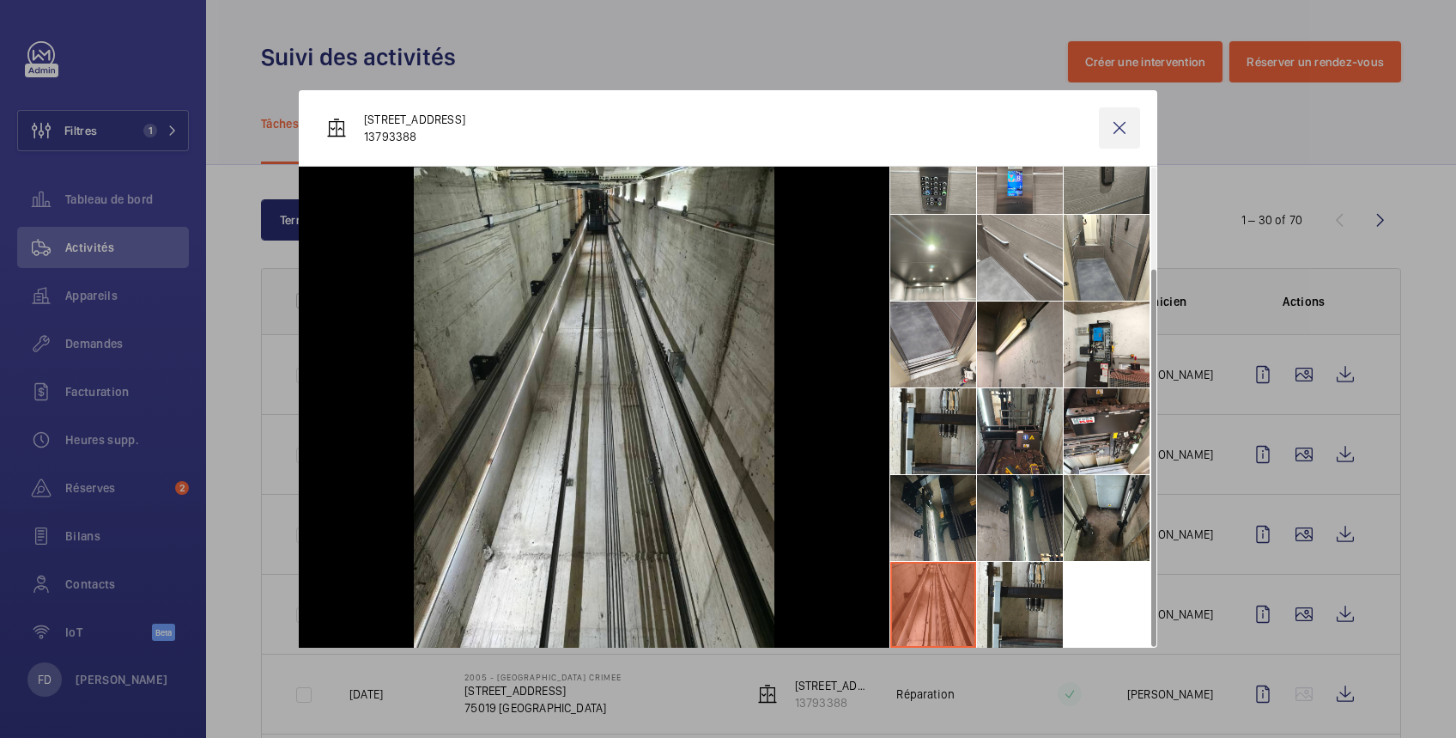
click at [1123, 128] on wm-front-icon-button at bounding box center [1119, 127] width 41 height 41
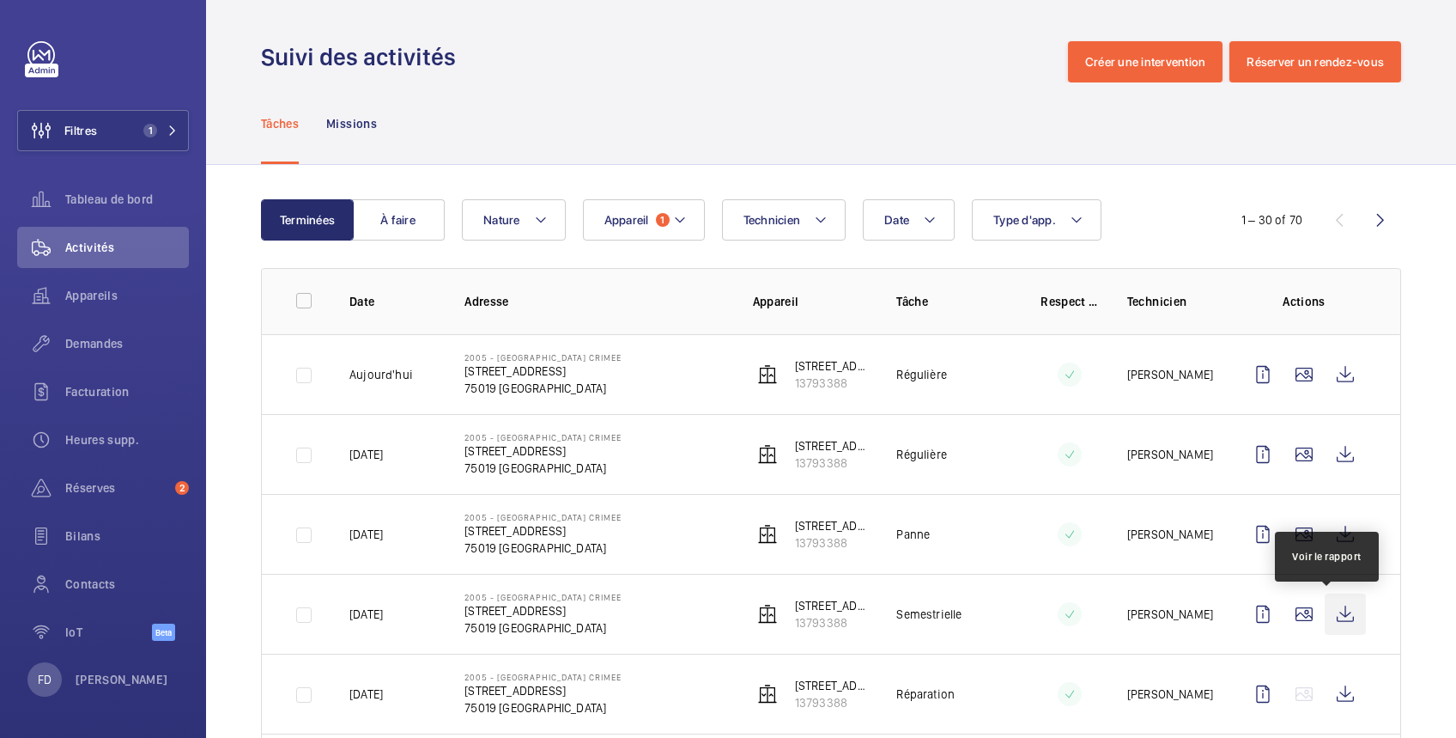
click at [1330, 613] on wm-front-icon-button at bounding box center [1345, 613] width 41 height 41
drag, startPoint x: 871, startPoint y: 380, endPoint x: 786, endPoint y: 384, distance: 85.1
click at [0, 0] on tr "Aujourd'hui 2005 - PARIS CRIMEE 222 rue de crimée 75019 Paris 75019 PARIS 222 r…" at bounding box center [0, 0] width 0 height 0
copy p "13793388"
click at [91, 489] on span "Réserves" at bounding box center [116, 487] width 103 height 17
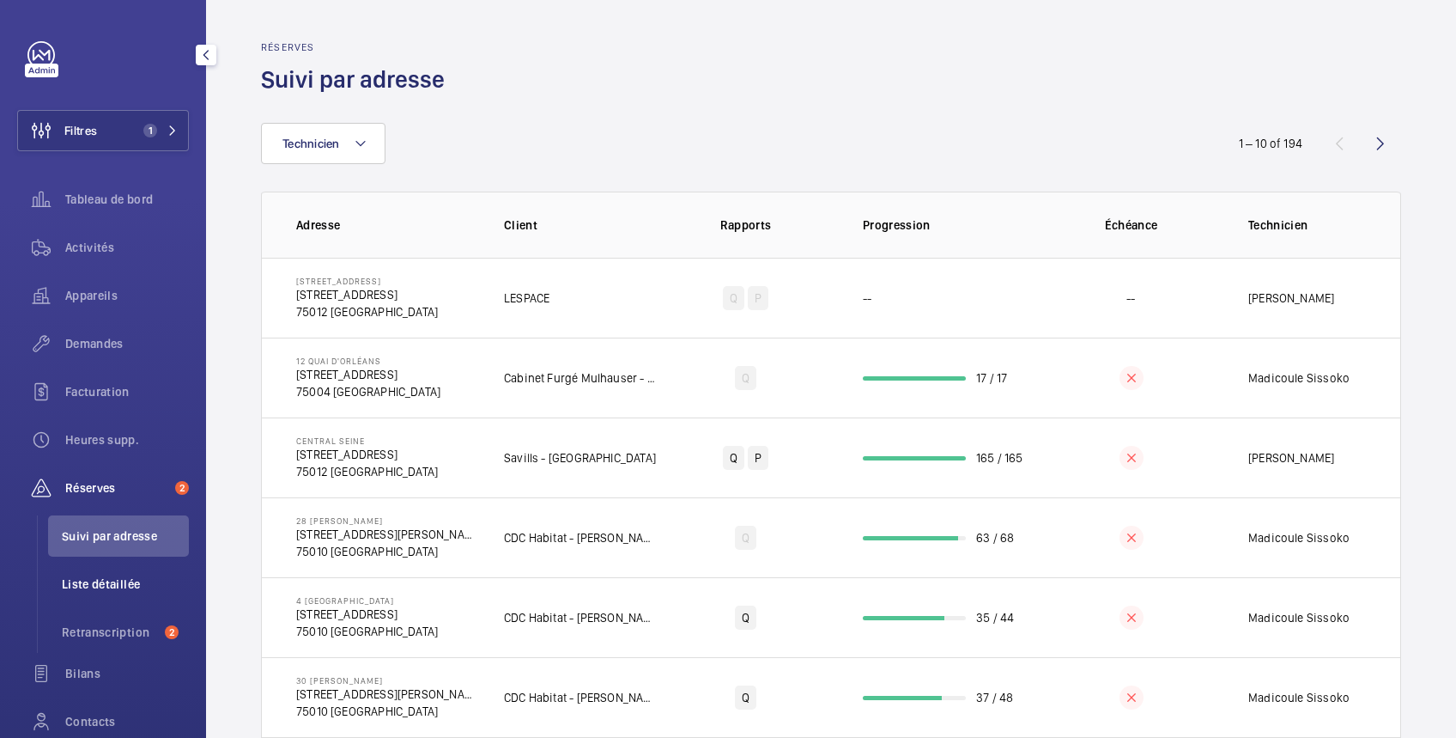
drag, startPoint x: 80, startPoint y: 583, endPoint x: 175, endPoint y: 556, distance: 99.0
click at [82, 583] on span "Liste détaillée" at bounding box center [125, 583] width 127 height 17
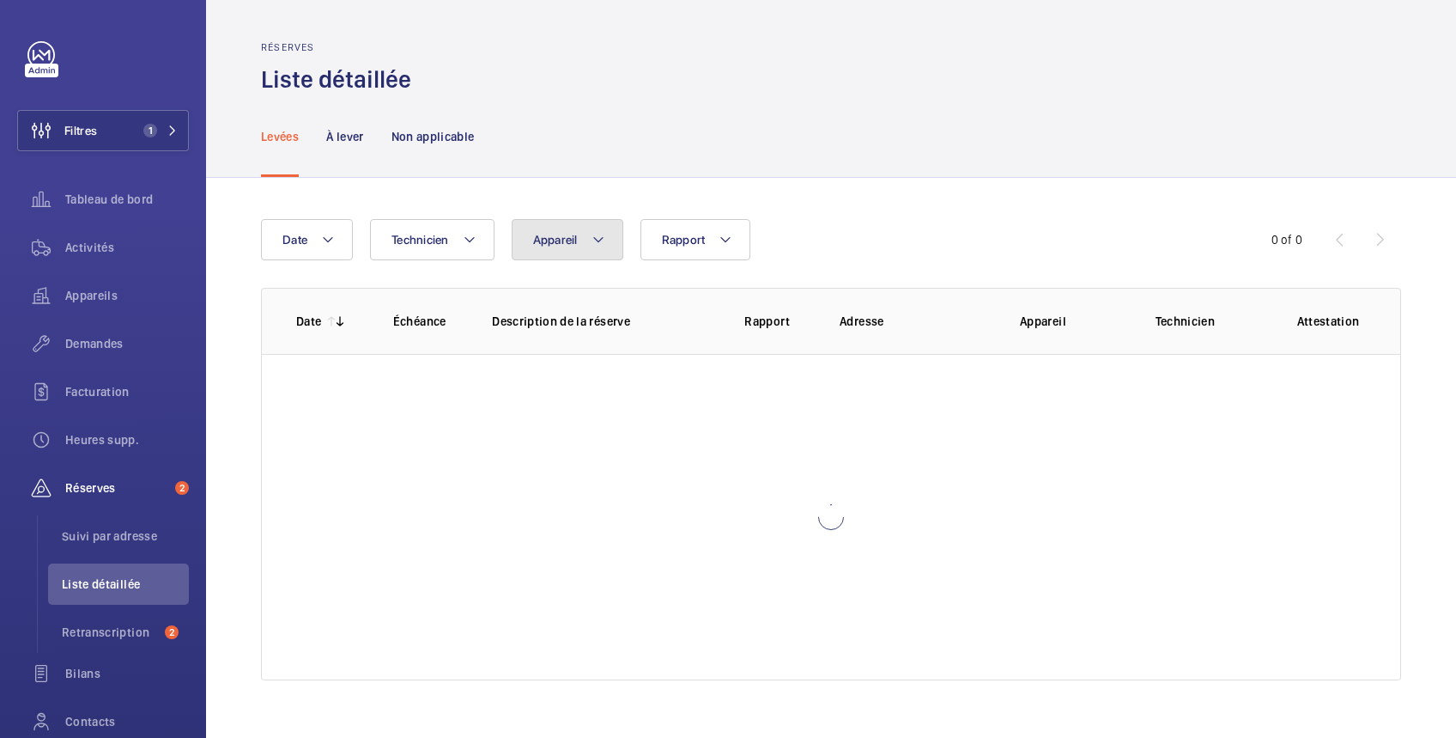
click at [570, 235] on span "Appareil" at bounding box center [555, 240] width 45 height 14
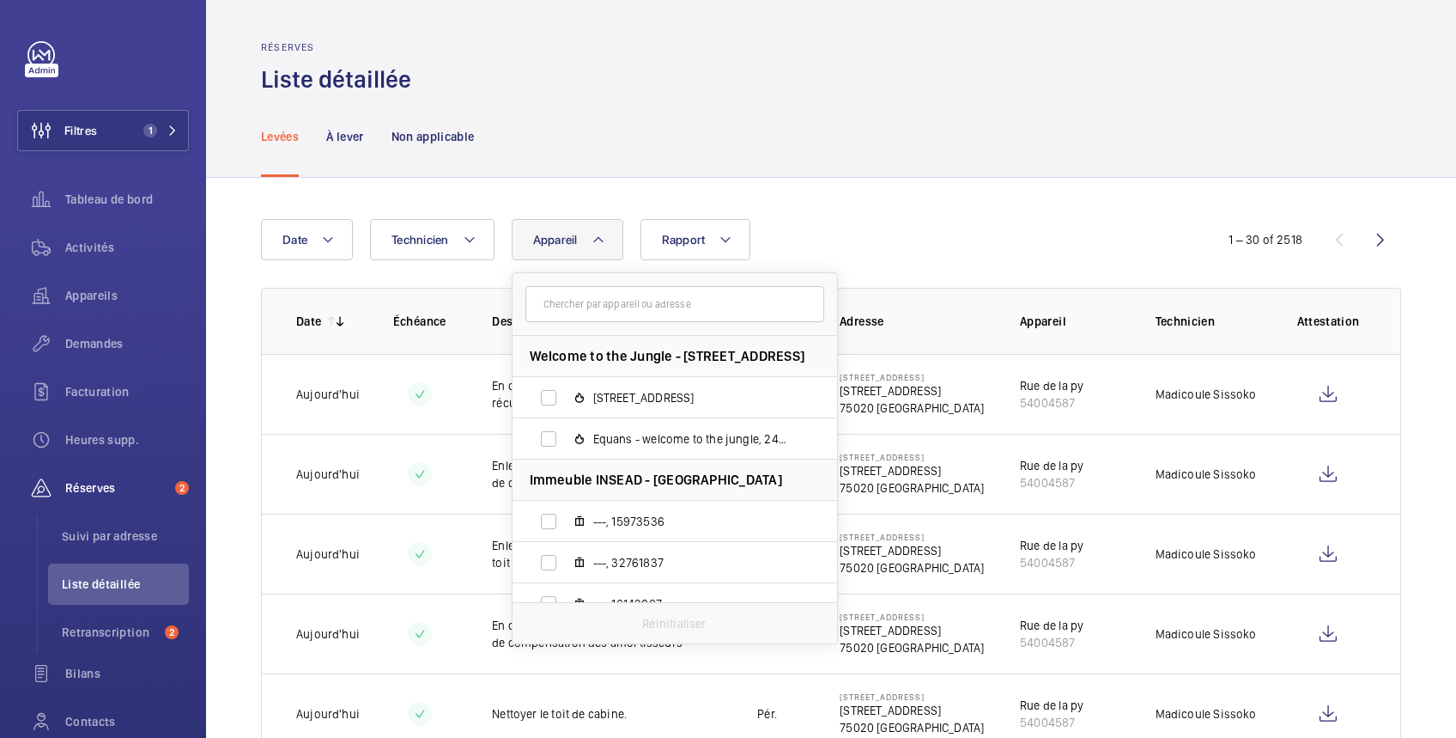
click at [588, 313] on input "text" at bounding box center [675, 304] width 299 height 36
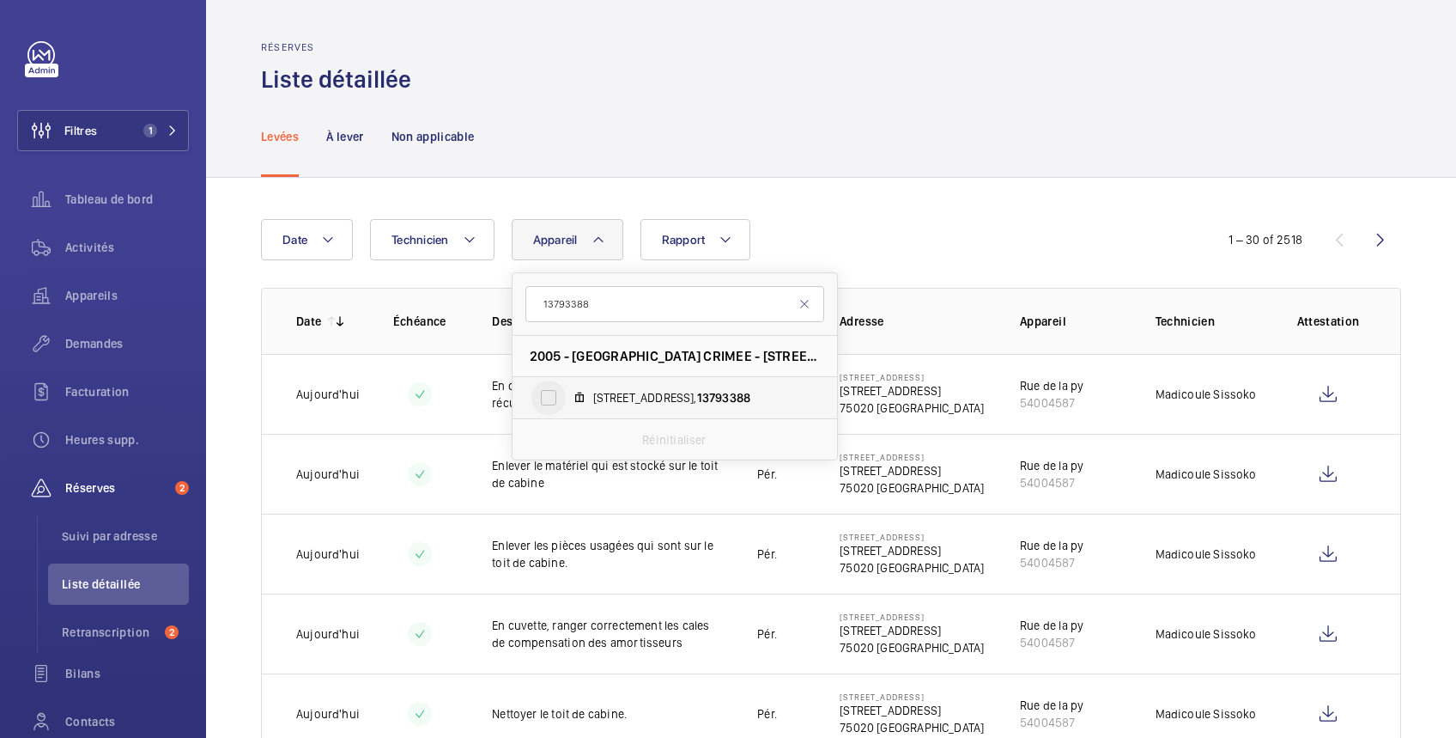
type input "13793388"
click at [544, 394] on input "222 rue de crimée, 13793388" at bounding box center [549, 397] width 34 height 34
checkbox input "true"
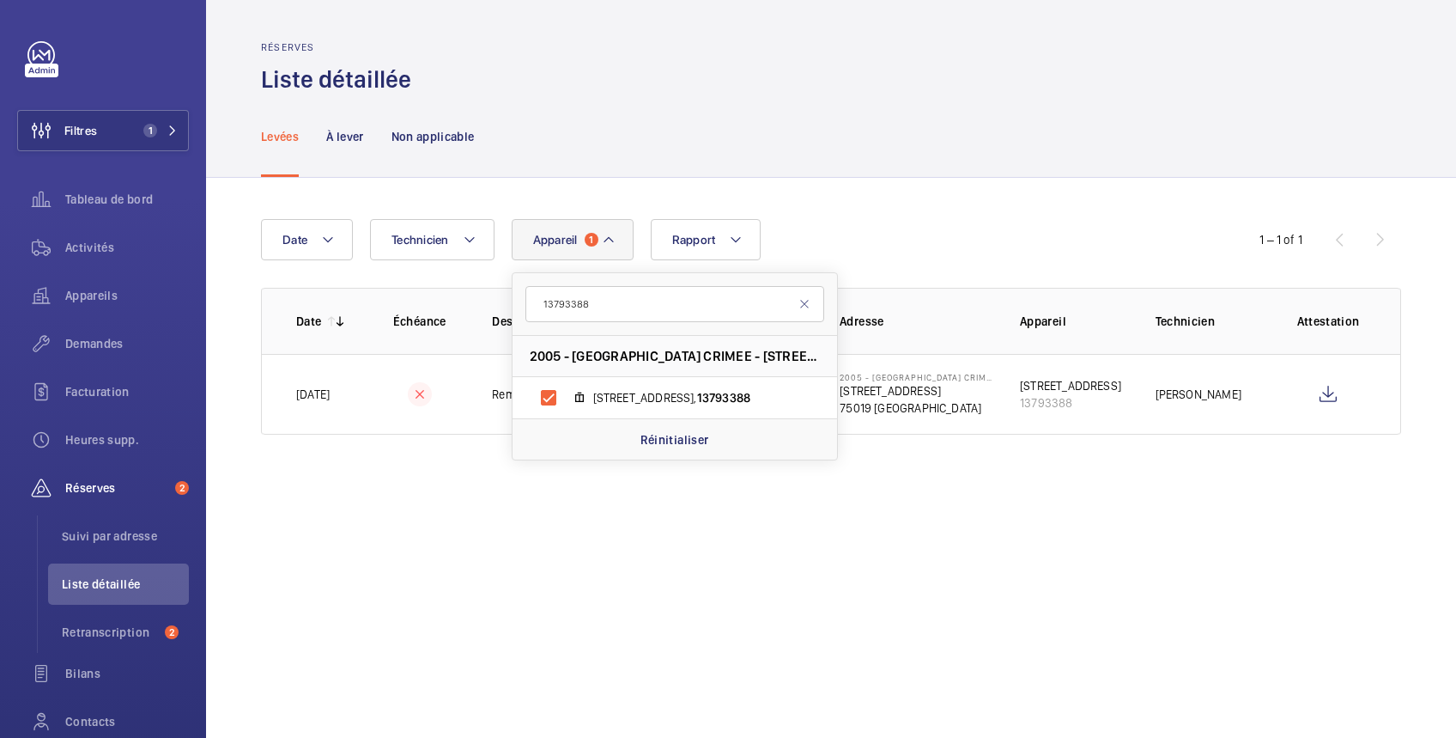
click at [787, 148] on div "Levées À lever Non applicable" at bounding box center [831, 136] width 1140 height 82
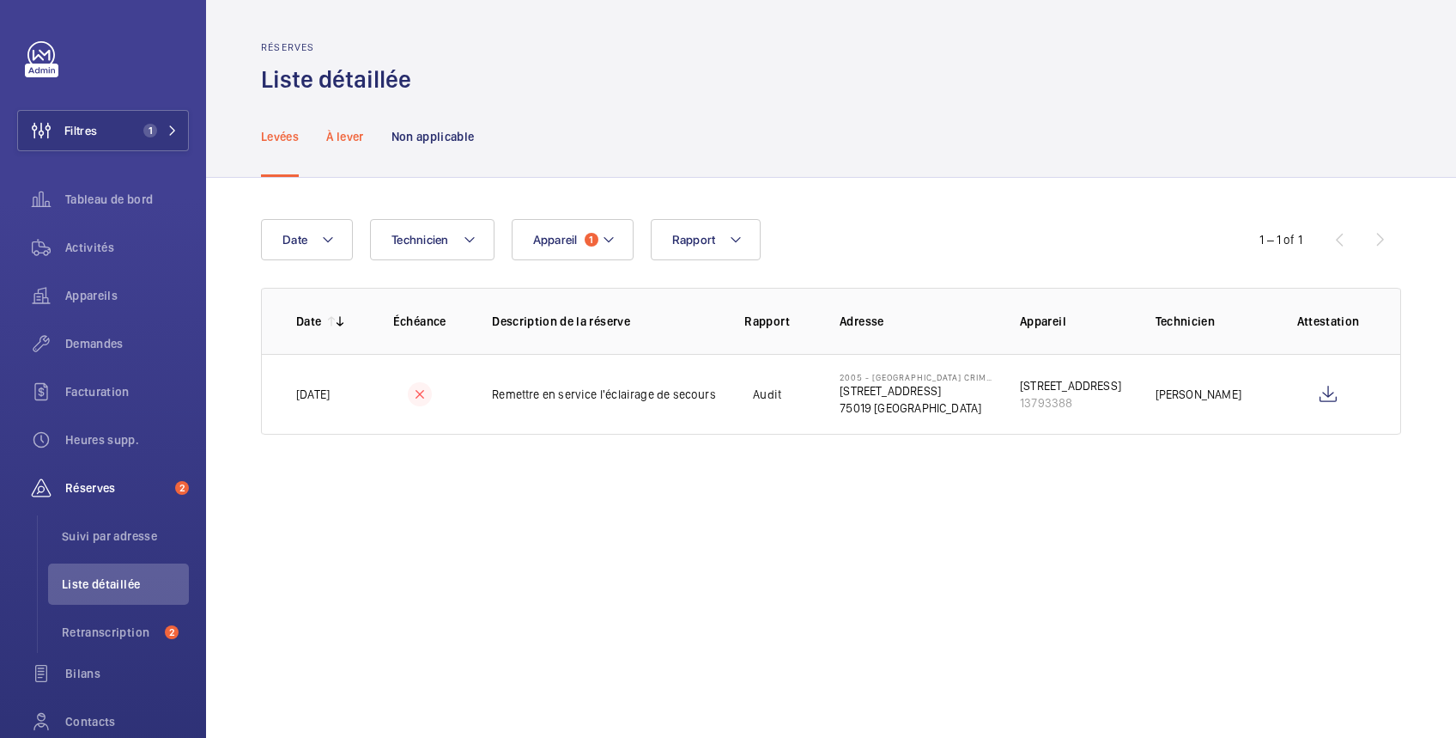
click at [339, 139] on p "À lever" at bounding box center [344, 136] width 37 height 17
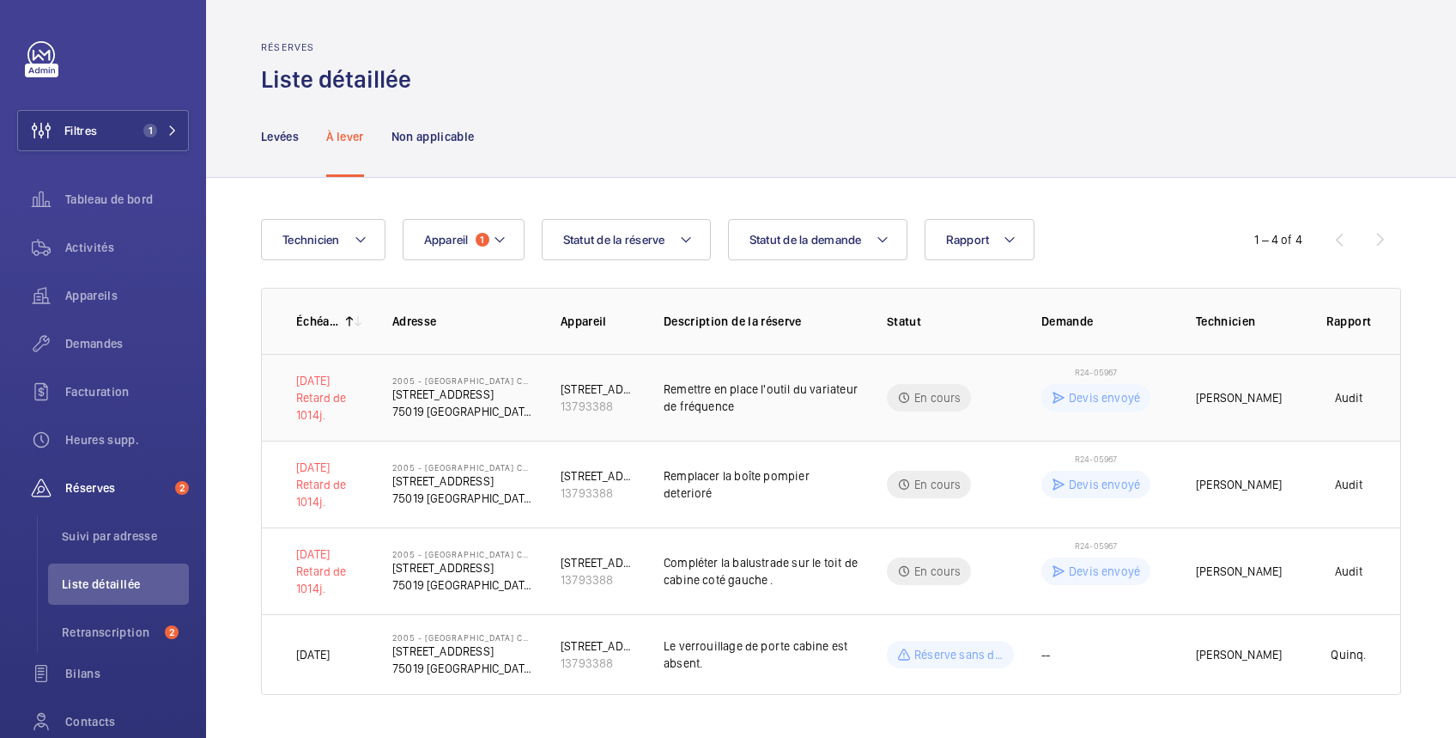
click at [630, 392] on div "[STREET_ADDRESS]" at bounding box center [599, 388] width 76 height 17
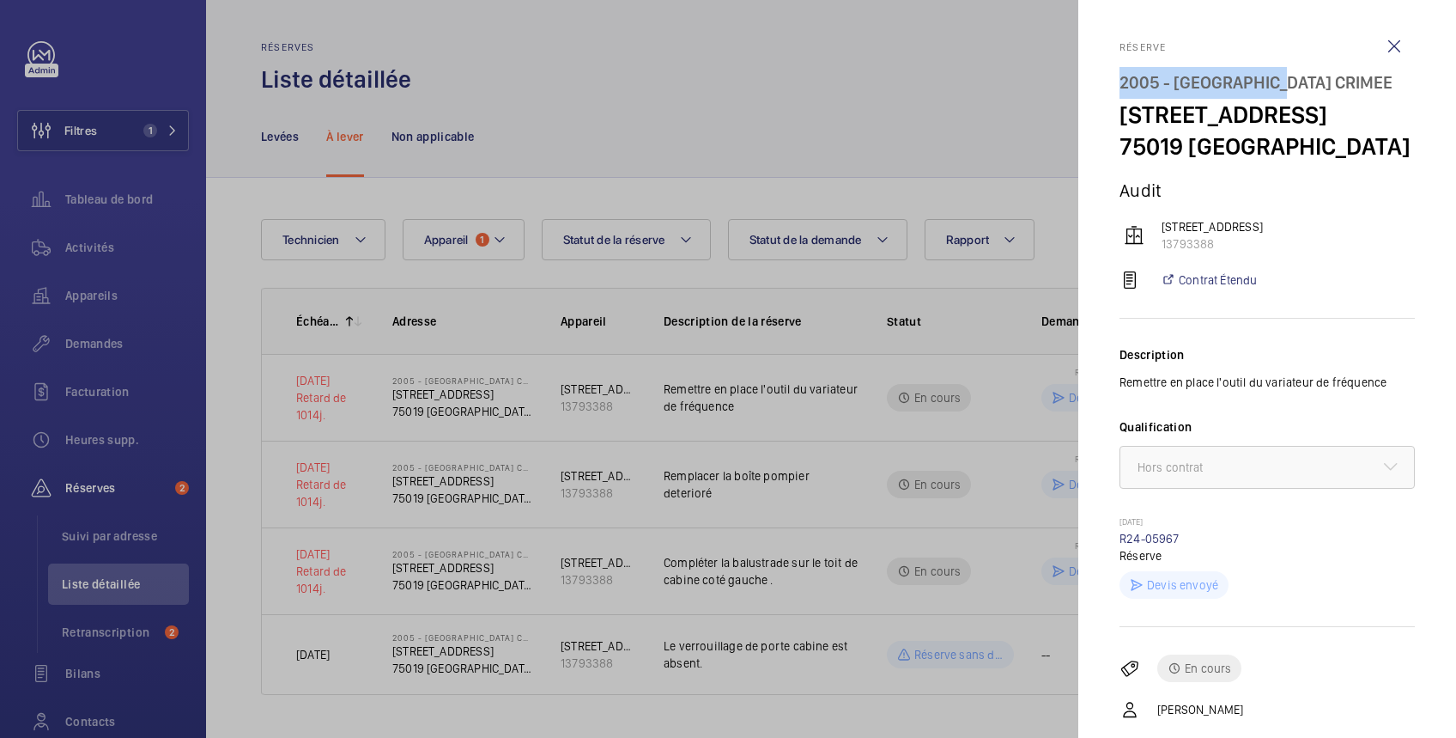
drag, startPoint x: 1114, startPoint y: 71, endPoint x: 1282, endPoint y: 76, distance: 168.4
click at [1282, 76] on mat-sidenav "Réserve 2005 - PARIS CRIMEE 222 rue de crimée 75019 Paris 75019 PARIS Audit 222…" at bounding box center [1268, 369] width 378 height 738
copy div "2005 - [GEOGRAPHIC_DATA] CRIMEE"
click at [751, 92] on div at bounding box center [728, 369] width 1456 height 738
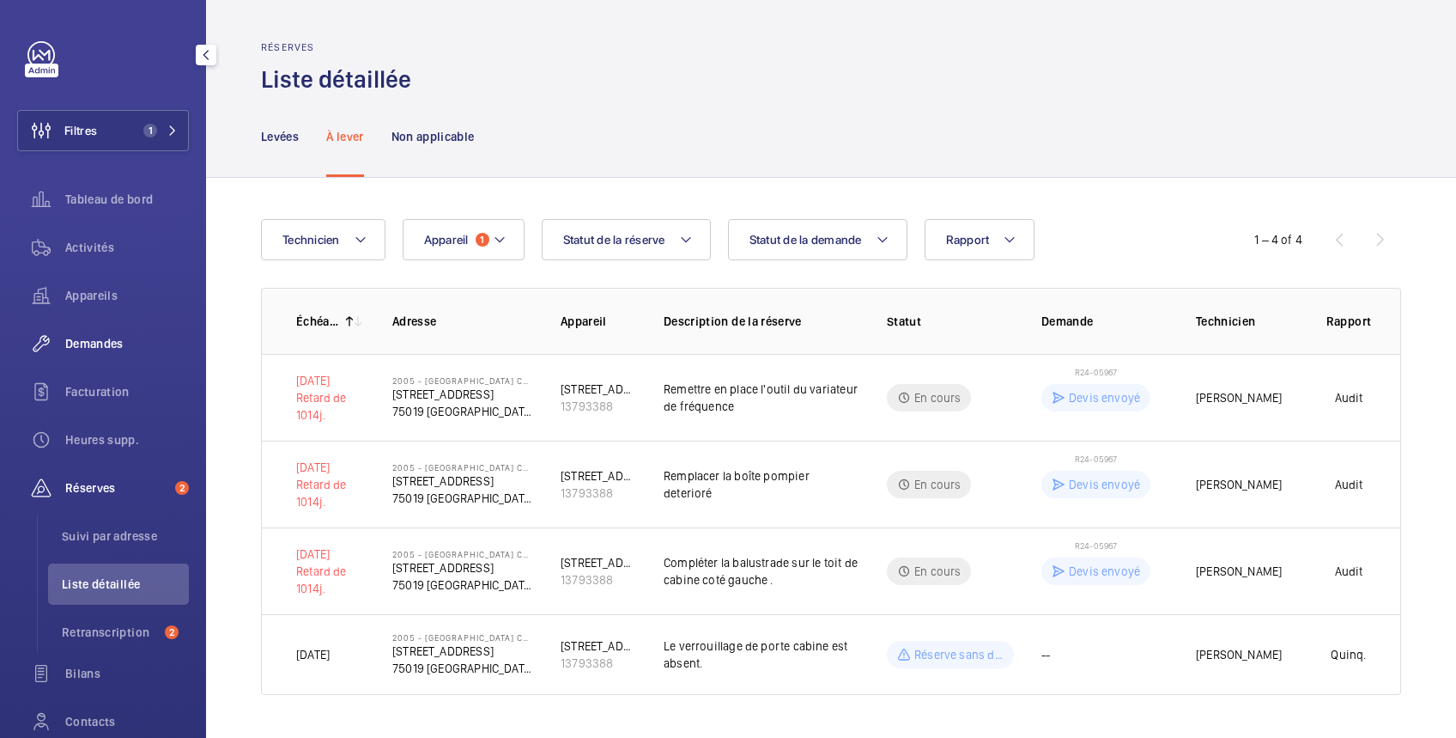
click at [95, 337] on span "Demandes" at bounding box center [127, 343] width 124 height 17
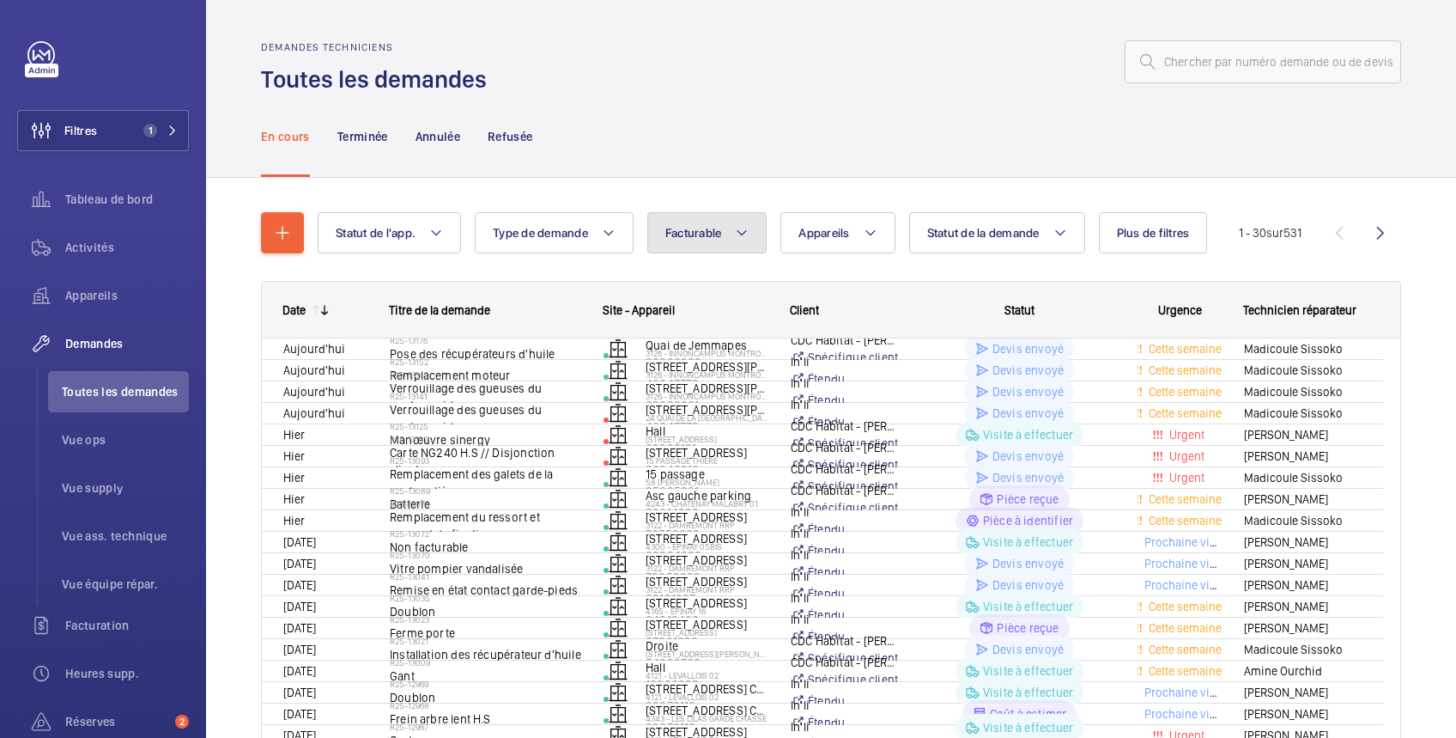
click at [692, 228] on span "Facturable" at bounding box center [694, 233] width 57 height 14
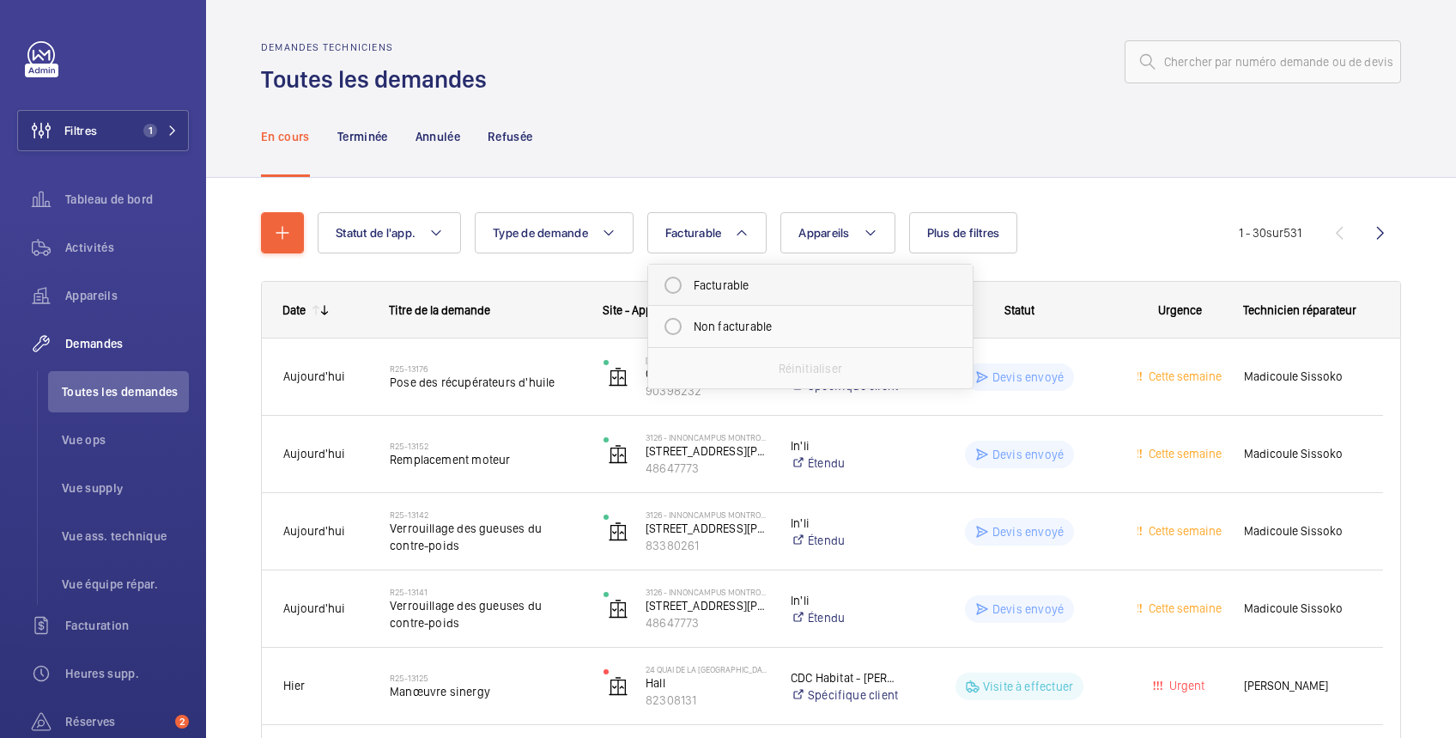
click at [684, 288] on mat-radio-button "Facturable" at bounding box center [810, 285] width 309 height 34
radio input "true"
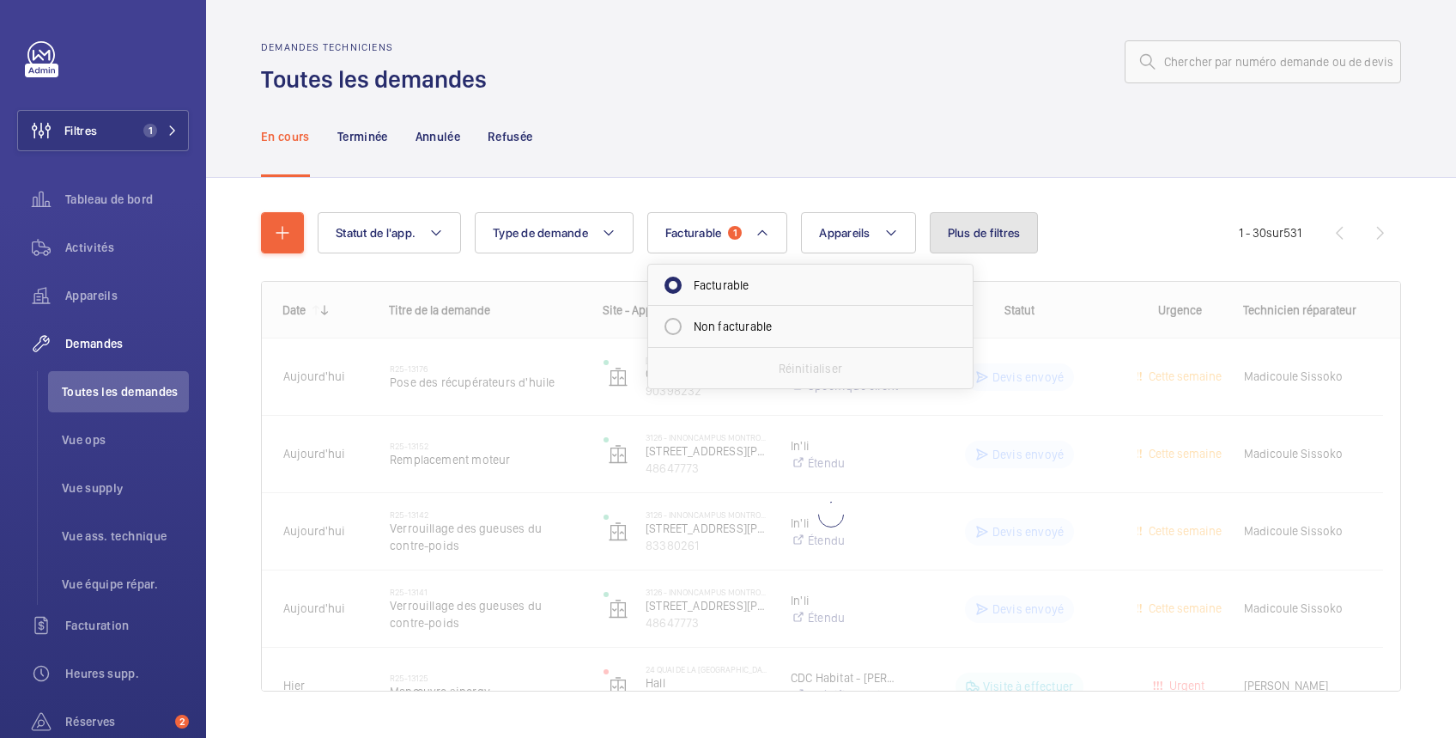
click at [983, 226] on span "Plus de filtres" at bounding box center [984, 233] width 73 height 14
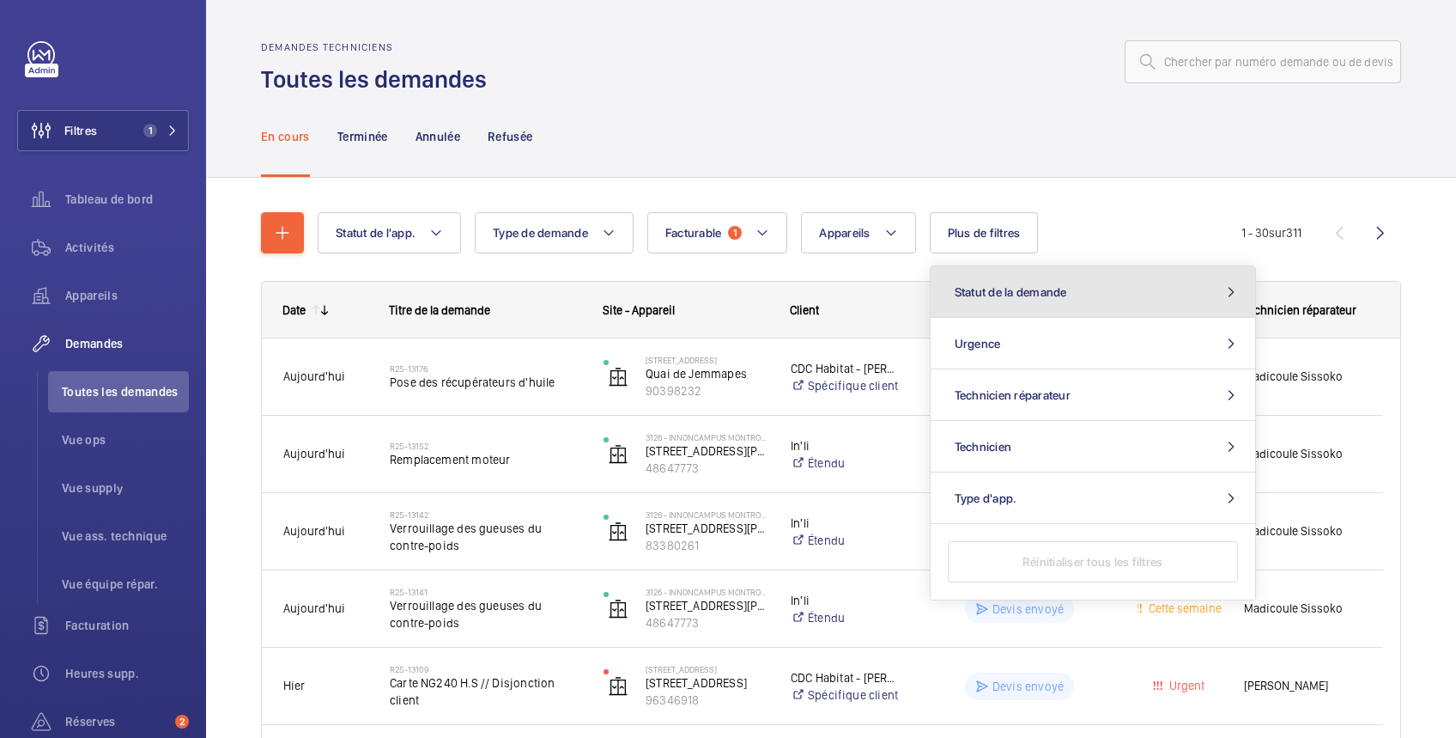
click at [989, 292] on span "Statut de la demande" at bounding box center [1011, 292] width 112 height 14
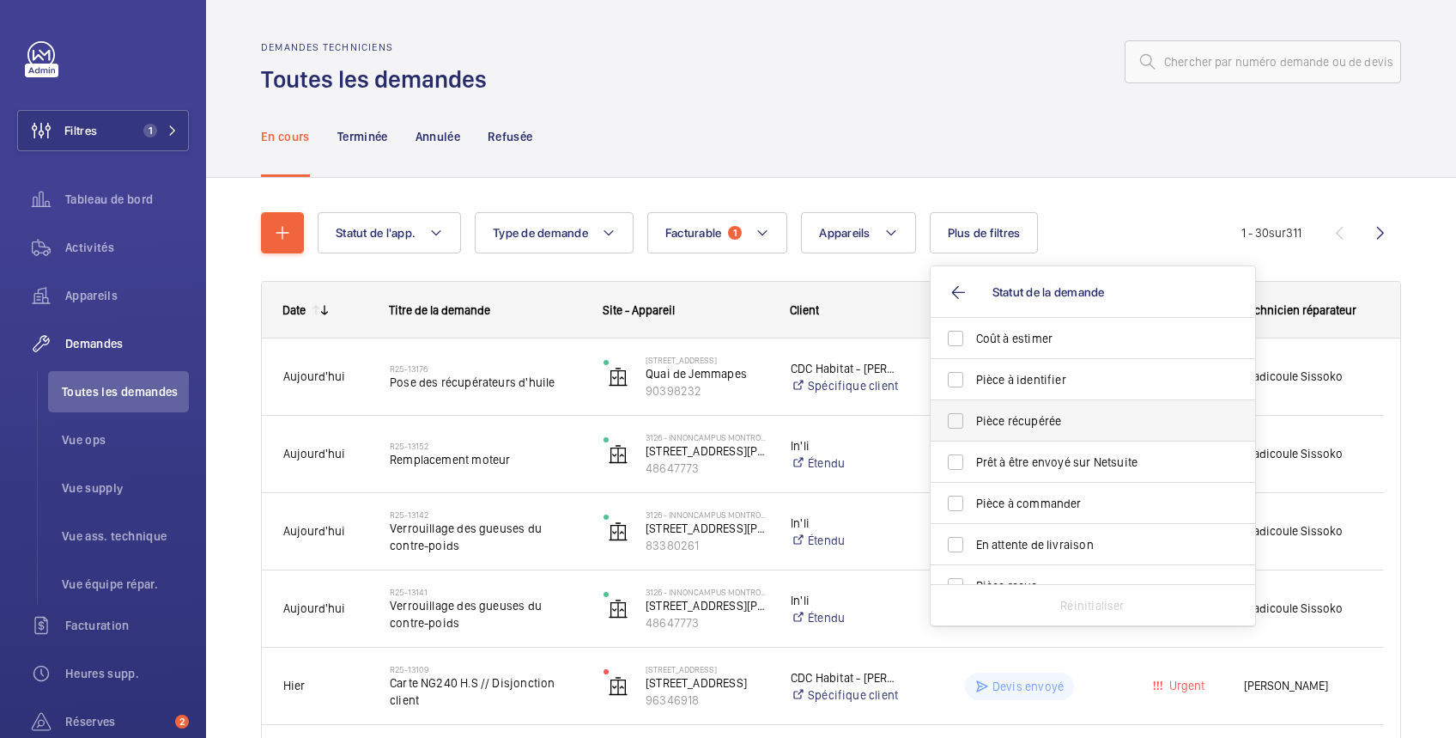
scroll to position [228, 0]
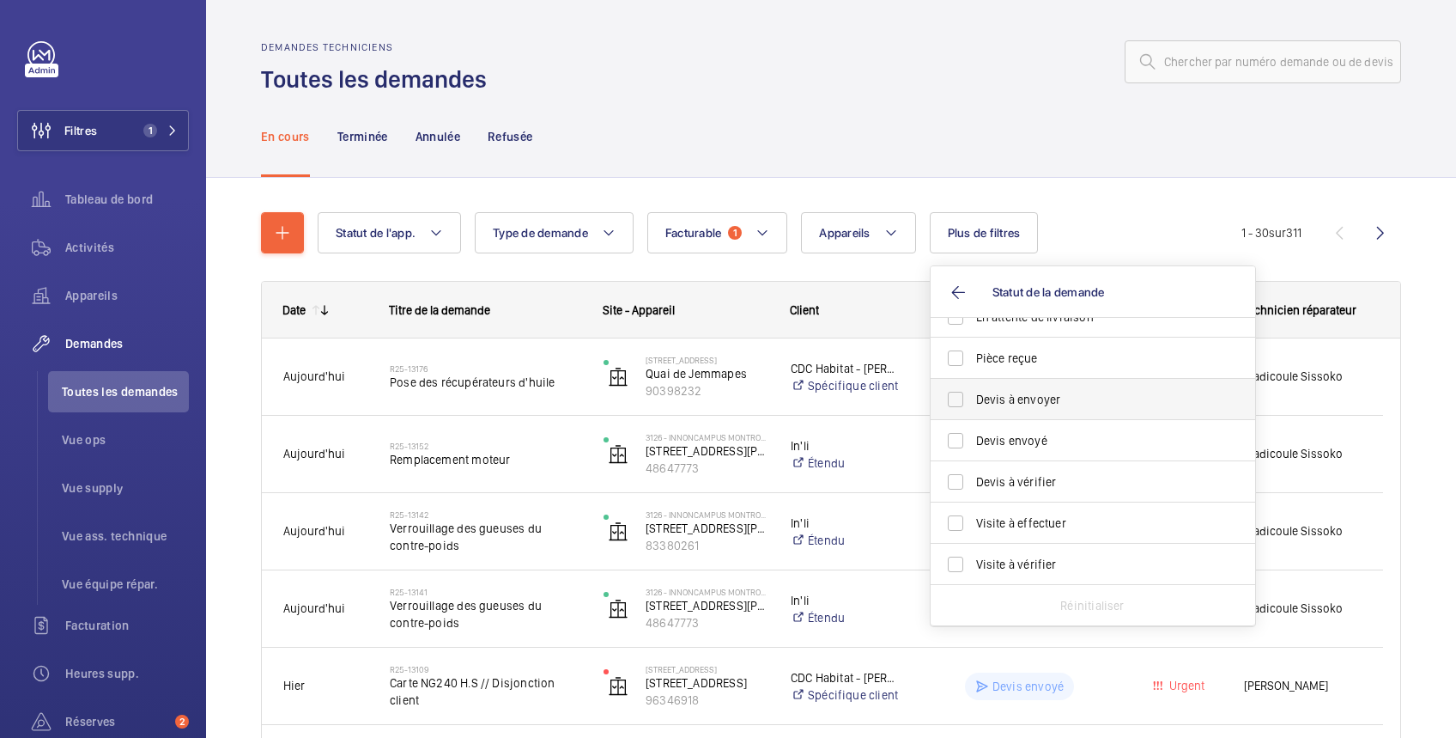
click at [1016, 396] on span "Devis à envoyer" at bounding box center [1094, 399] width 236 height 17
click at [973, 396] on input "Devis à envoyer" at bounding box center [956, 399] width 34 height 34
checkbox input "true"
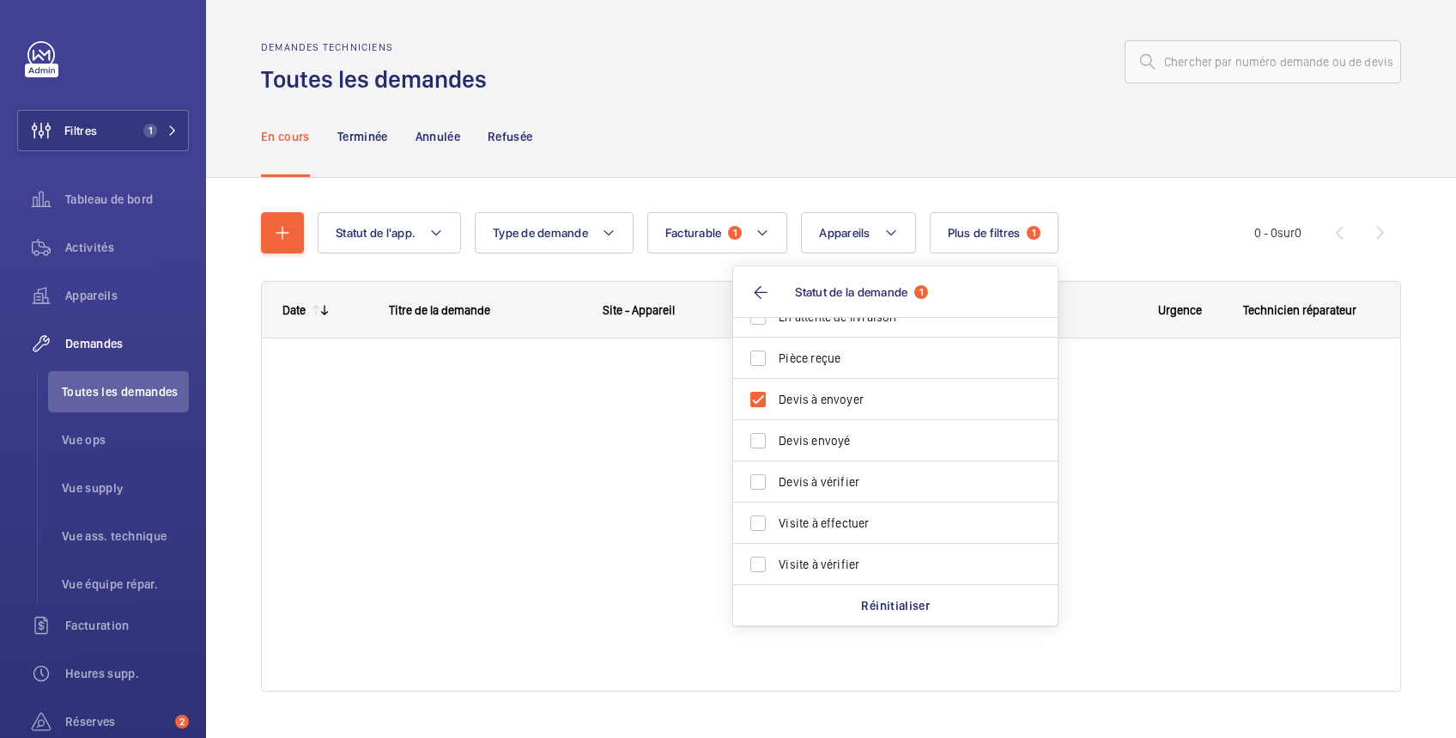
click at [969, 117] on div "En cours Terminée Annulée Refusée" at bounding box center [831, 136] width 1140 height 82
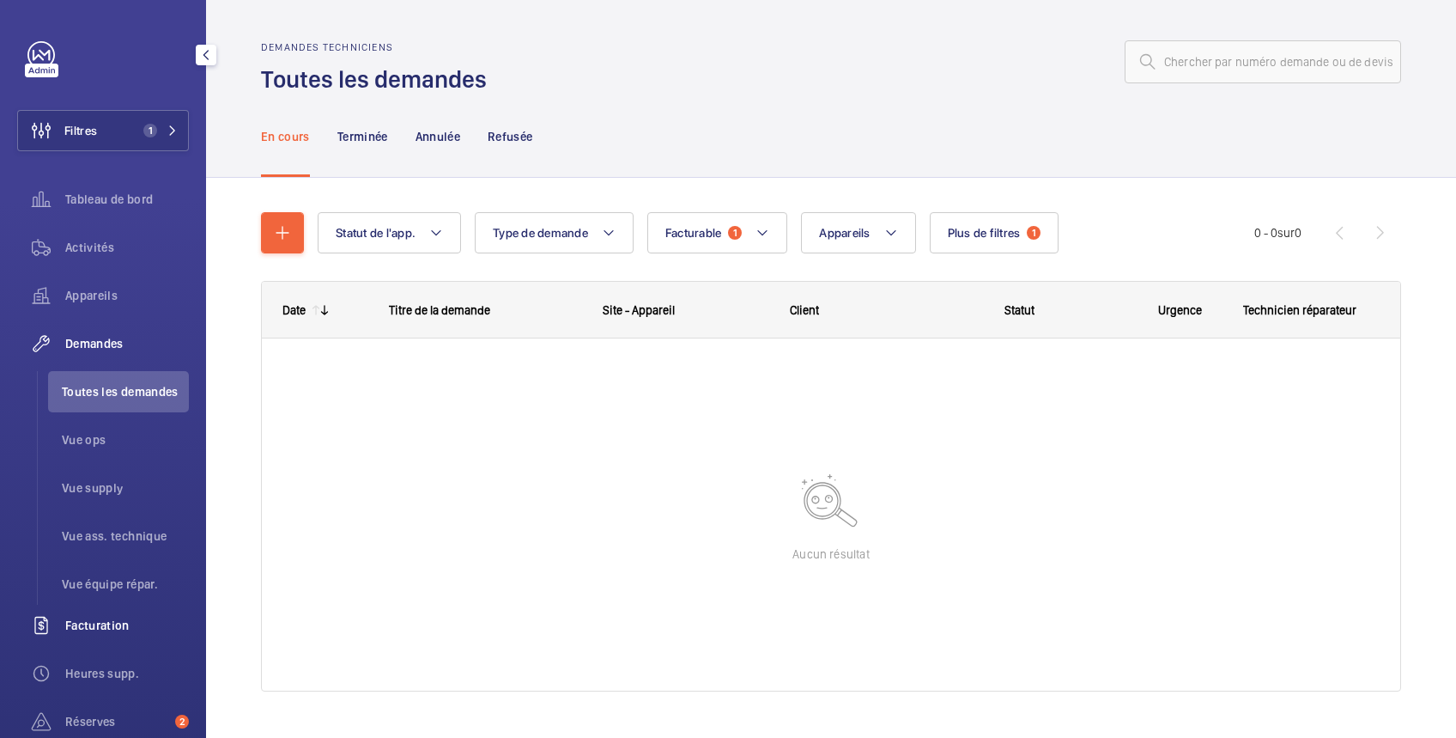
click at [129, 619] on span "Facturation" at bounding box center [127, 625] width 124 height 17
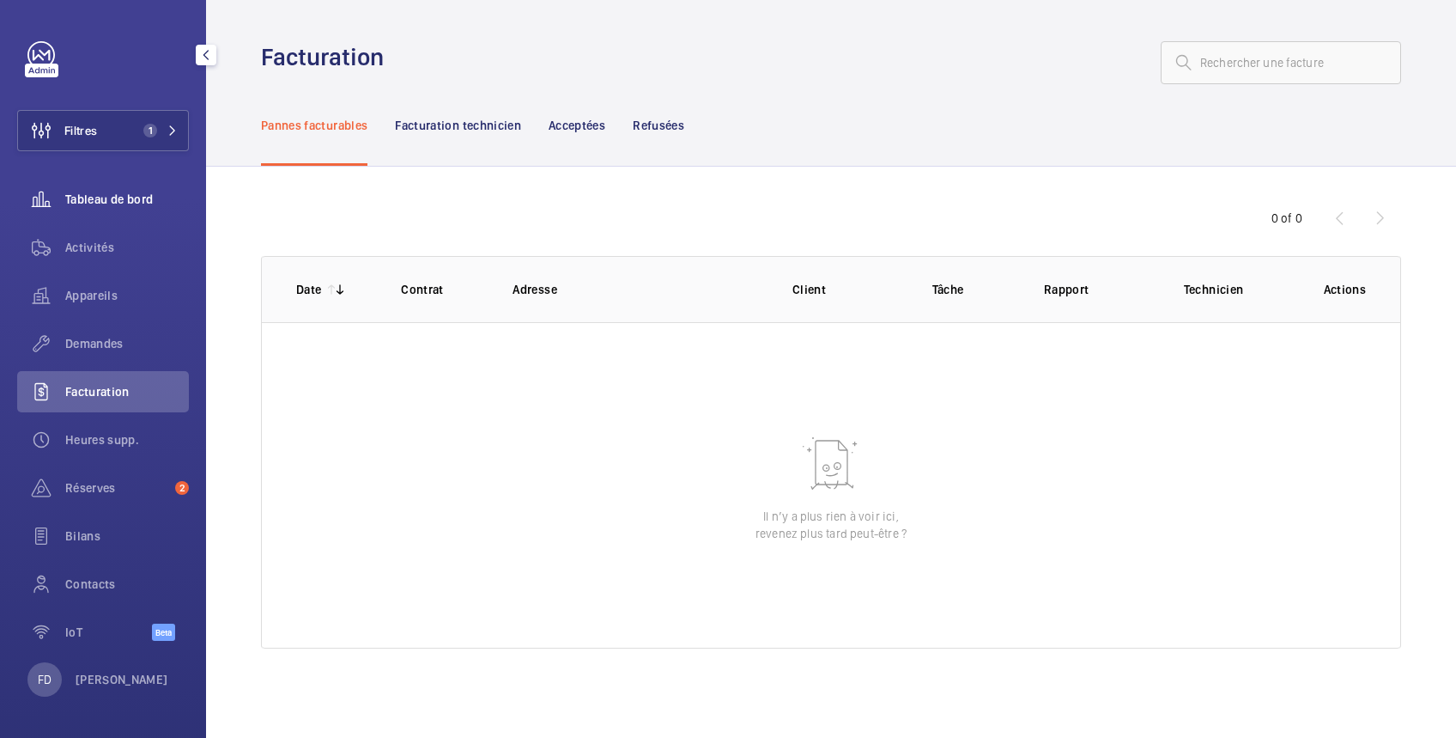
click at [110, 199] on span "Tableau de bord" at bounding box center [127, 199] width 124 height 17
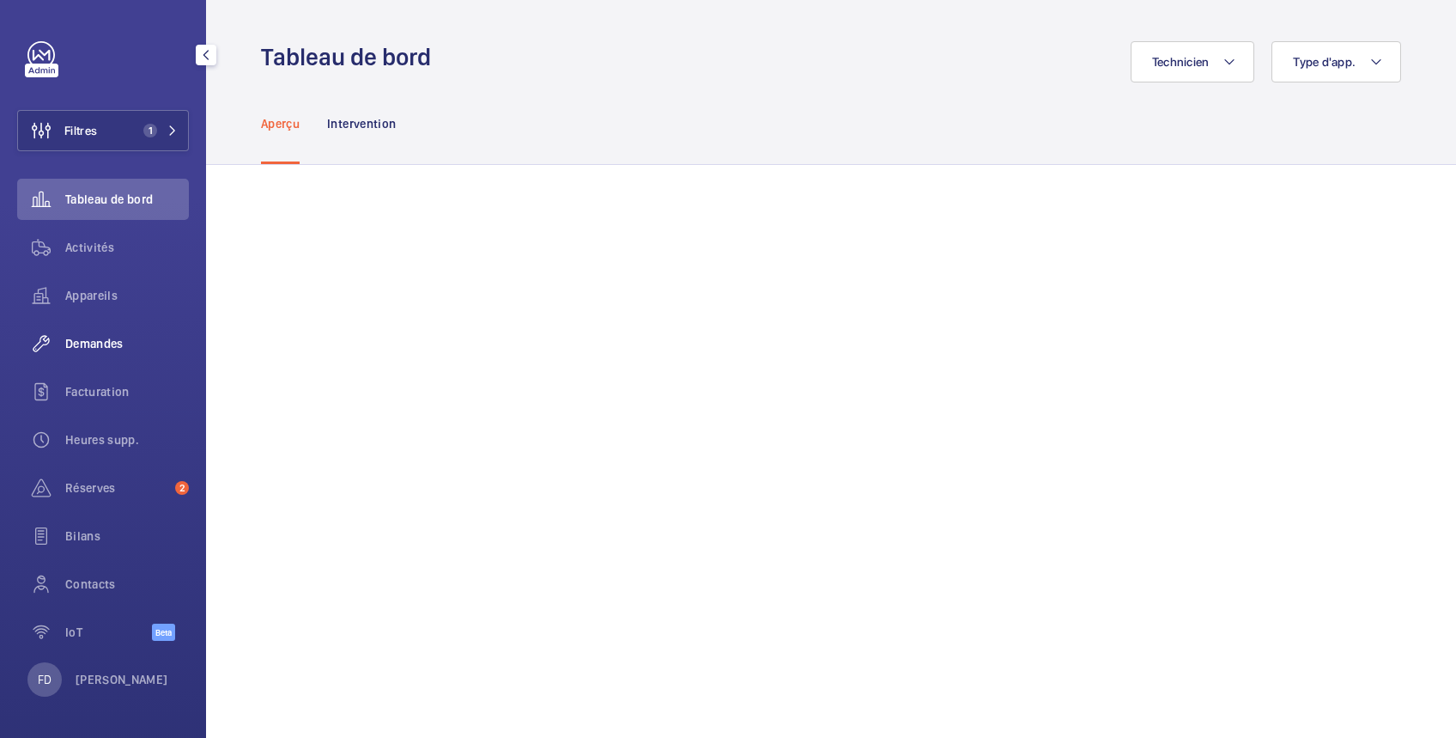
click at [110, 344] on span "Demandes" at bounding box center [127, 343] width 124 height 17
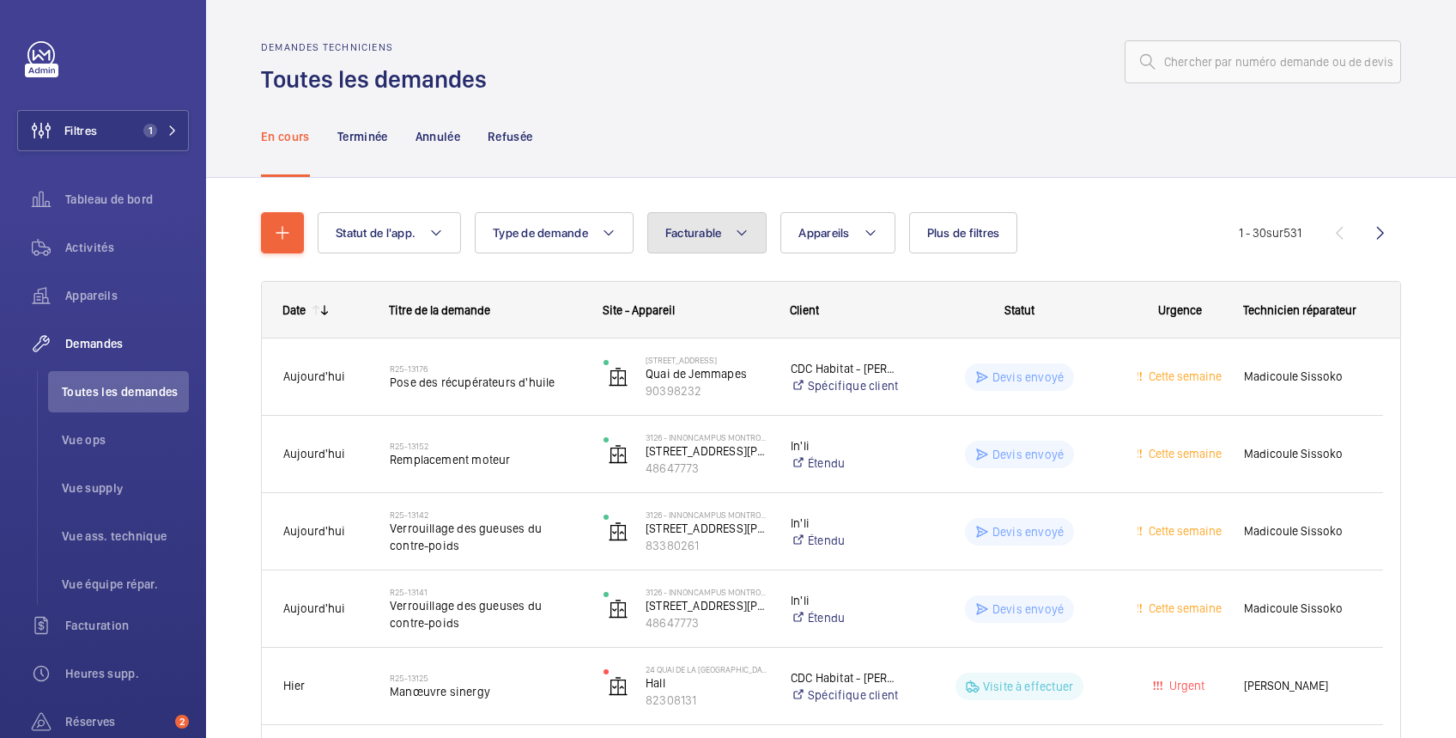
click at [694, 232] on span "Facturable" at bounding box center [694, 233] width 57 height 14
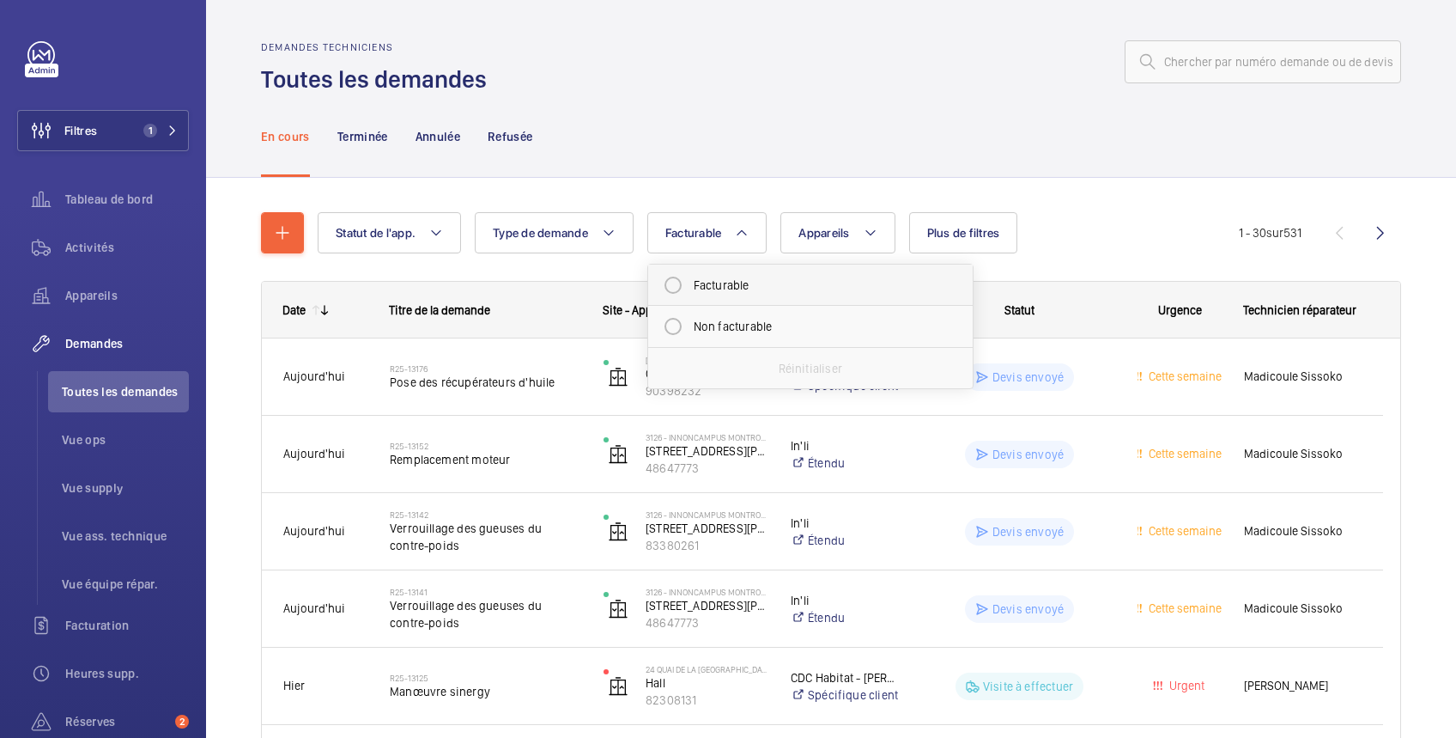
click at [684, 283] on mat-radio-button "Facturable" at bounding box center [810, 285] width 309 height 34
radio input "true"
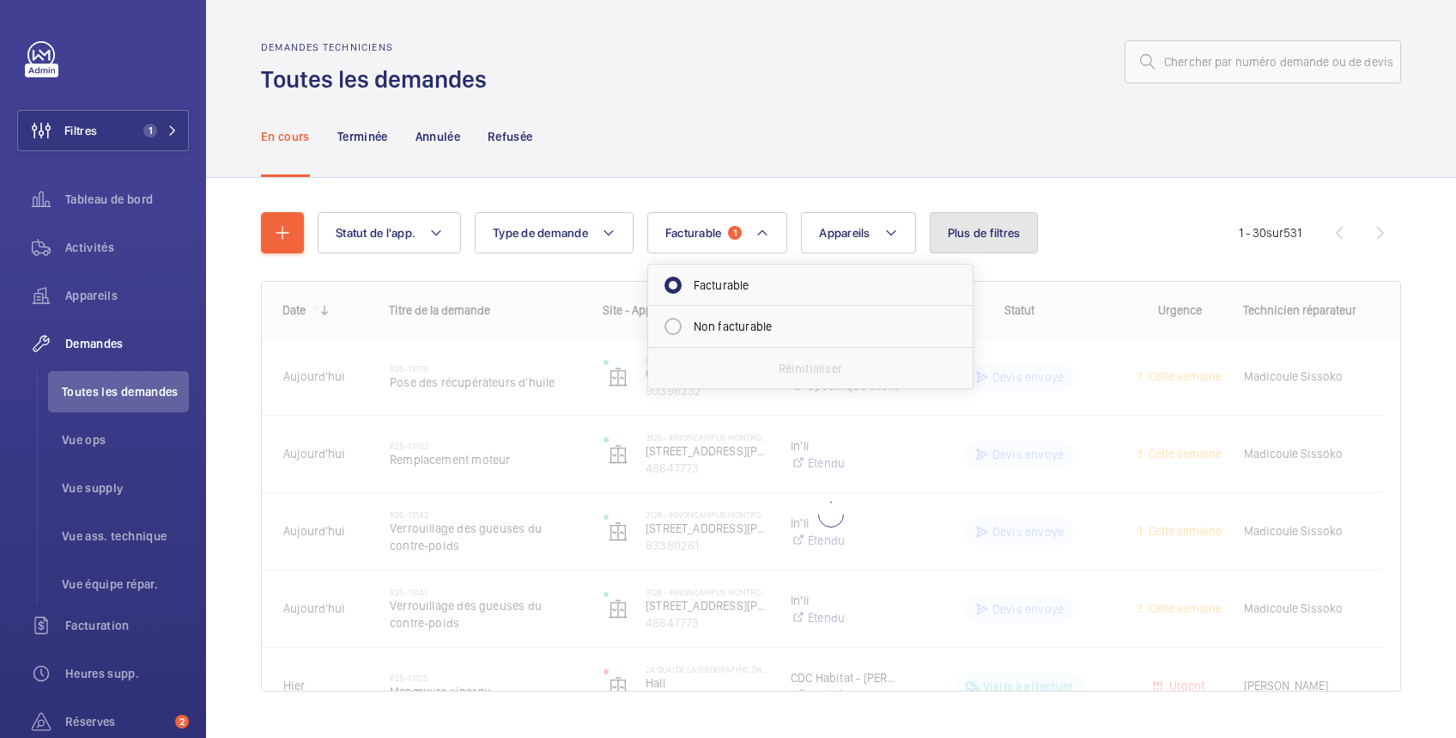
click at [970, 234] on span "Plus de filtres" at bounding box center [984, 233] width 73 height 14
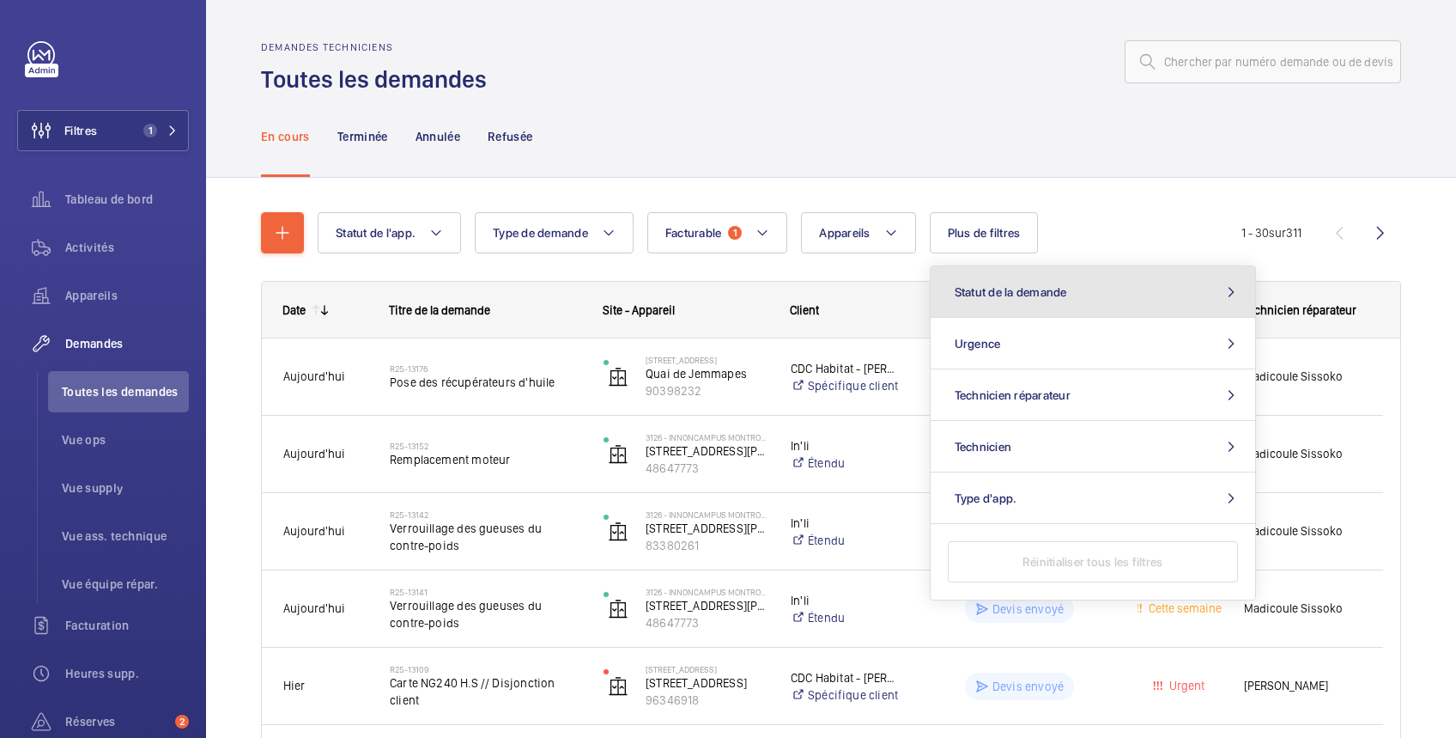
click at [976, 291] on span "Statut de la demande" at bounding box center [1011, 292] width 112 height 14
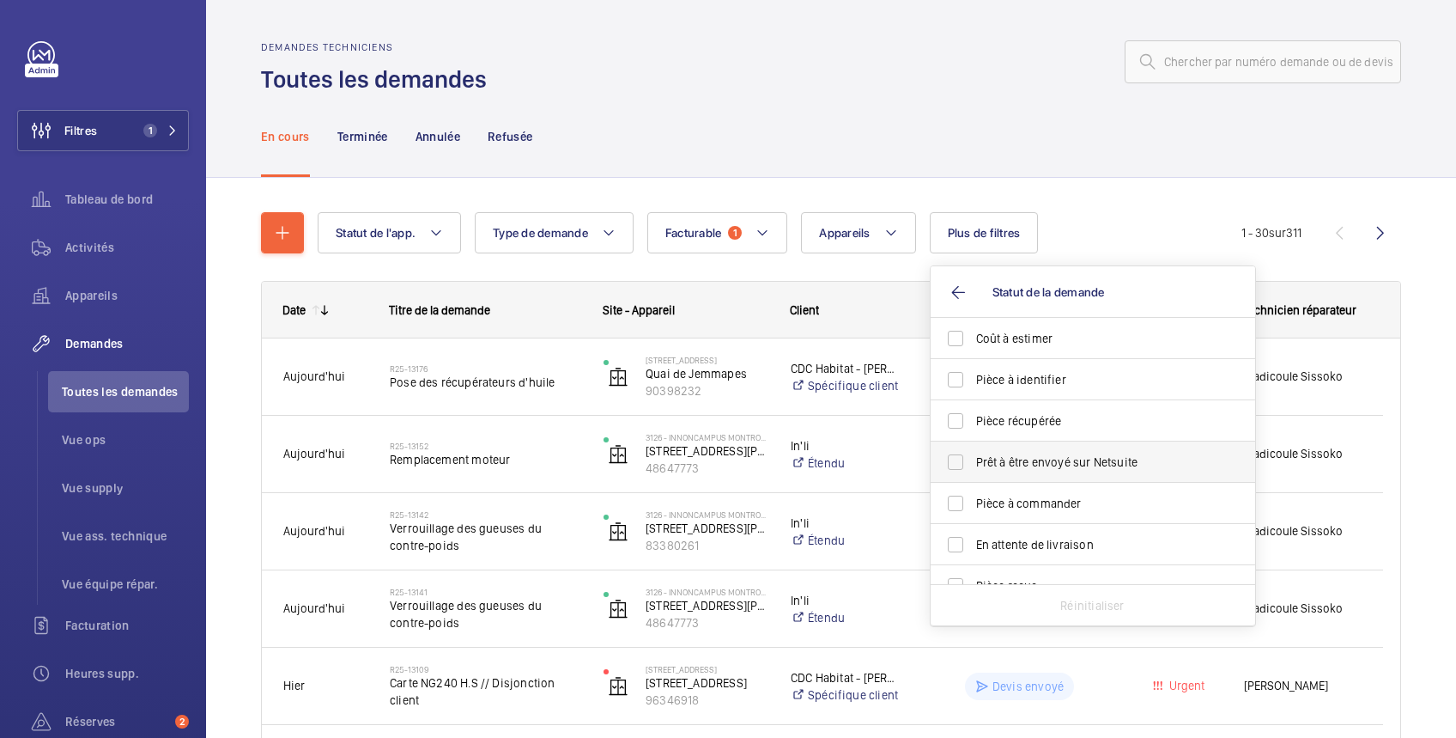
scroll to position [228, 0]
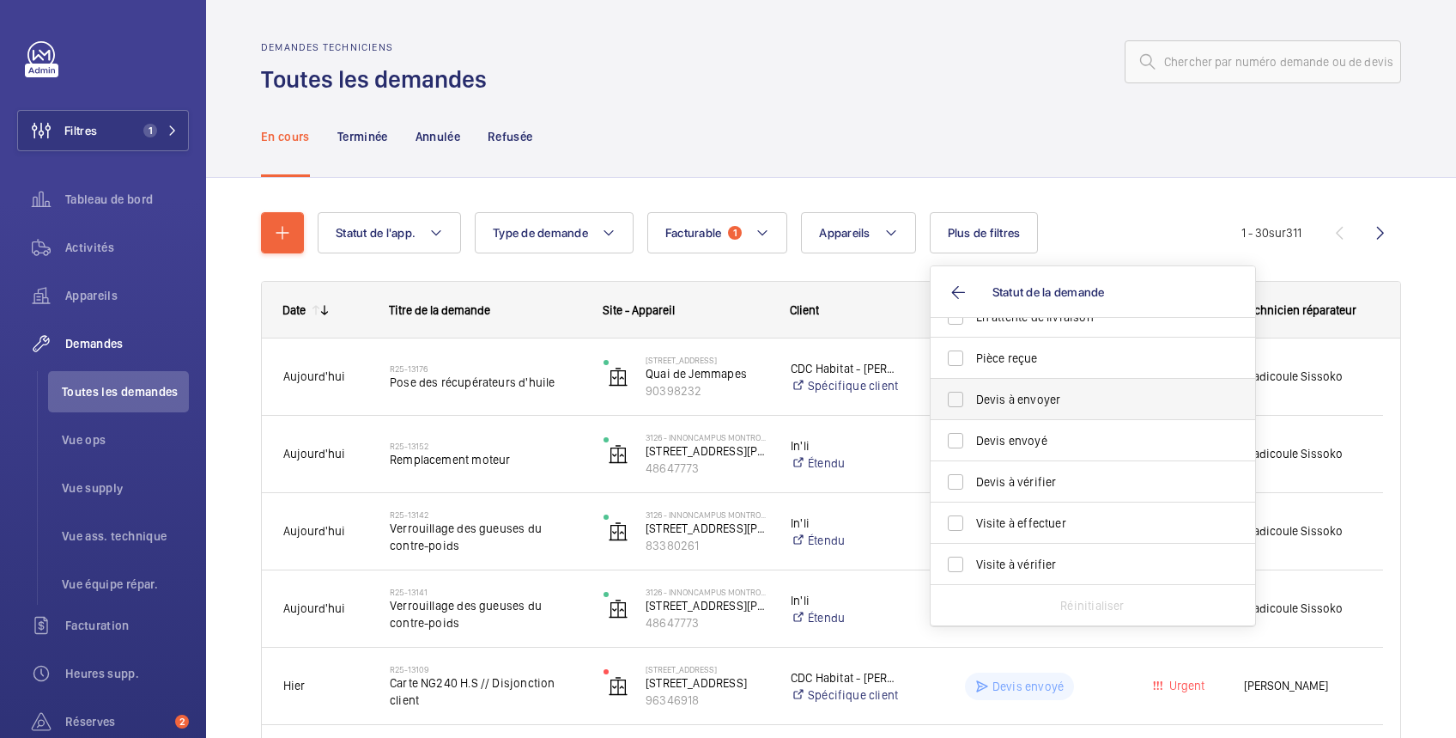
click at [1041, 400] on span "Devis à envoyer" at bounding box center [1094, 399] width 236 height 17
click at [973, 400] on input "Devis à envoyer" at bounding box center [956, 399] width 34 height 34
checkbox input "true"
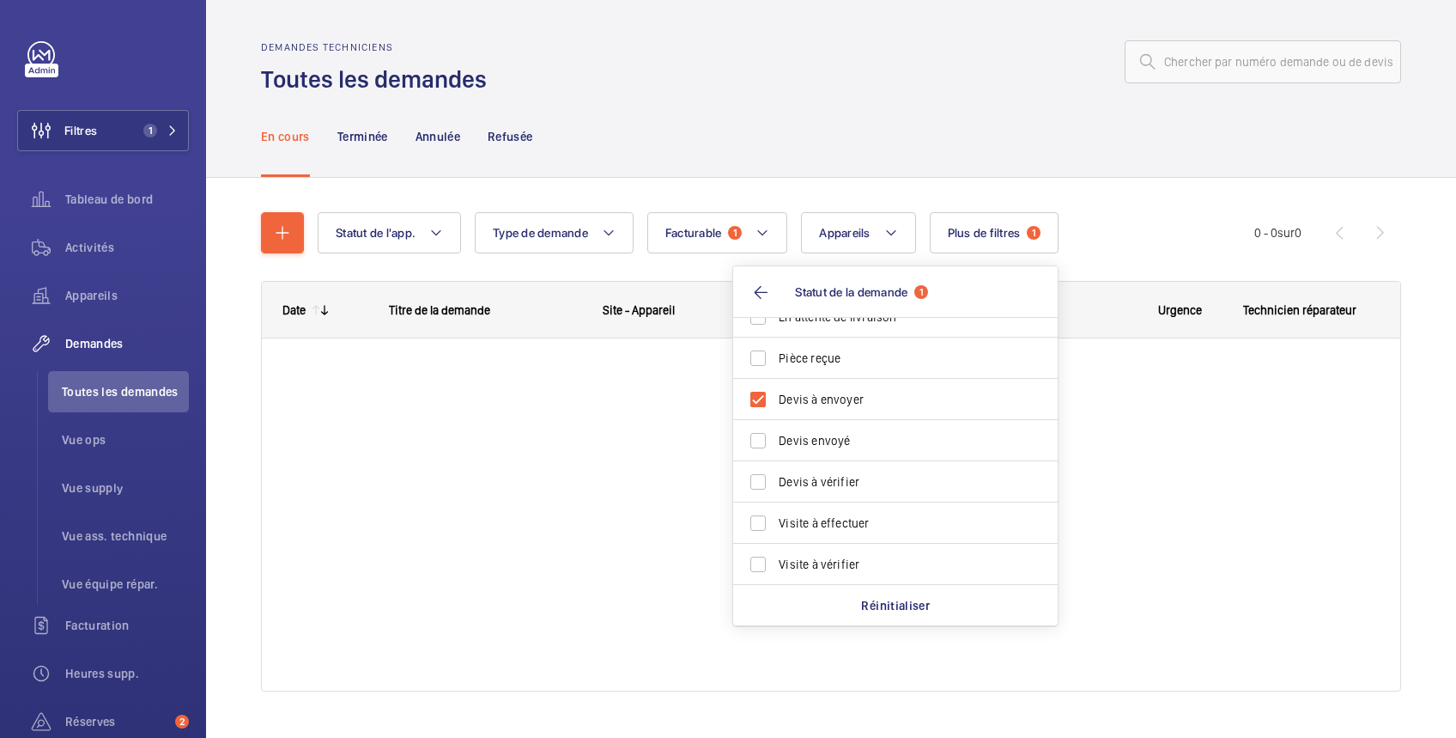
click at [873, 142] on div "En cours Terminée Annulée Refusée" at bounding box center [831, 136] width 1140 height 82
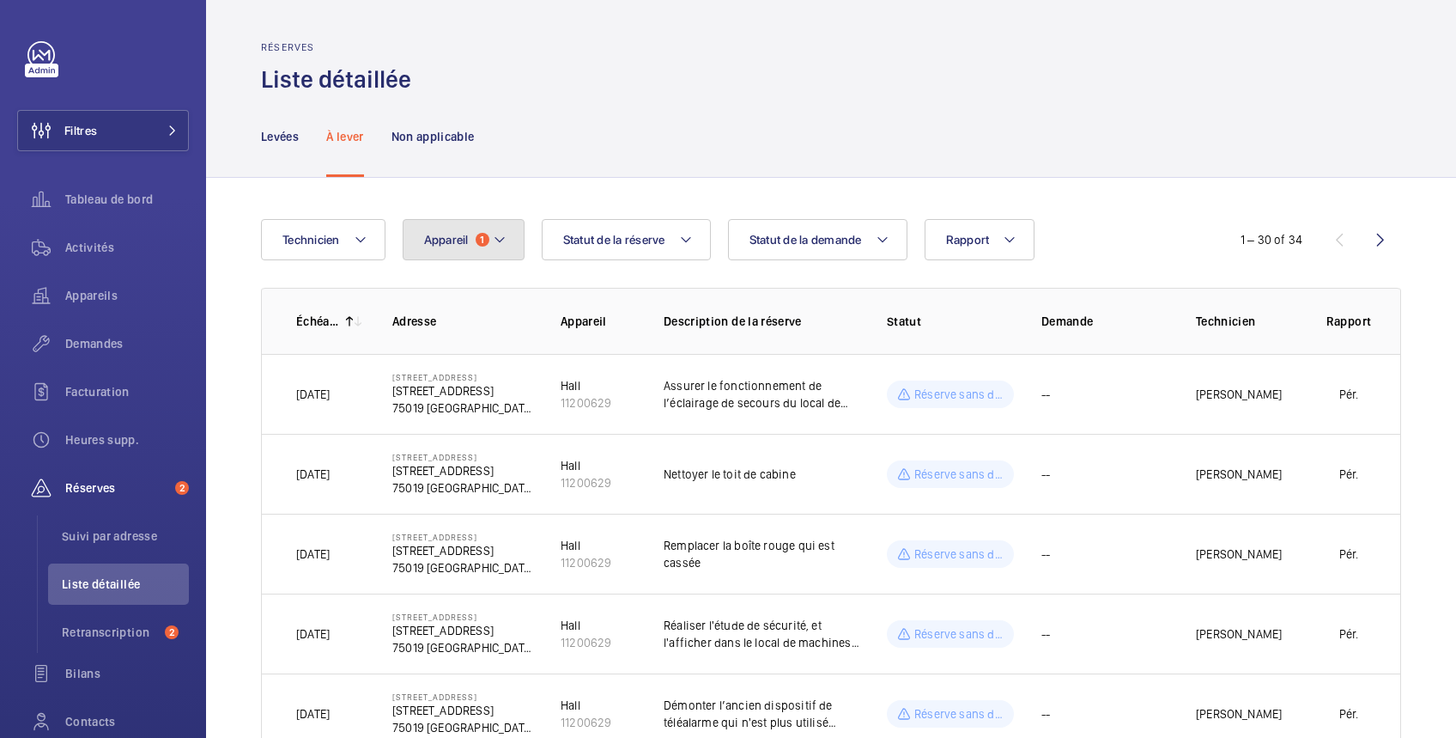
click at [454, 241] on span "Appareil" at bounding box center [446, 240] width 45 height 14
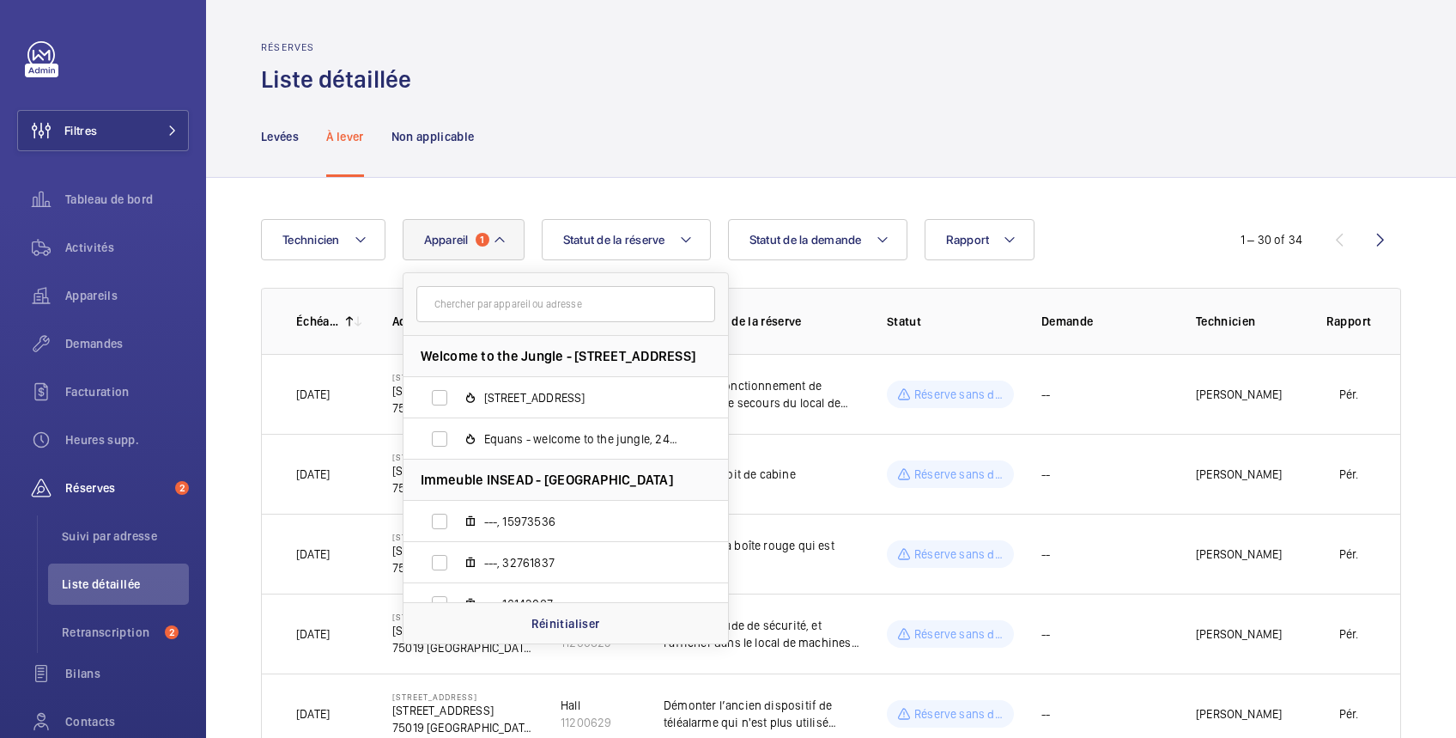
click at [458, 306] on input "text" at bounding box center [566, 304] width 299 height 36
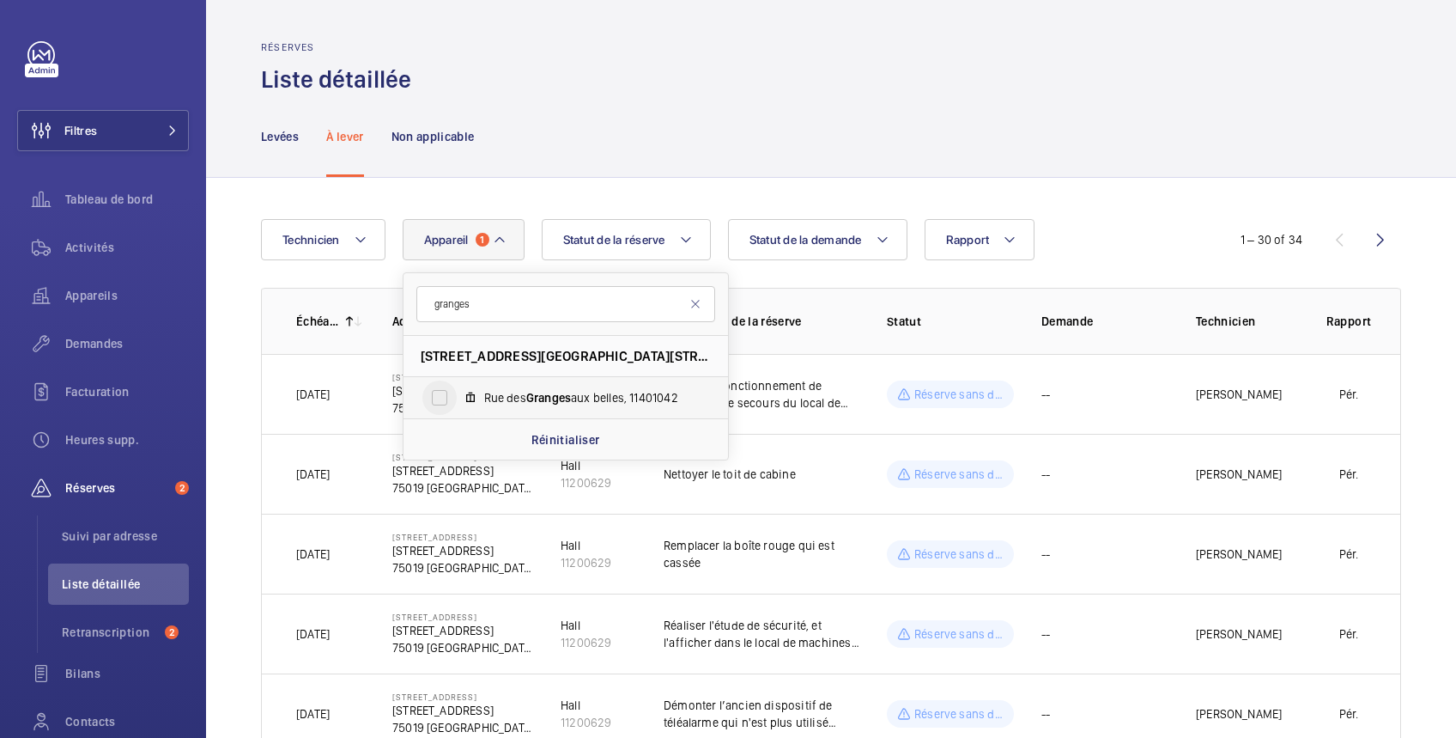
type input "granges"
click at [438, 397] on input "Rue des Granges aux belles, 11401042" at bounding box center [440, 397] width 34 height 34
checkbox input "true"
click at [700, 125] on div "Levées À lever Non applicable" at bounding box center [831, 136] width 1140 height 82
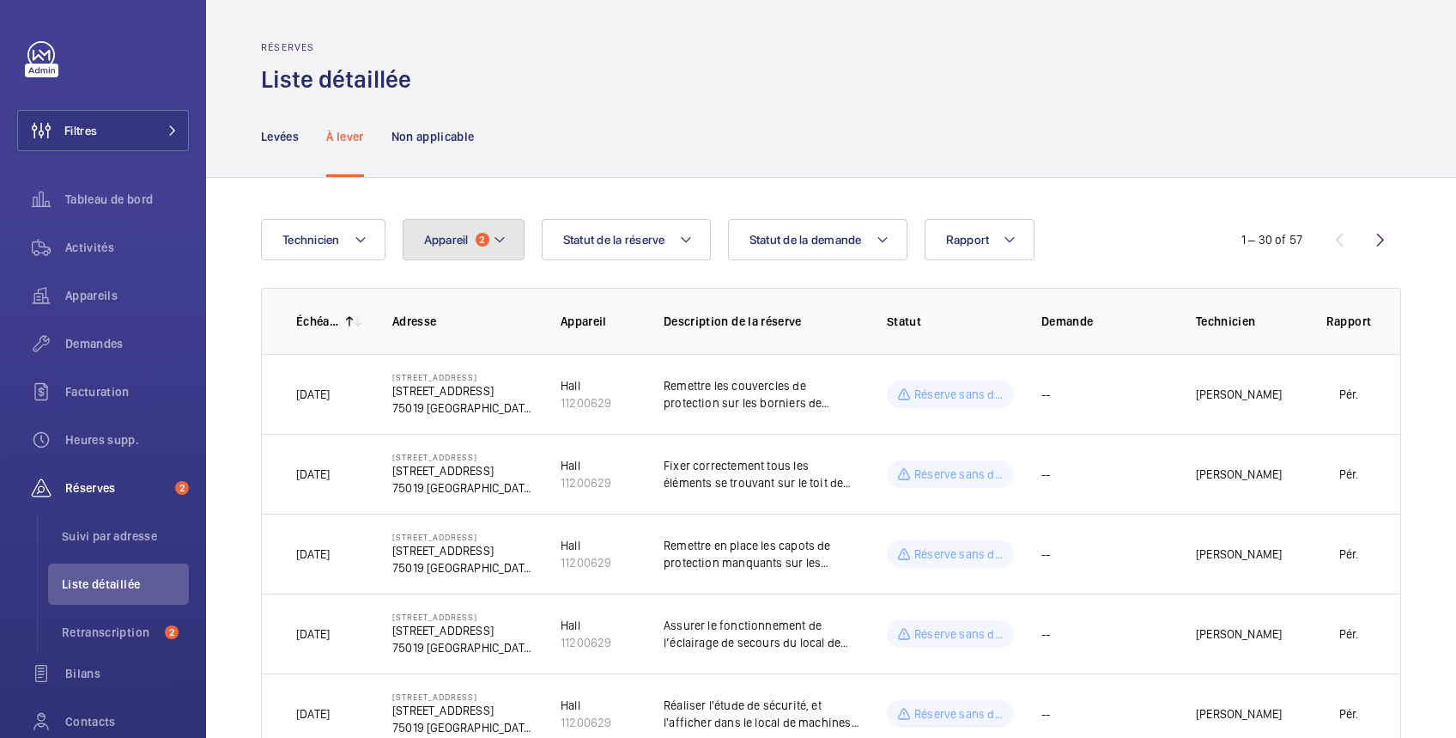
click at [436, 243] on span "Appareil" at bounding box center [446, 240] width 45 height 14
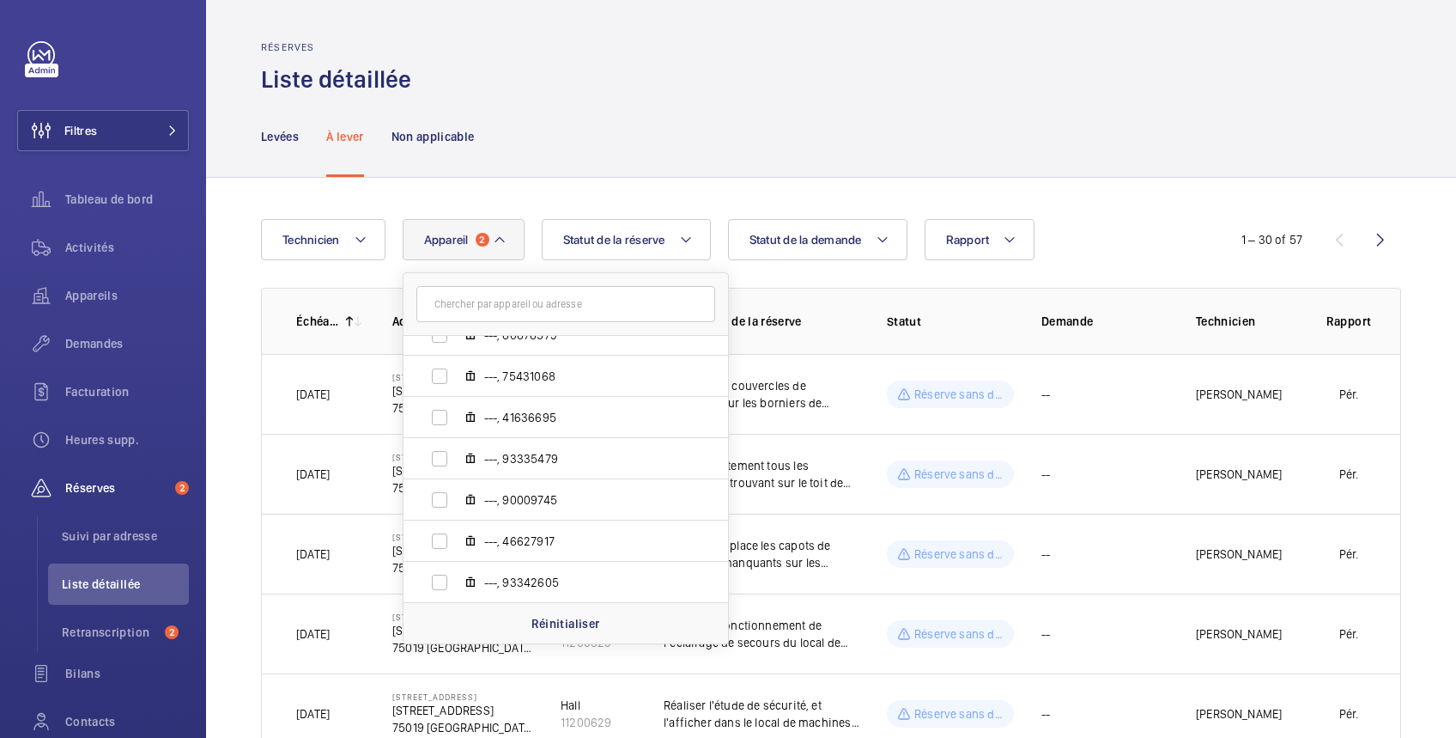
scroll to position [1052, 0]
click at [573, 629] on p "Réinitialiser" at bounding box center [566, 623] width 69 height 17
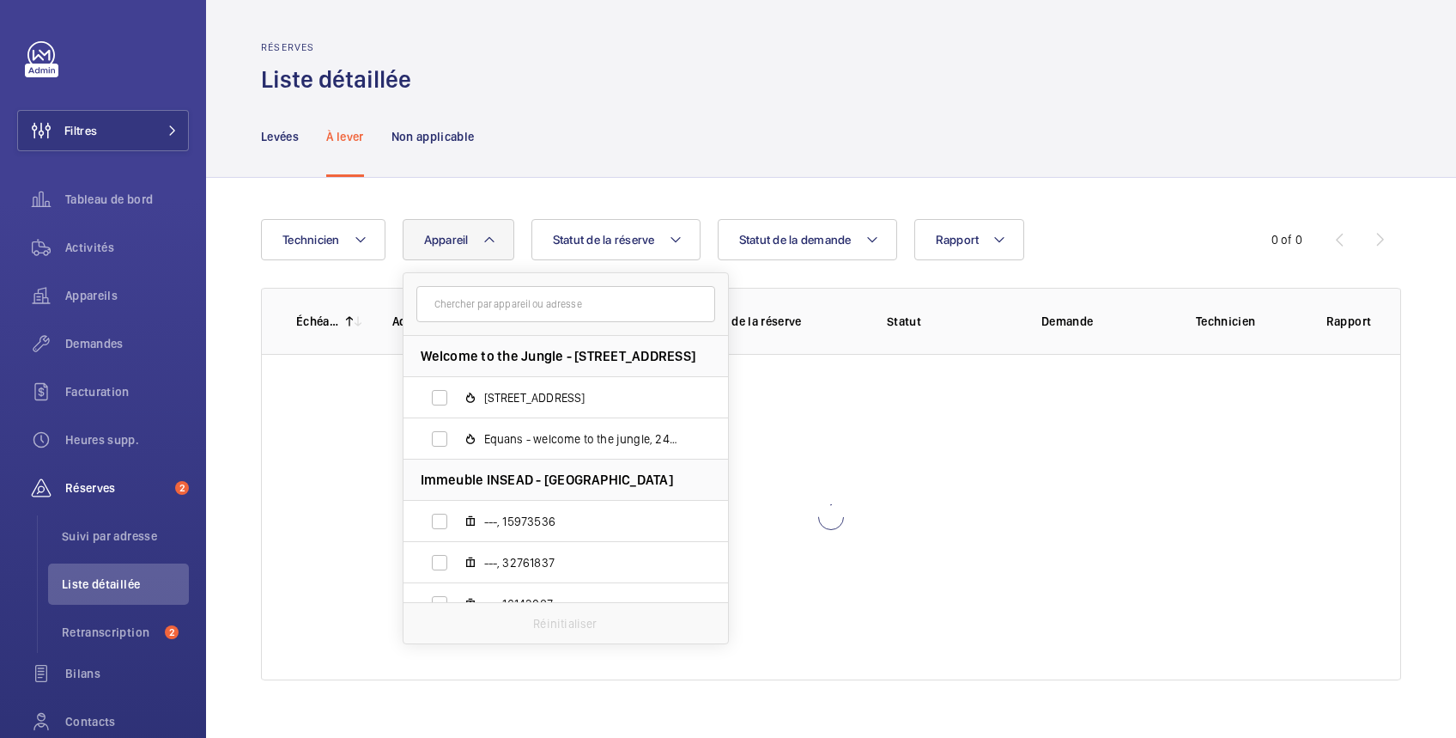
click at [458, 243] on span "Appareil" at bounding box center [446, 240] width 45 height 14
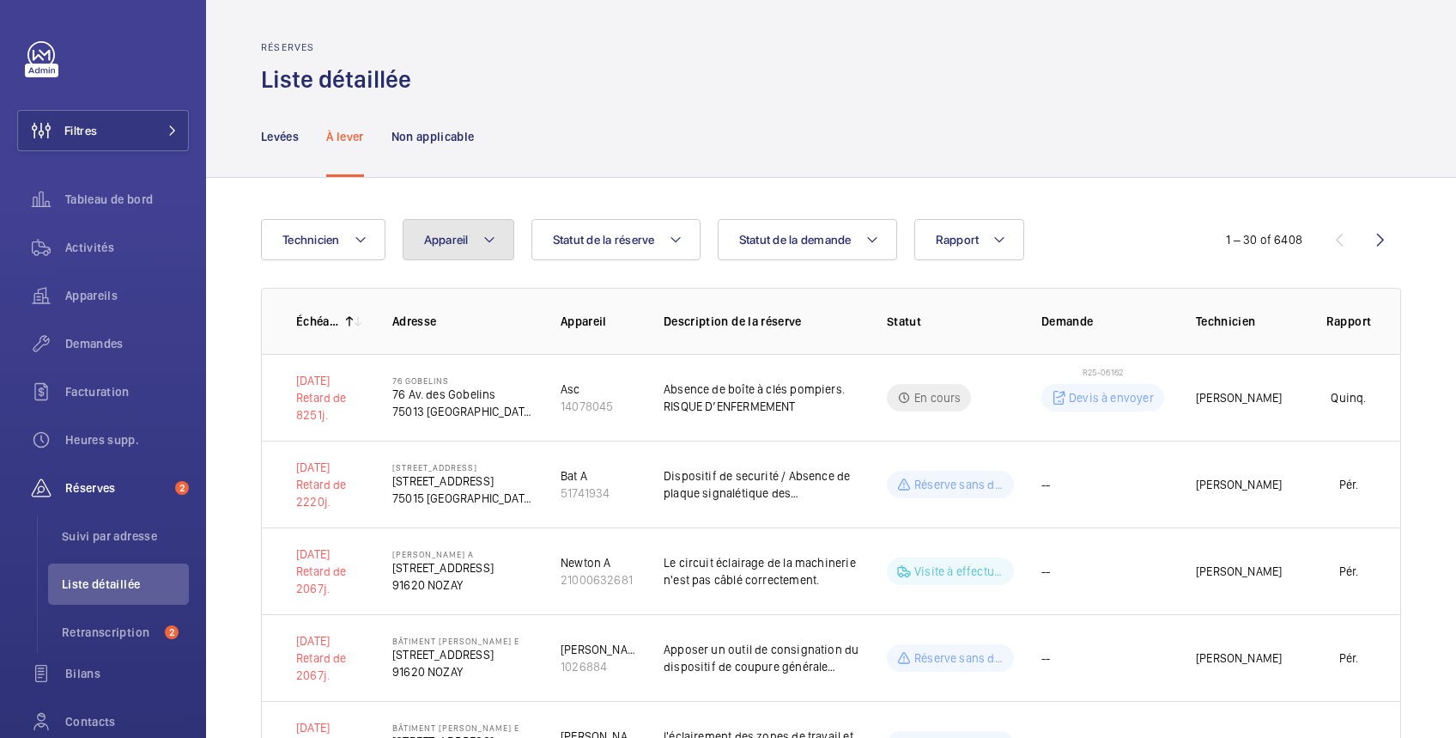
click at [459, 239] on span "Appareil" at bounding box center [446, 240] width 45 height 14
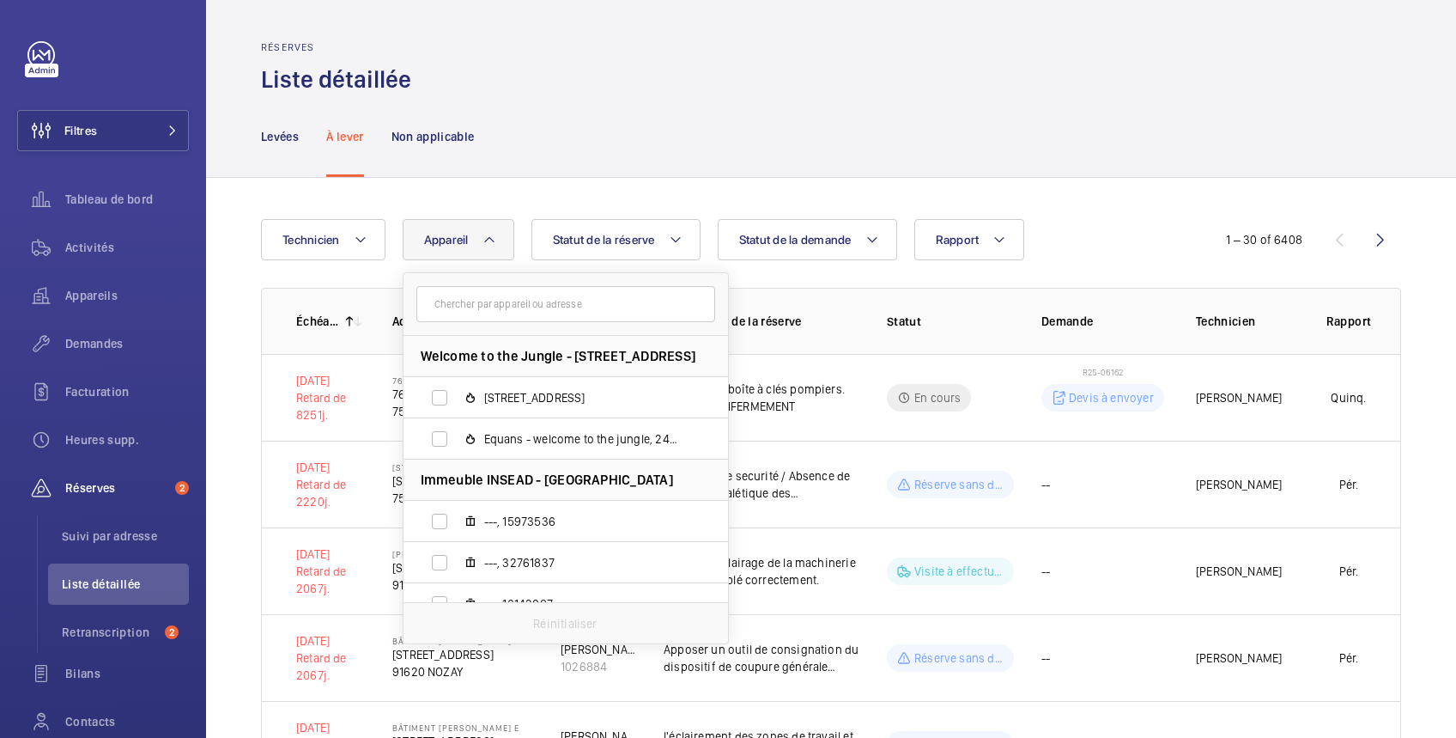
click at [490, 309] on input "text" at bounding box center [566, 304] width 299 height 36
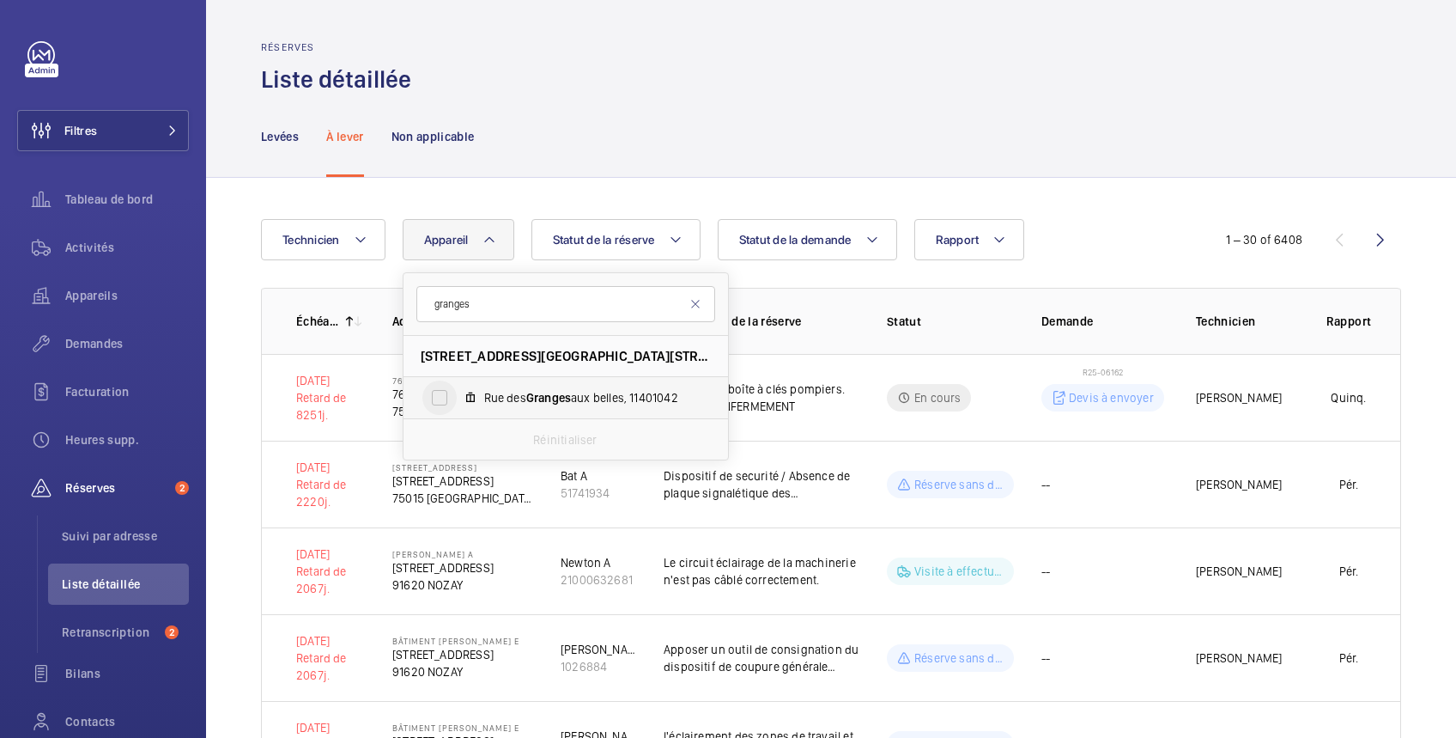
type input "granges"
click at [440, 397] on input "Rue des Granges aux belles, 11401042" at bounding box center [440, 397] width 34 height 34
checkbox input "true"
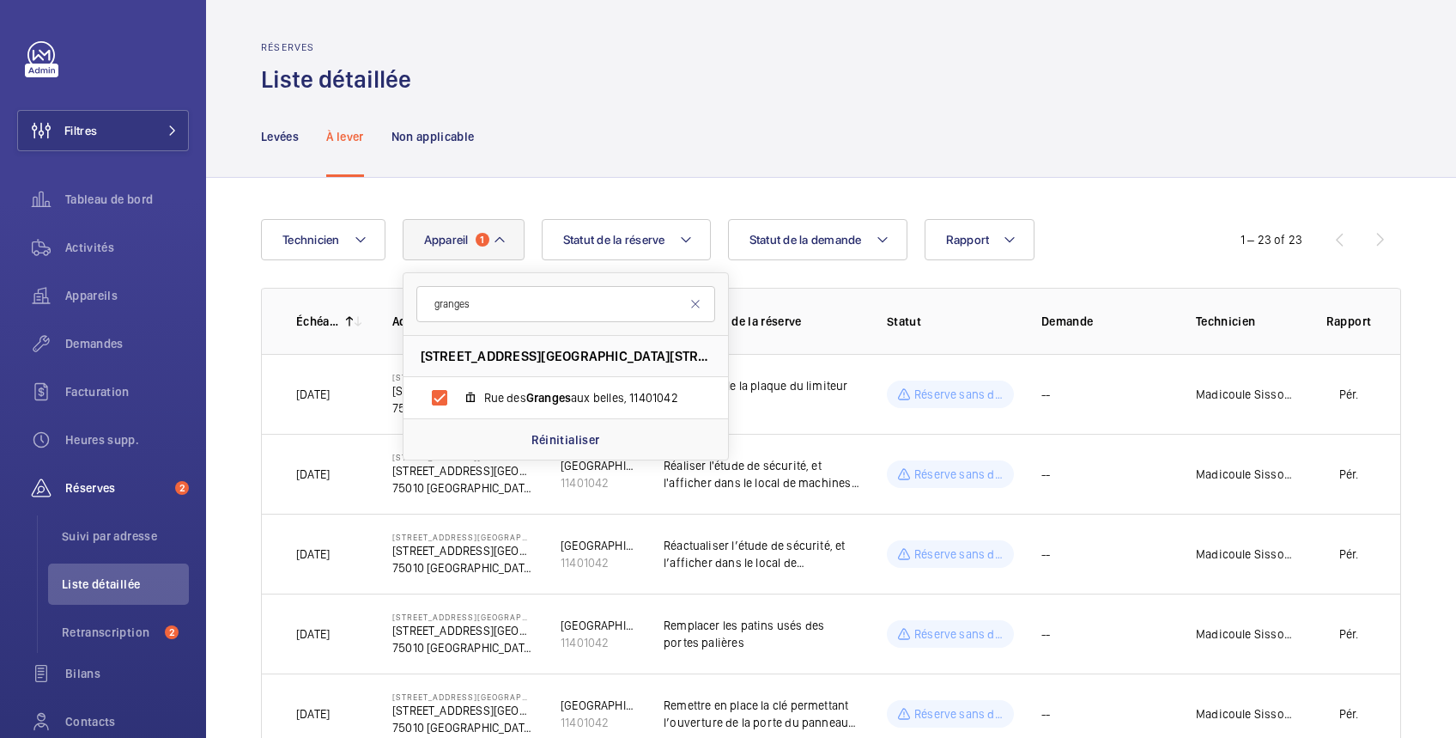
click at [687, 131] on div "Levées À lever Non applicable" at bounding box center [831, 136] width 1140 height 82
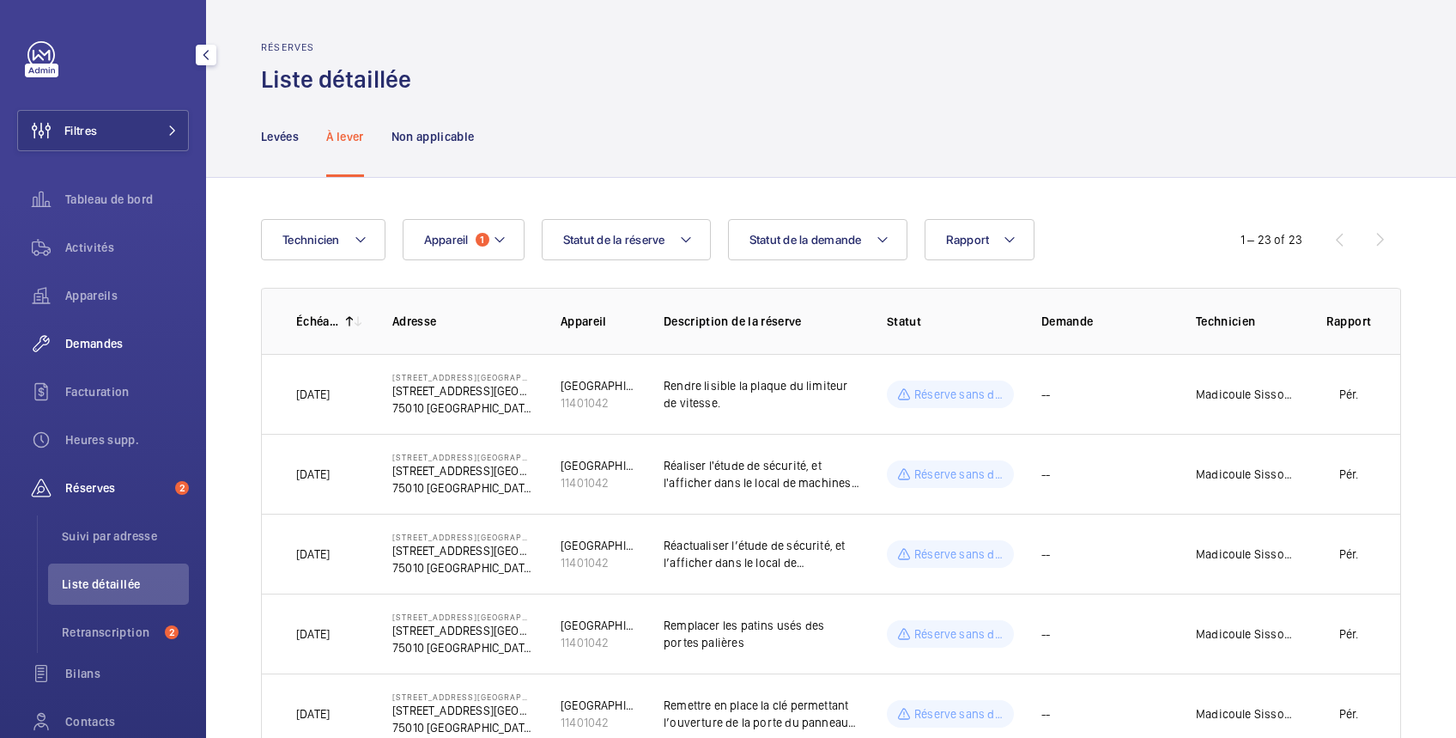
click at [95, 340] on span "Demandes" at bounding box center [127, 343] width 124 height 17
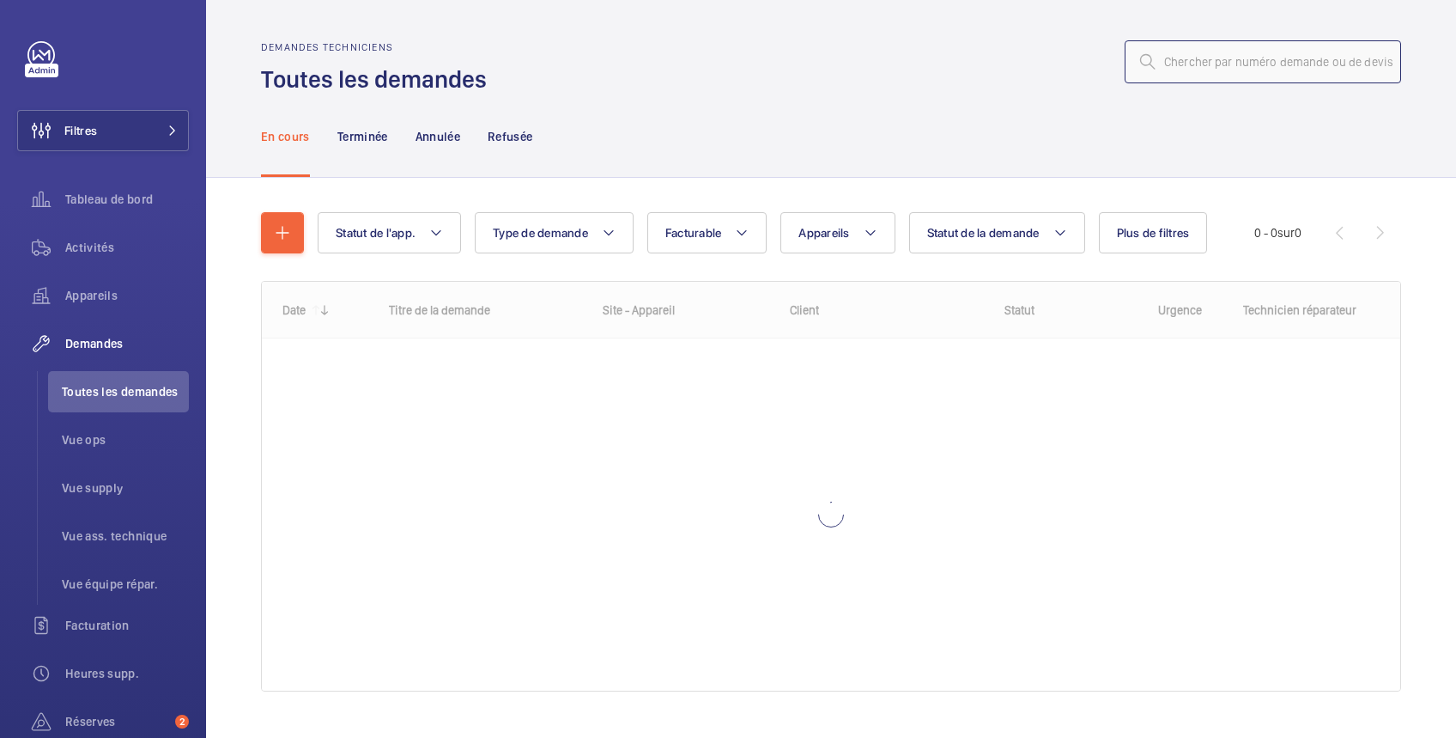
click at [1205, 64] on input "text" at bounding box center [1263, 61] width 277 height 43
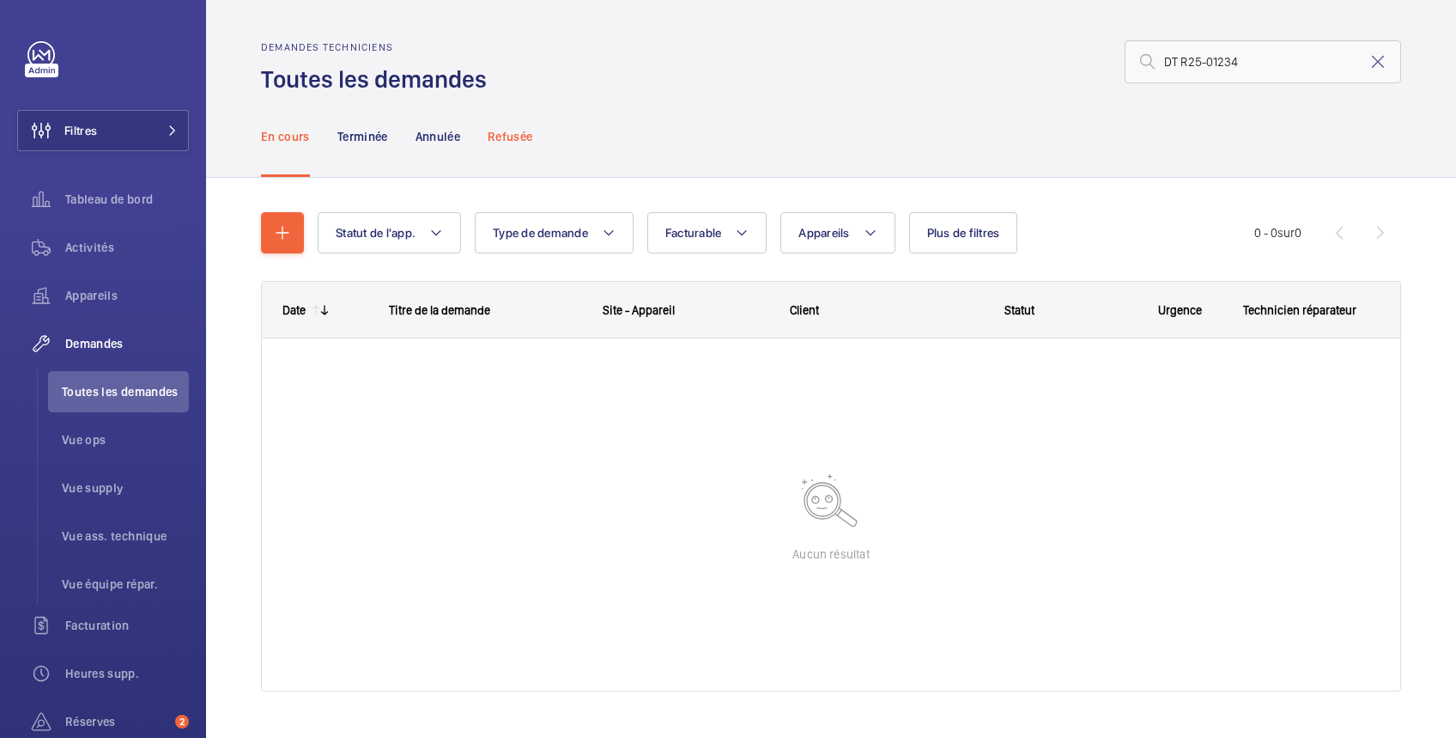
click at [519, 131] on p "Refusée" at bounding box center [510, 136] width 45 height 17
click at [441, 136] on p "Annulée" at bounding box center [438, 136] width 45 height 17
drag, startPoint x: 1163, startPoint y: 58, endPoint x: 1118, endPoint y: 68, distance: 45.8
click at [1125, 68] on input "DT R25-01234" at bounding box center [1263, 61] width 277 height 43
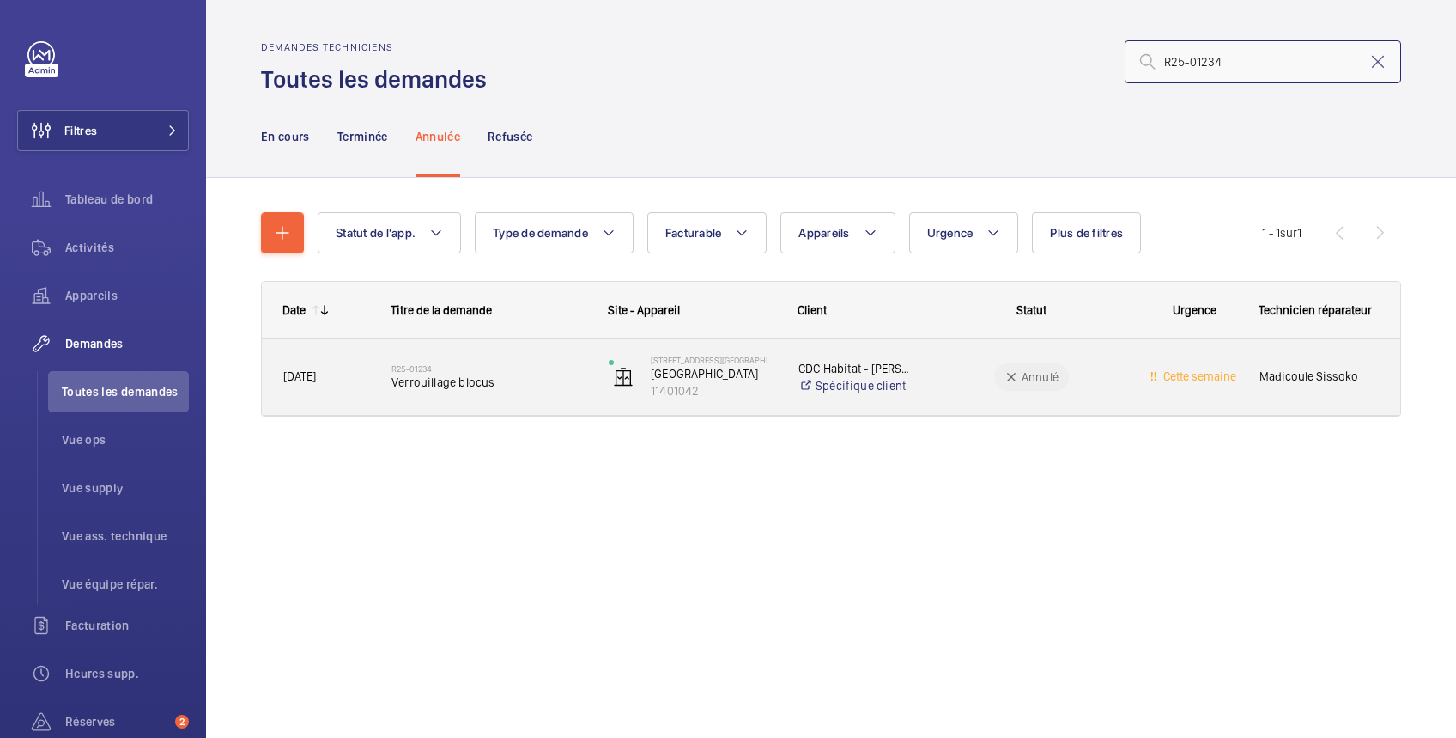
type input "R25-01234"
click at [932, 386] on div "Annulé" at bounding box center [1022, 377] width 216 height 62
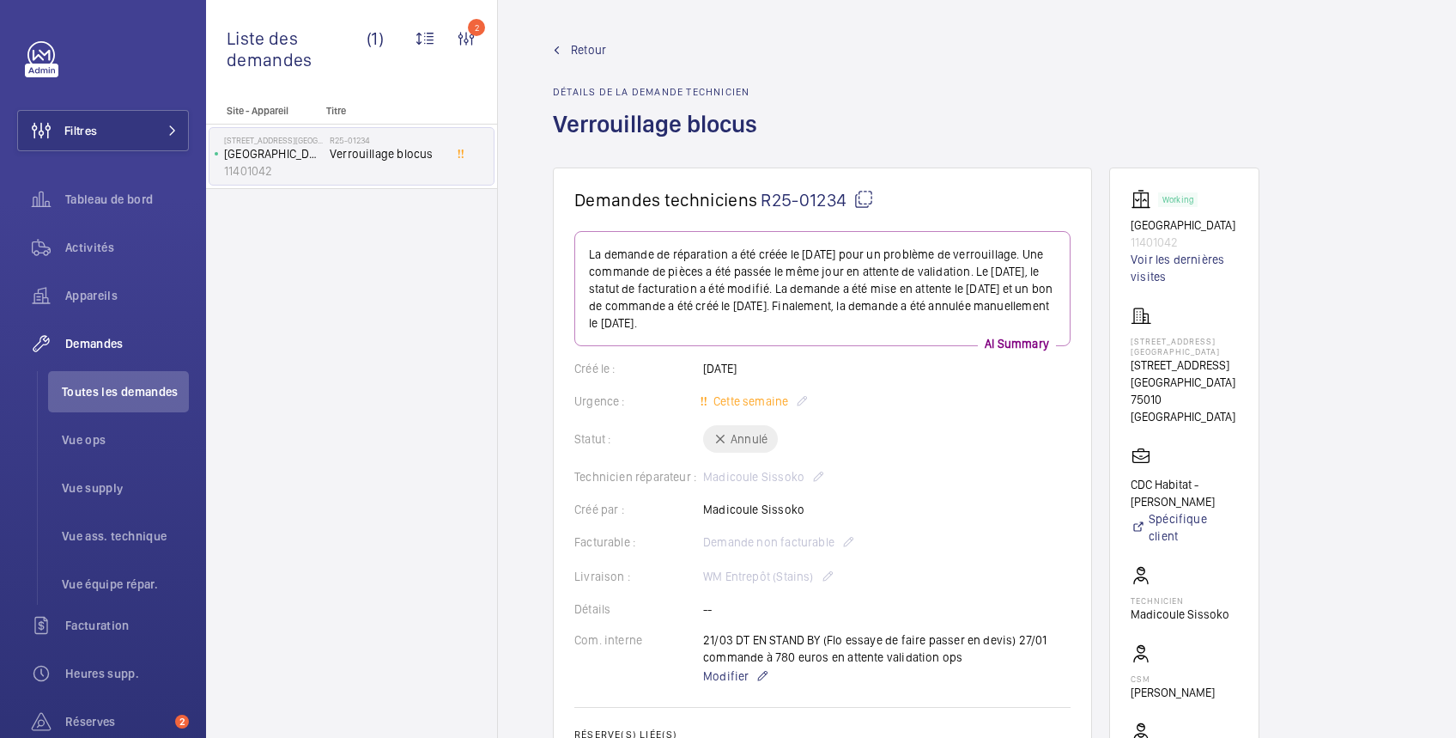
click at [593, 50] on span "Retour" at bounding box center [588, 49] width 35 height 17
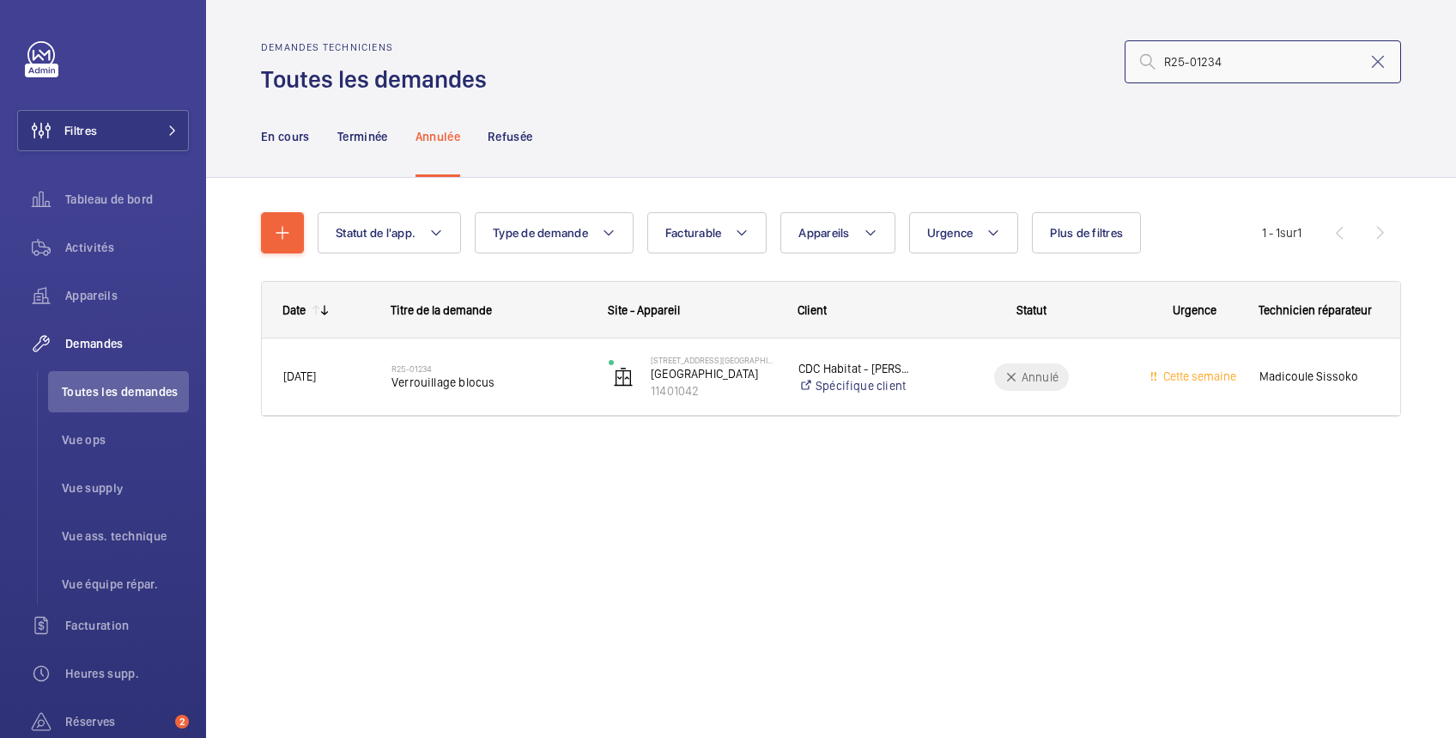
drag, startPoint x: 1225, startPoint y: 66, endPoint x: 1109, endPoint y: 70, distance: 116.0
click at [1109, 70] on div "R25-01234" at bounding box center [949, 61] width 904 height 41
paste input "2"
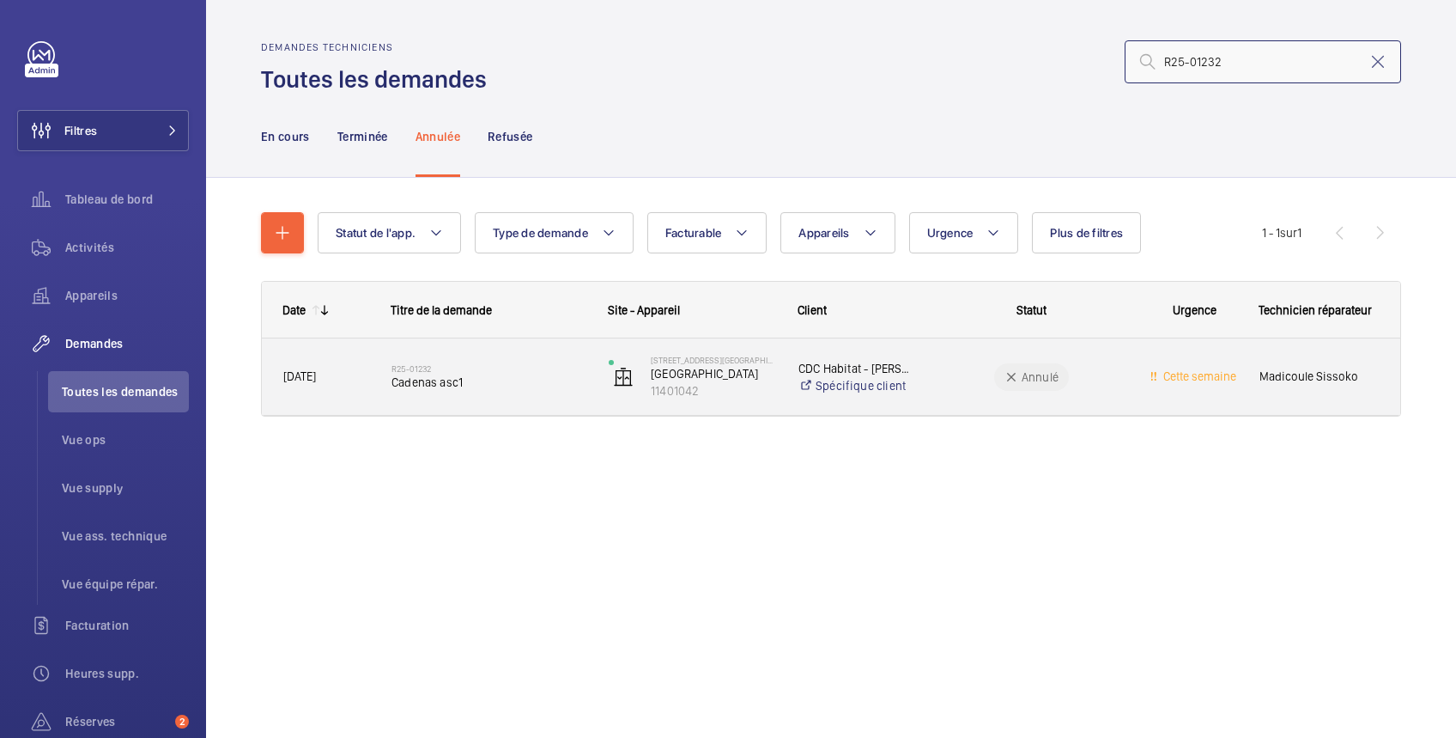
type input "R25-01232"
click at [961, 368] on wm-front-pills-cell "Annulé" at bounding box center [1031, 376] width 195 height 27
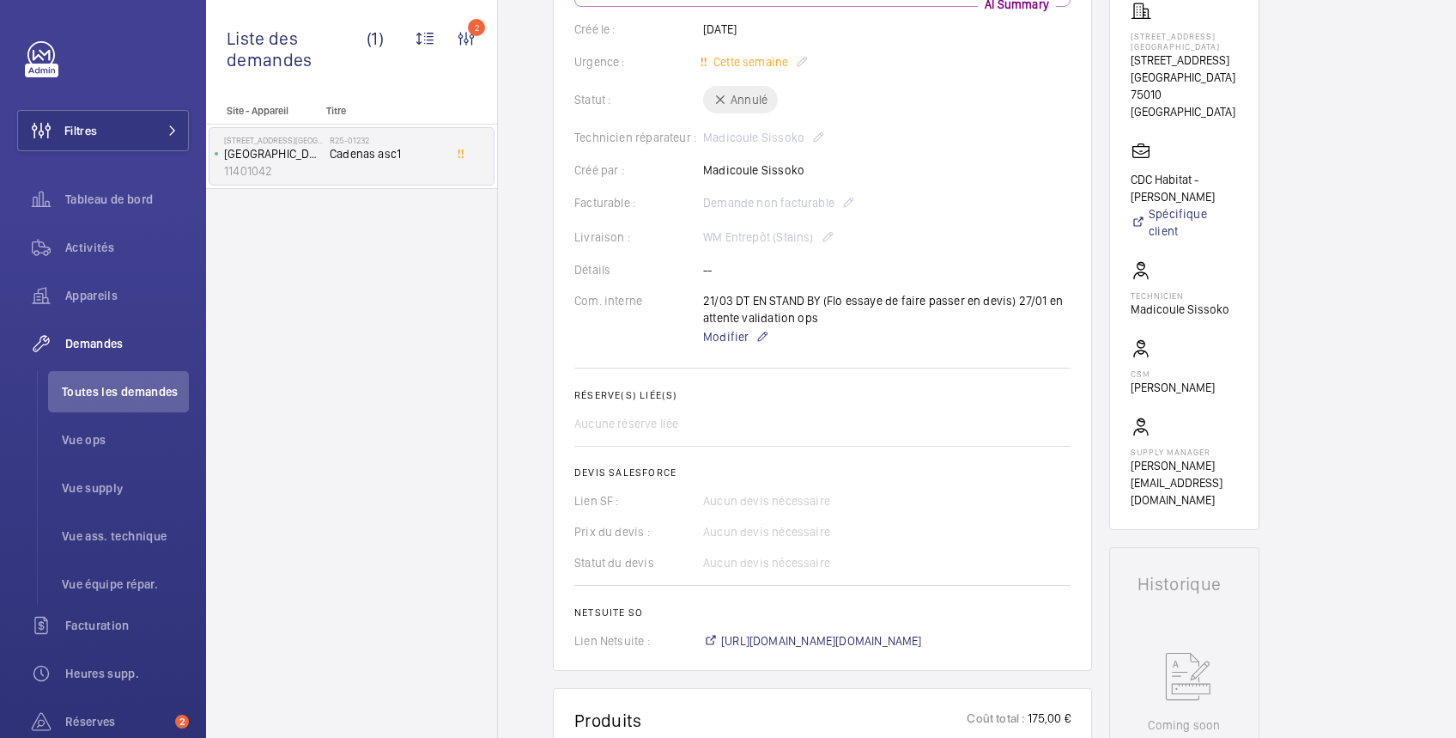
scroll to position [611, 0]
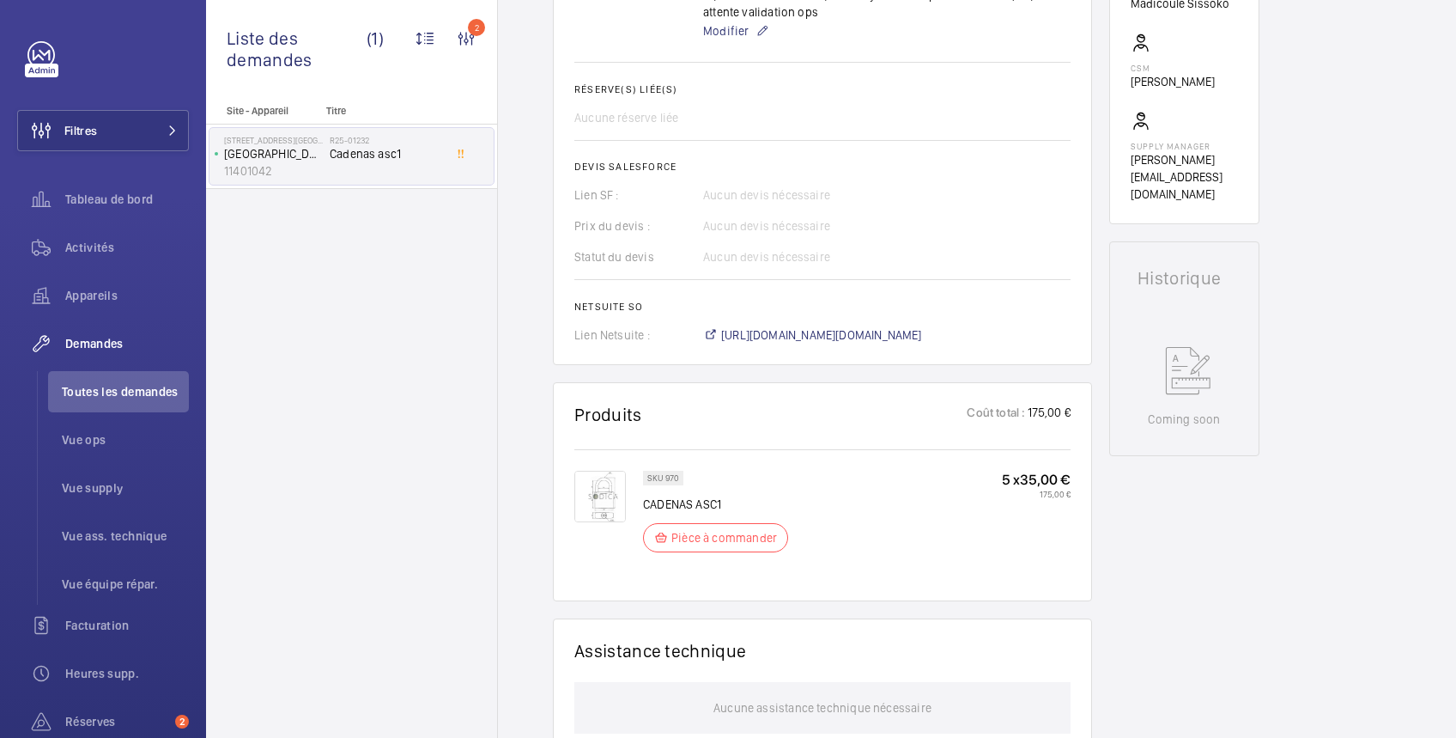
click at [616, 489] on img at bounding box center [601, 497] width 52 height 52
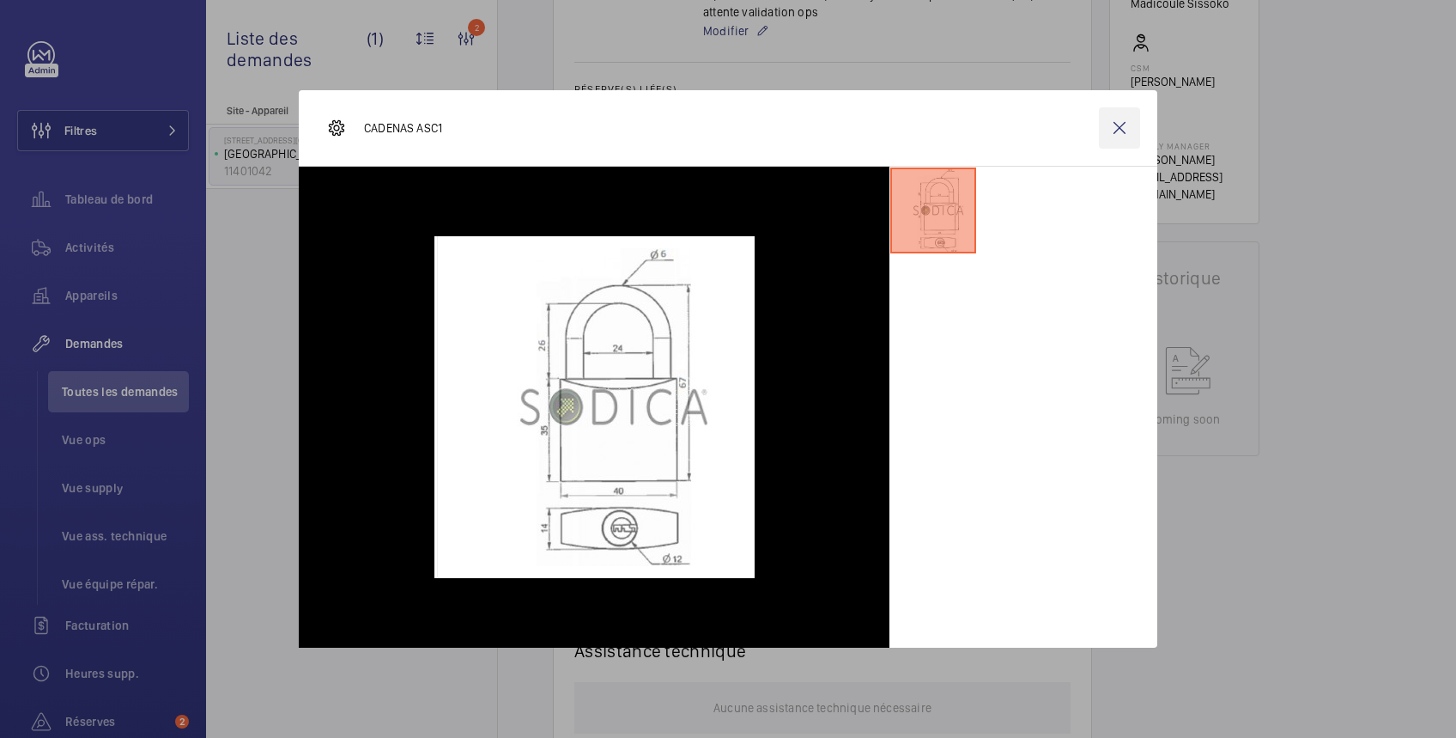
click at [1125, 128] on wm-front-icon-button at bounding box center [1119, 127] width 41 height 41
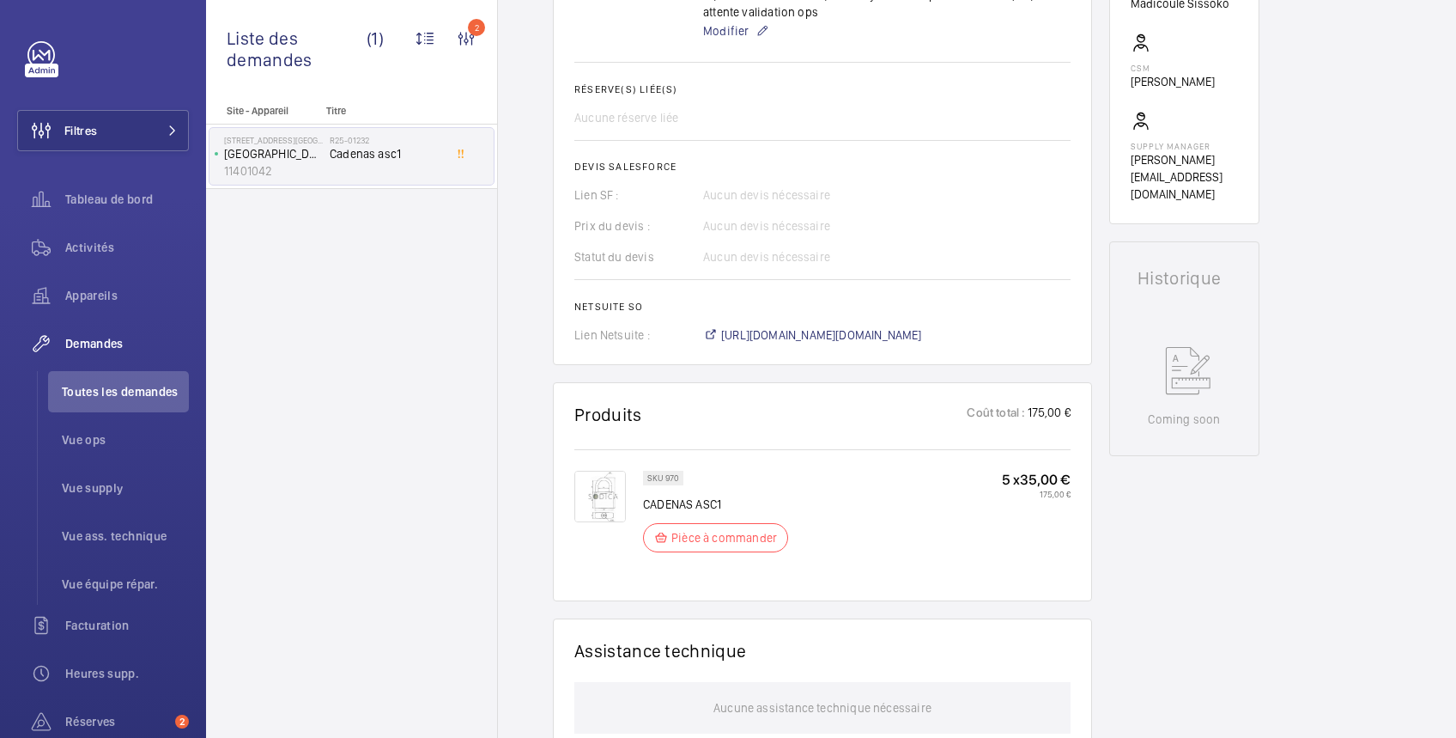
scroll to position [305, 0]
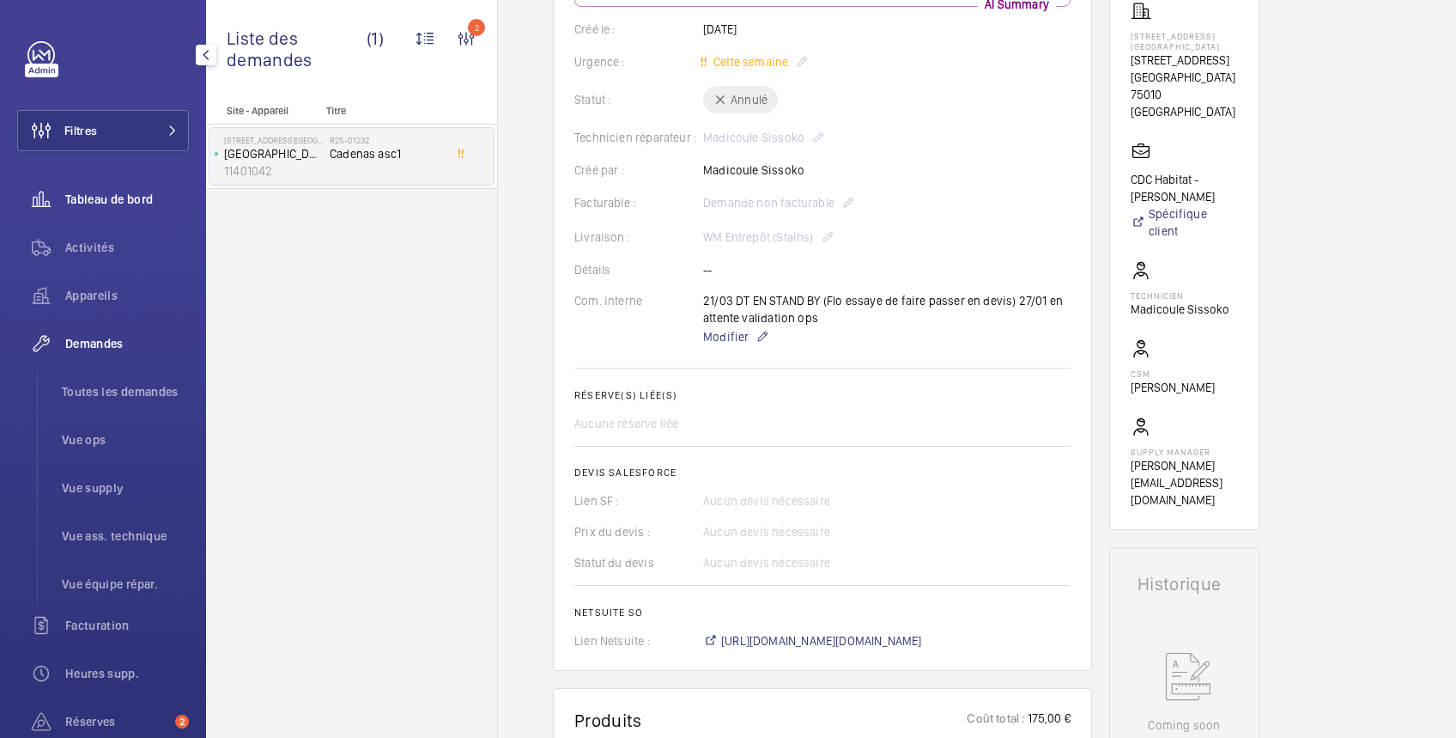
click at [116, 198] on span "Tableau de bord" at bounding box center [127, 199] width 124 height 17
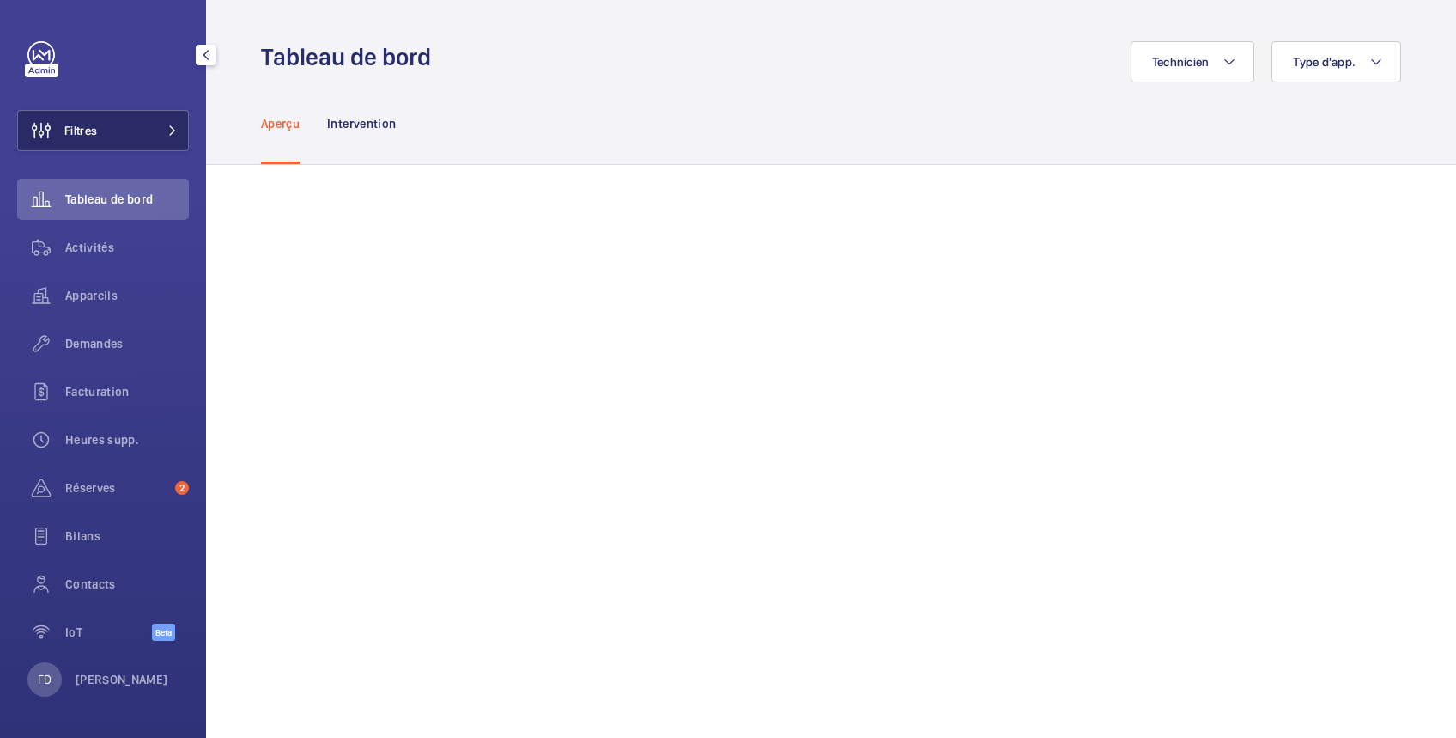
click at [113, 132] on button "Filtres" at bounding box center [103, 130] width 172 height 41
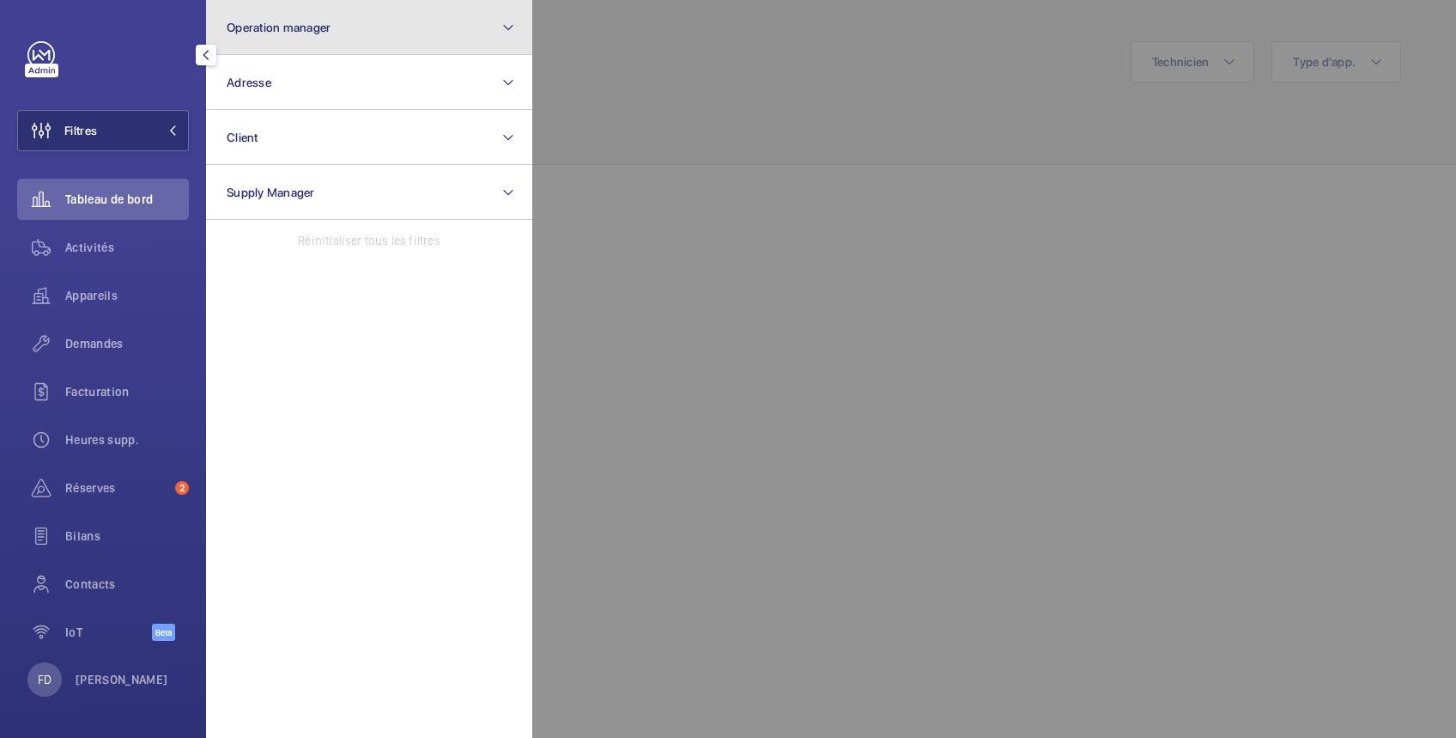
click at [242, 15] on button "Operation manager" at bounding box center [369, 27] width 326 height 55
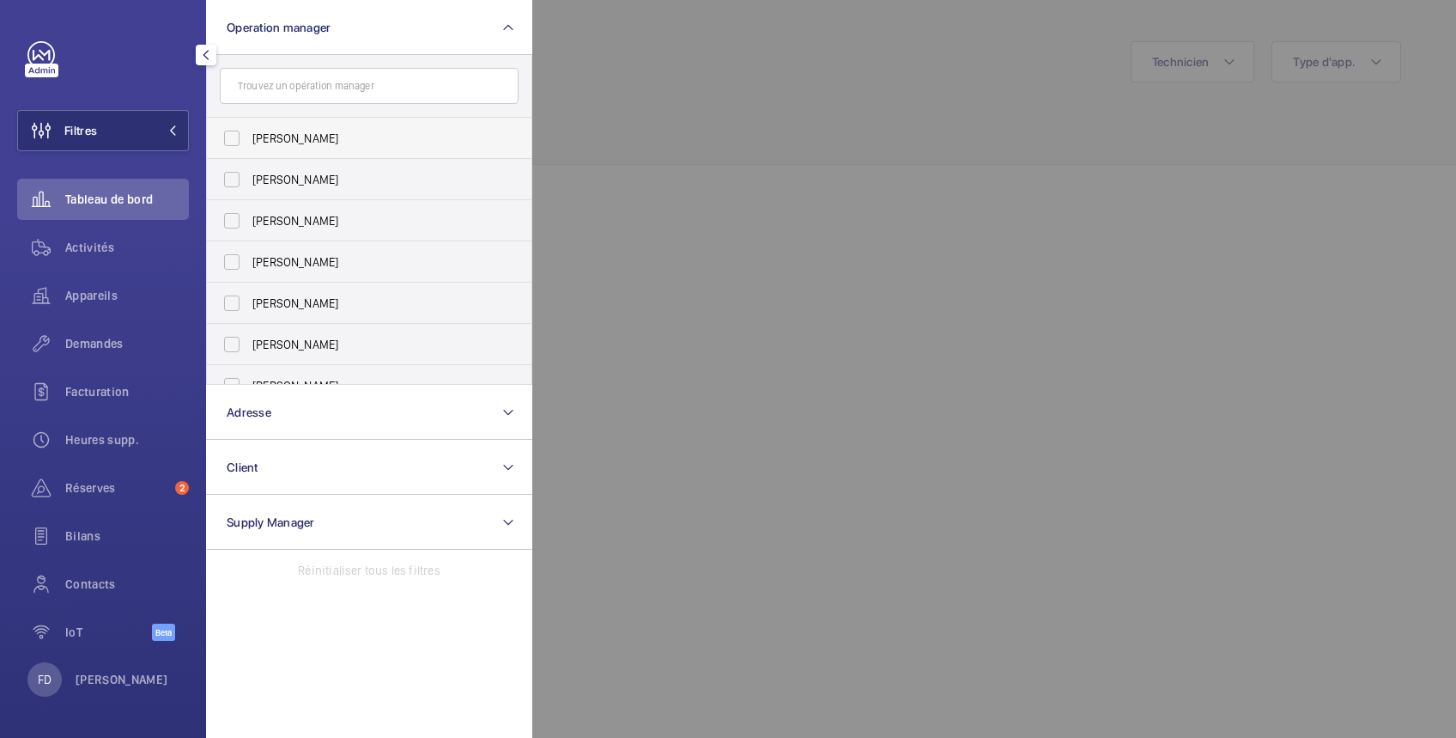
click at [252, 128] on label "[PERSON_NAME]" at bounding box center [356, 138] width 299 height 41
click at [249, 128] on input "[PERSON_NAME]" at bounding box center [232, 138] width 34 height 34
checkbox input "true"
click at [653, 41] on div at bounding box center [1260, 369] width 1456 height 738
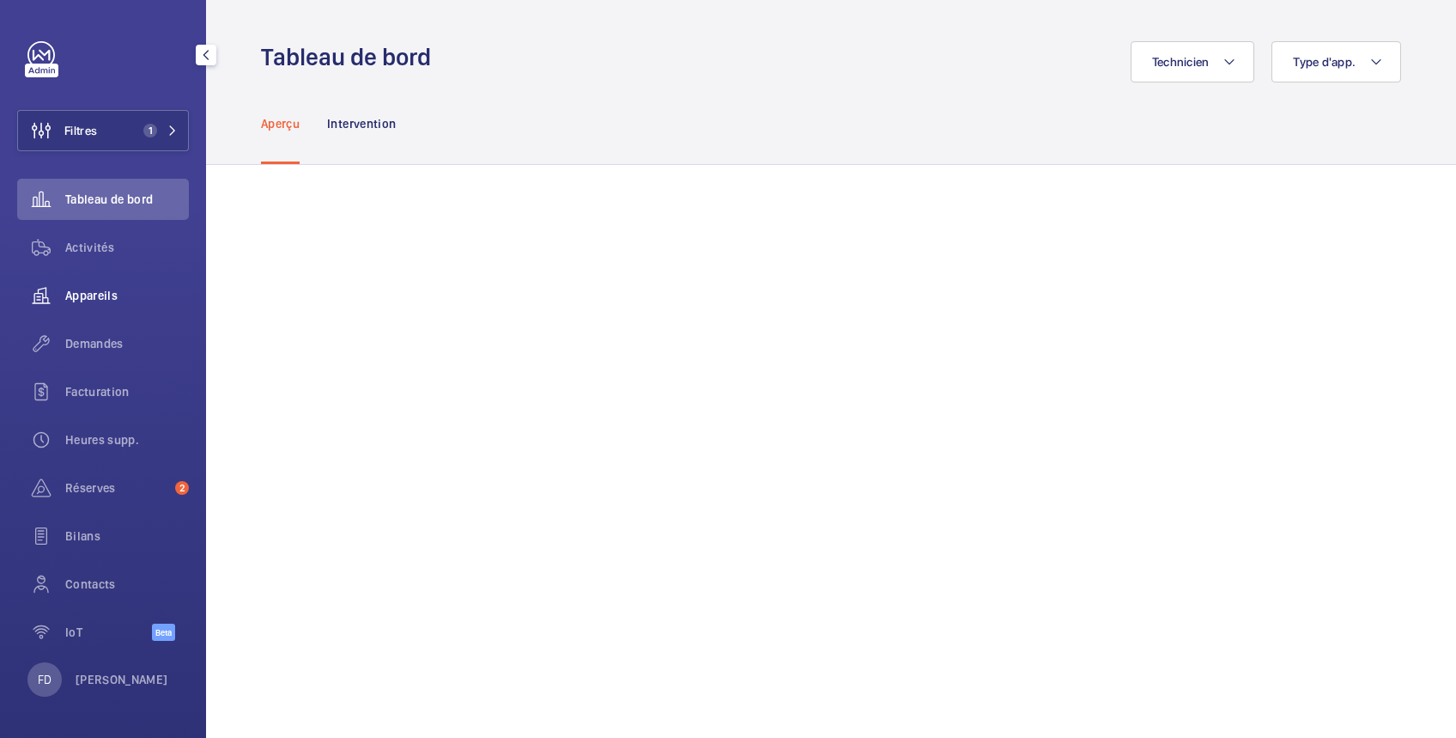
click at [97, 298] on span "Appareils" at bounding box center [127, 295] width 124 height 17
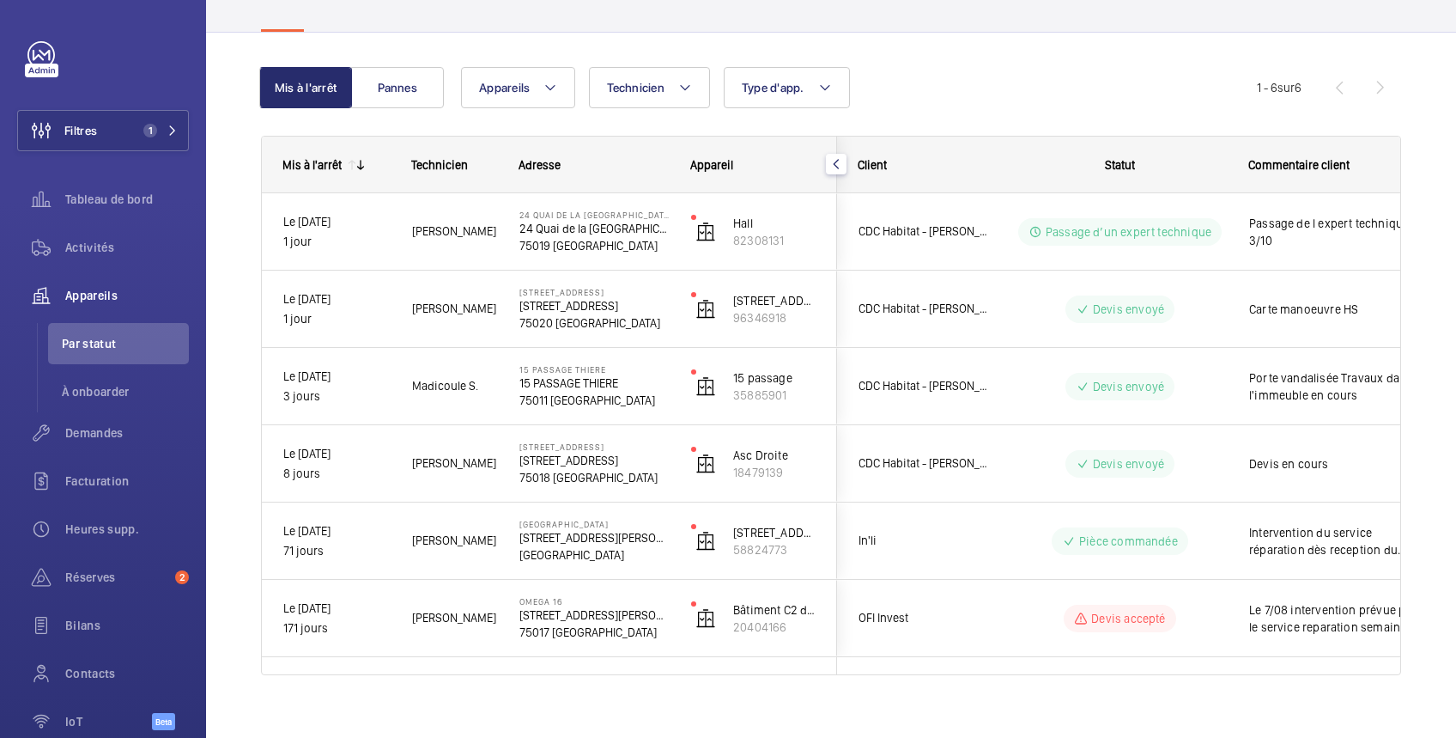
scroll to position [143, 0]
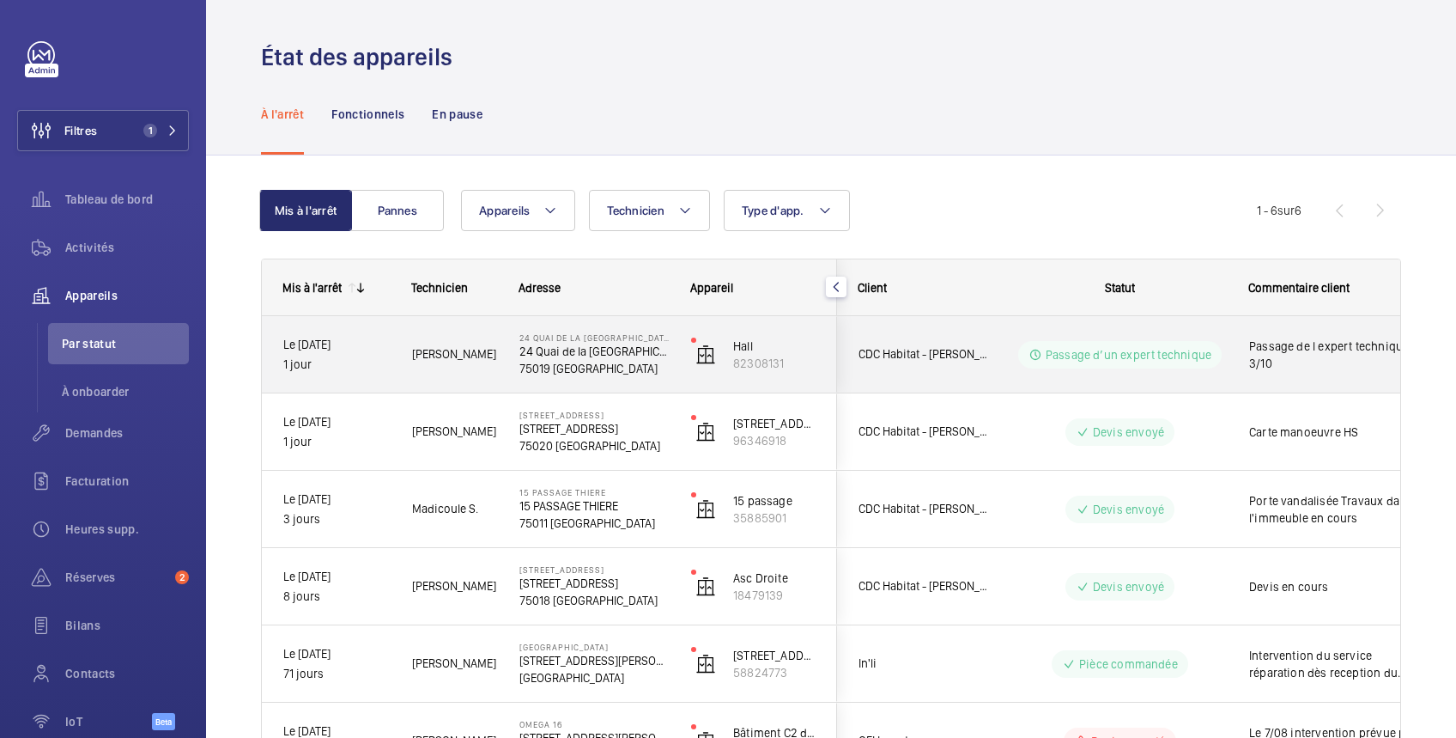
scroll to position [143, 0]
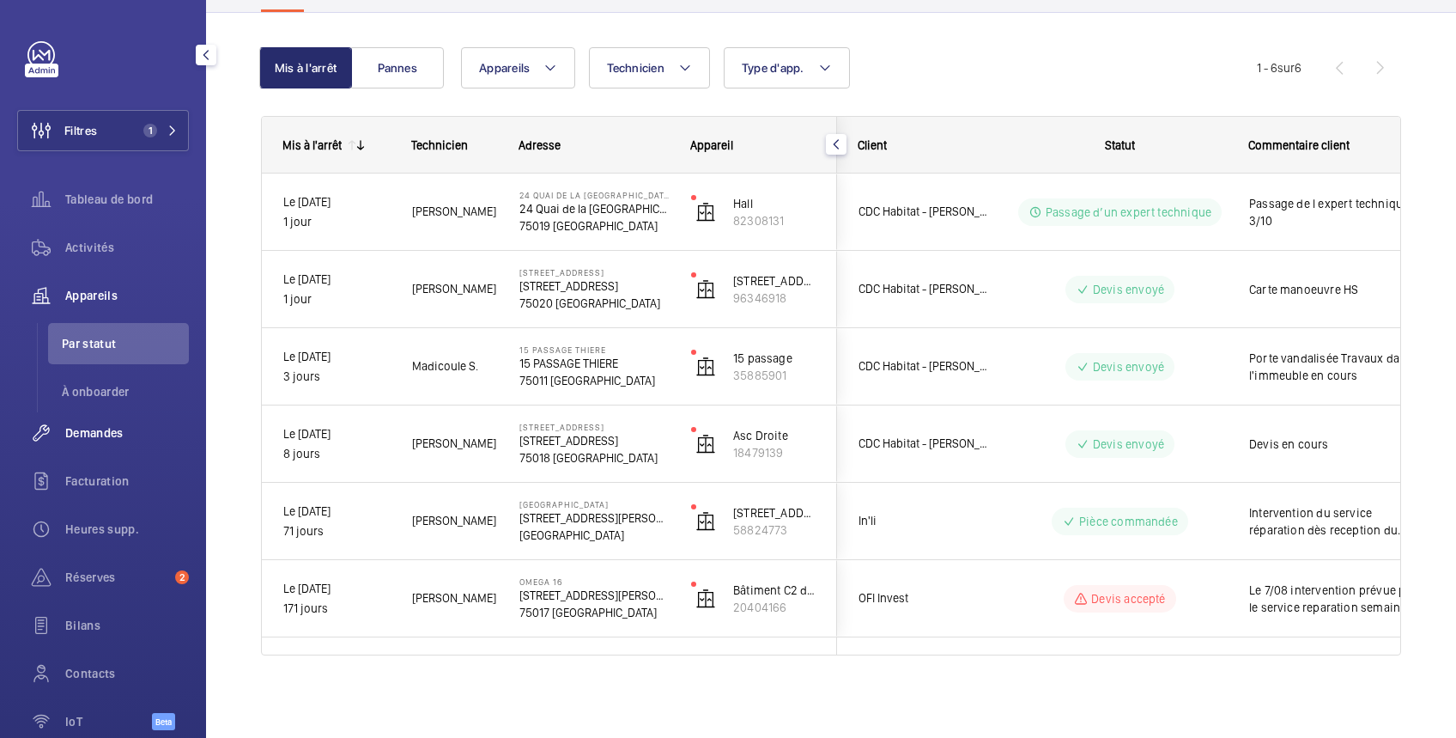
drag, startPoint x: 103, startPoint y: 432, endPoint x: 151, endPoint y: 435, distance: 48.2
click at [104, 433] on span "Demandes" at bounding box center [127, 432] width 124 height 17
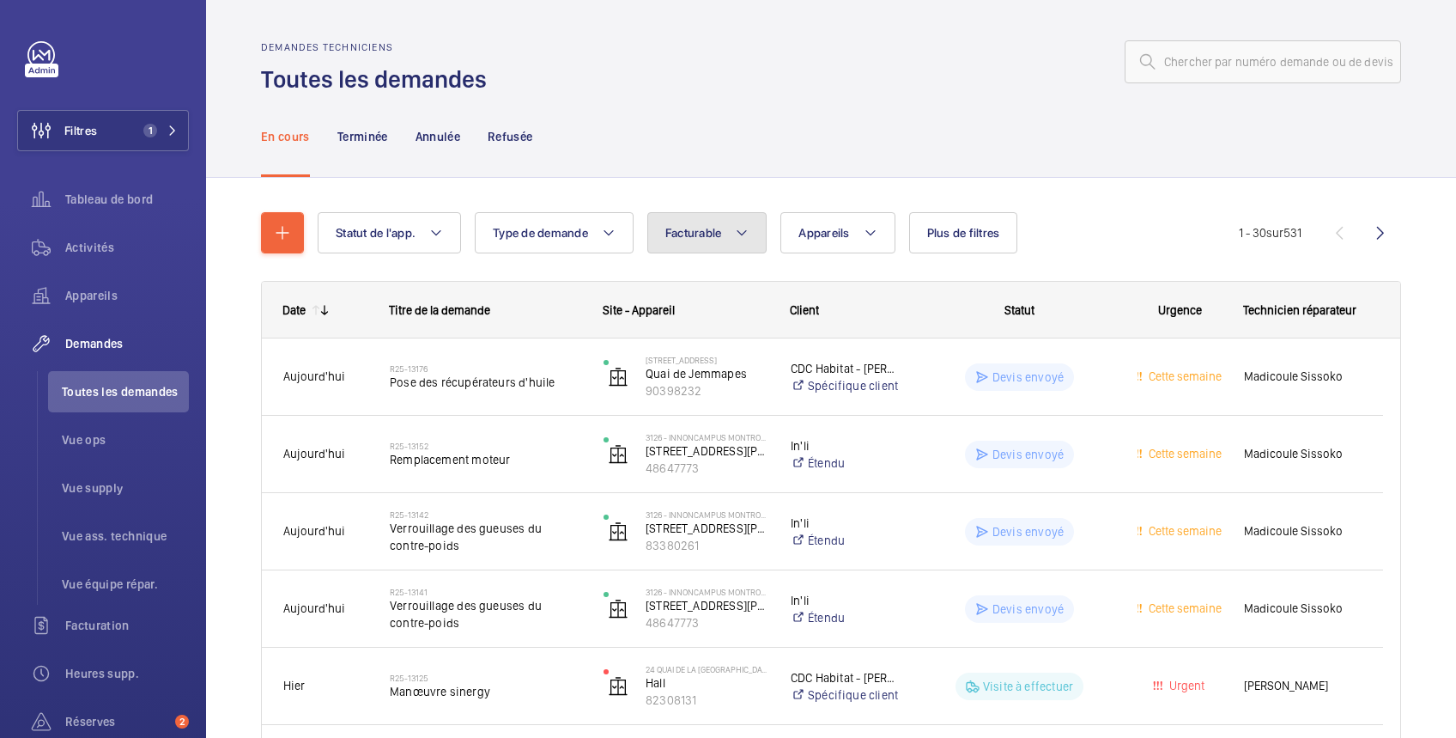
click at [696, 231] on span "Facturable" at bounding box center [694, 233] width 57 height 14
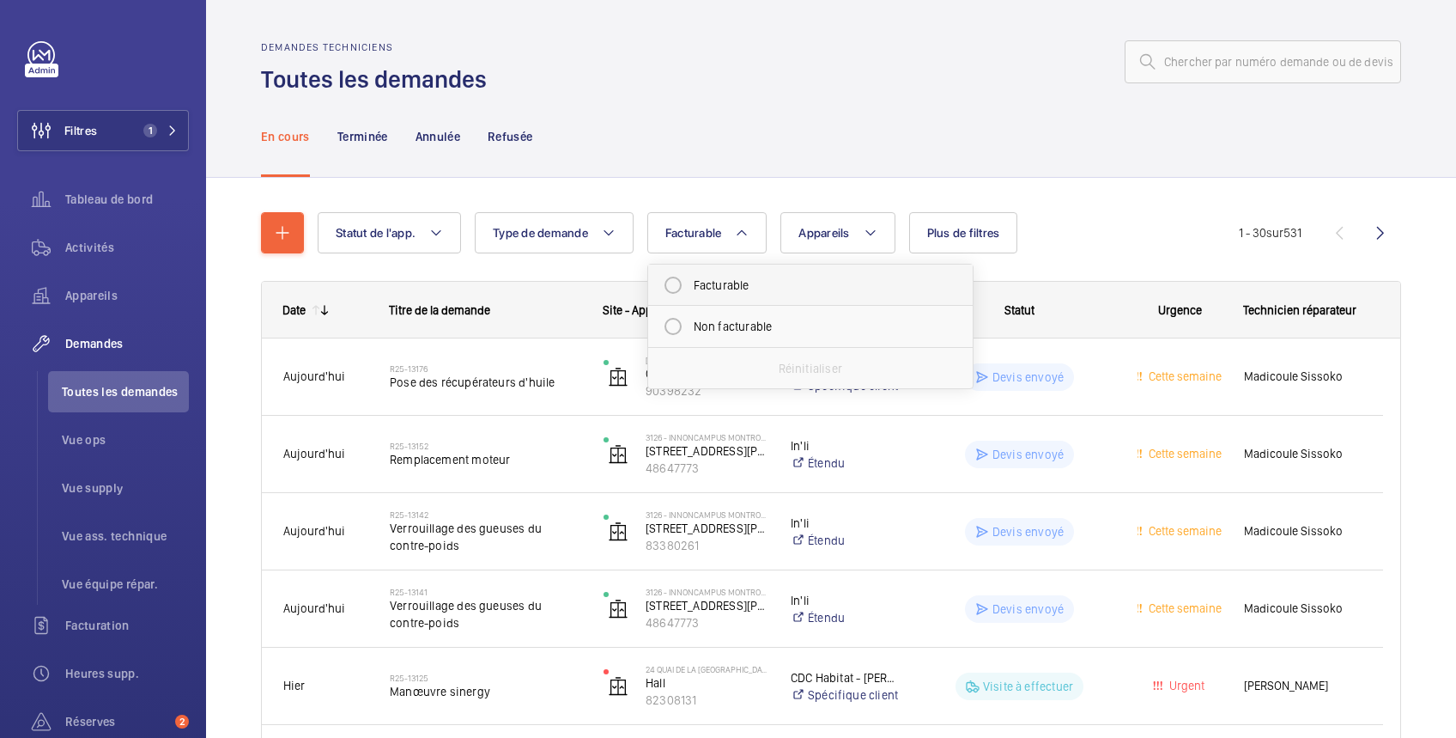
click at [697, 283] on mat-radio-button "Facturable" at bounding box center [810, 285] width 309 height 34
radio input "true"
click at [962, 236] on span "Plus de filtres" at bounding box center [984, 233] width 73 height 14
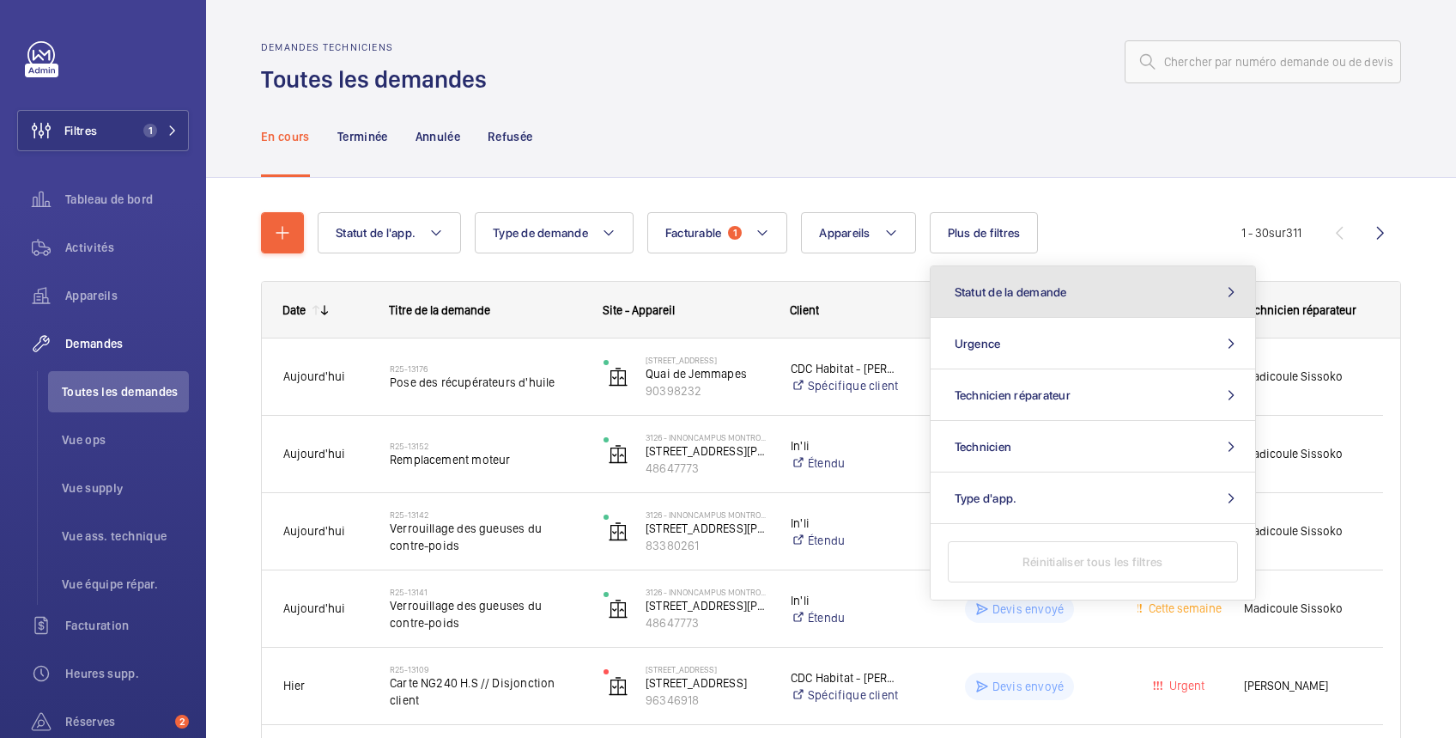
click at [1008, 295] on span "Statut de la demande" at bounding box center [1011, 292] width 112 height 14
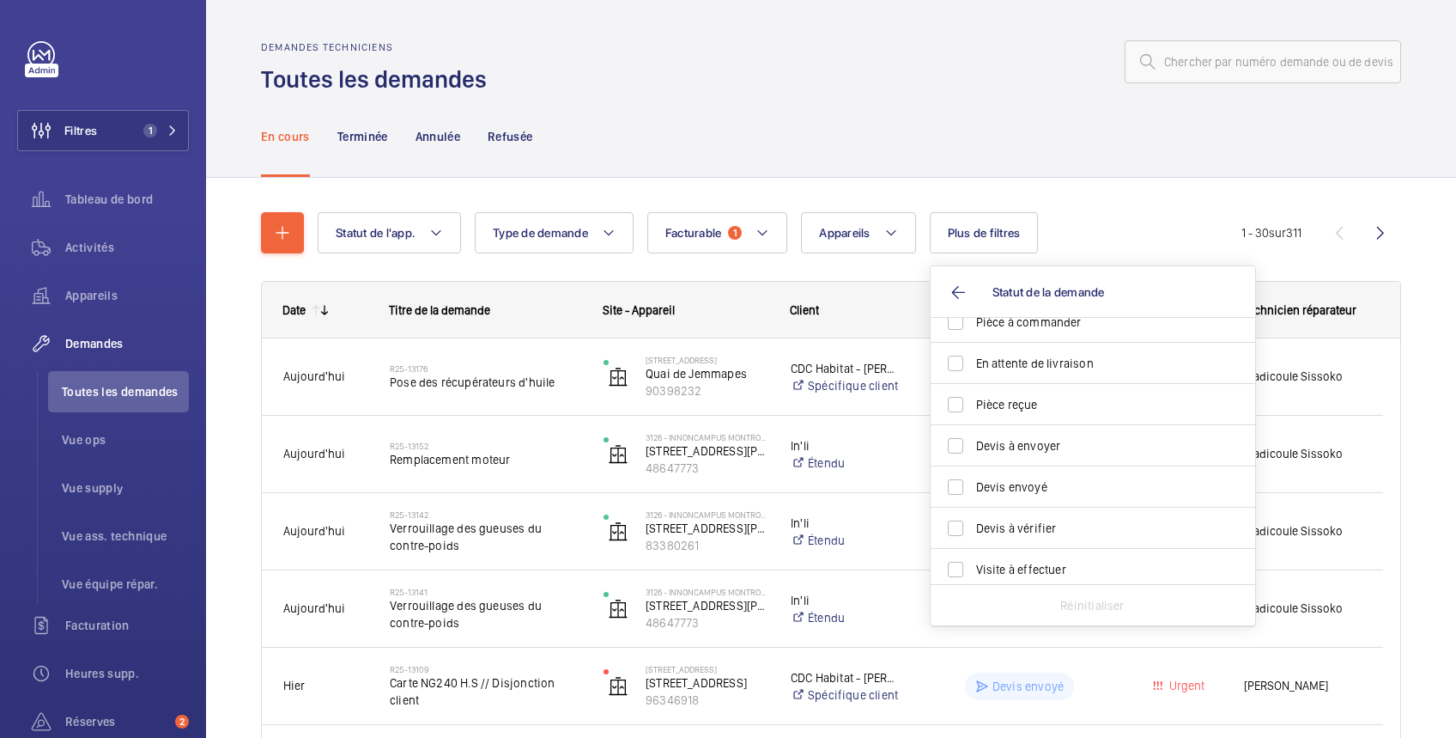
scroll to position [228, 0]
click at [996, 392] on span "Devis à envoyer" at bounding box center [1094, 399] width 236 height 17
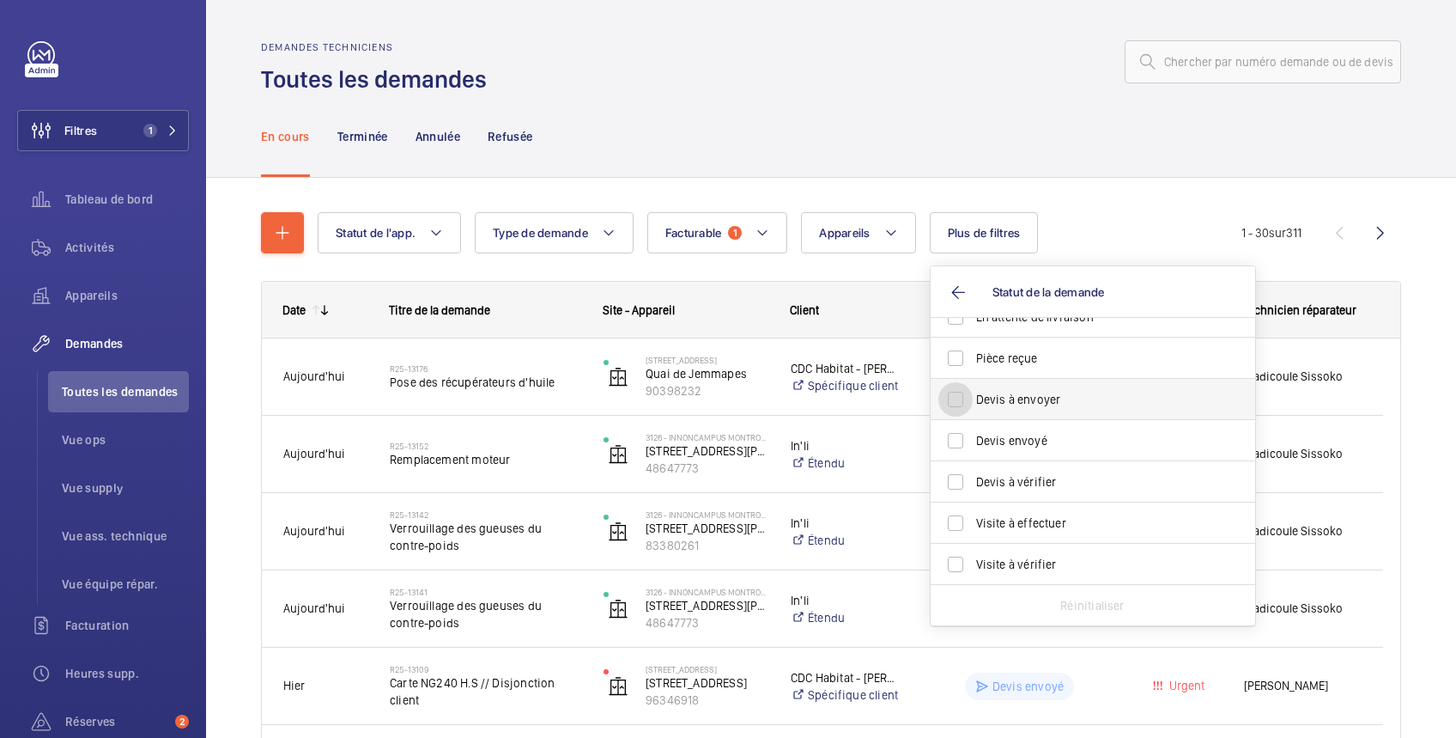
click at [973, 392] on input "Devis à envoyer" at bounding box center [956, 399] width 34 height 34
checkbox input "true"
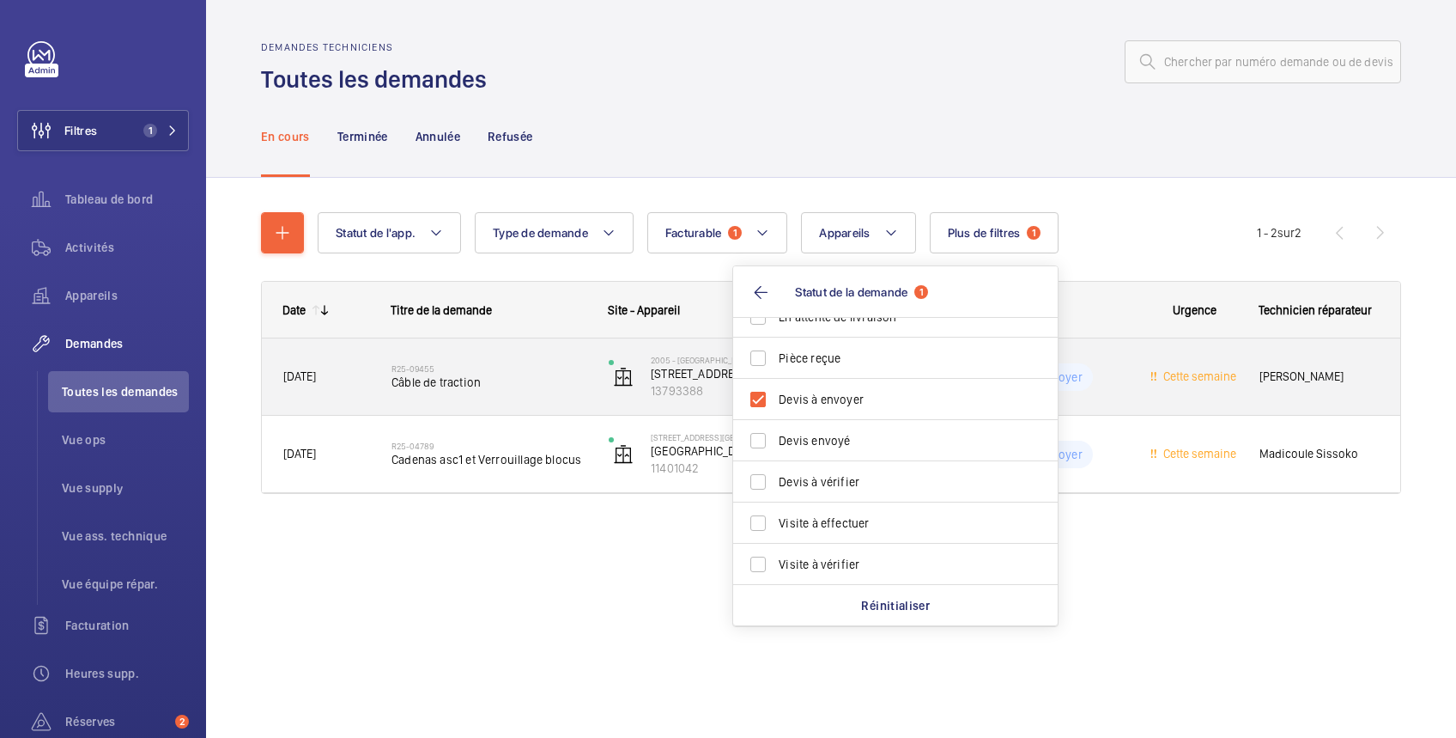
click at [583, 362] on div "R25-09455 Câble de traction" at bounding box center [489, 377] width 195 height 50
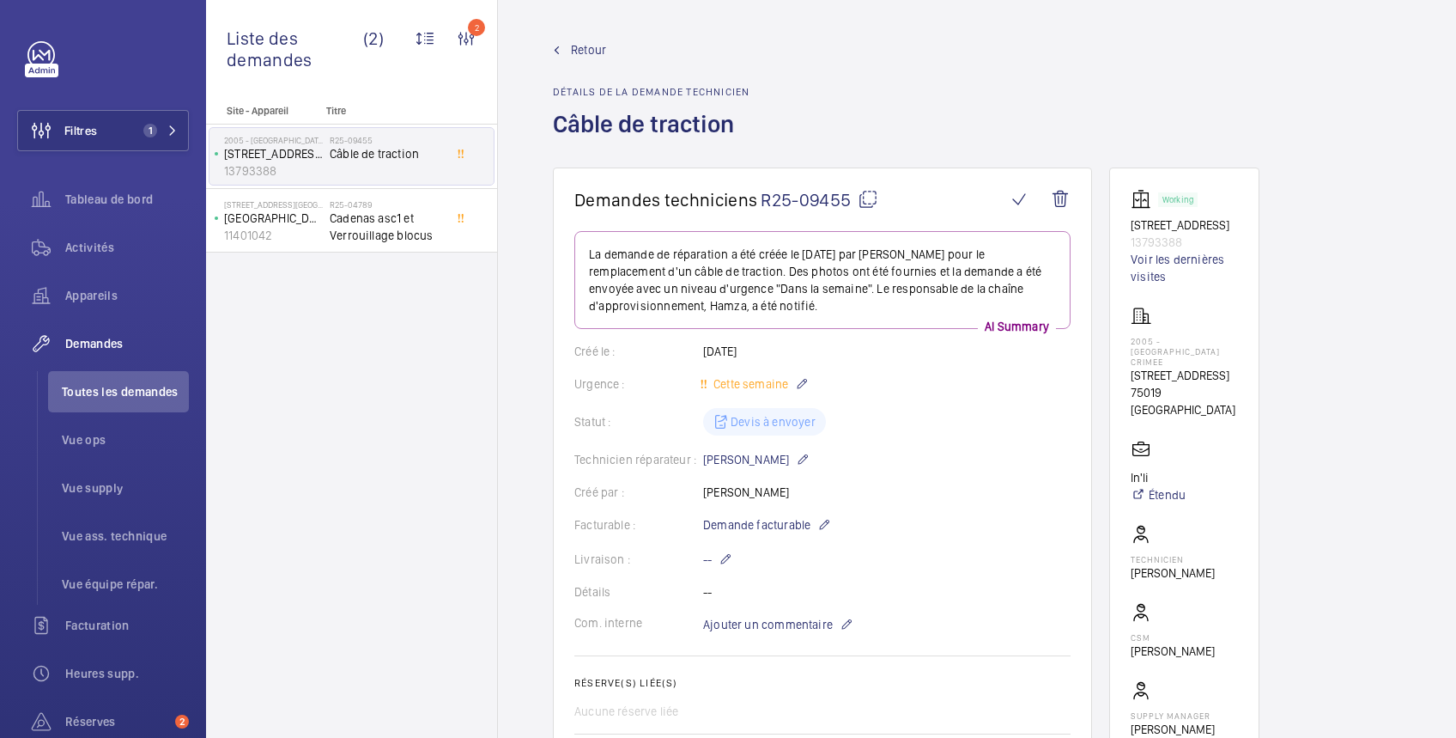
scroll to position [305, 0]
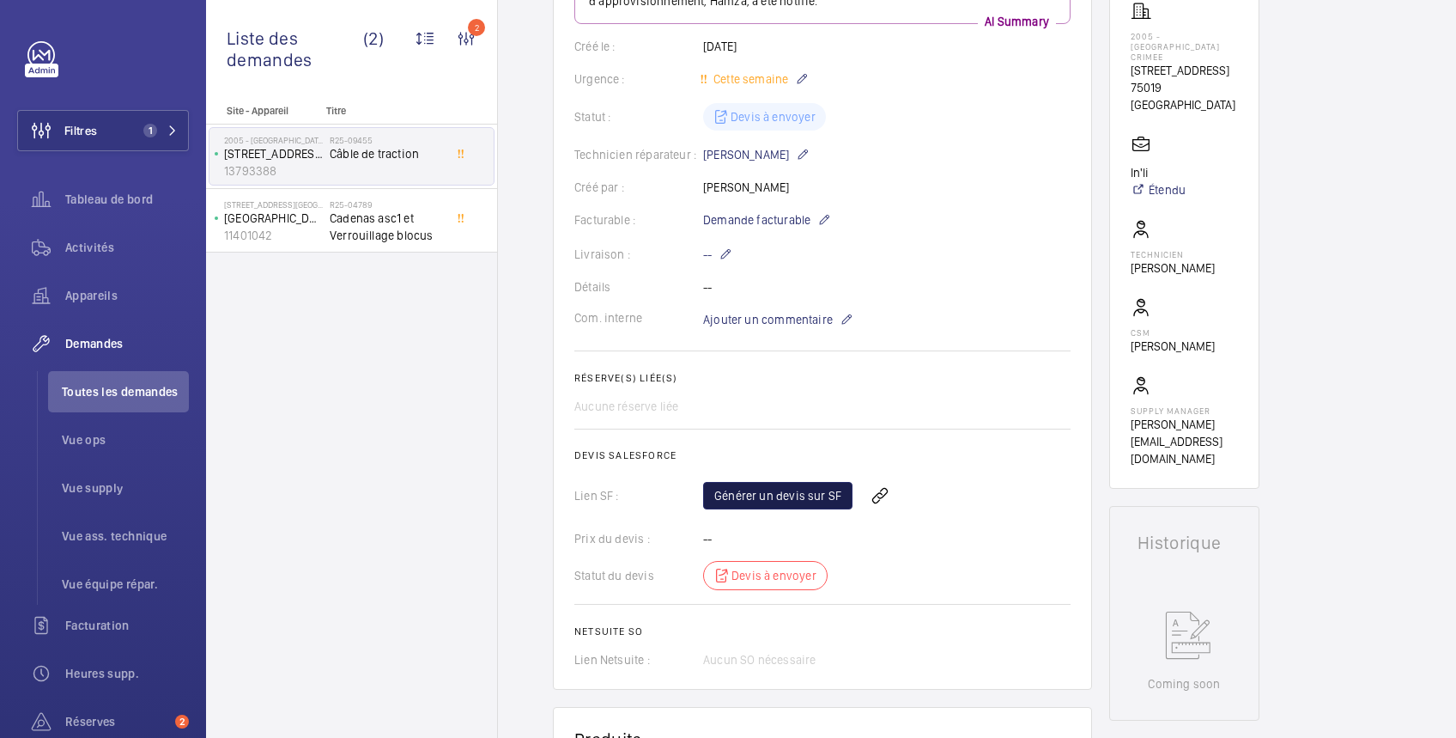
click at [810, 489] on link "Générer un devis sur SF" at bounding box center [777, 495] width 149 height 27
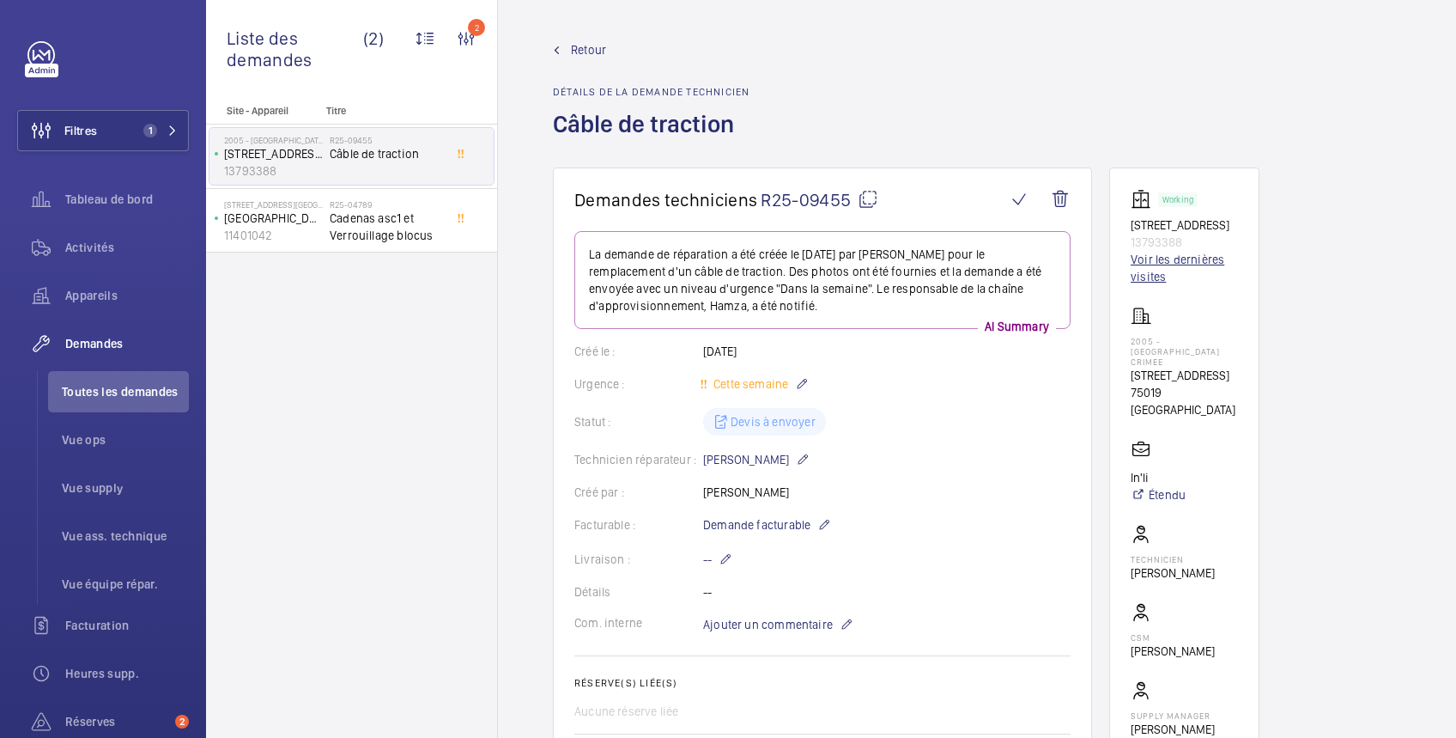
click at [1147, 265] on link "Voir les dernières visites" at bounding box center [1184, 268] width 107 height 34
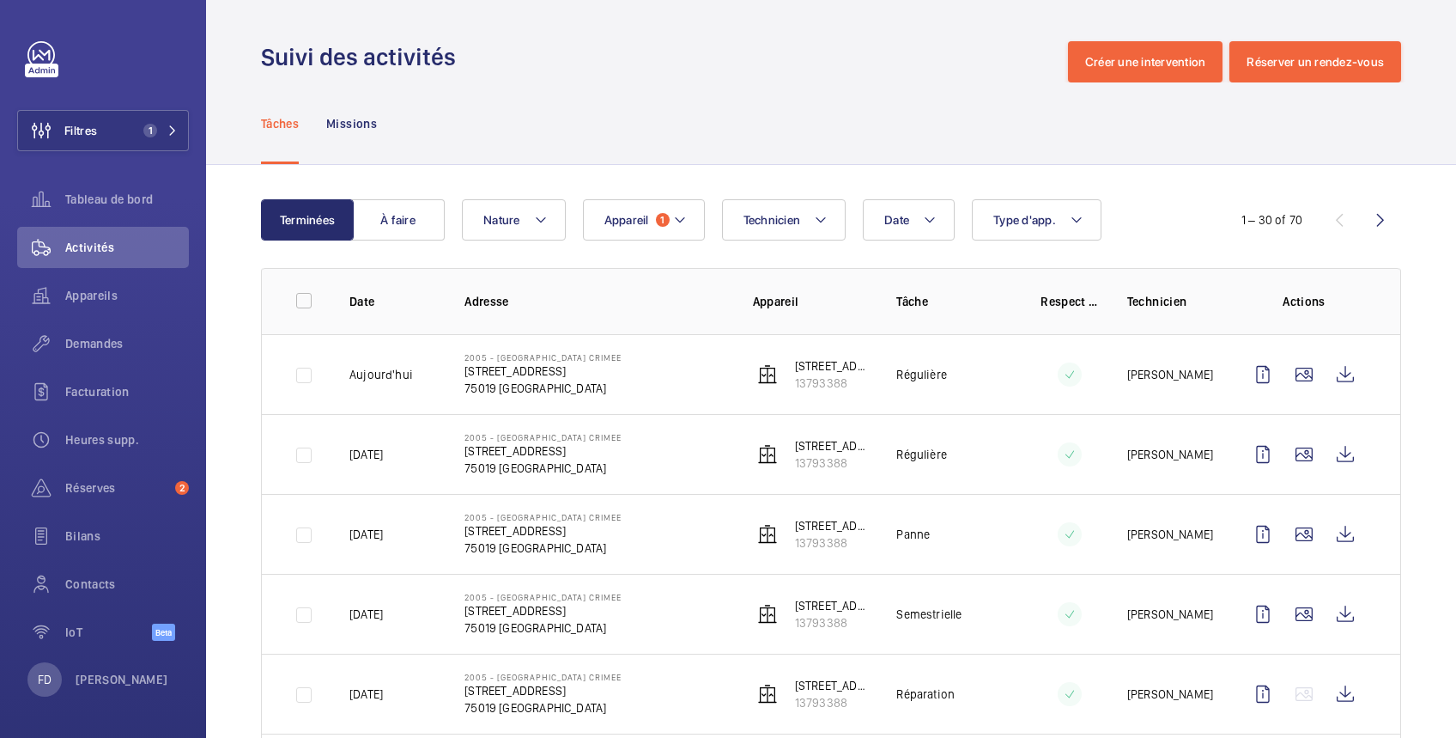
click at [814, 393] on td "[STREET_ADDRESS]" at bounding box center [798, 374] width 144 height 80
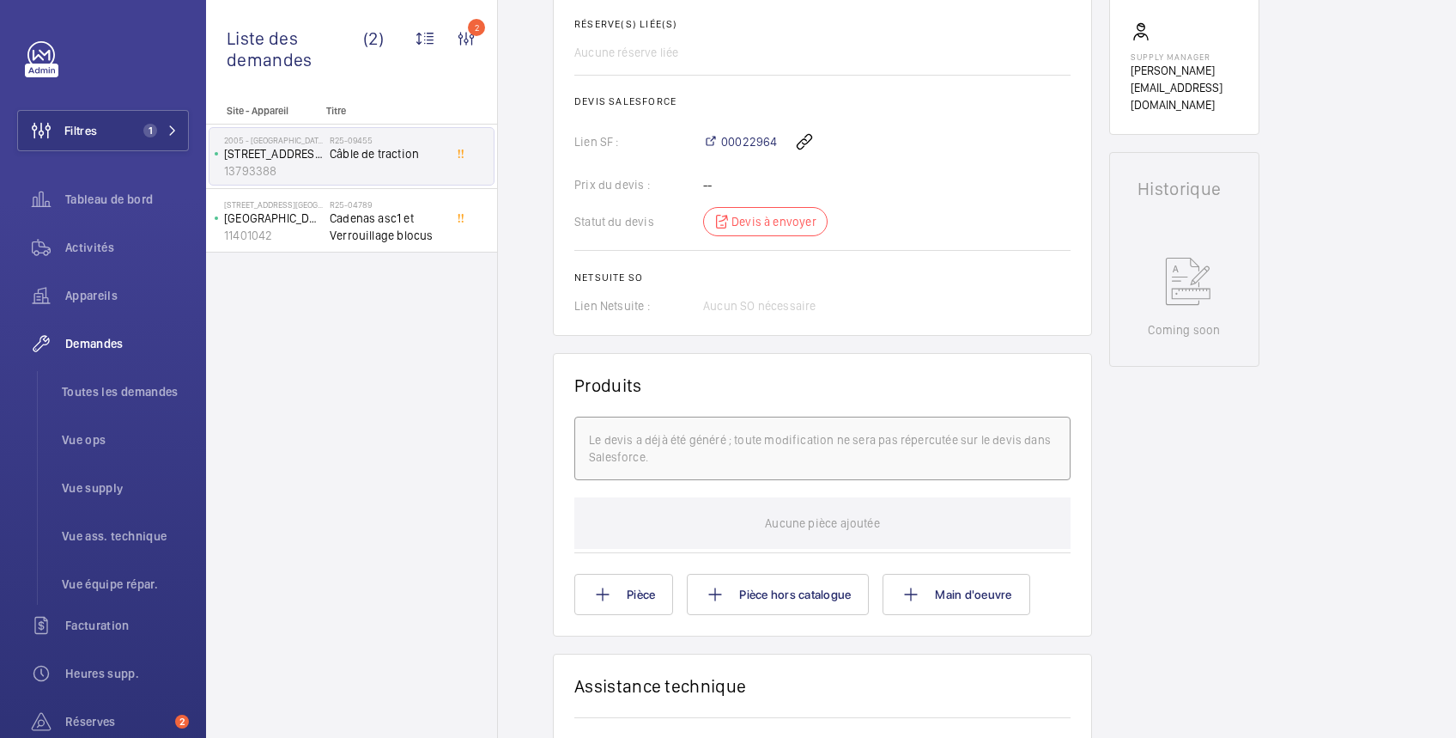
scroll to position [24, 0]
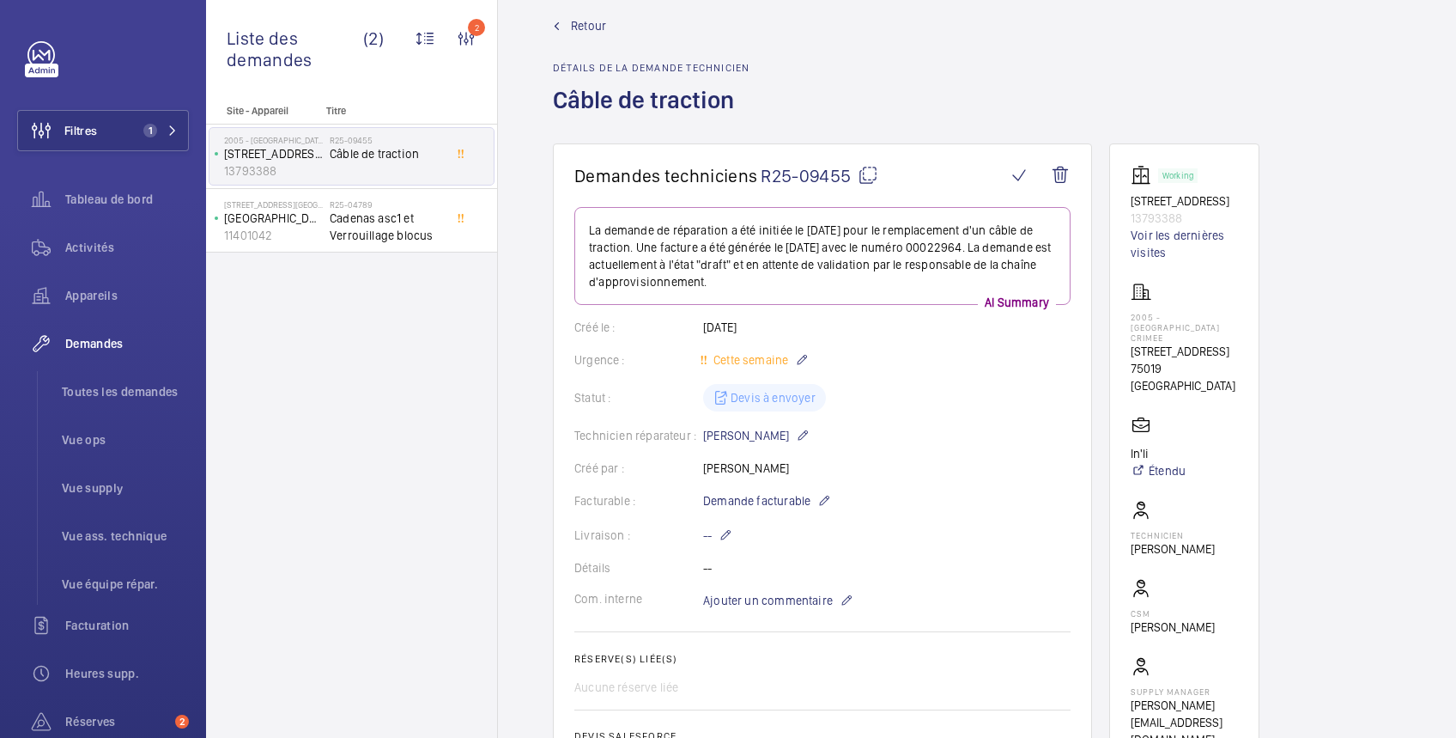
click at [577, 20] on span "Retour" at bounding box center [588, 25] width 35 height 17
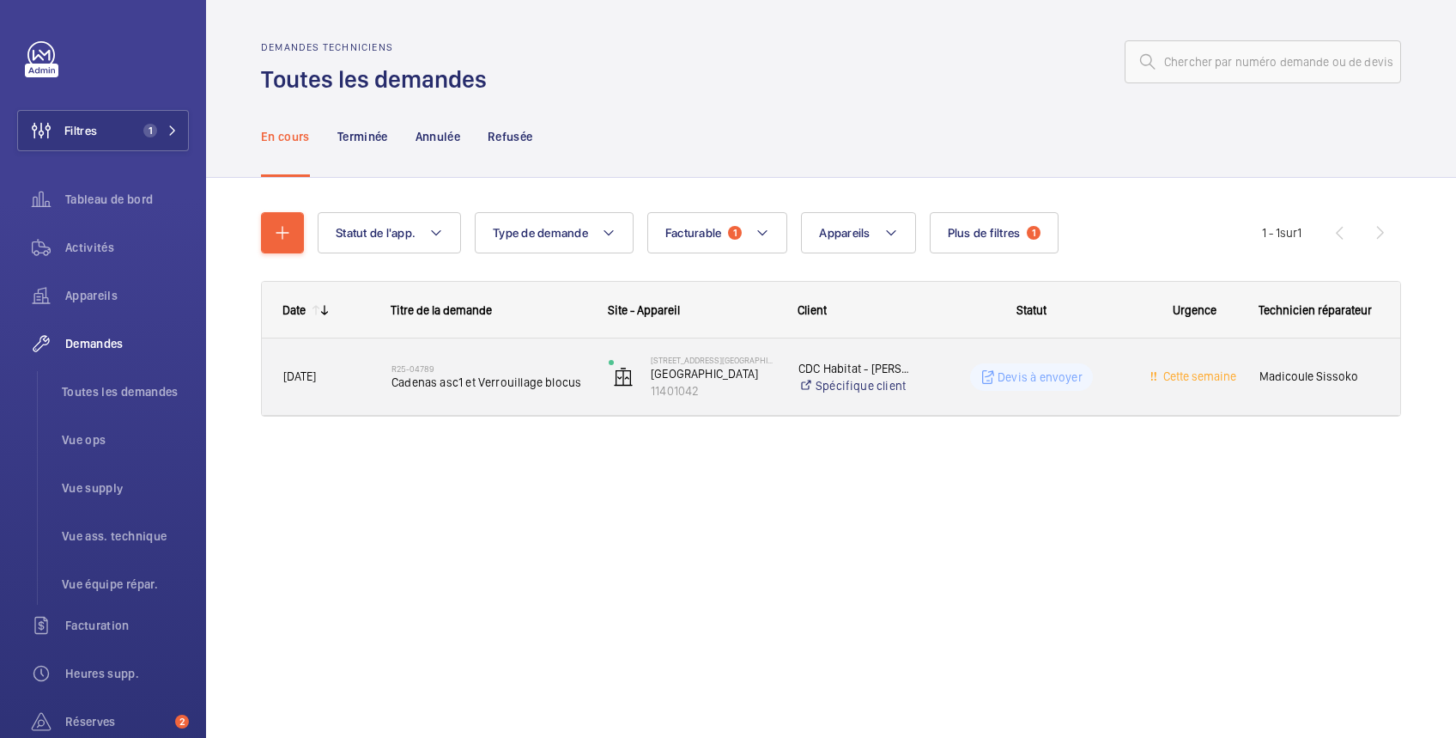
click at [951, 366] on wm-front-pills-cell "Devis à envoyer" at bounding box center [1031, 376] width 195 height 27
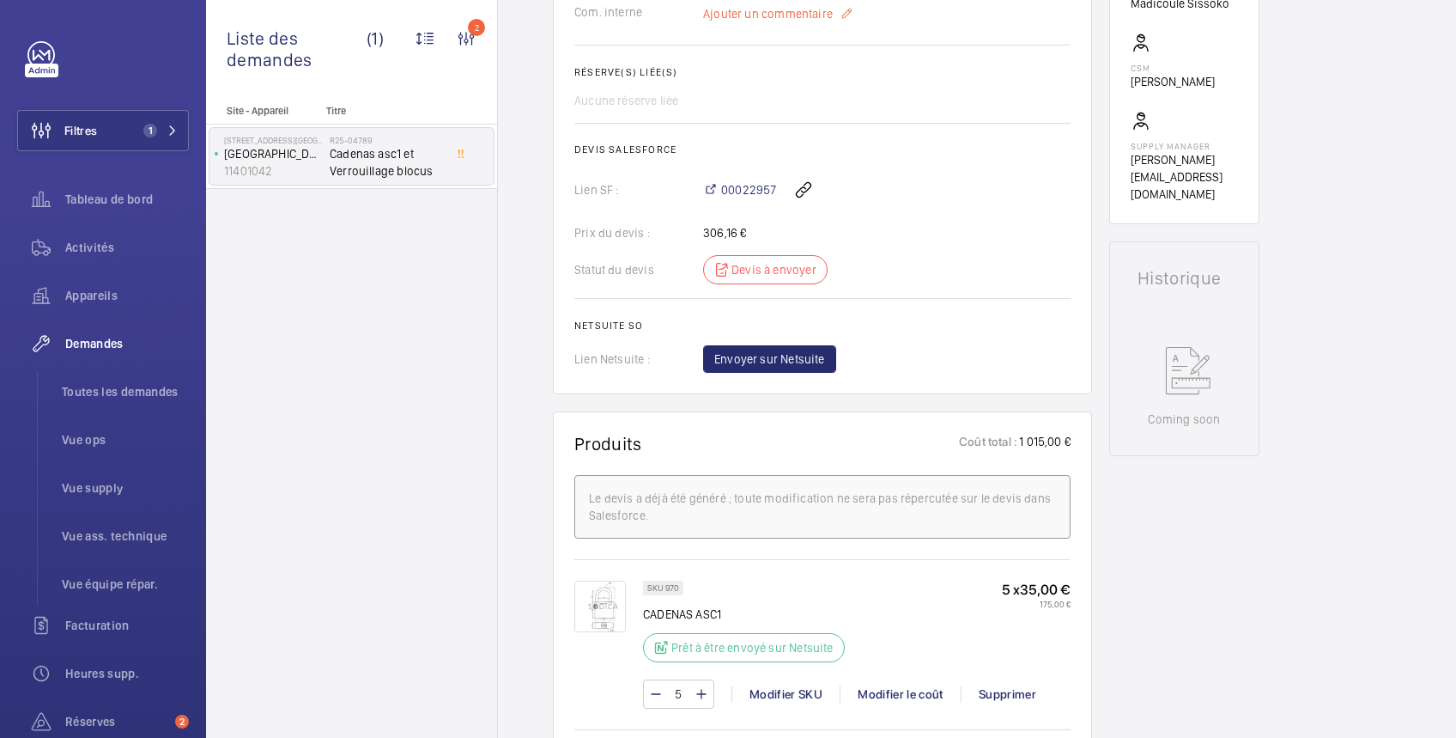
scroll to position [915, 0]
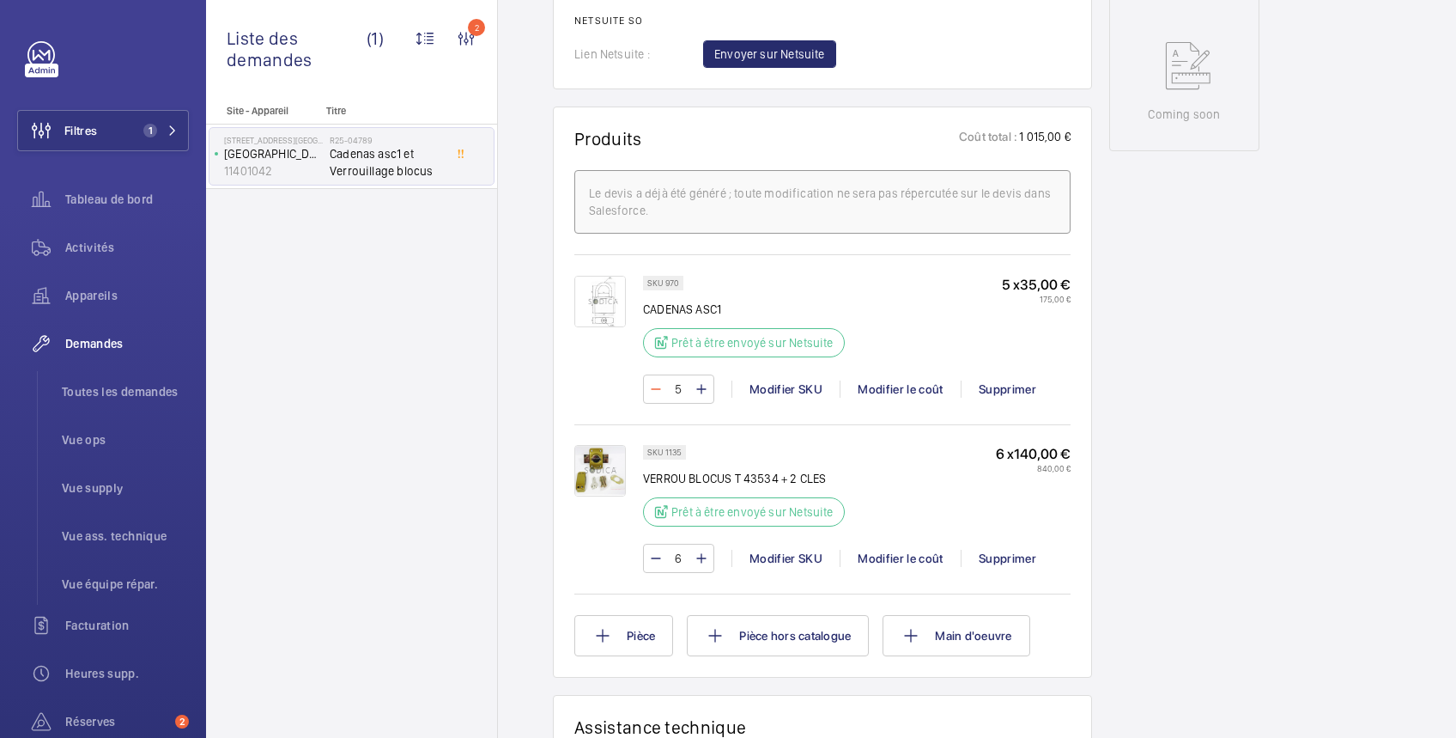
click at [661, 386] on mat-icon at bounding box center [656, 389] width 14 height 21
type input "4"
click at [660, 557] on mat-icon at bounding box center [656, 558] width 14 height 21
type input "5"
click at [660, 557] on mat-icon at bounding box center [656, 558] width 14 height 21
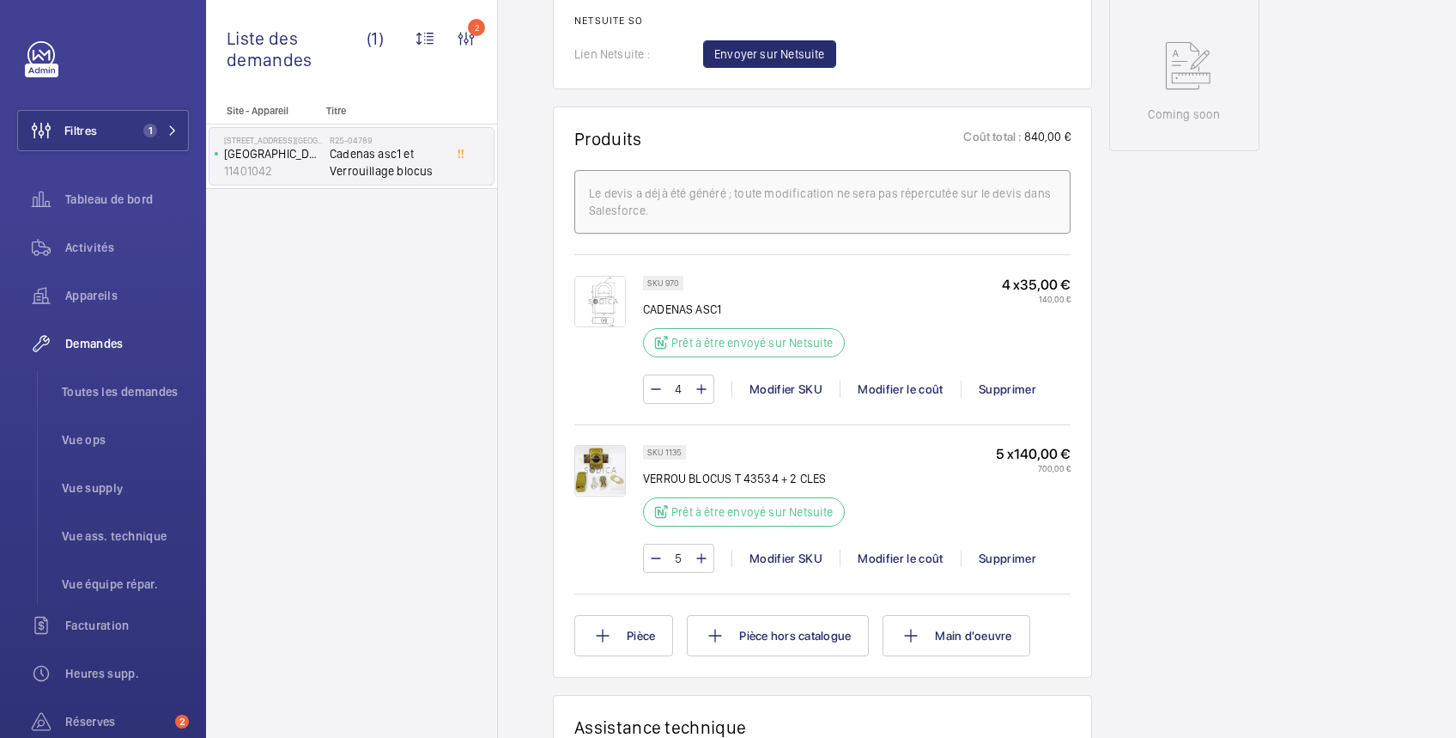
type input "4"
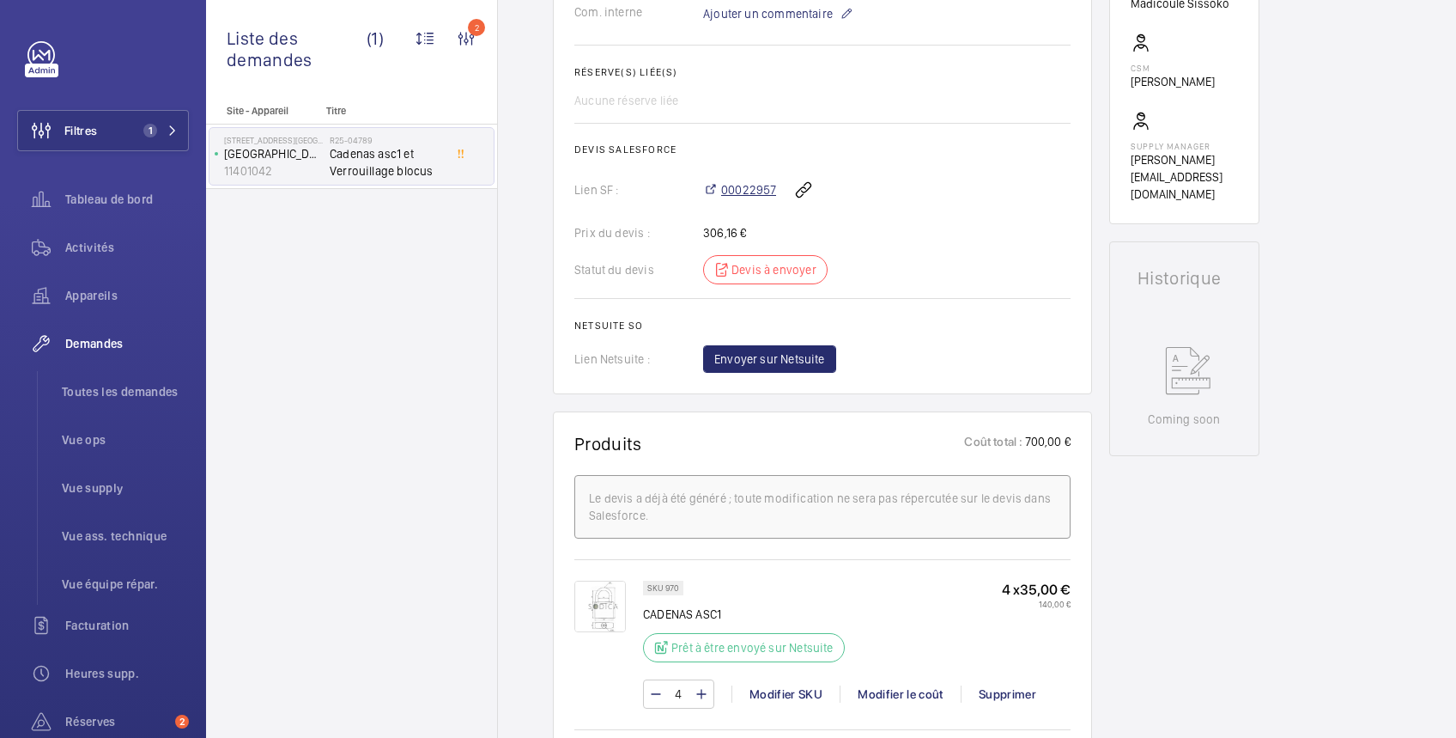
click at [763, 185] on span "00022957" at bounding box center [748, 189] width 55 height 17
